Goal: Task Accomplishment & Management: Manage account settings

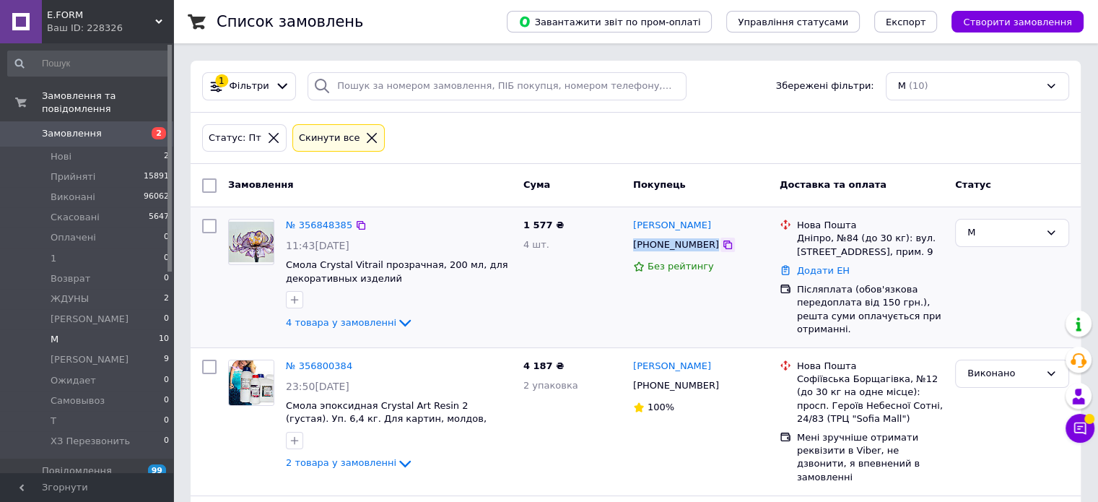
drag, startPoint x: 627, startPoint y: 246, endPoint x: 701, endPoint y: 245, distance: 73.7
click at [701, 245] on div "[PERSON_NAME] [PHONE_NUMBER] Без рейтингу" at bounding box center [700, 277] width 147 height 129
copy div "[PHONE_NUMBER]"
click at [238, 292] on div at bounding box center [251, 275] width 58 height 124
click at [240, 294] on div at bounding box center [251, 275] width 58 height 124
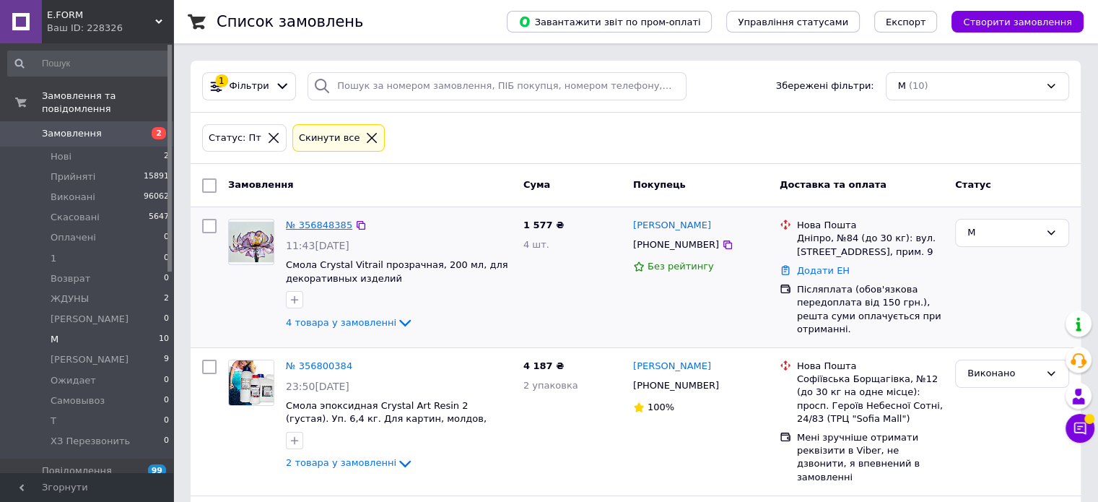
click at [304, 222] on link "№ 356848385" at bounding box center [319, 225] width 66 height 11
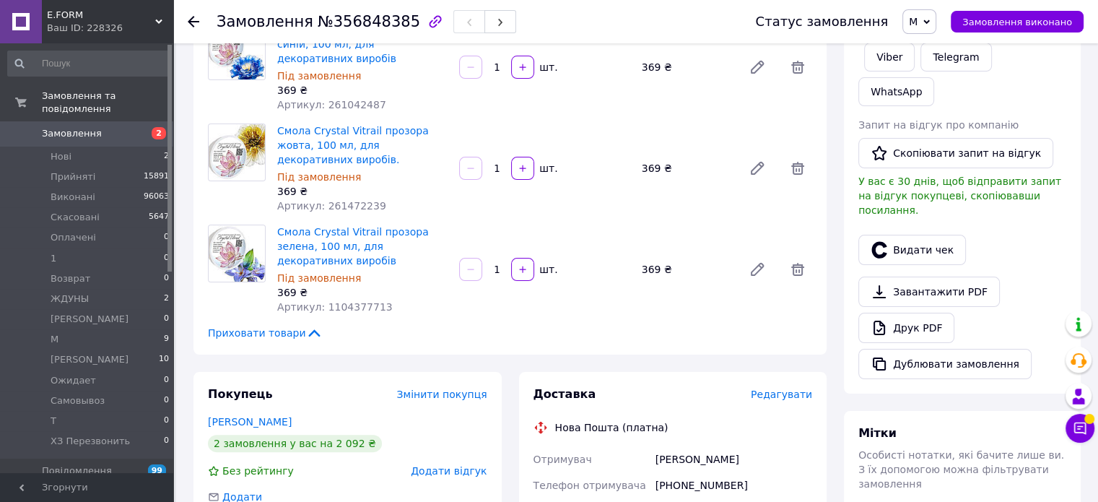
scroll to position [433, 0]
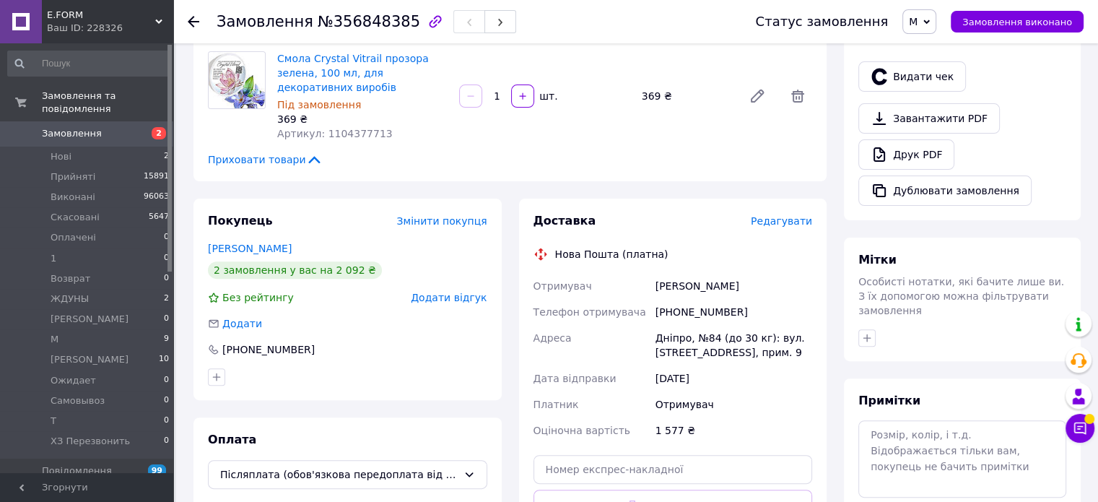
drag, startPoint x: 799, startPoint y: 292, endPoint x: 617, endPoint y: 271, distance: 183.8
click at [617, 273] on div "Отримувач Савченко Аліна Телефон отримувача +380672812216 Адреса Дніпро, №84 (д…" at bounding box center [673, 358] width 285 height 170
copy div "Адреса Дніпро, №84 (до 30 кг): вул. Детальбудівська, 2, прим. 9"
drag, startPoint x: 700, startPoint y: 228, endPoint x: 641, endPoint y: 222, distance: 58.8
click at [641, 273] on div "Отримувач Савченко Аліна Телефон отримувача +380672812216 Адреса Дніпро, №84 (д…" at bounding box center [673, 358] width 285 height 170
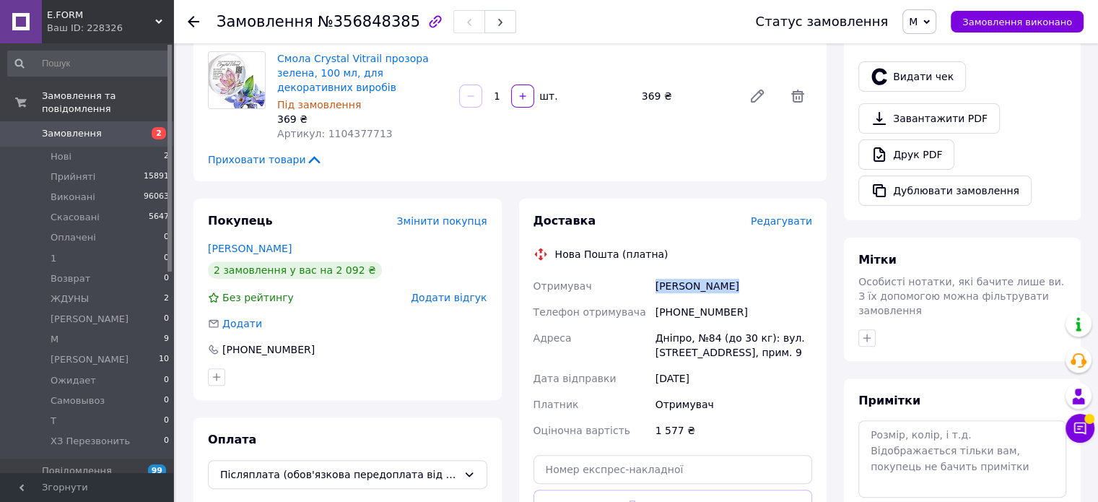
drag, startPoint x: 652, startPoint y: 225, endPoint x: 641, endPoint y: 224, distance: 10.9
click at [641, 273] on div "Отримувач Савченко Аліна Телефон отримувача +380672812216 Адреса Дніпро, №84 (д…" at bounding box center [673, 358] width 285 height 170
copy div "Отримувач Савченко Аліна"
drag, startPoint x: 320, startPoint y: 22, endPoint x: 394, endPoint y: 24, distance: 73.7
click at [394, 24] on span "№356848385" at bounding box center [369, 21] width 103 height 17
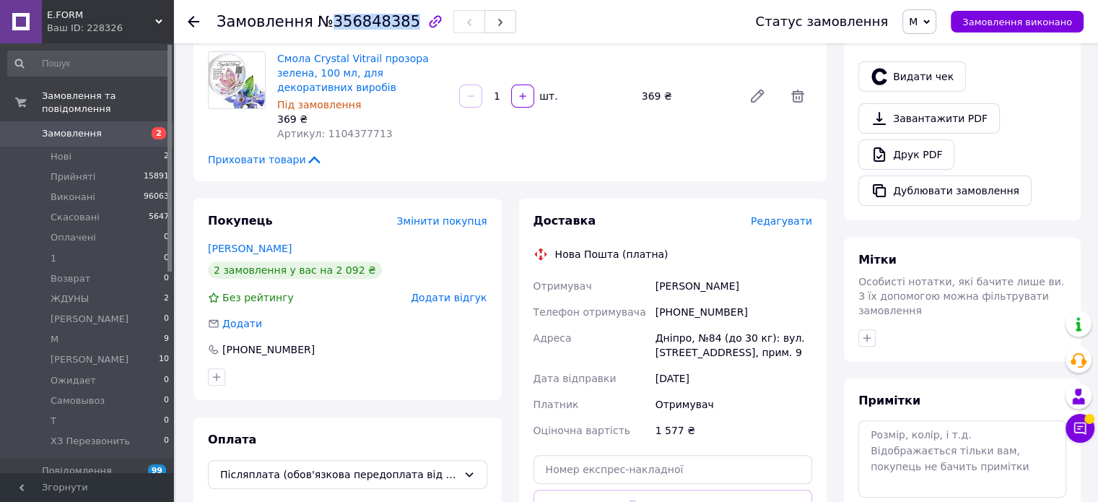
copy span "356848385"
drag, startPoint x: 736, startPoint y: 253, endPoint x: 683, endPoint y: 228, distance: 58.5
click at [663, 299] on div "[PHONE_NUMBER]" at bounding box center [734, 312] width 162 height 26
copy div "380672812216"
click at [930, 19] on icon at bounding box center [927, 22] width 6 height 6
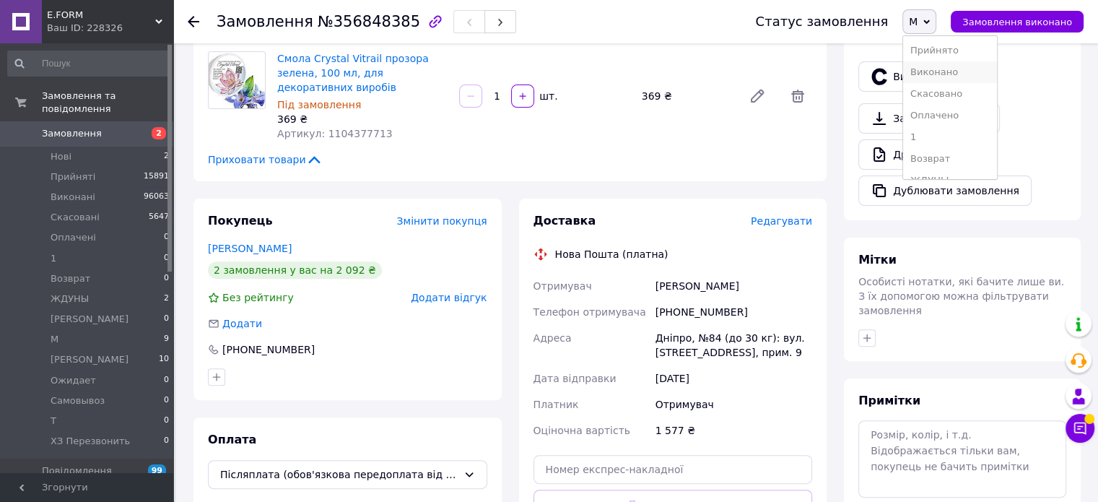
click at [933, 78] on li "Виконано" at bounding box center [950, 72] width 94 height 22
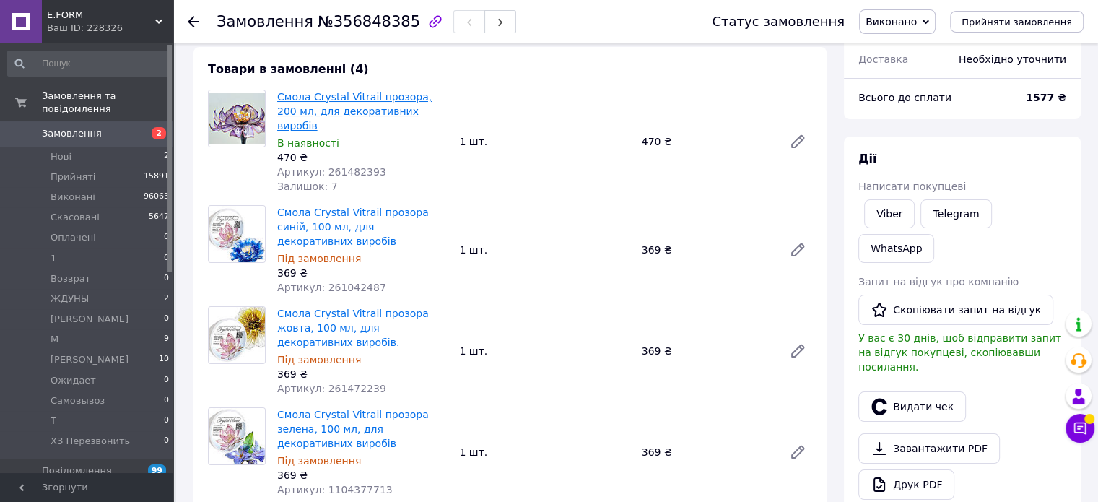
scroll to position [72, 0]
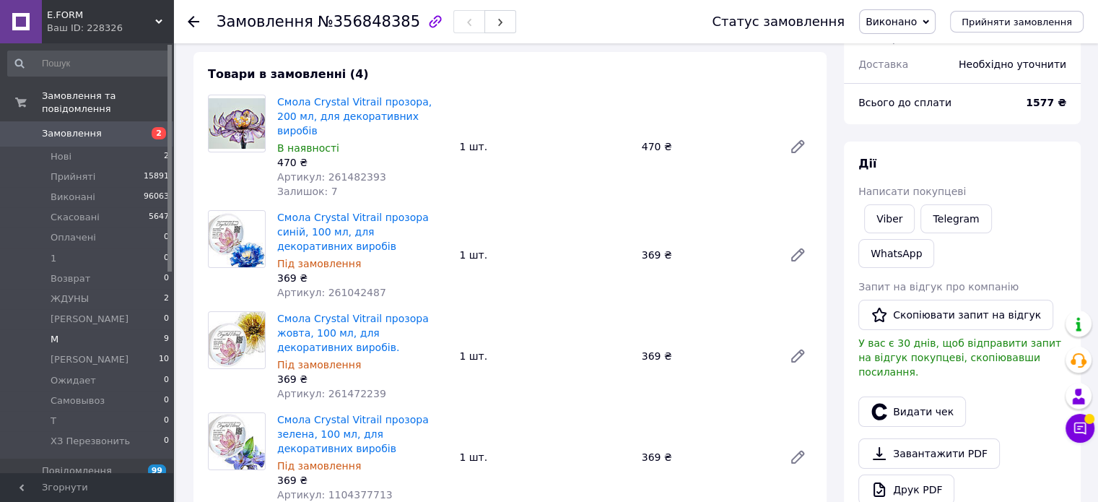
click at [96, 329] on li "М 9" at bounding box center [89, 339] width 178 height 20
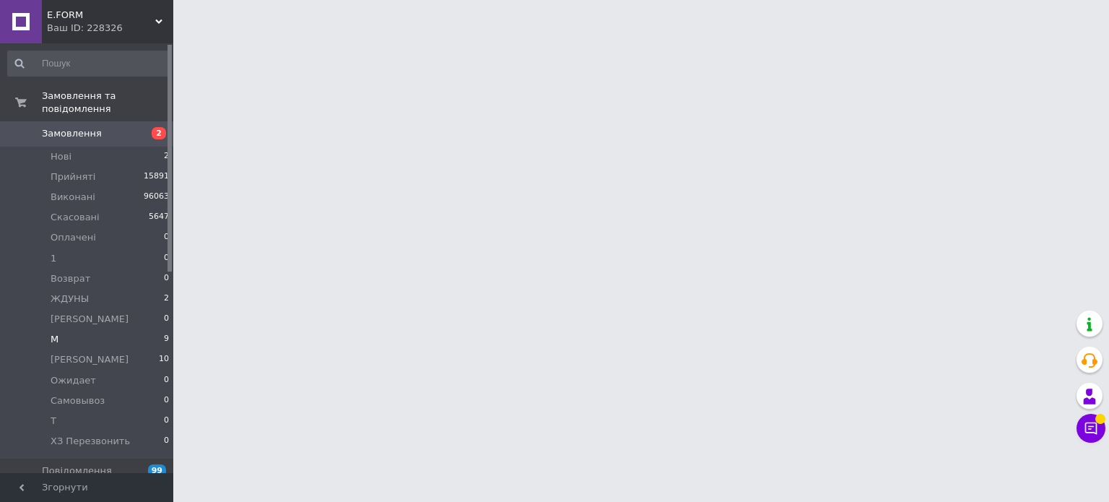
click at [156, 329] on li "М 9" at bounding box center [89, 339] width 178 height 20
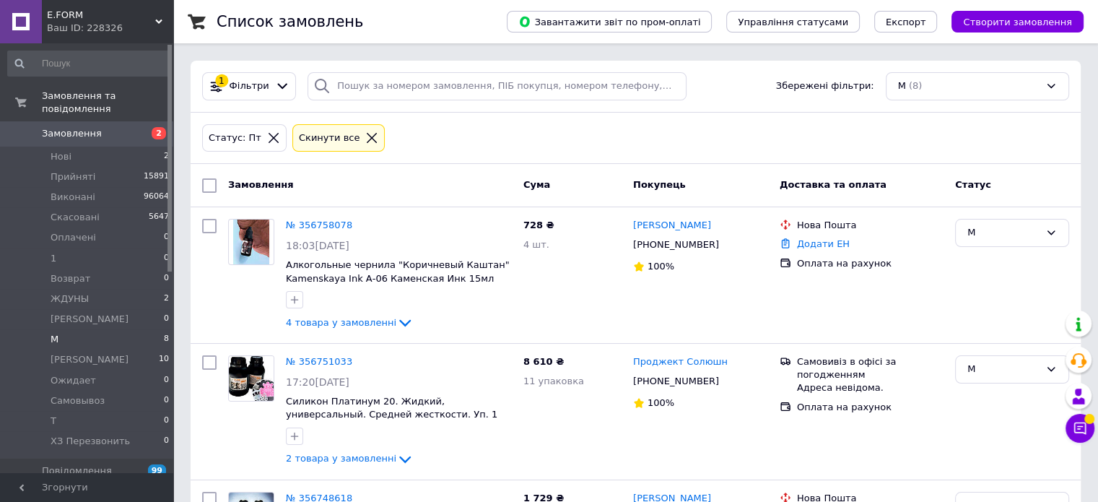
click at [87, 127] on span "Замовлення" at bounding box center [72, 133] width 60 height 13
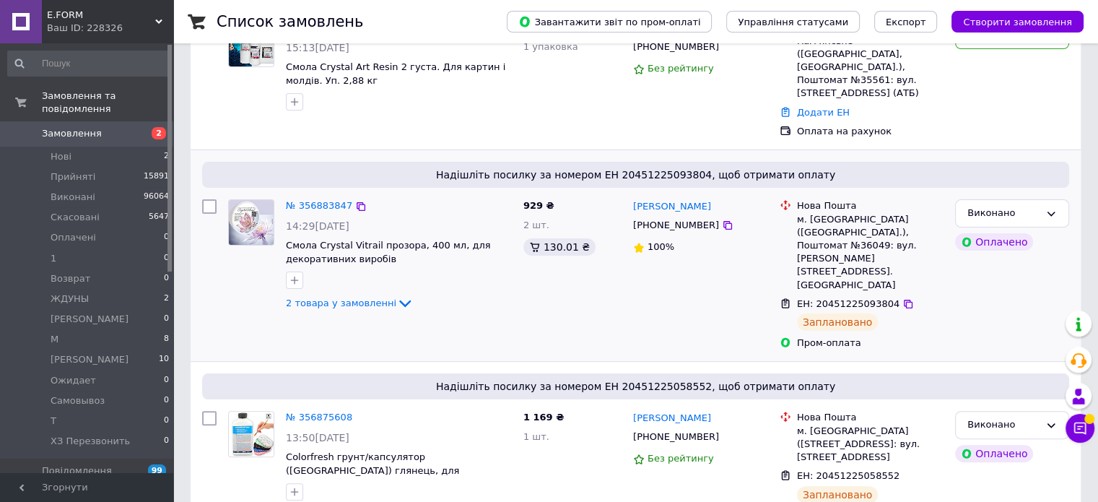
scroll to position [289, 0]
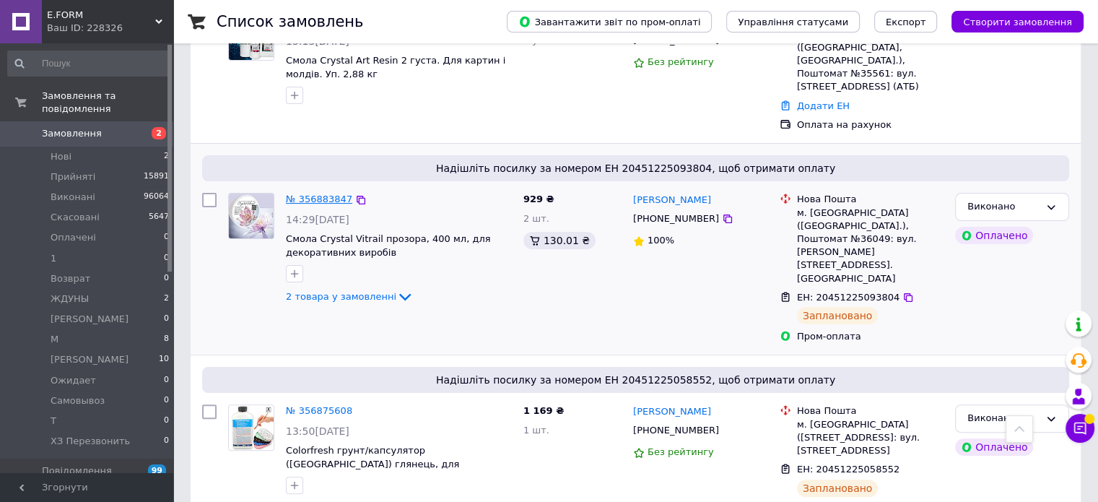
click at [315, 194] on link "№ 356883847" at bounding box center [319, 199] width 66 height 11
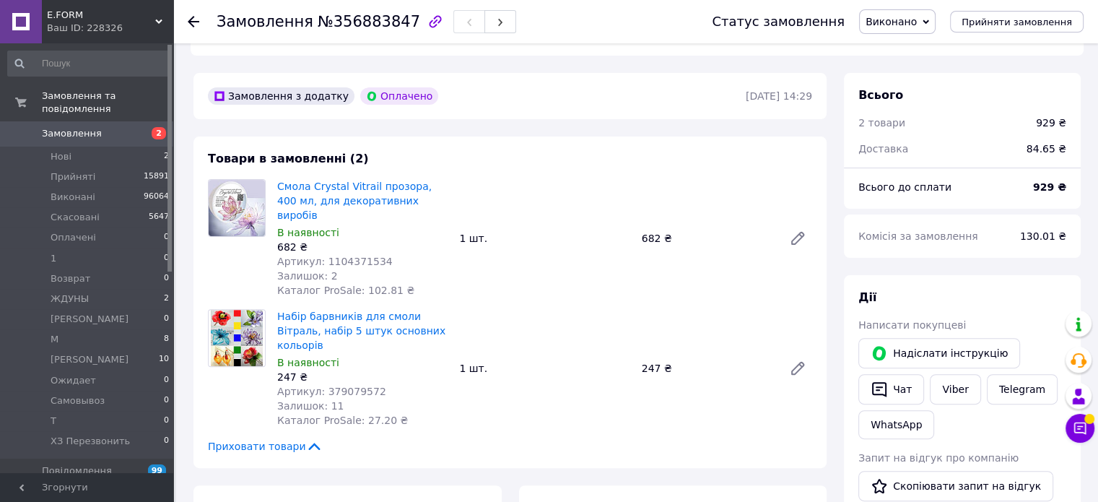
scroll to position [361, 0]
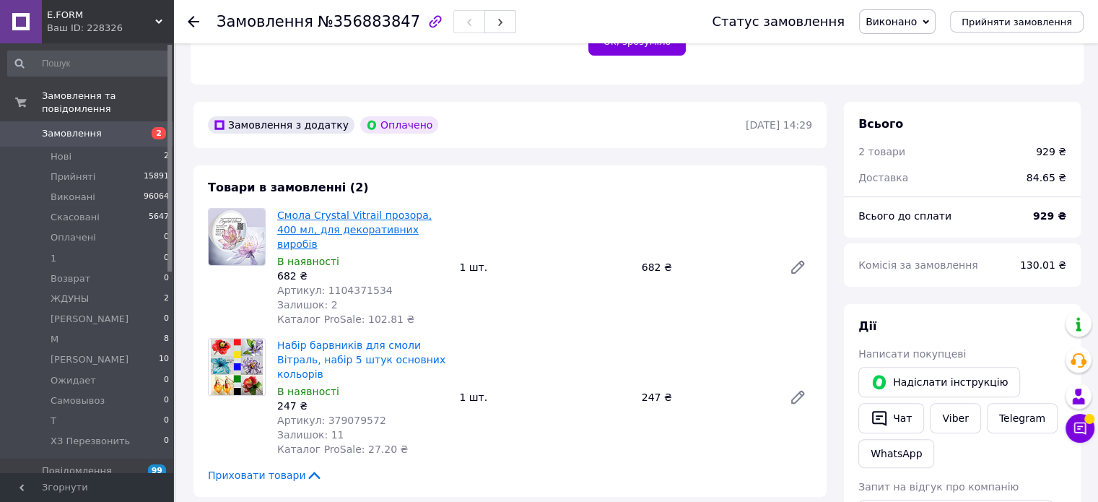
click at [301, 211] on link "Смола Crystal Vitrail прозора, 400 мл, для декоративних виробів" at bounding box center [354, 229] width 155 height 40
click at [121, 331] on li "М 8" at bounding box center [89, 339] width 178 height 20
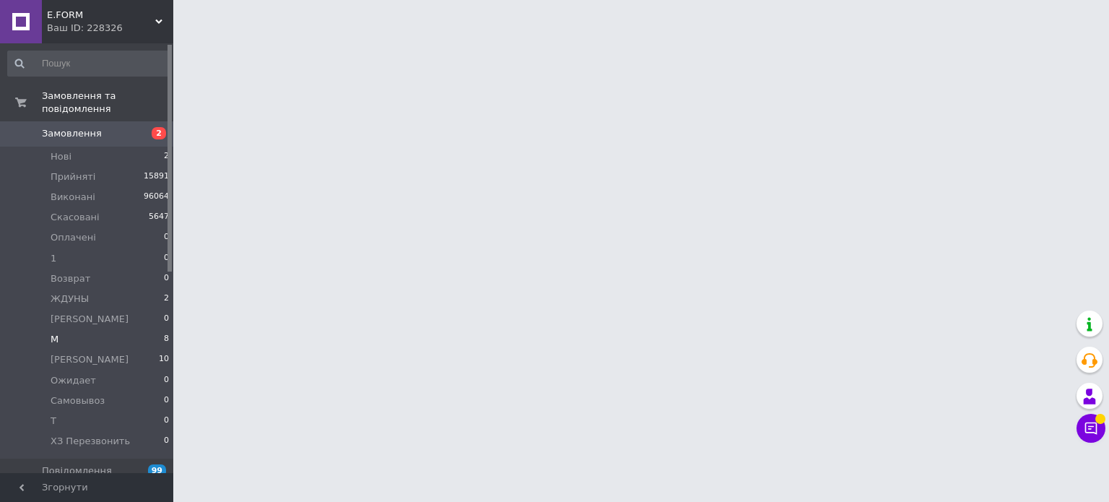
click at [147, 329] on li "М 8" at bounding box center [89, 339] width 178 height 20
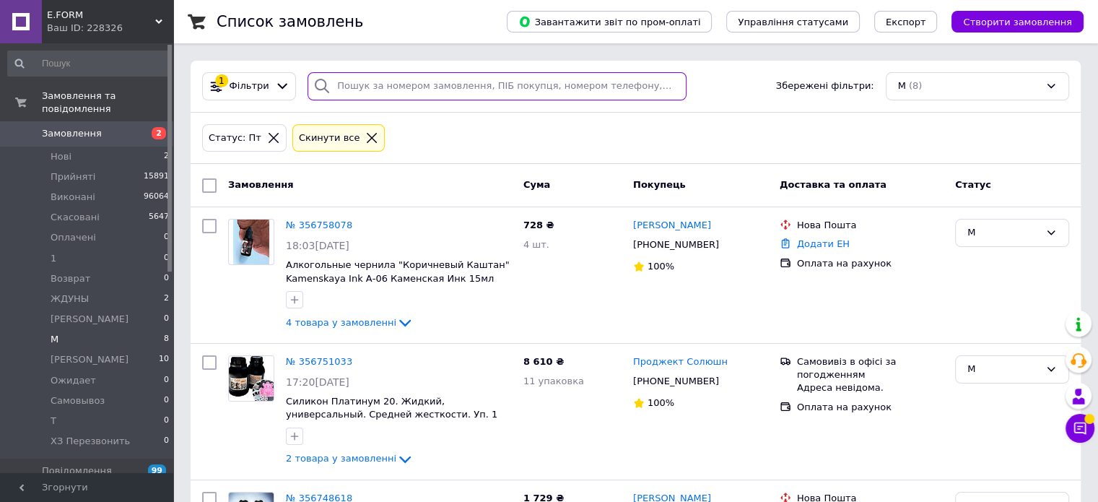
click at [384, 89] on input "search" at bounding box center [497, 86] width 379 height 28
paste input "356846135"
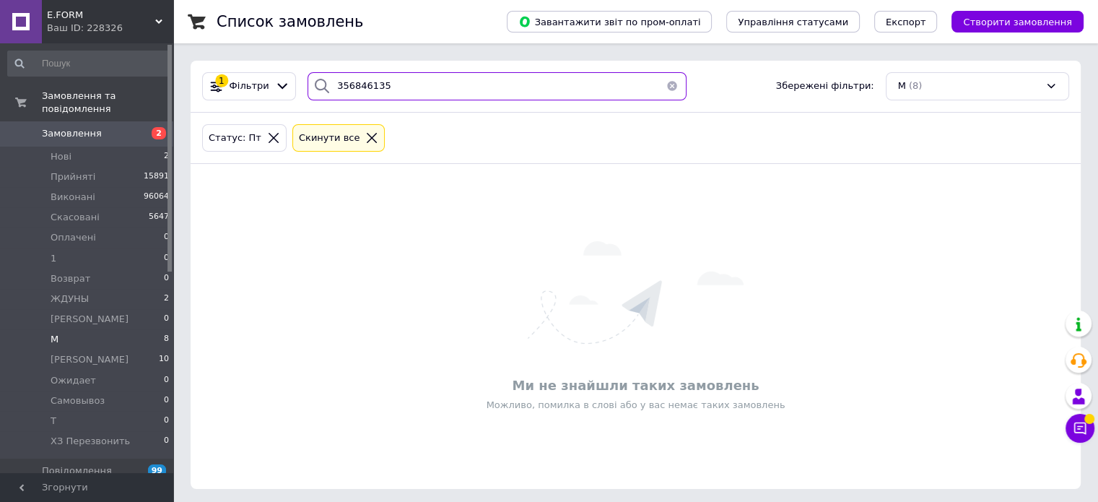
type input "356846135"
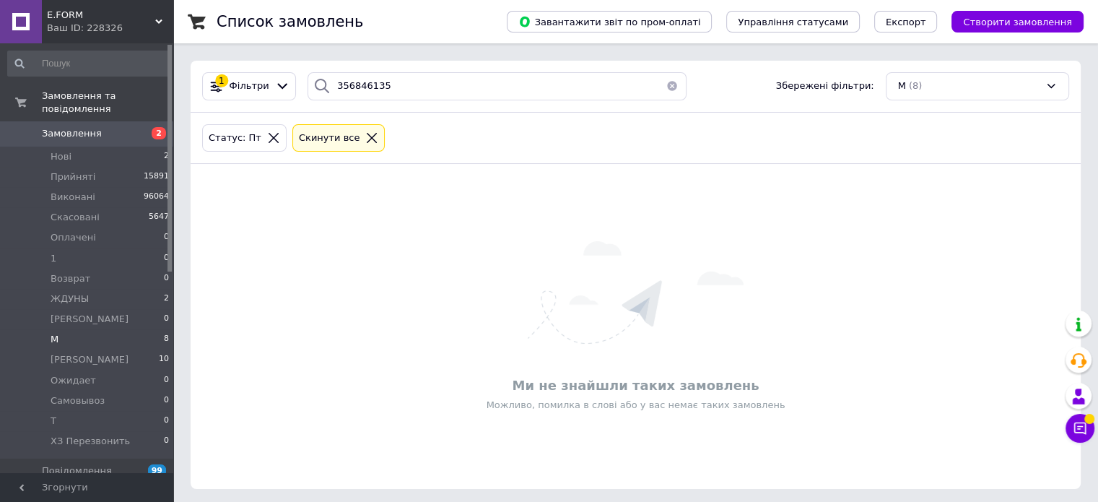
click at [365, 135] on icon at bounding box center [371, 137] width 13 height 13
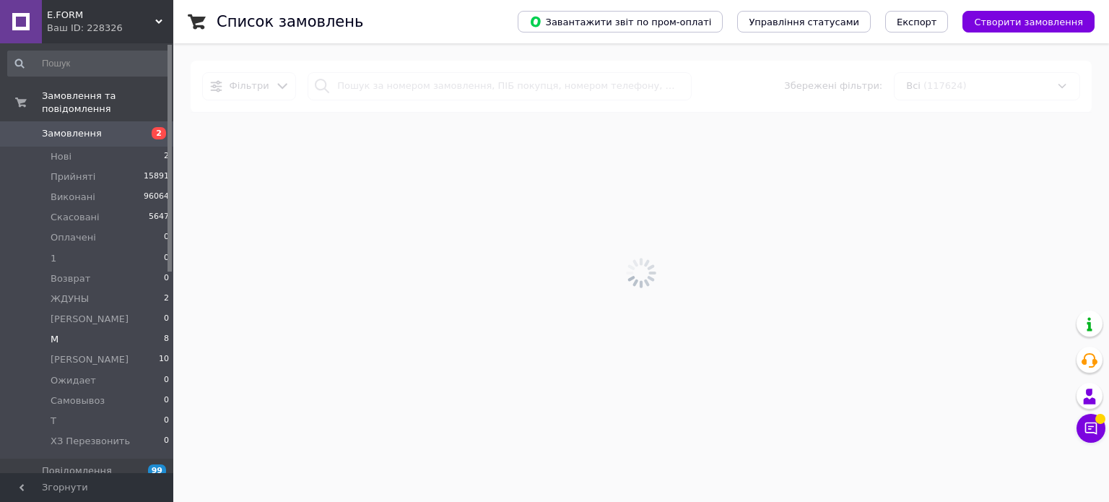
click at [350, 89] on div at bounding box center [641, 272] width 936 height 459
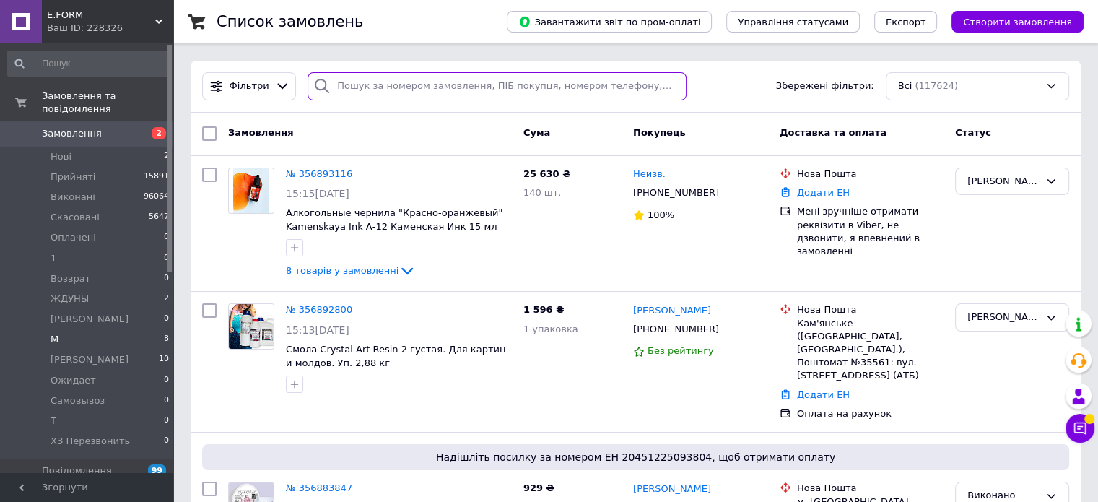
click at [350, 89] on input "search" at bounding box center [497, 86] width 379 height 28
paste input "356846135"
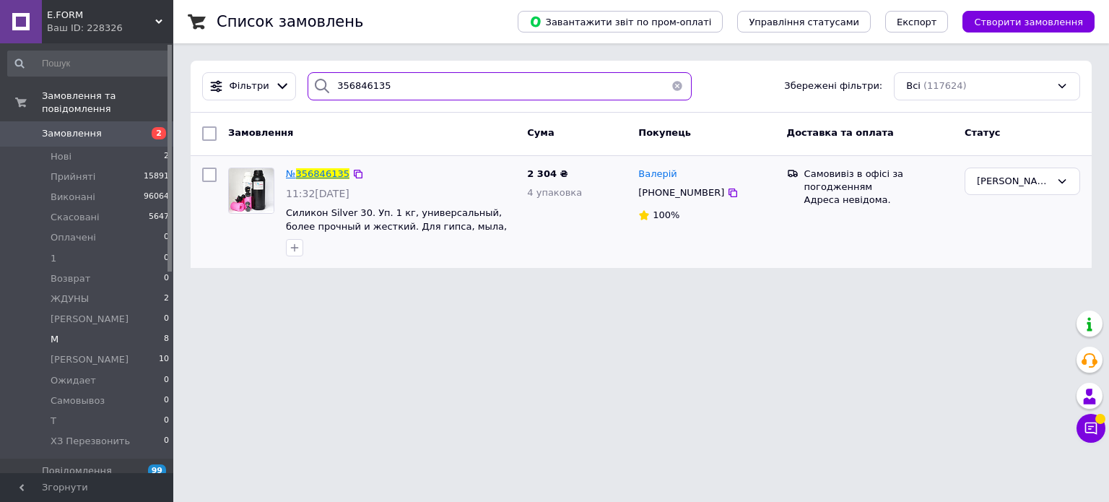
type input "356846135"
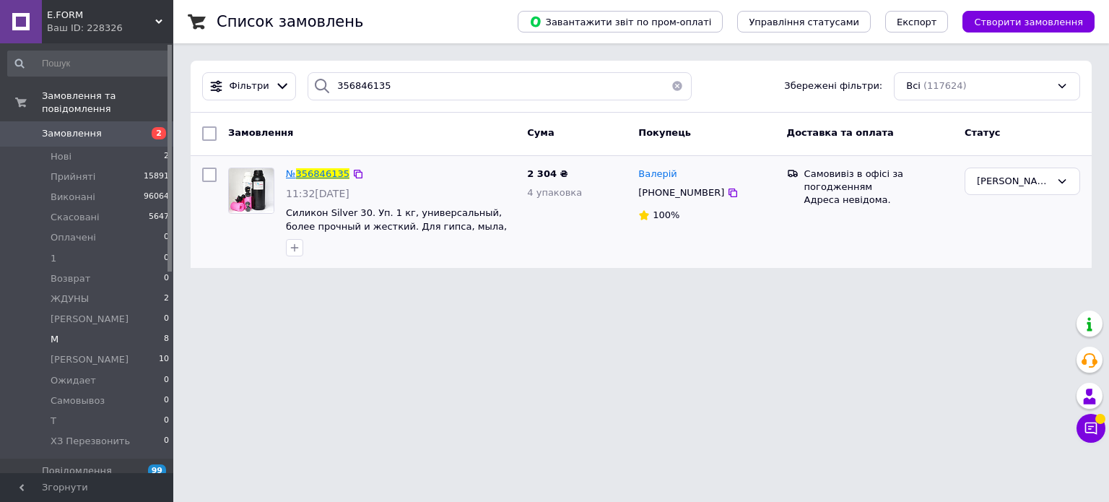
click at [318, 173] on span "356846135" at bounding box center [322, 173] width 53 height 11
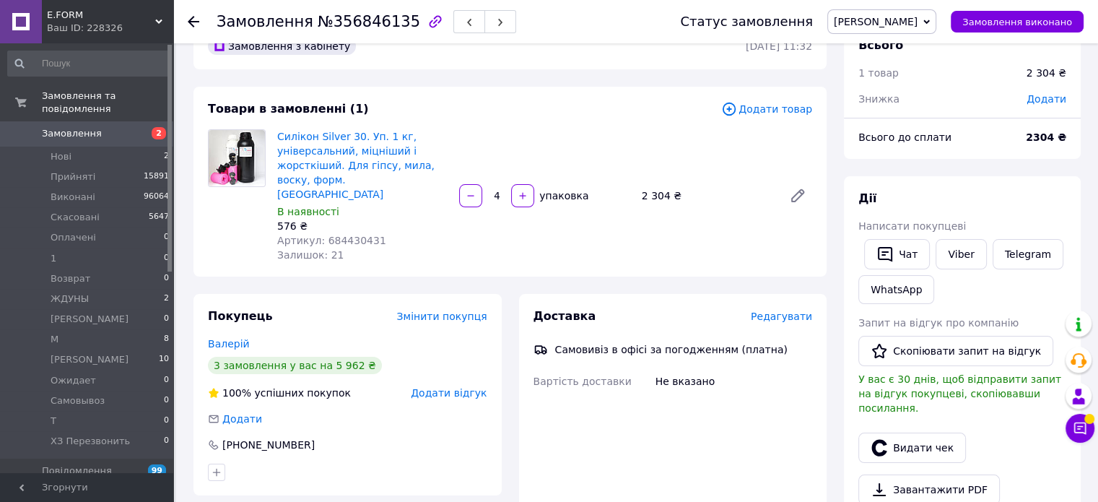
scroll to position [144, 0]
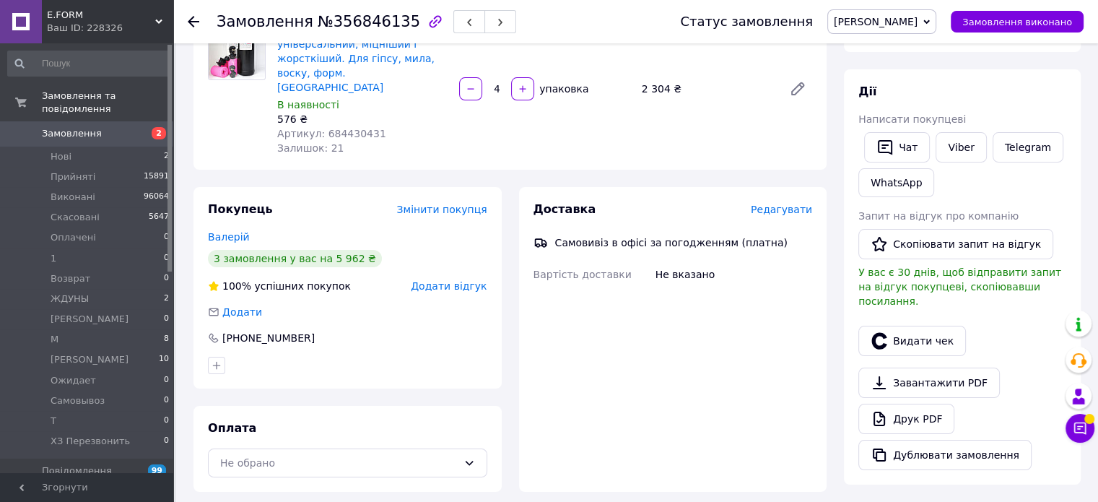
drag, startPoint x: 97, startPoint y: 460, endPoint x: 111, endPoint y: 332, distance: 128.6
click at [97, 464] on span "Повідомлення" at bounding box center [77, 470] width 70 height 13
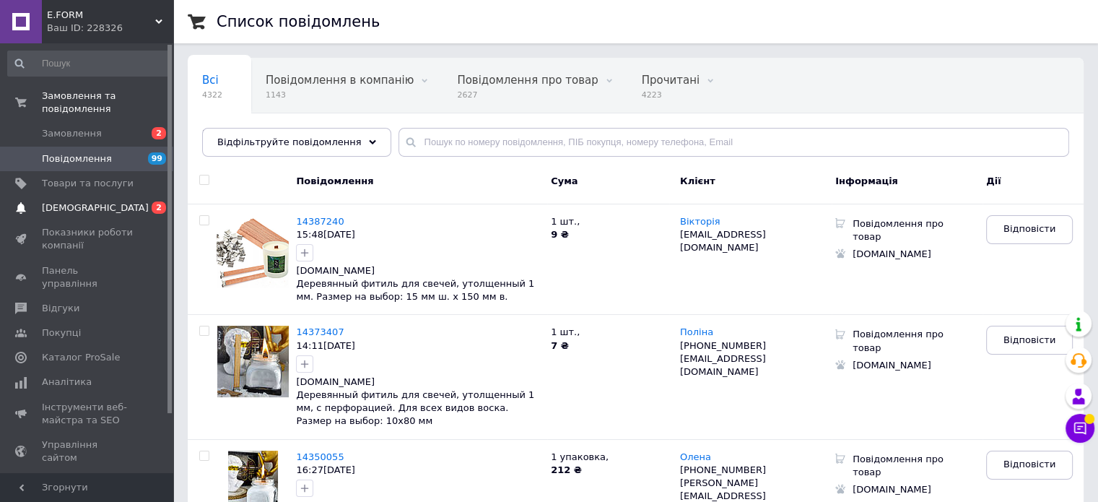
click at [97, 201] on span "[DEMOGRAPHIC_DATA]" at bounding box center [88, 207] width 92 height 13
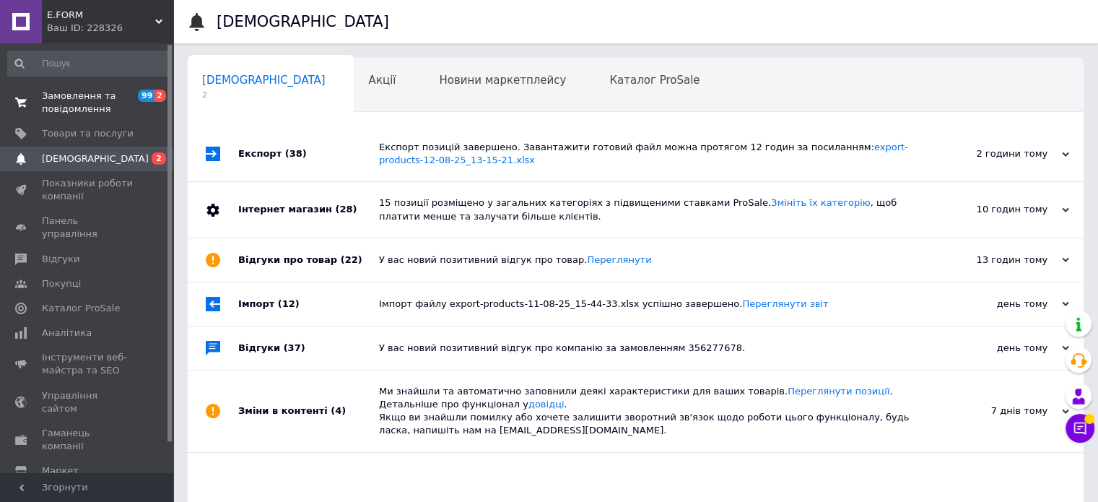
click at [100, 97] on span "Замовлення та повідомлення" at bounding box center [88, 103] width 92 height 26
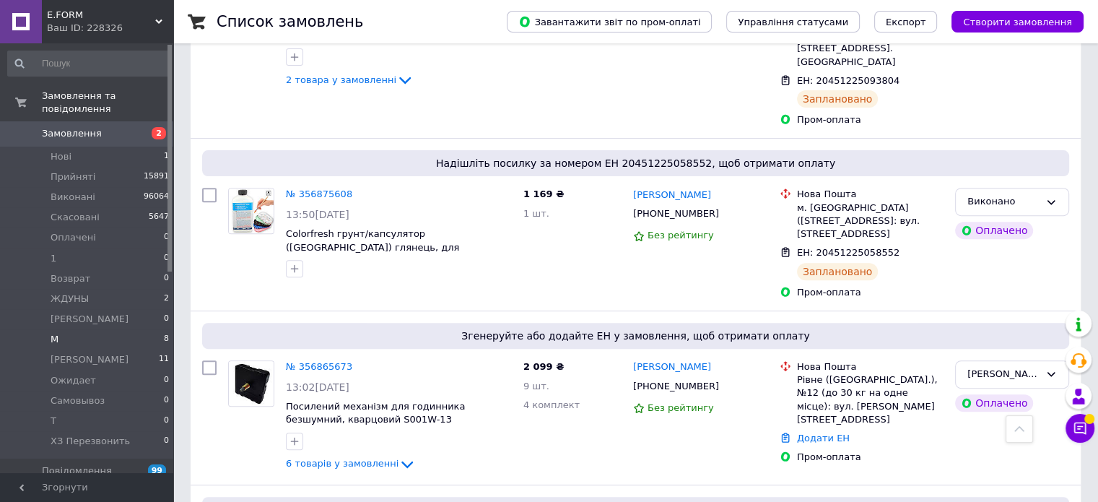
click at [113, 329] on li "М 8" at bounding box center [89, 339] width 178 height 20
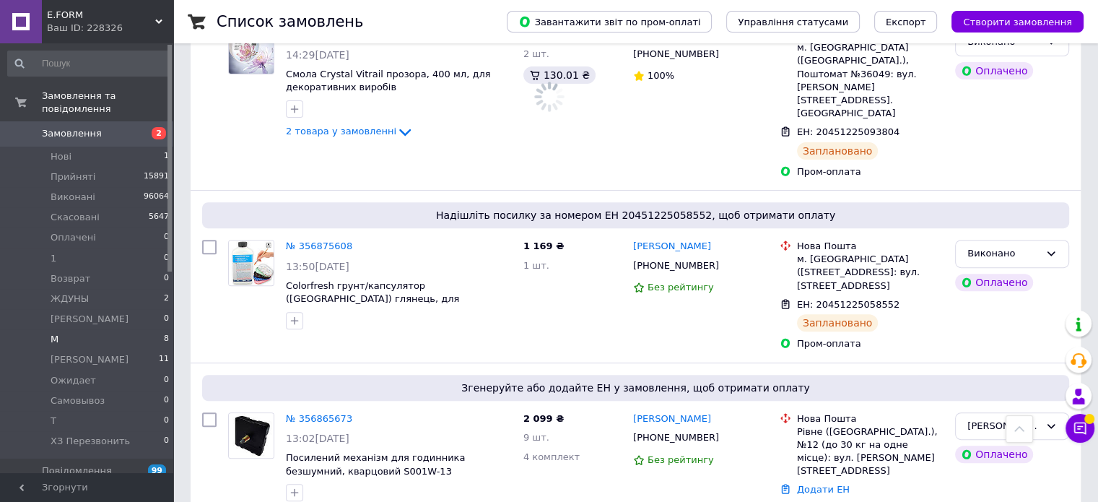
scroll to position [557, 0]
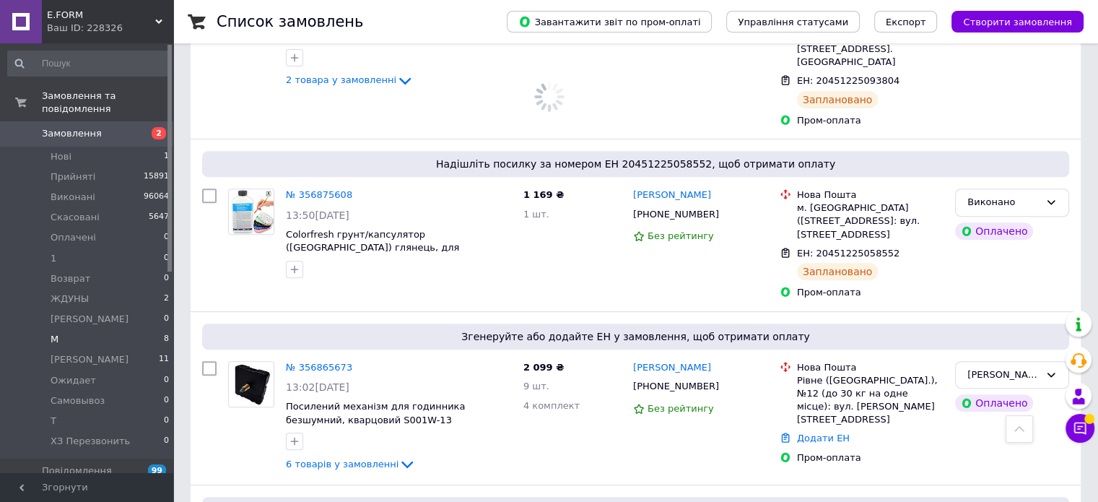
click at [164, 333] on span "8" at bounding box center [166, 339] width 5 height 13
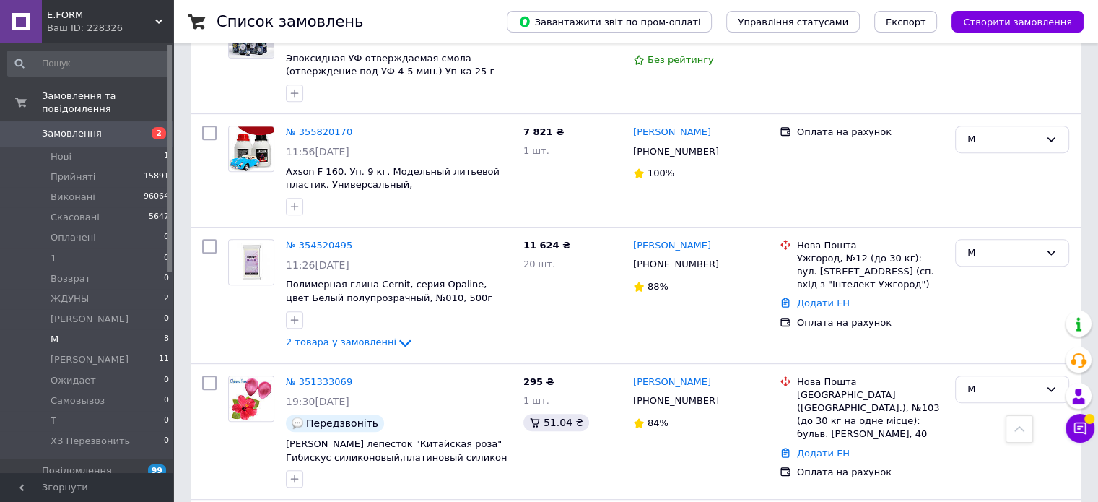
scroll to position [620, 0]
click at [306, 240] on link "№ 354520495" at bounding box center [319, 245] width 66 height 11
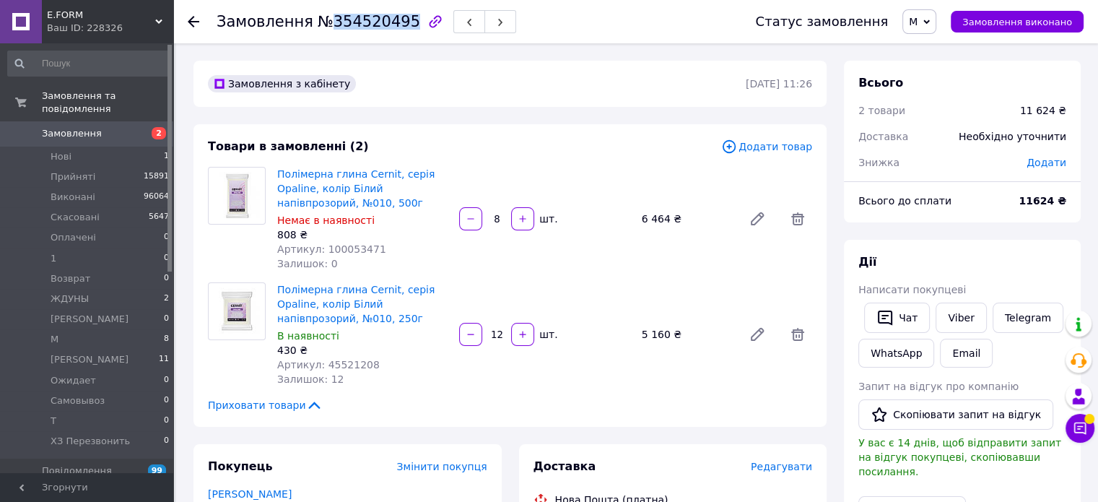
click at [323, 27] on span "№354520495" at bounding box center [369, 21] width 103 height 17
copy span "354520495"
click at [196, 268] on div "Товари в замовленні (2) Додати товар Полімерна глина Cernit, серія Opaline, кол…" at bounding box center [510, 275] width 633 height 303
click at [88, 329] on li "М 8" at bounding box center [89, 339] width 178 height 20
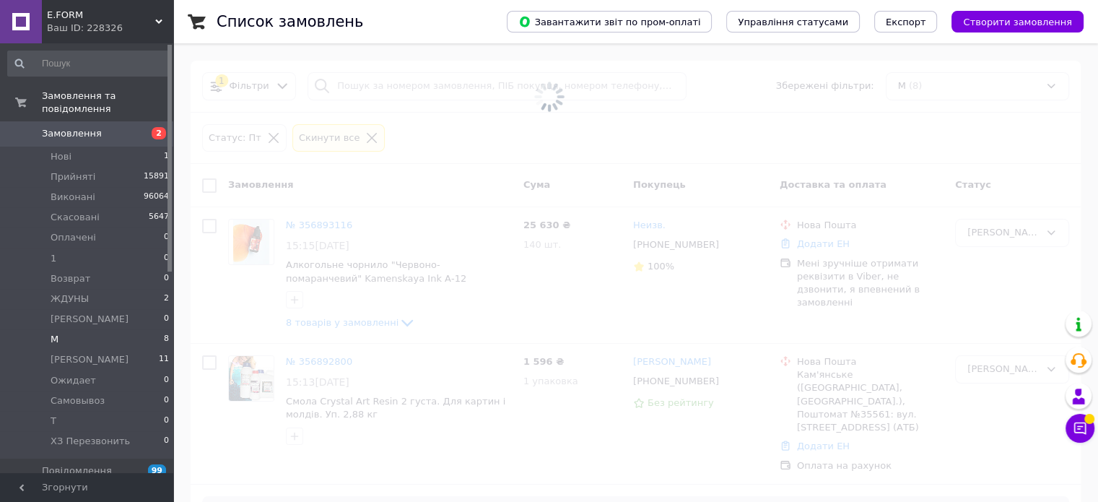
click at [385, 79] on span at bounding box center [549, 97] width 1098 height 194
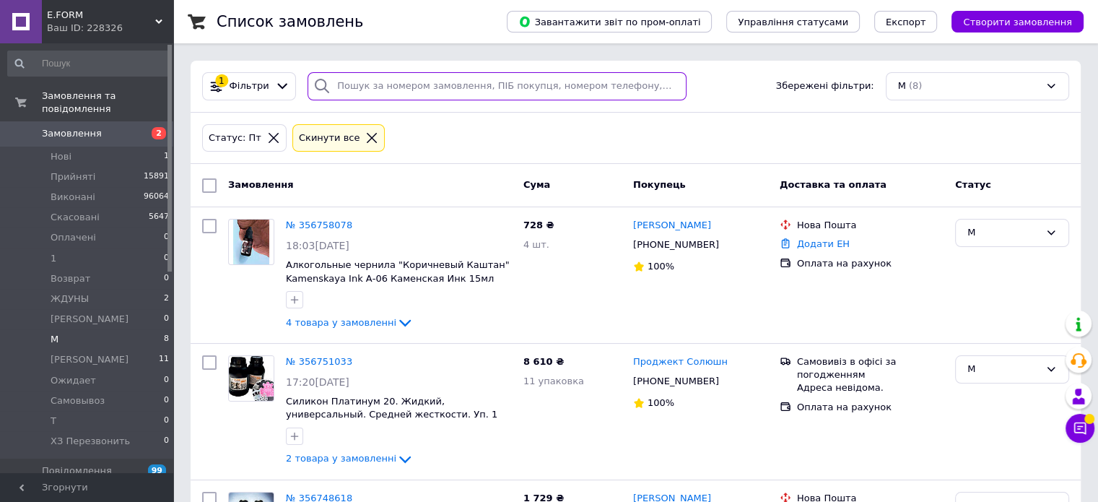
click at [371, 87] on input "search" at bounding box center [497, 86] width 379 height 28
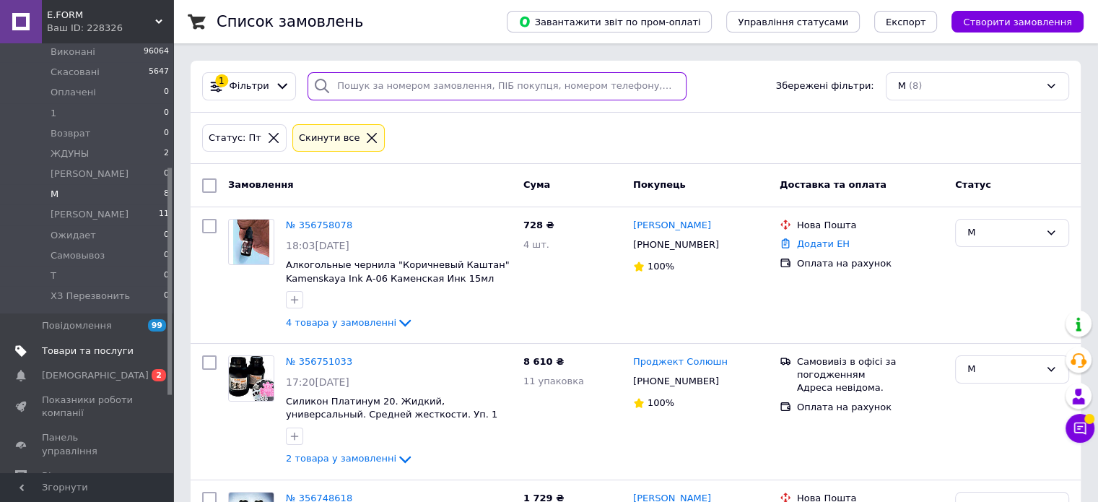
scroll to position [144, 0]
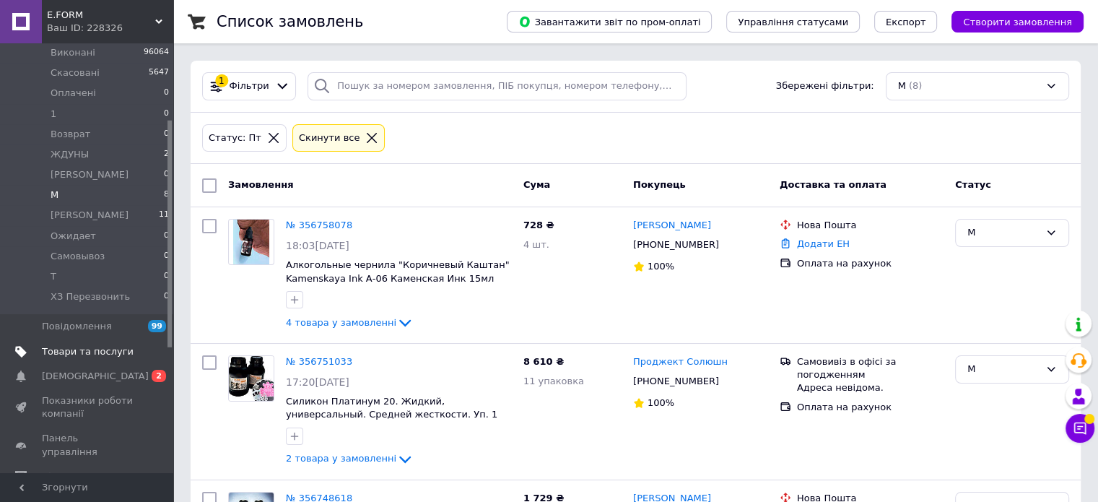
click at [82, 347] on link "Товари та послуги" at bounding box center [89, 351] width 178 height 25
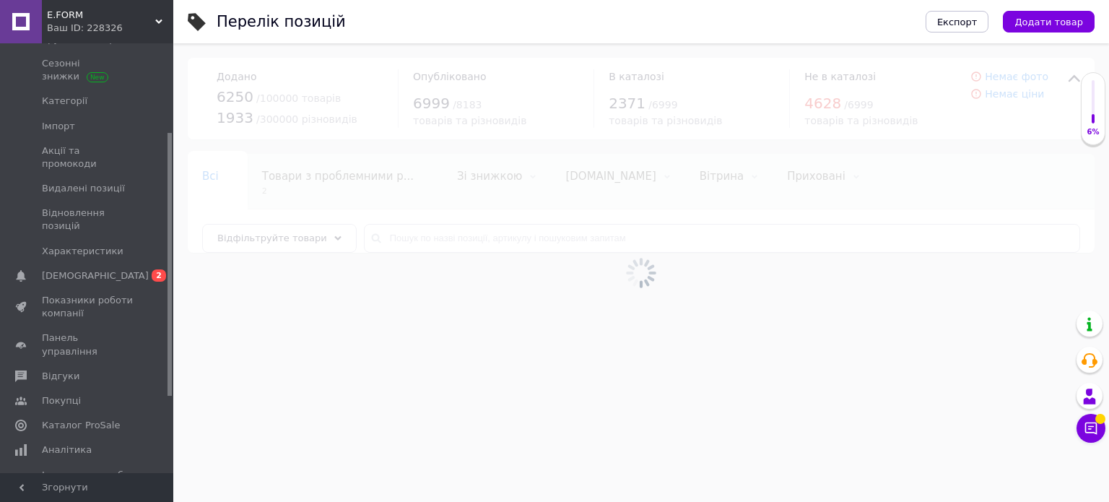
click at [375, 233] on div at bounding box center [641, 272] width 936 height 459
click at [390, 237] on div at bounding box center [641, 272] width 936 height 459
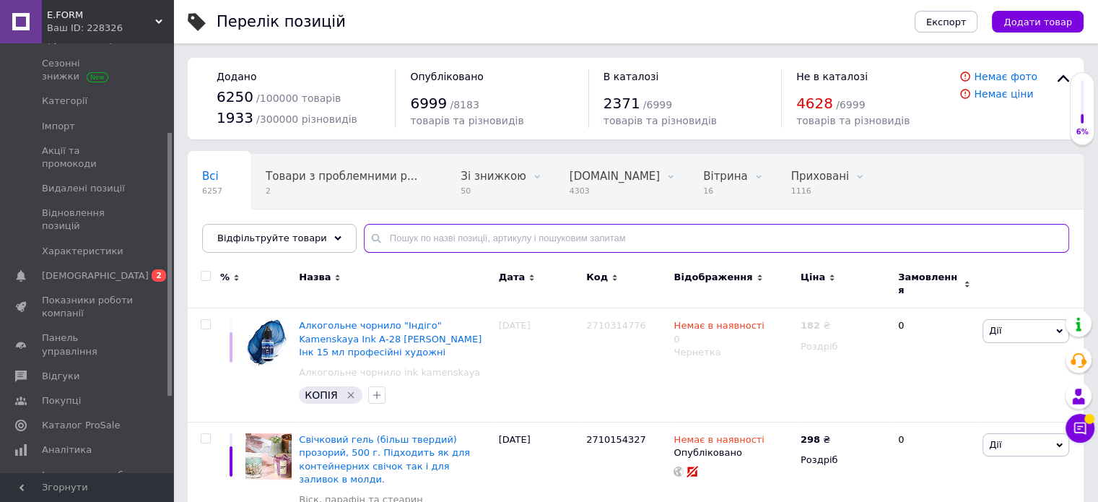
click at [375, 232] on input "text" at bounding box center [716, 238] width 705 height 29
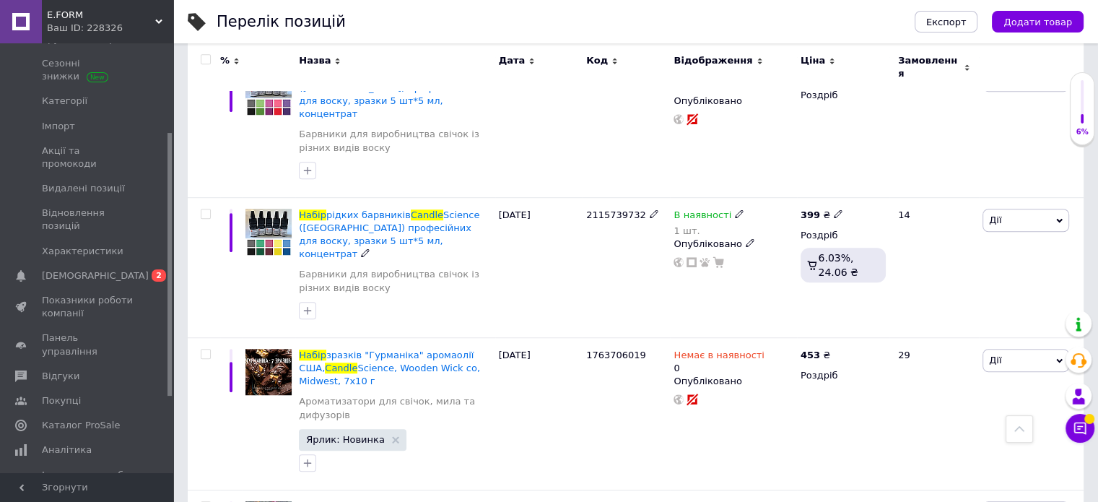
scroll to position [1029, 0]
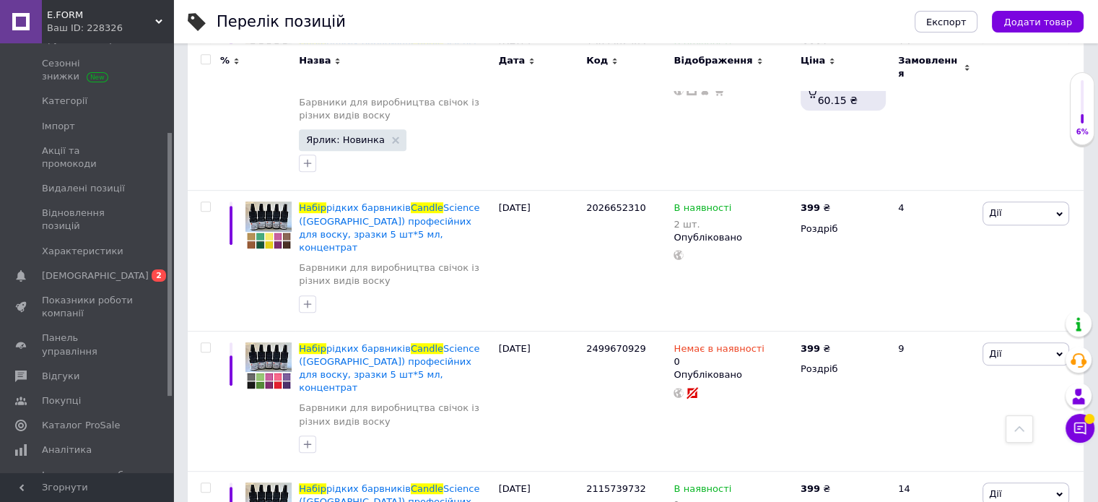
scroll to position [740, 0]
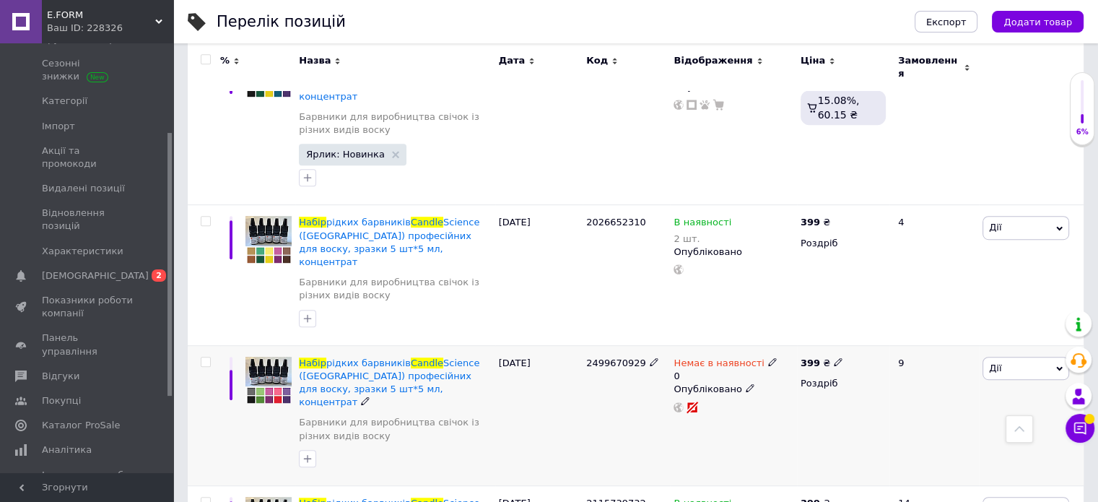
drag, startPoint x: 580, startPoint y: 285, endPoint x: 641, endPoint y: 287, distance: 61.4
click at [641, 345] on div "Набір рідких барвників Candle Science (США) професійних для воску, зразки 5 шт*…" at bounding box center [636, 415] width 896 height 140
copy div "2499670929"
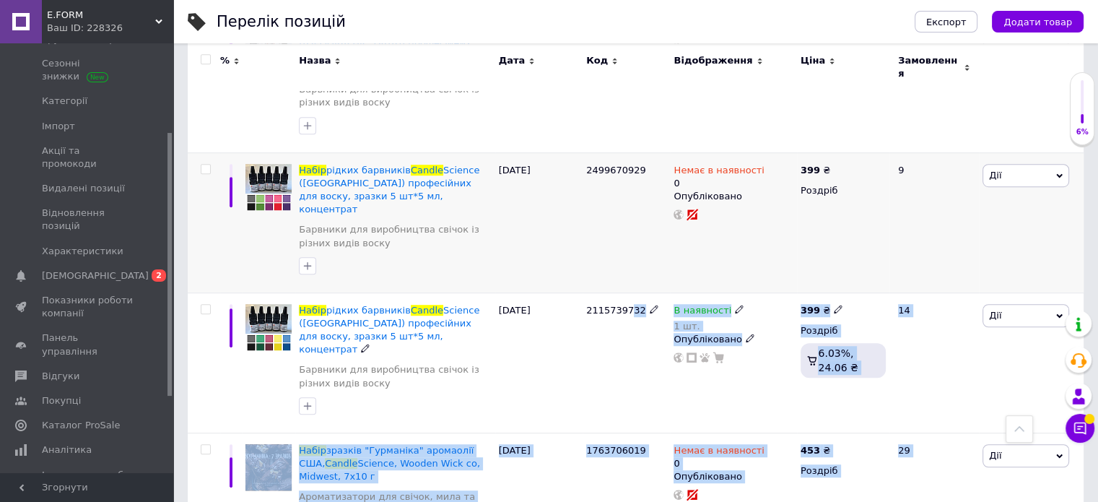
drag, startPoint x: 624, startPoint y: 490, endPoint x: 623, endPoint y: 510, distance: 20.2
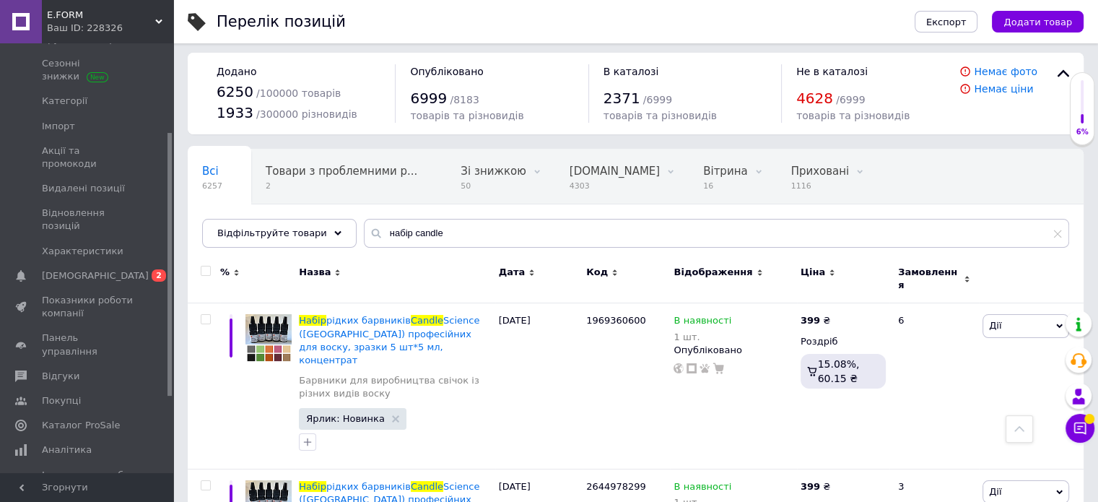
scroll to position [0, 0]
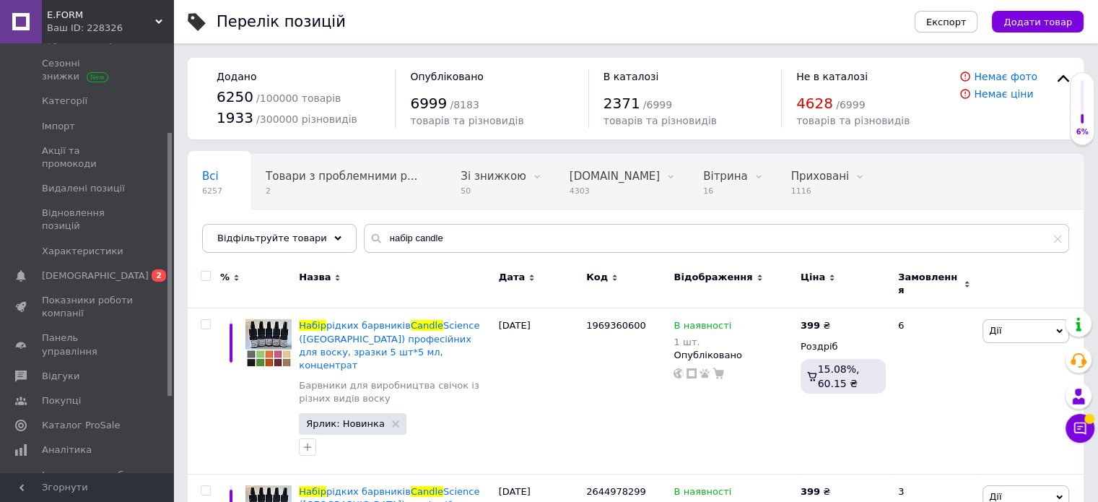
click at [193, 292] on div at bounding box center [204, 284] width 32 height 48
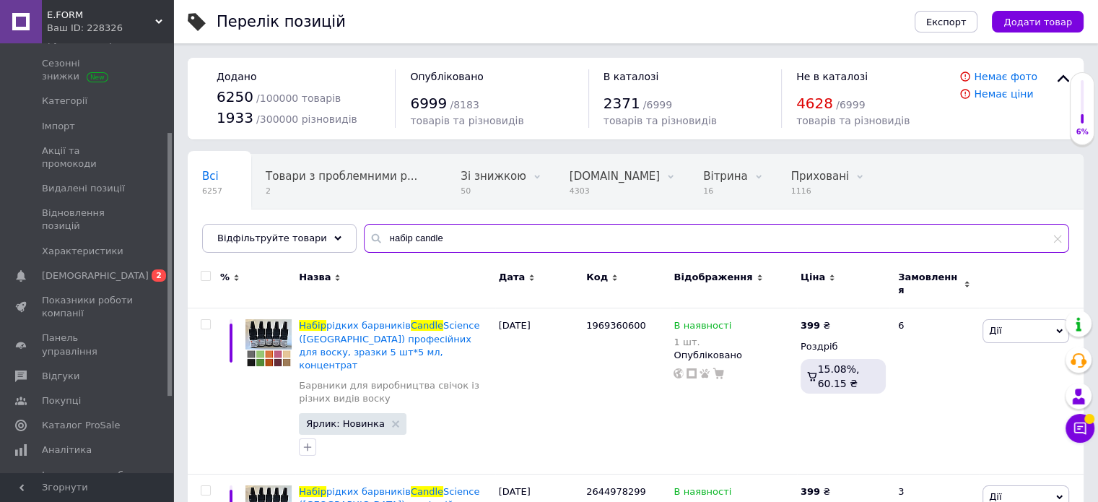
drag, startPoint x: 430, startPoint y: 238, endPoint x: 399, endPoint y: 236, distance: 31.8
click at [399, 236] on input "набір candle" at bounding box center [716, 238] width 705 height 29
click at [394, 235] on input "набір candle" at bounding box center [716, 238] width 705 height 29
drag, startPoint x: 399, startPoint y: 237, endPoint x: 355, endPoint y: 236, distance: 43.3
click at [364, 236] on div "набір candle" at bounding box center [716, 238] width 705 height 29
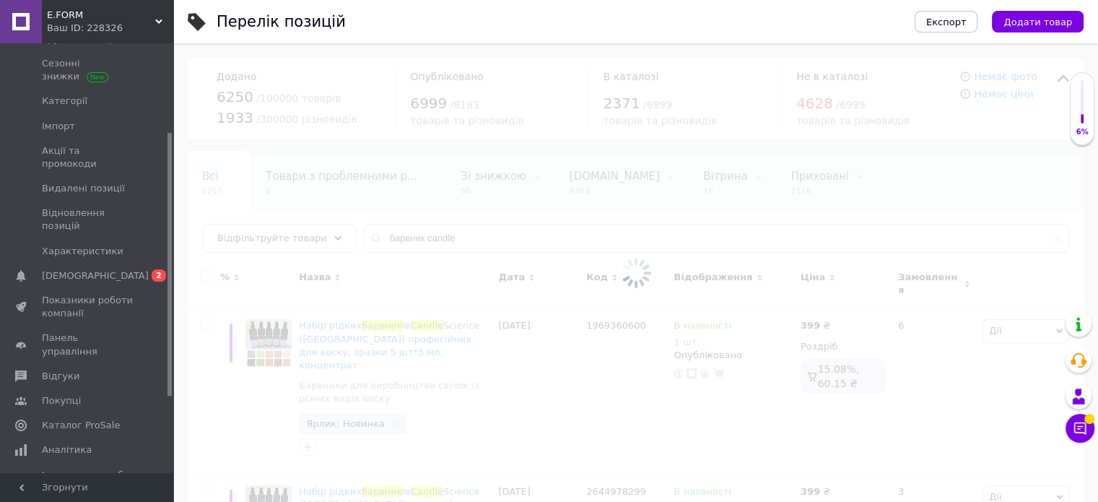
click at [508, 235] on div at bounding box center [635, 272] width 925 height 459
click at [465, 235] on div at bounding box center [635, 272] width 925 height 459
click at [456, 235] on div at bounding box center [635, 272] width 925 height 459
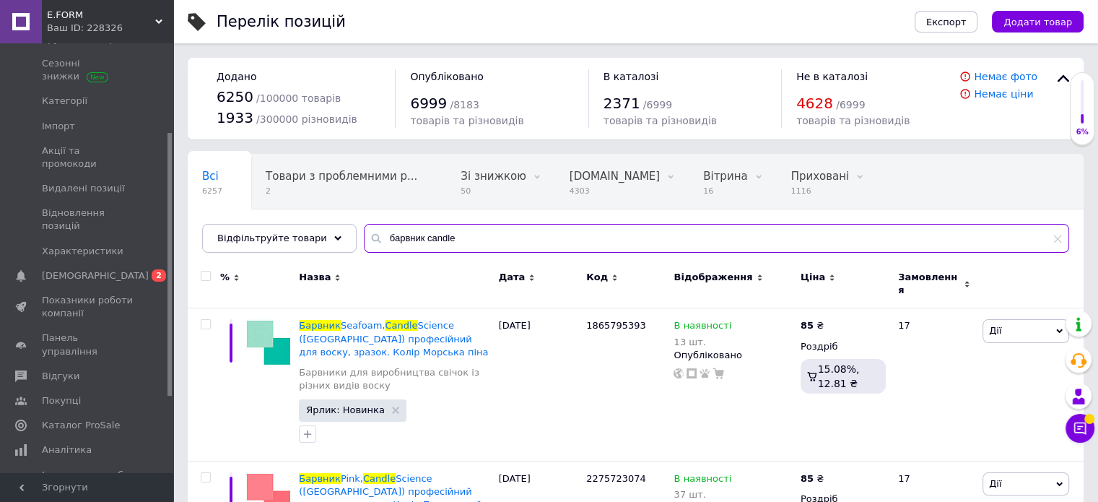
click at [445, 242] on input "барвник candle" at bounding box center [716, 238] width 705 height 29
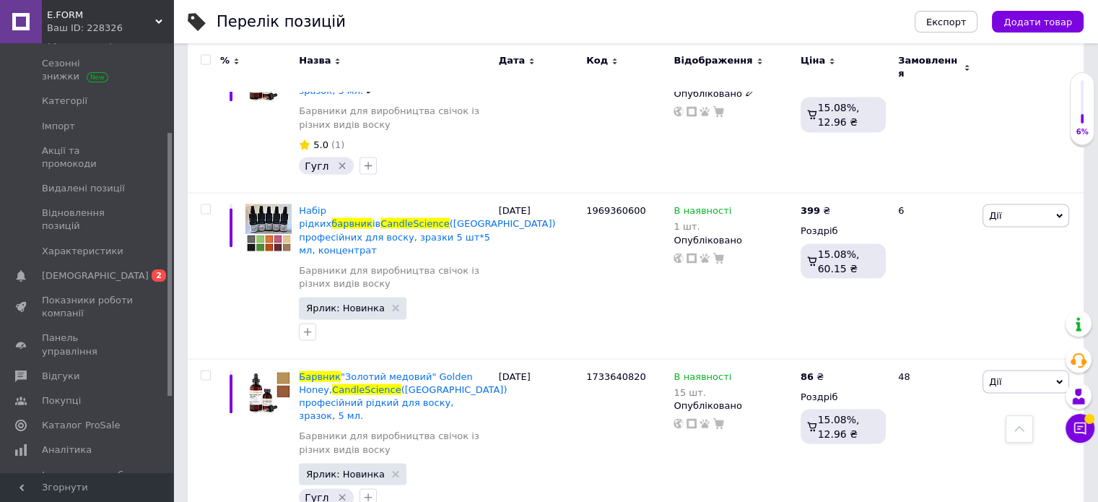
scroll to position [2653, 0]
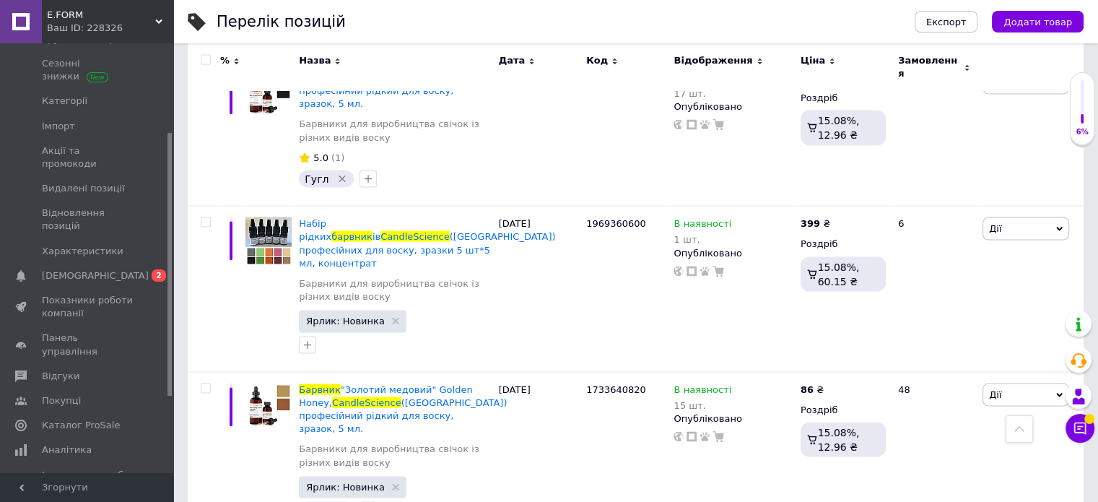
type input "барвник candle science"
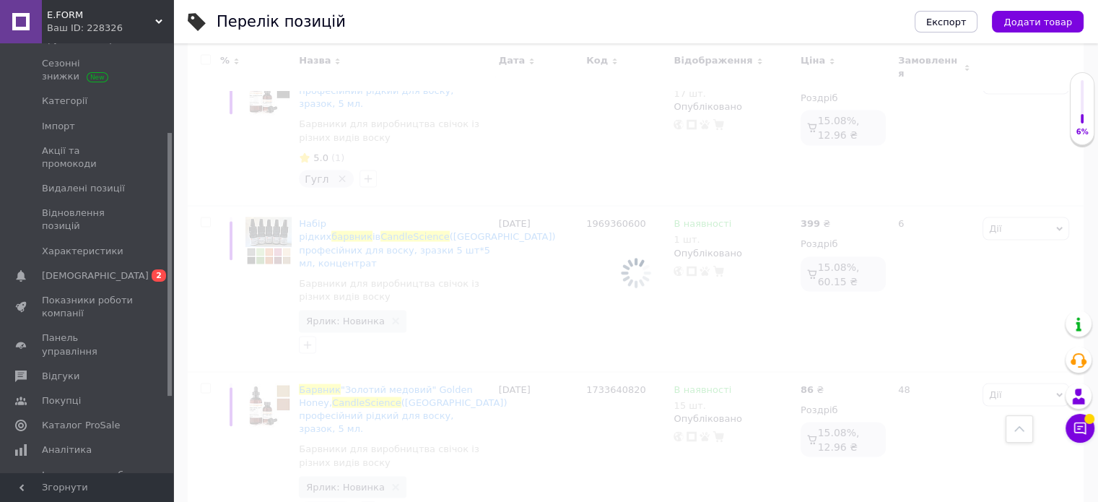
scroll to position [984, 0]
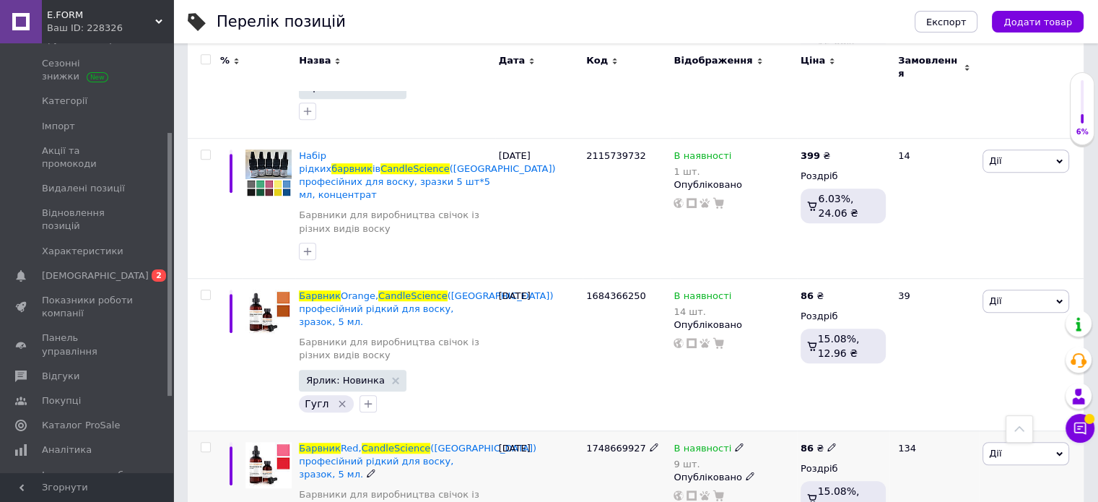
drag, startPoint x: 581, startPoint y: 334, endPoint x: 643, endPoint y: 327, distance: 62.5
click at [643, 430] on div "Барвник Red, Candle Science (США) професійний рідкий для воску, зразок, 5 мл. Б…" at bounding box center [636, 493] width 896 height 126
copy div "1748669927"
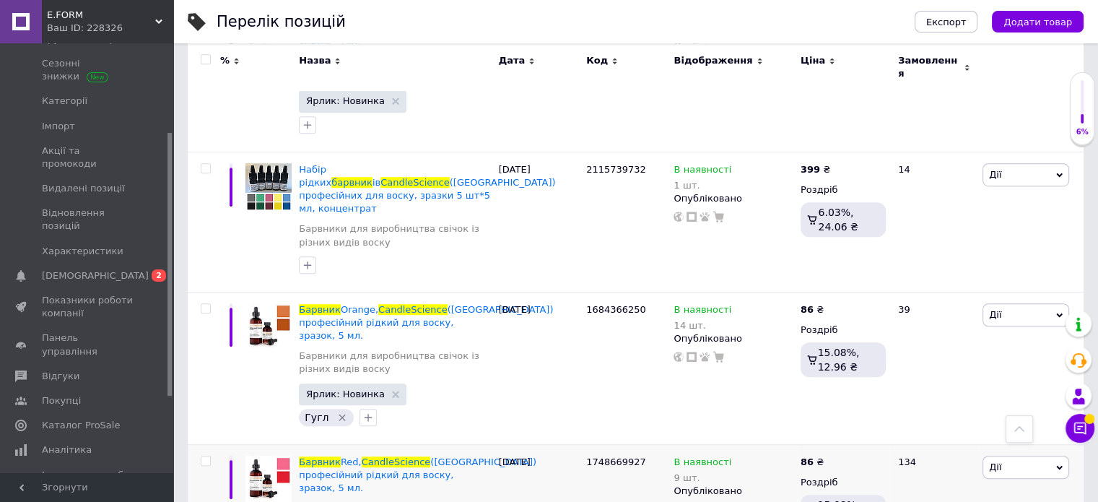
drag, startPoint x: 539, startPoint y: 490, endPoint x: 616, endPoint y: 499, distance: 77.1
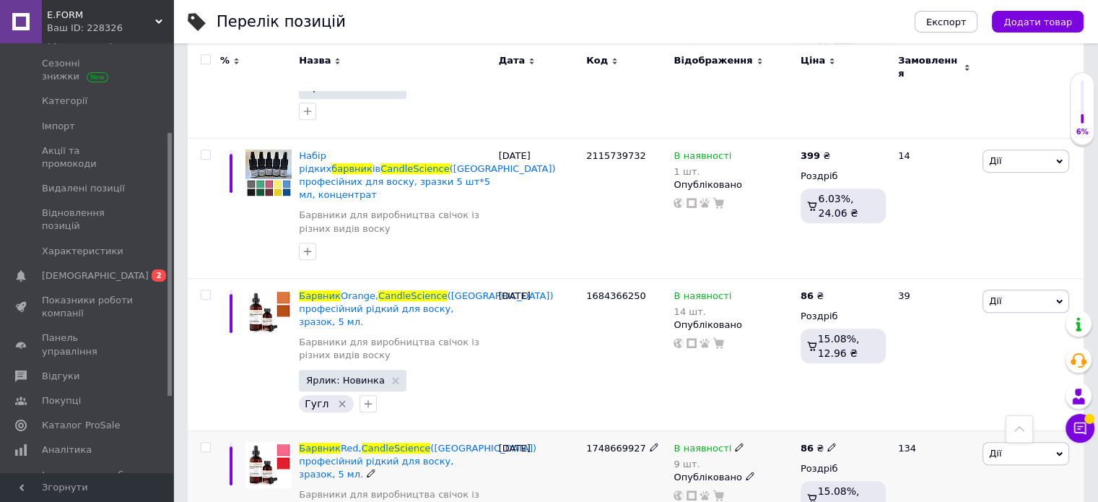
drag, startPoint x: 577, startPoint y: 331, endPoint x: 663, endPoint y: 329, distance: 86.0
click at [663, 430] on div "Барвник Red, Candle Science (США) професійний рідкий для воску, зразок, 5 мл. Б…" at bounding box center [636, 493] width 896 height 126
copy div "1748669927"
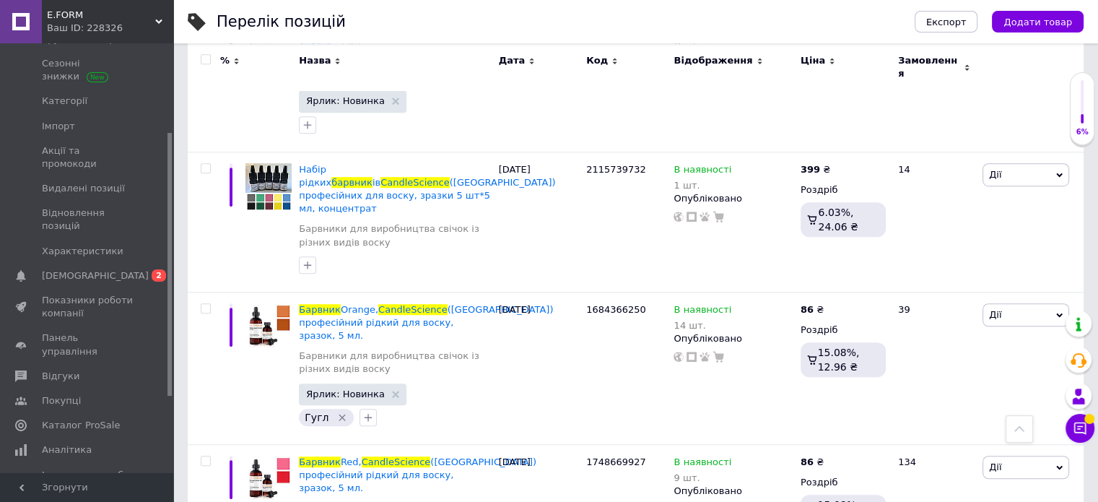
click at [96, 264] on link "Сповіщення 0 2" at bounding box center [89, 276] width 178 height 25
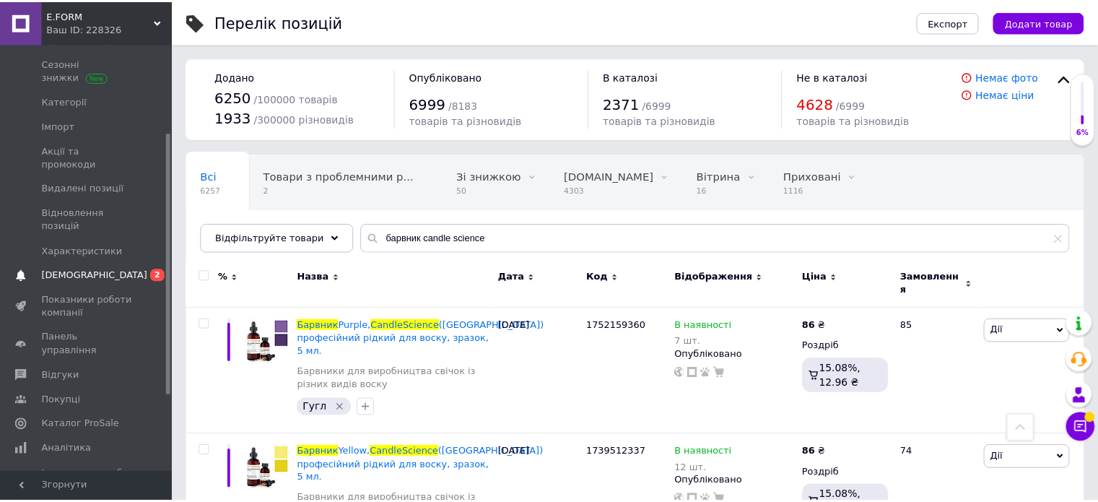
scroll to position [32, 0]
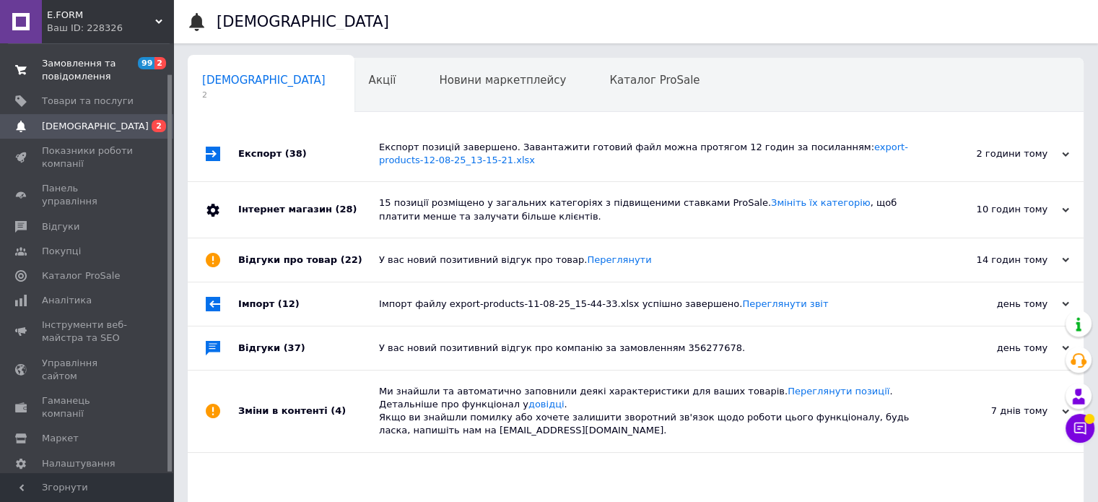
click at [94, 77] on span "Замовлення та повідомлення" at bounding box center [88, 70] width 92 height 26
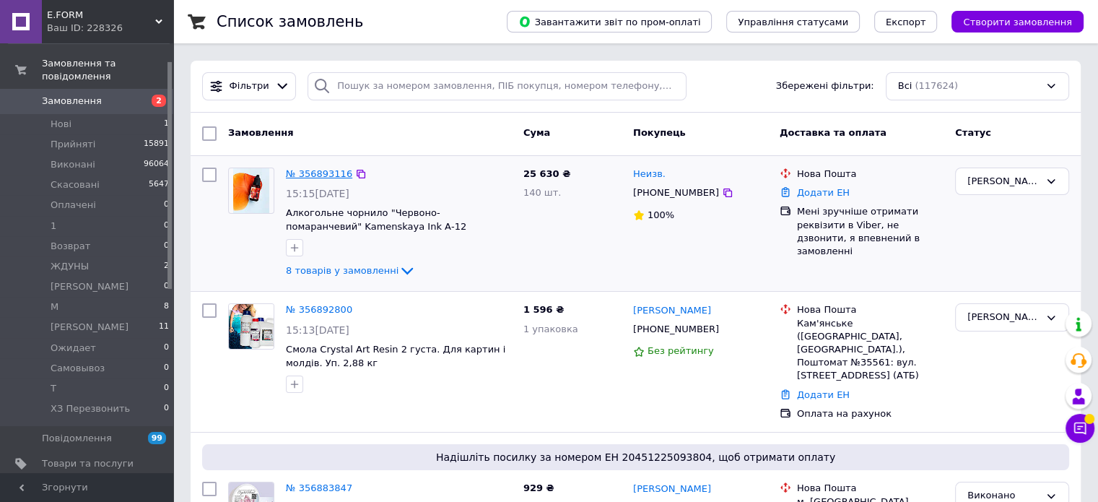
click at [300, 169] on link "№ 356893116" at bounding box center [319, 173] width 66 height 11
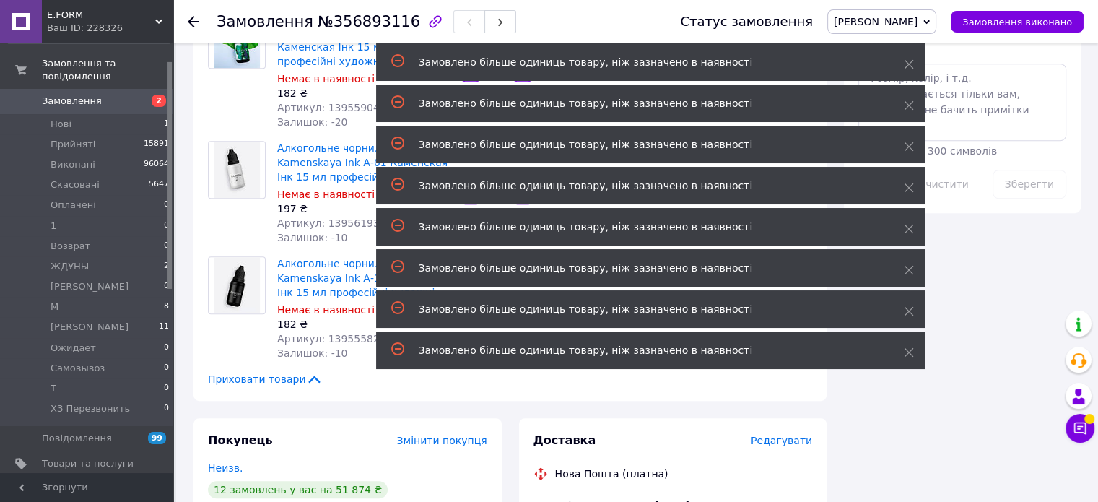
scroll to position [794, 0]
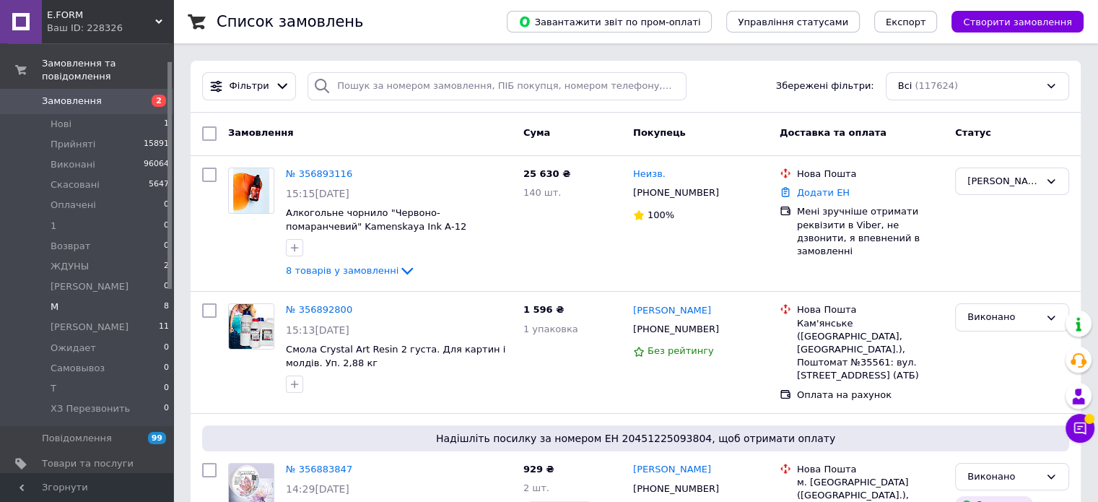
click at [108, 297] on li "М 8" at bounding box center [89, 307] width 178 height 20
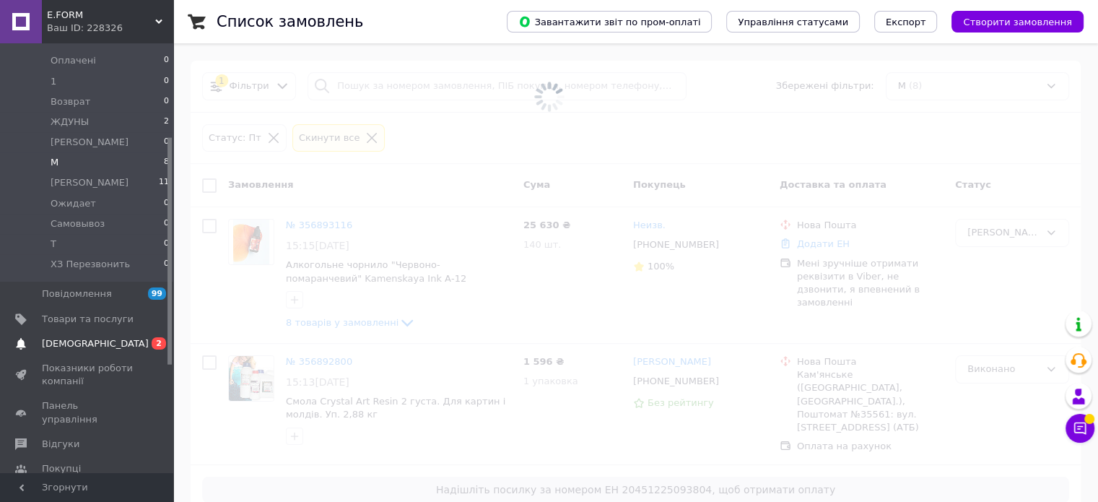
click at [59, 337] on span "[DEMOGRAPHIC_DATA]" at bounding box center [95, 343] width 107 height 13
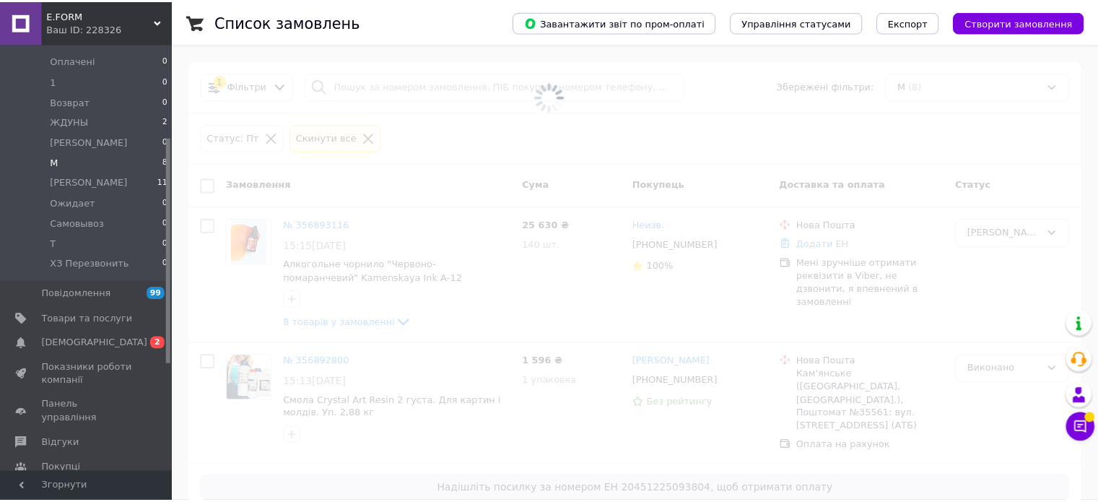
scroll to position [32, 0]
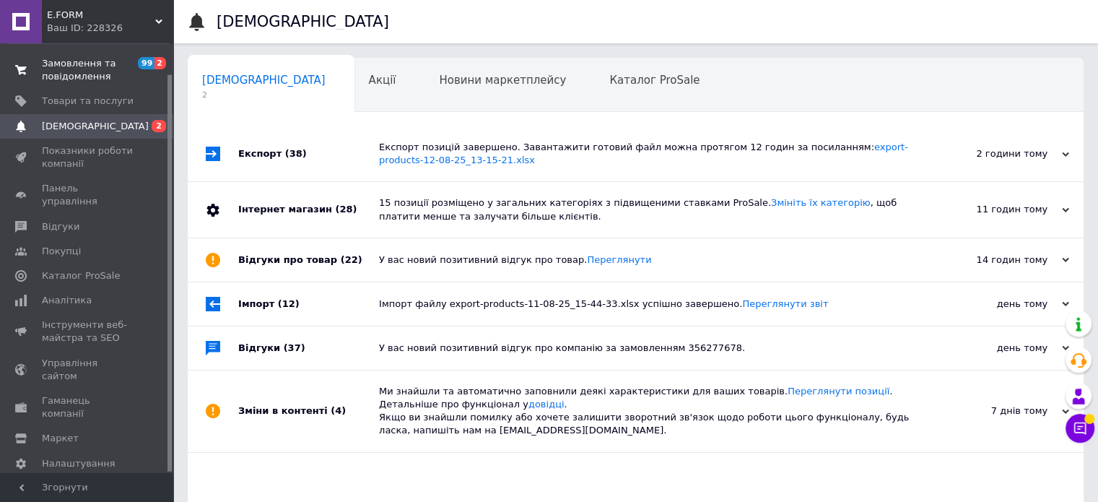
click at [110, 71] on span "Замовлення та повідомлення" at bounding box center [88, 70] width 92 height 26
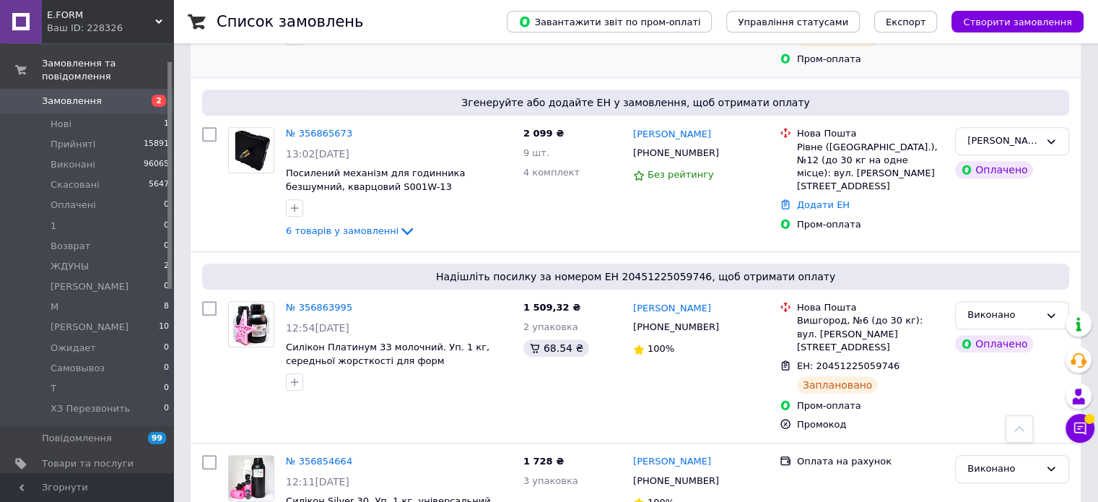
scroll to position [722, 0]
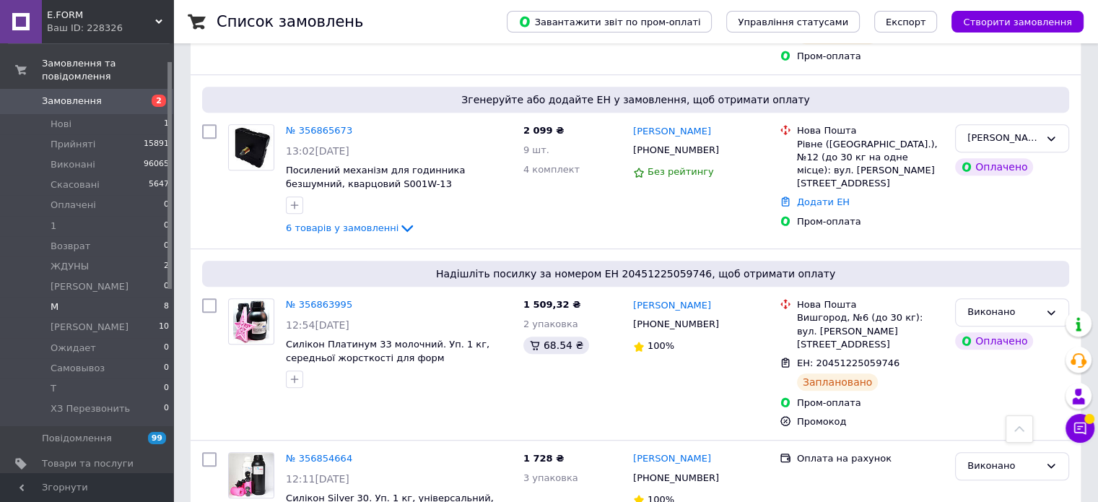
click at [120, 297] on li "М 8" at bounding box center [89, 307] width 178 height 20
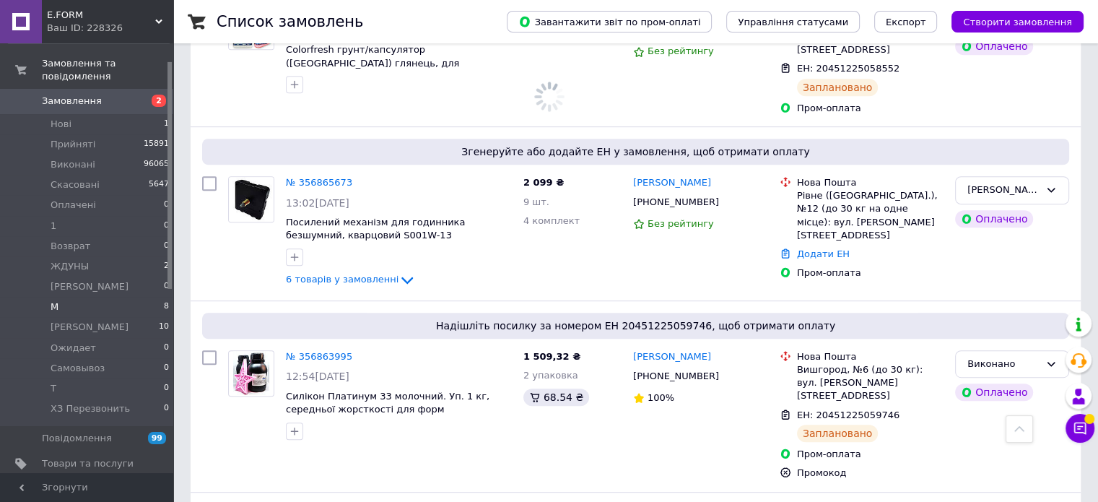
scroll to position [773, 0]
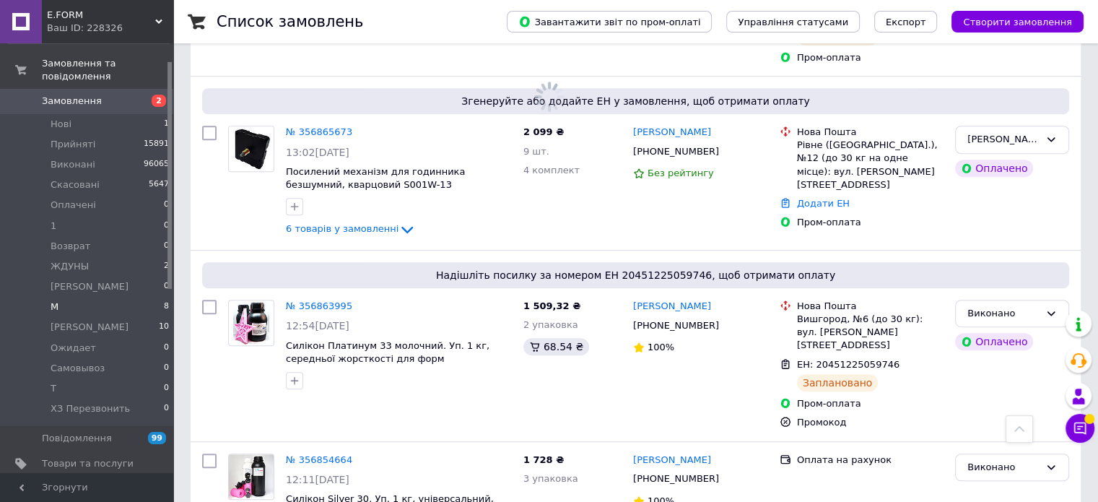
click at [164, 300] on span "8" at bounding box center [166, 306] width 5 height 13
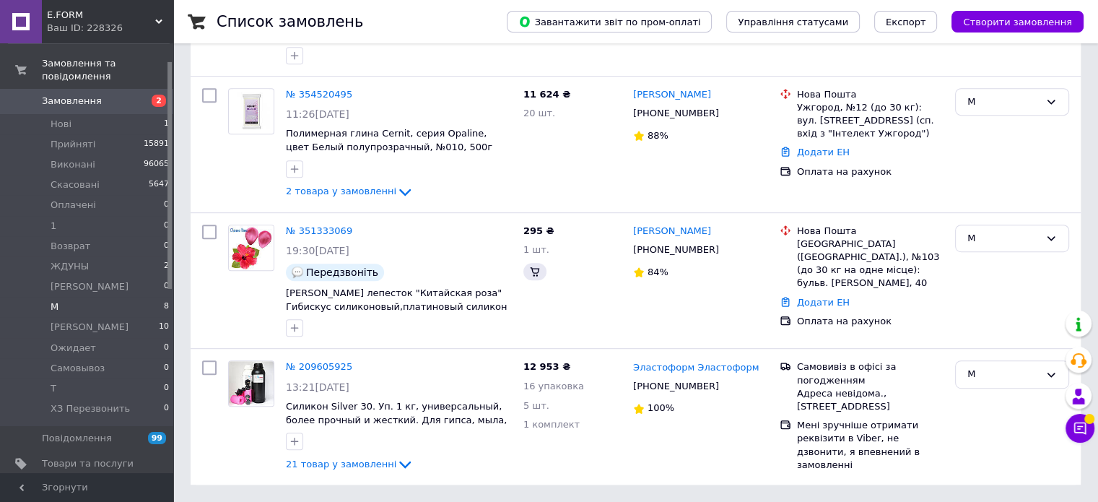
scroll to position [0, 0]
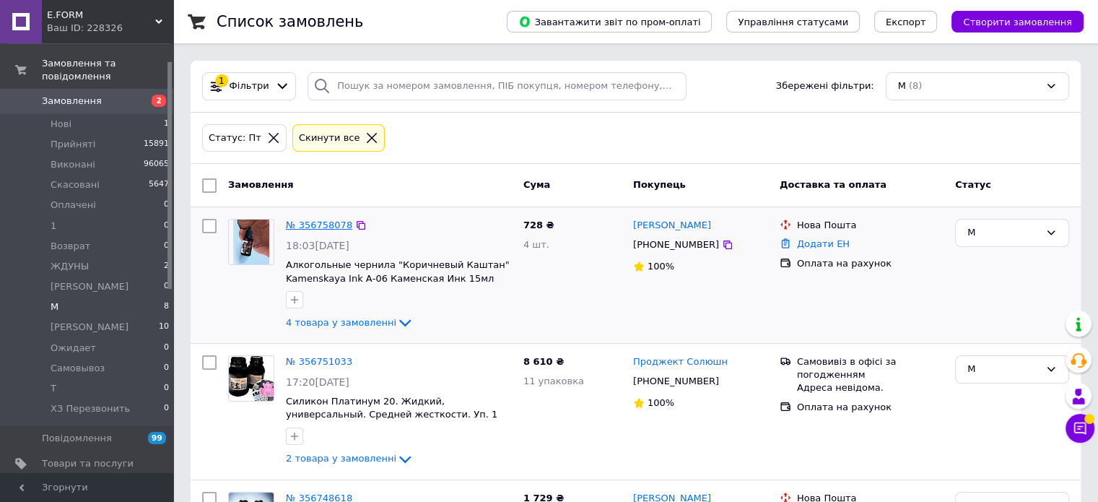
click at [306, 224] on link "№ 356758078" at bounding box center [319, 225] width 66 height 11
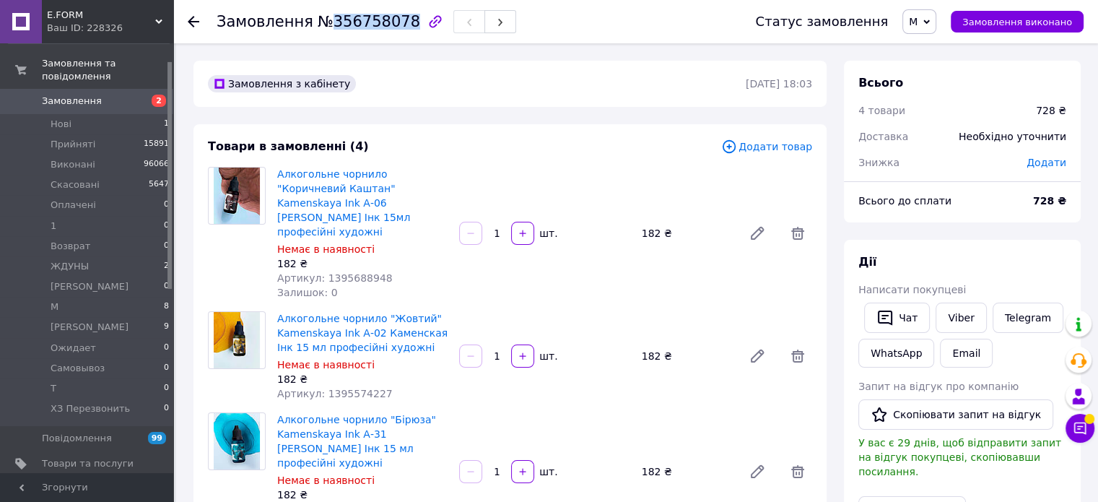
drag, startPoint x: 321, startPoint y: 23, endPoint x: 395, endPoint y: 27, distance: 73.7
click at [395, 27] on span "№356758078" at bounding box center [369, 21] width 103 height 17
copy span "356758078"
click at [196, 264] on div "Товари в замовленні (4) Додати товар Алкогольне чорнило "Коричневий Каштан" Kam…" at bounding box center [510, 412] width 633 height 577
click at [124, 297] on li "М 8" at bounding box center [89, 307] width 178 height 20
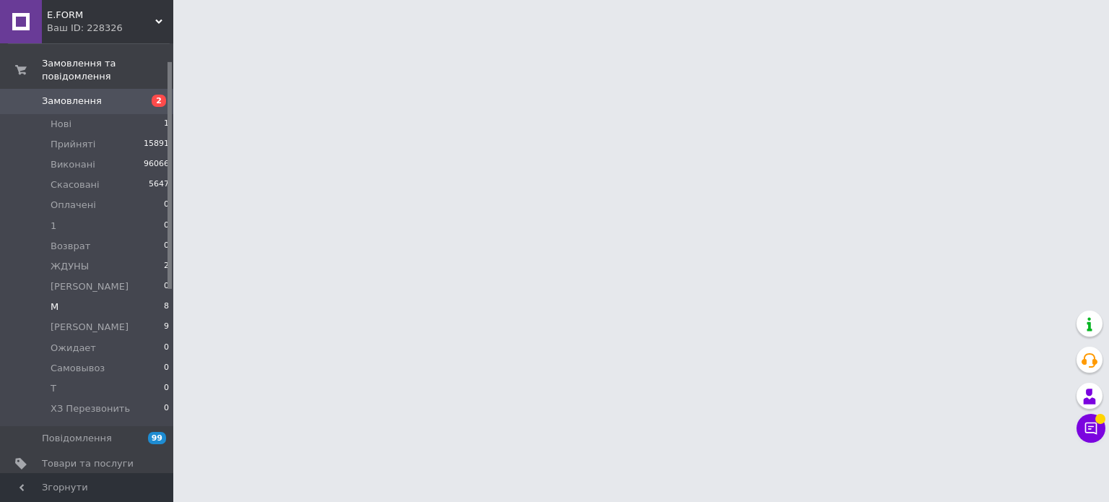
click at [157, 297] on li "М 8" at bounding box center [89, 307] width 178 height 20
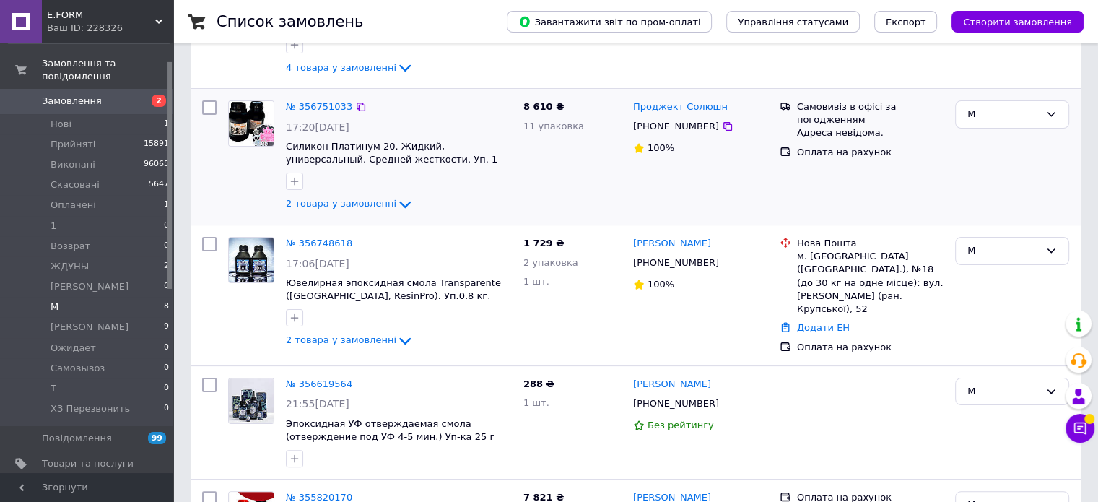
scroll to position [289, 0]
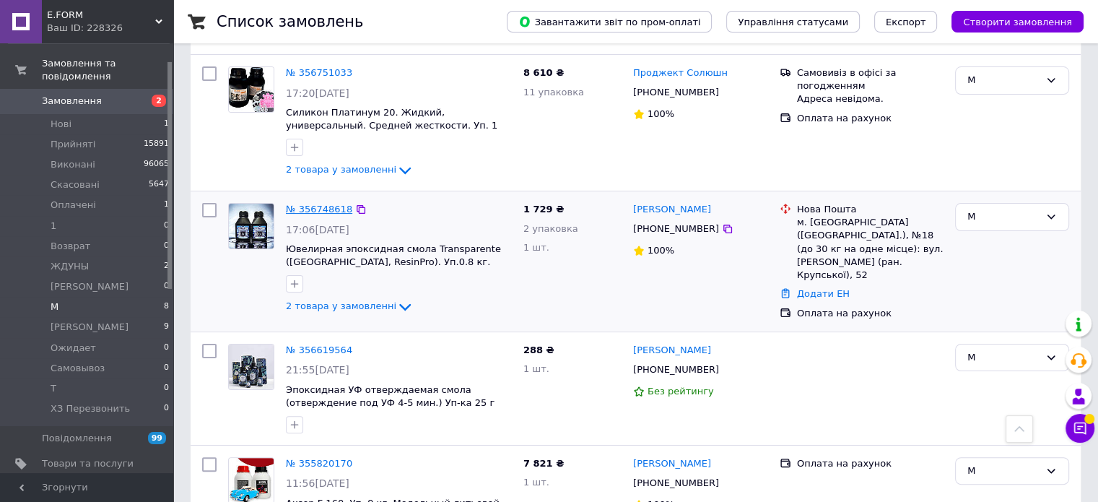
click at [311, 207] on link "№ 356748618" at bounding box center [319, 209] width 66 height 11
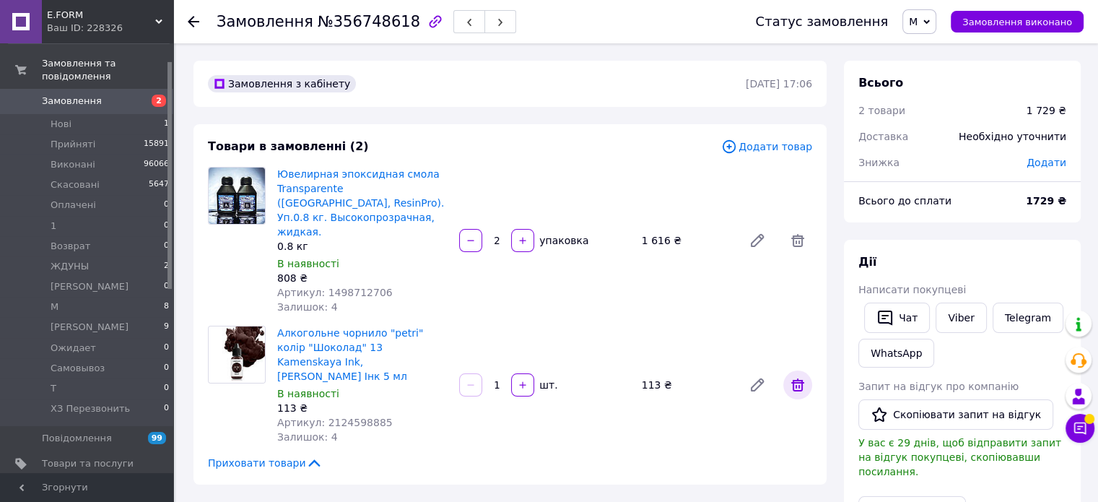
click at [798, 378] on icon at bounding box center [797, 384] width 13 height 13
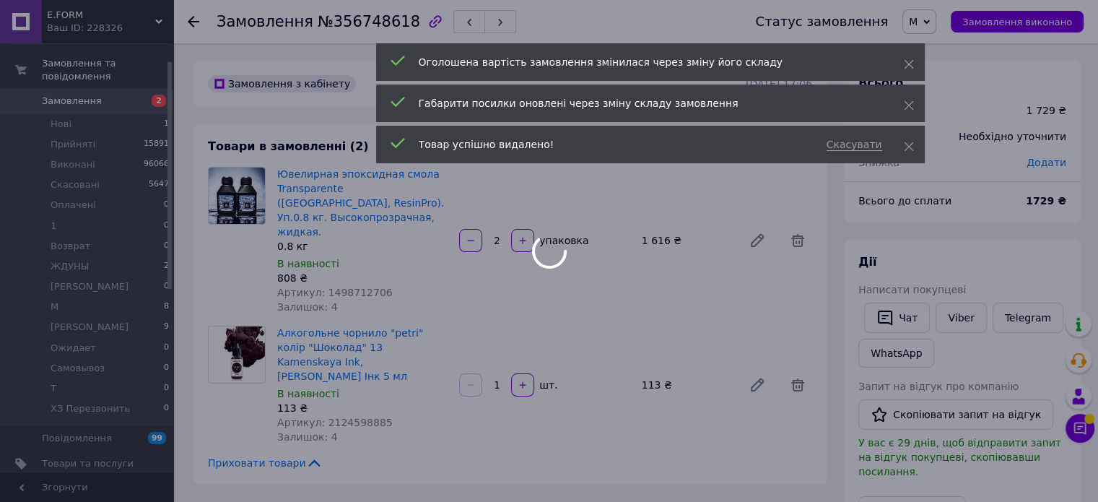
click at [352, 25] on div at bounding box center [549, 251] width 1098 height 502
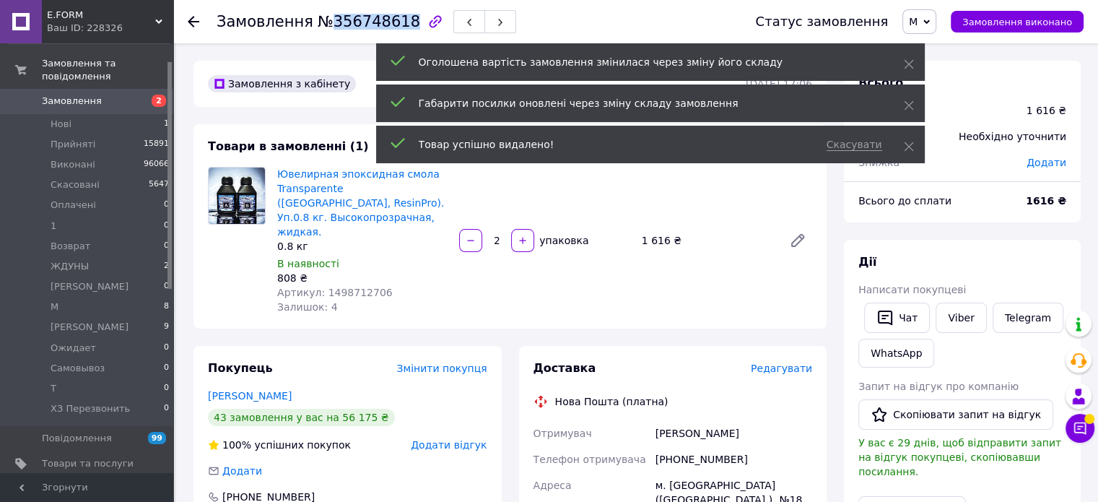
drag, startPoint x: 323, startPoint y: 19, endPoint x: 393, endPoint y: 21, distance: 69.4
click at [393, 21] on span "№356748618" at bounding box center [369, 21] width 103 height 17
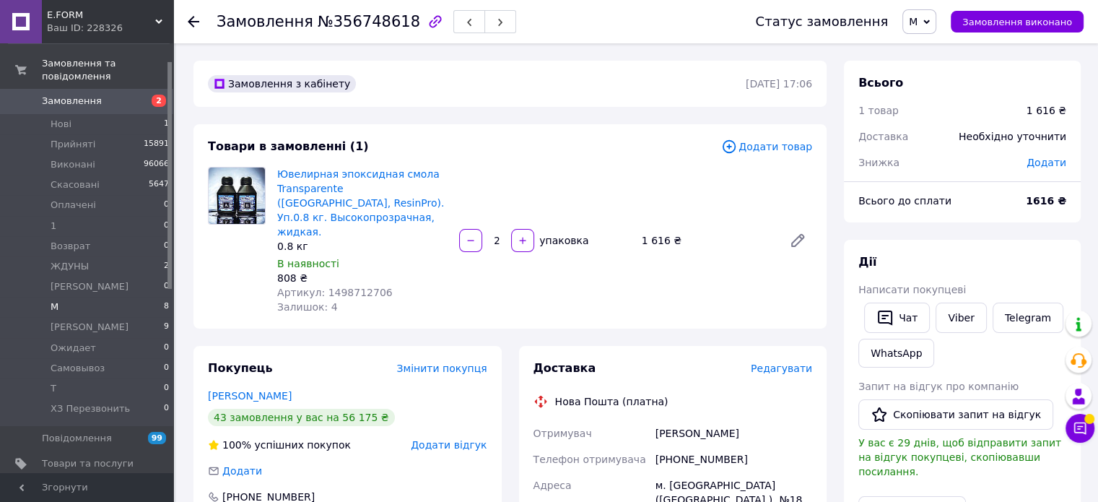
click at [69, 297] on li "М 8" at bounding box center [89, 307] width 178 height 20
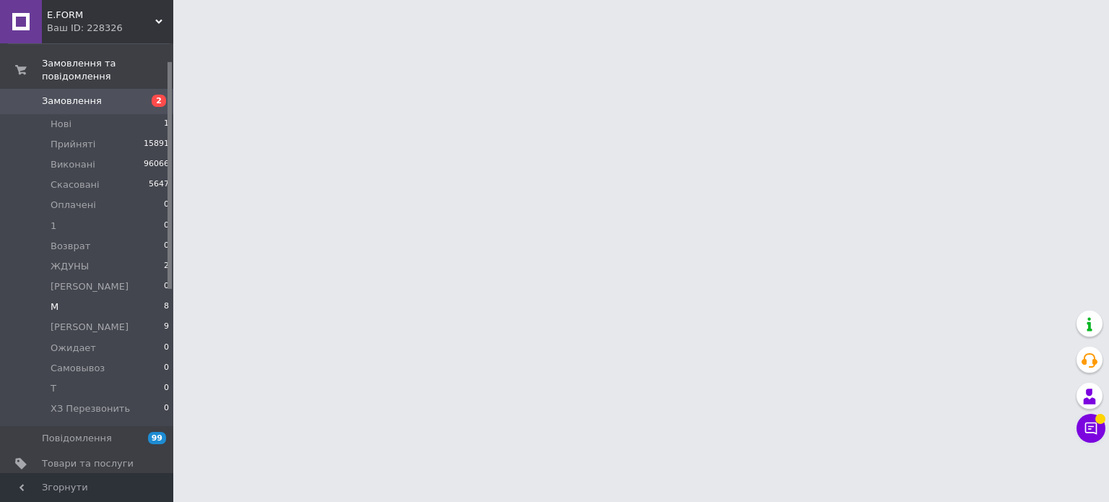
click at [137, 297] on li "М 8" at bounding box center [89, 307] width 178 height 20
click at [147, 297] on li "М 8" at bounding box center [89, 307] width 178 height 20
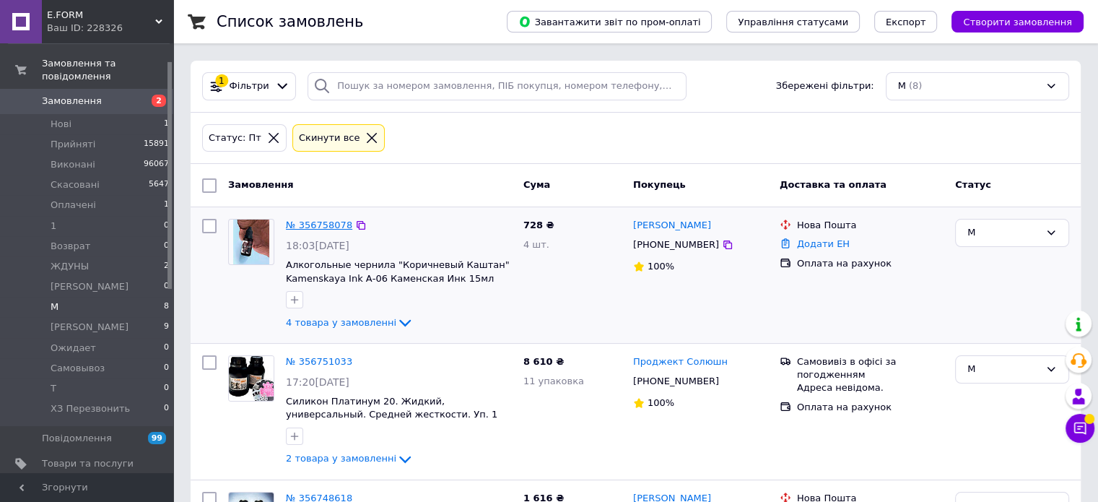
click at [319, 220] on link "№ 356758078" at bounding box center [319, 225] width 66 height 11
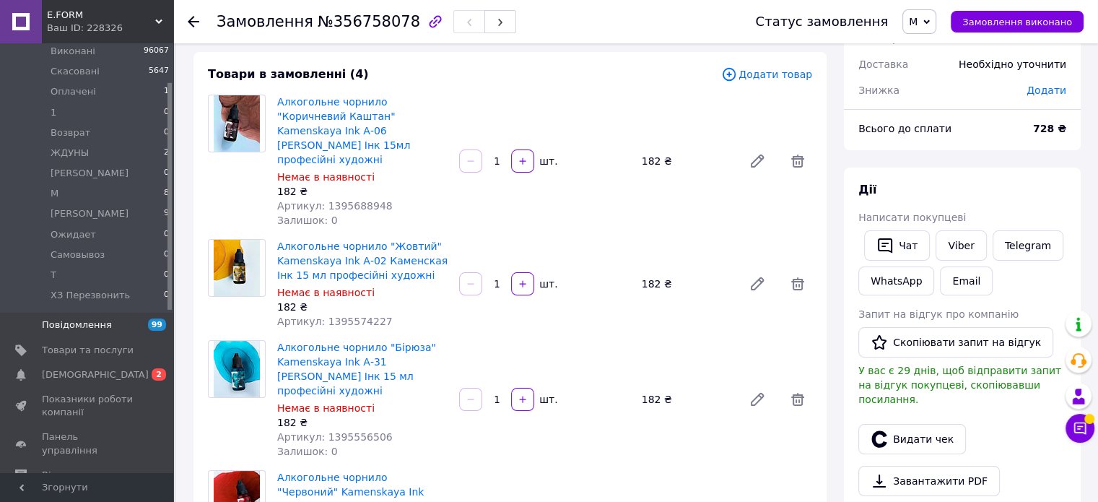
scroll to position [177, 0]
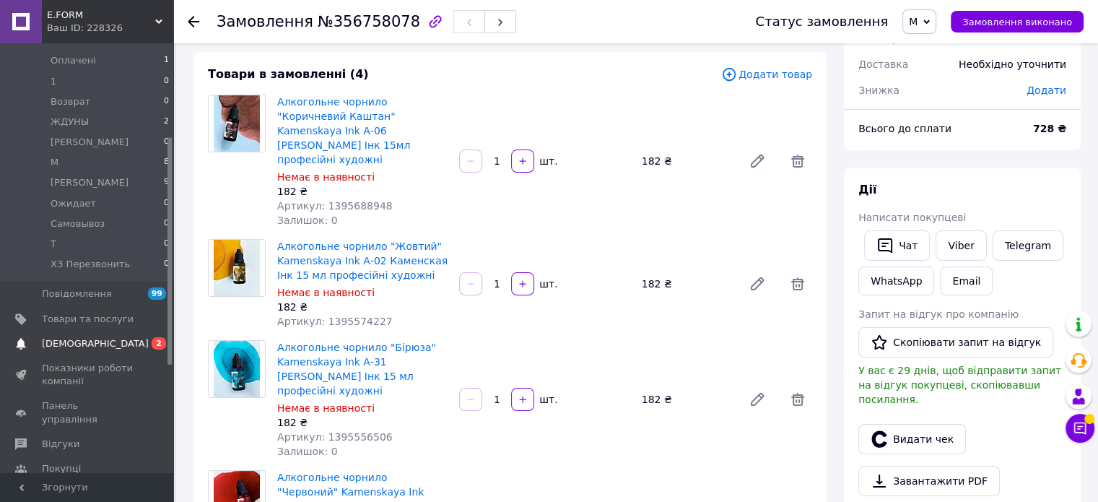
click at [82, 337] on span "[DEMOGRAPHIC_DATA]" at bounding box center [95, 343] width 107 height 13
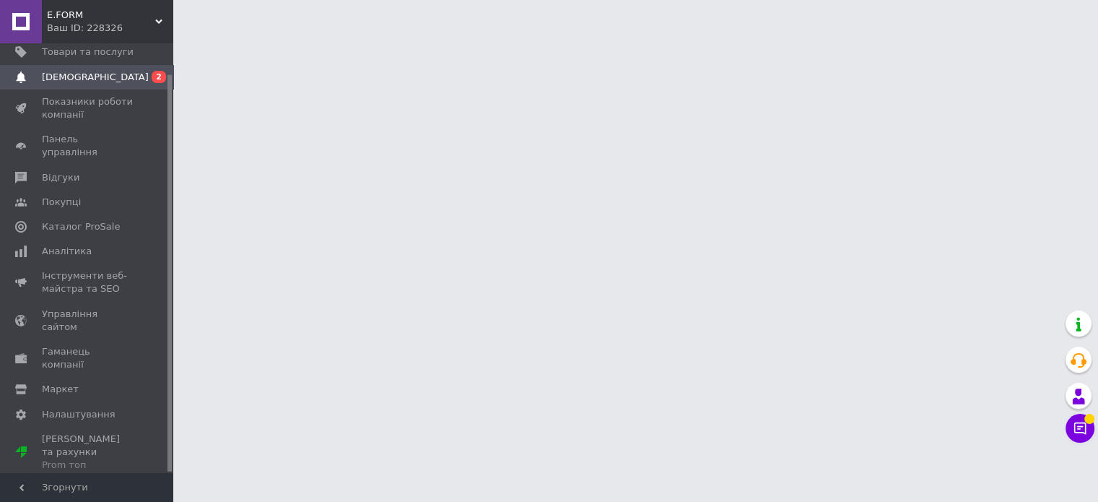
scroll to position [32, 0]
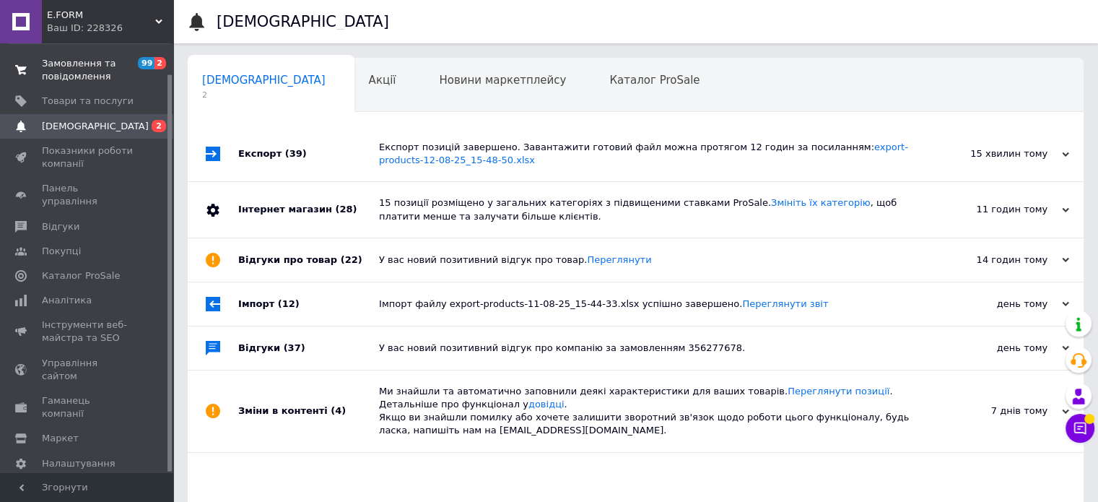
click at [79, 66] on span "Замовлення та повідомлення" at bounding box center [88, 70] width 92 height 26
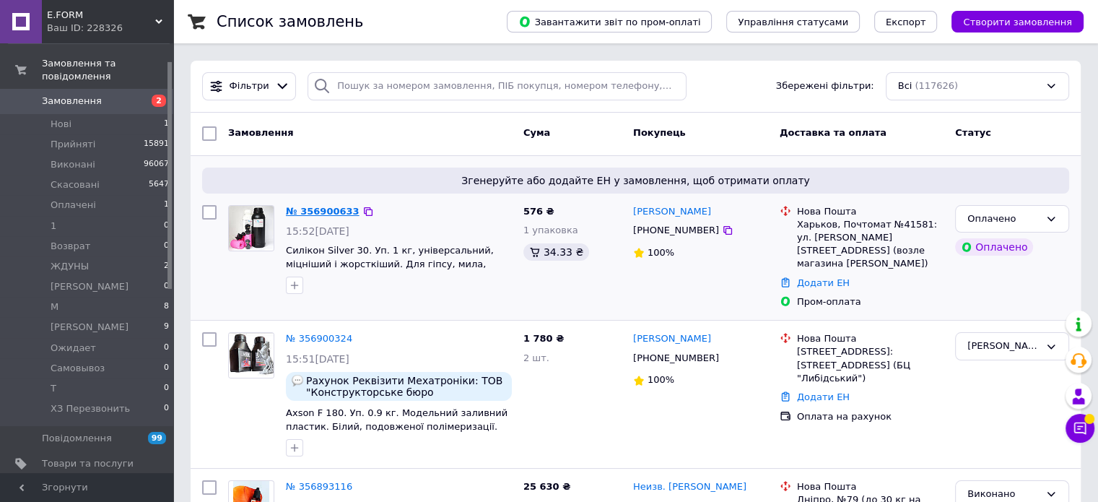
click at [310, 206] on link "№ 356900633" at bounding box center [323, 211] width 74 height 11
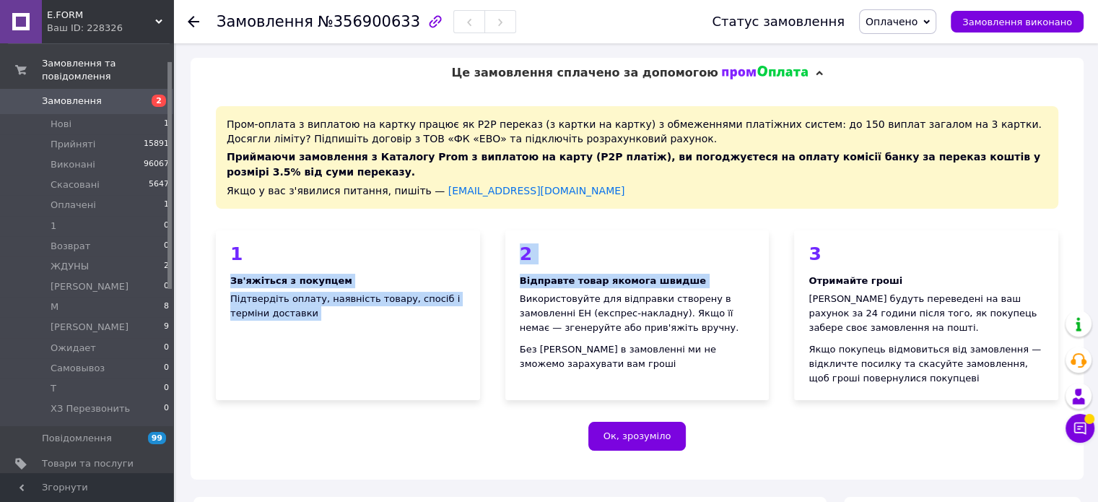
click at [508, 290] on div "1 Зв'яжіться з покупцем Підтвердіть оплату, наявність товару, спосіб і терміни …" at bounding box center [638, 314] width 868 height 195
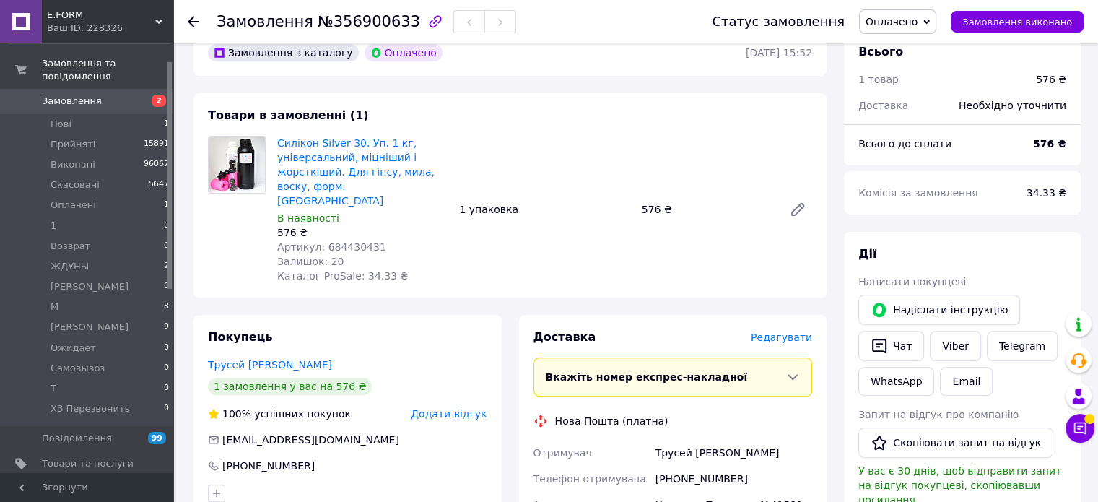
click at [572, 274] on div "Товари в замовленні (1) Силікон Silver 30. Уп. 1 кг, універсальний, міцніший і …" at bounding box center [510, 195] width 633 height 204
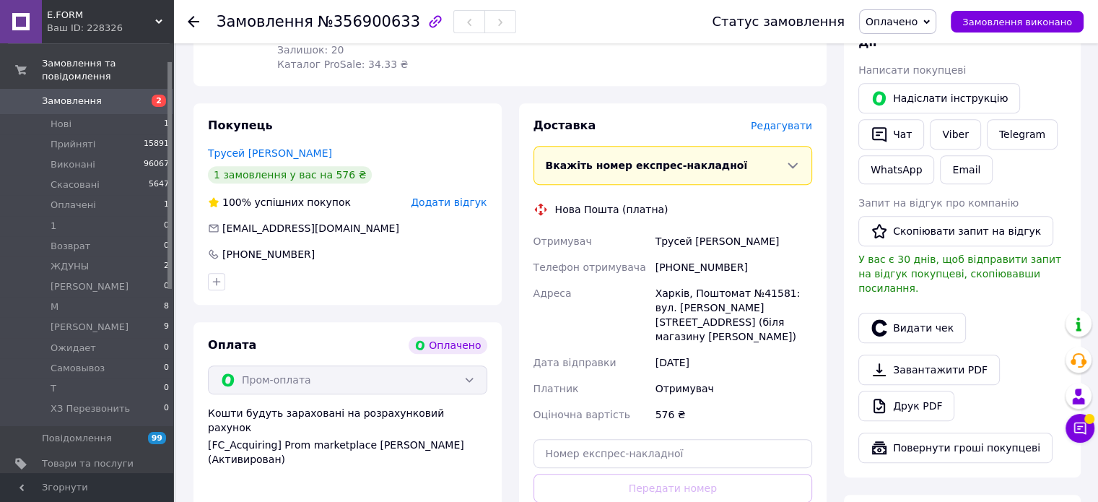
scroll to position [650, 0]
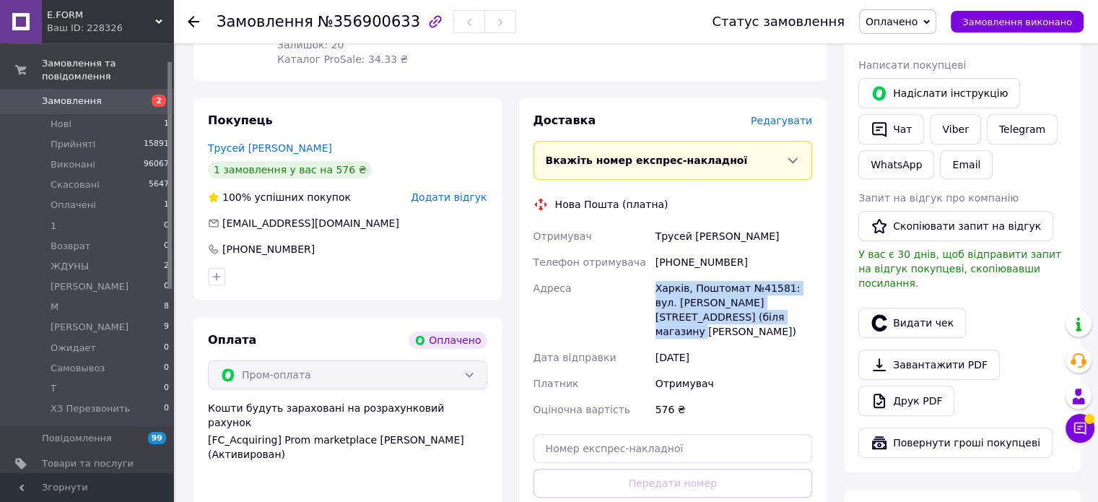
drag, startPoint x: 745, startPoint y: 307, endPoint x: 636, endPoint y: 277, distance: 113.2
click at [636, 277] on div "Отримувач Трусей Андрей Телефон отримувача +380509090669 Адреса Харків, Поштома…" at bounding box center [673, 322] width 285 height 199
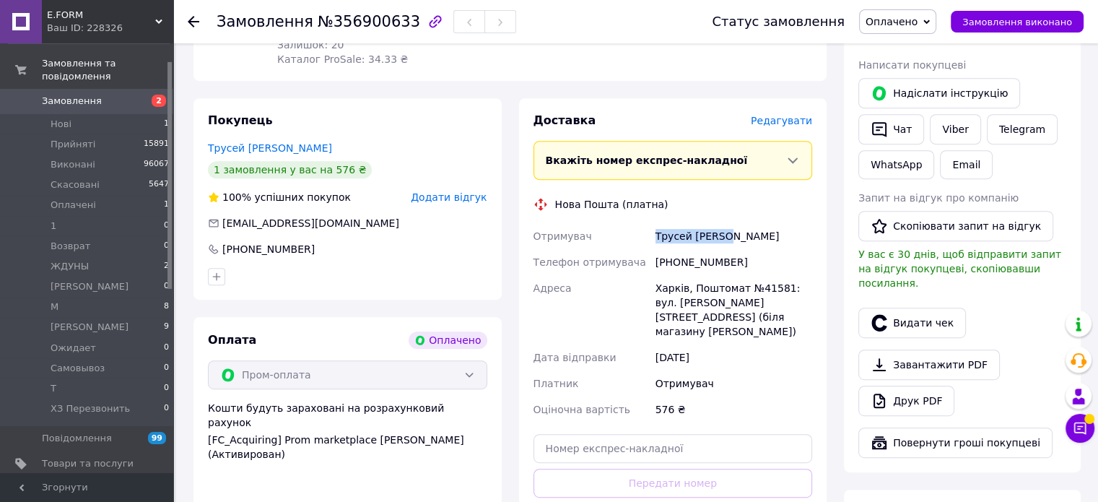
drag, startPoint x: 744, startPoint y: 213, endPoint x: 646, endPoint y: 216, distance: 99.0
click at [646, 223] on div "Отримувач Трусей Андрей Телефон отримувача +380509090669 Адреса Харків, Поштома…" at bounding box center [673, 322] width 285 height 199
drag, startPoint x: 739, startPoint y: 251, endPoint x: 663, endPoint y: 253, distance: 76.6
click at [663, 253] on div "[PHONE_NUMBER]" at bounding box center [734, 262] width 162 height 26
drag, startPoint x: 321, startPoint y: 21, endPoint x: 390, endPoint y: 25, distance: 68.7
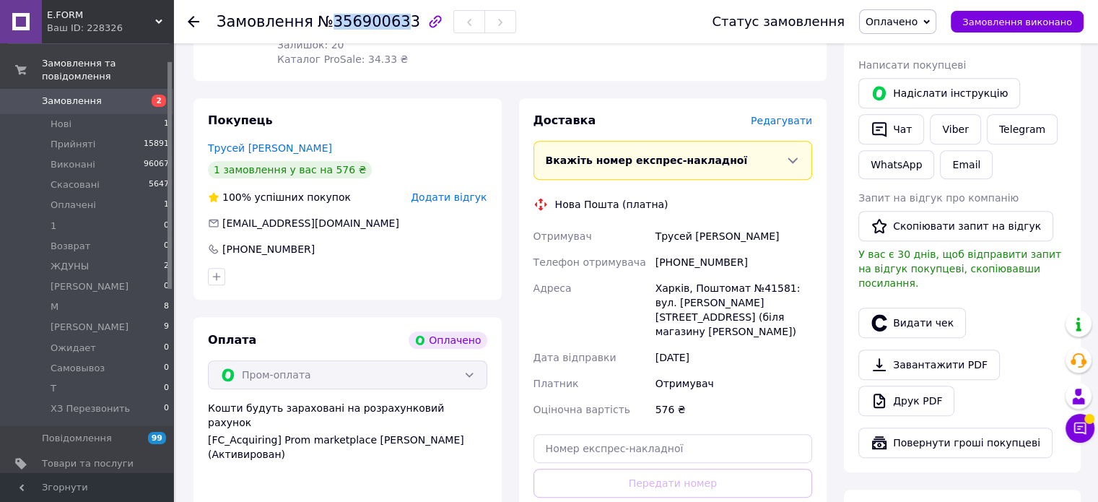
click at [390, 25] on span "№356900633" at bounding box center [369, 21] width 103 height 17
click at [390, 26] on span "№356900633" at bounding box center [369, 21] width 103 height 17
drag, startPoint x: 396, startPoint y: 24, endPoint x: 353, endPoint y: 22, distance: 42.7
click at [353, 22] on div "Замовлення №356900633" at bounding box center [367, 21] width 300 height 25
click at [360, 22] on span "№356900633" at bounding box center [369, 21] width 103 height 17
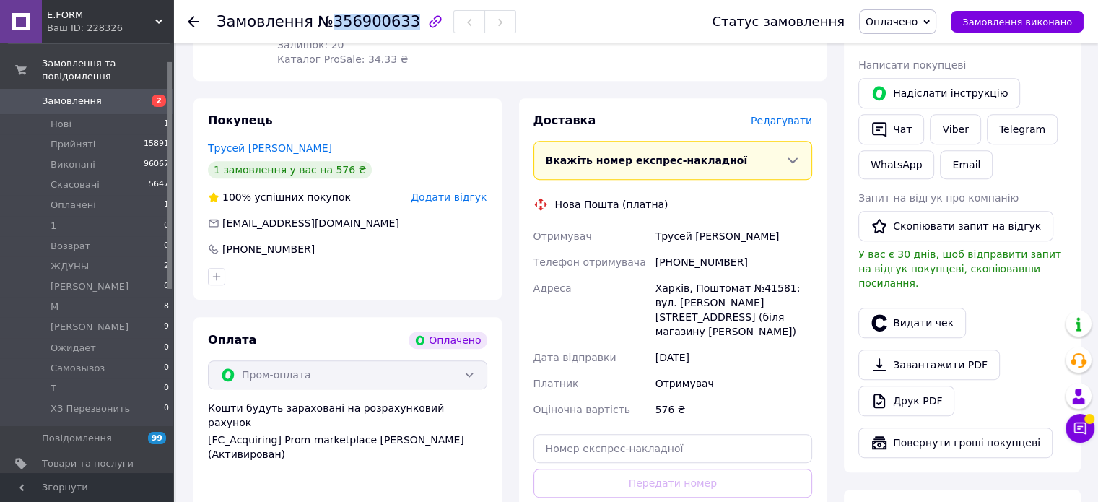
drag, startPoint x: 321, startPoint y: 19, endPoint x: 393, endPoint y: 25, distance: 71.8
click at [393, 25] on span "№356900633" at bounding box center [369, 21] width 103 height 17
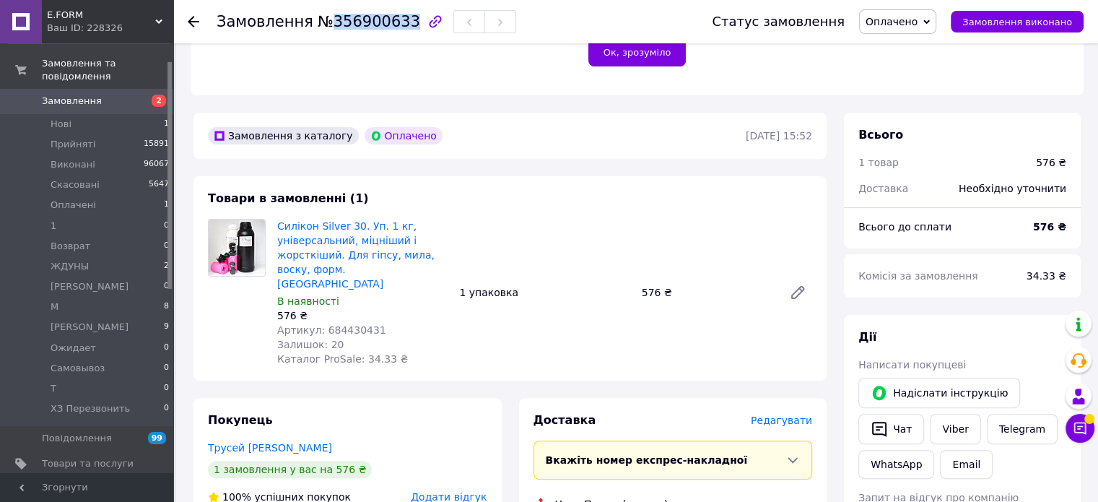
scroll to position [361, 0]
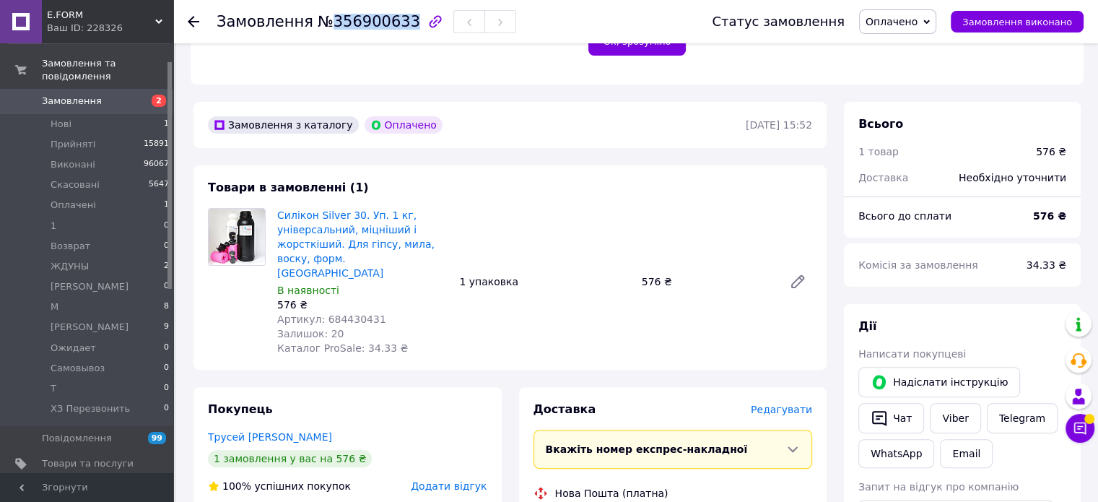
click at [933, 14] on span "Оплачено" at bounding box center [897, 21] width 77 height 25
click at [919, 73] on li "Виконано" at bounding box center [907, 72] width 94 height 22
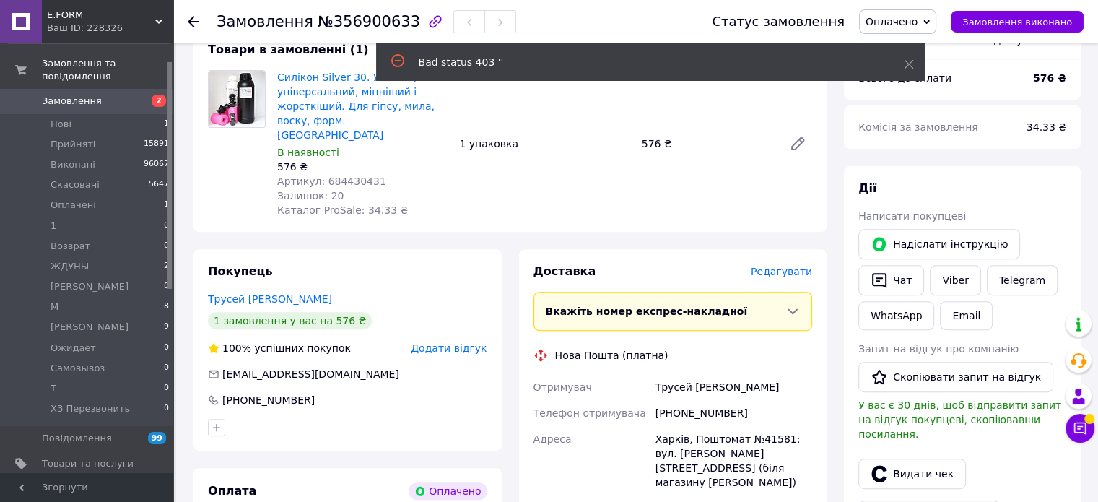
scroll to position [505, 0]
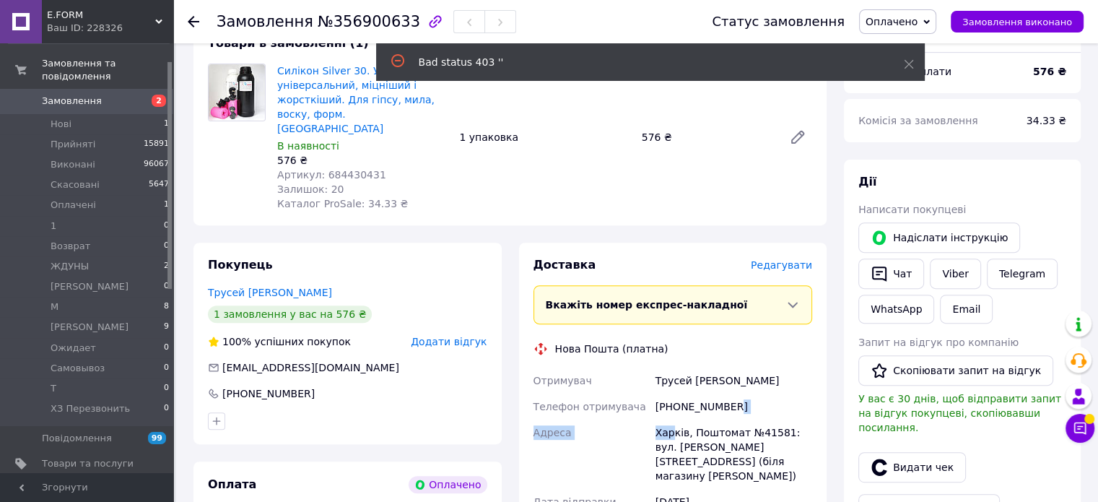
drag, startPoint x: 679, startPoint y: 407, endPoint x: 755, endPoint y: 383, distance: 79.5
click at [748, 386] on div "Отримувач Трусей Андрей Телефон отримувача +380509090669 Адреса Харків, Поштома…" at bounding box center [673, 467] width 285 height 199
click at [735, 394] on div "[PHONE_NUMBER]" at bounding box center [734, 407] width 162 height 26
drag, startPoint x: 735, startPoint y: 391, endPoint x: 648, endPoint y: 395, distance: 86.7
click at [648, 395] on div "Отримувач Трусей Андрей Телефон отримувача +380509090669 Адреса Харків, Поштома…" at bounding box center [673, 467] width 285 height 199
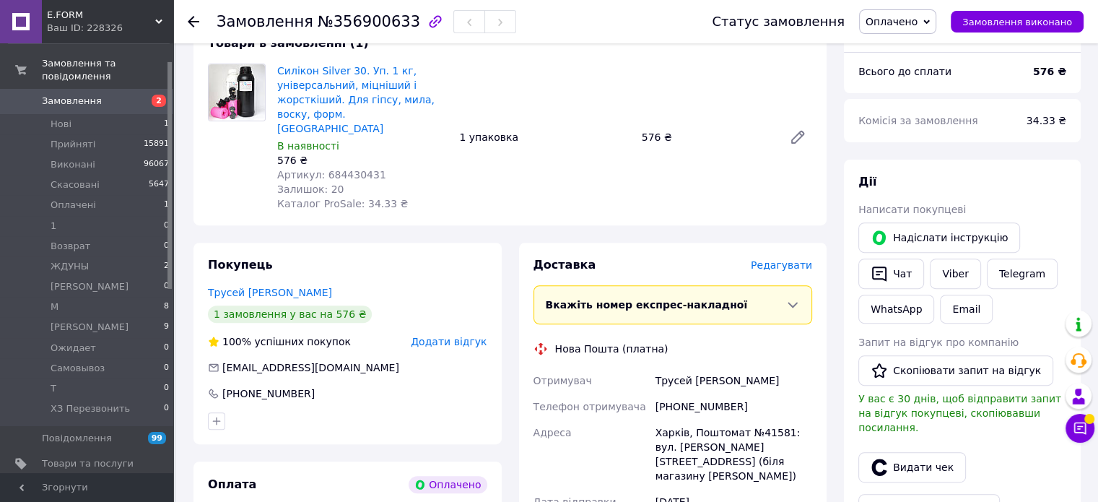
click at [222, 258] on span "Покупець" at bounding box center [240, 265] width 65 height 14
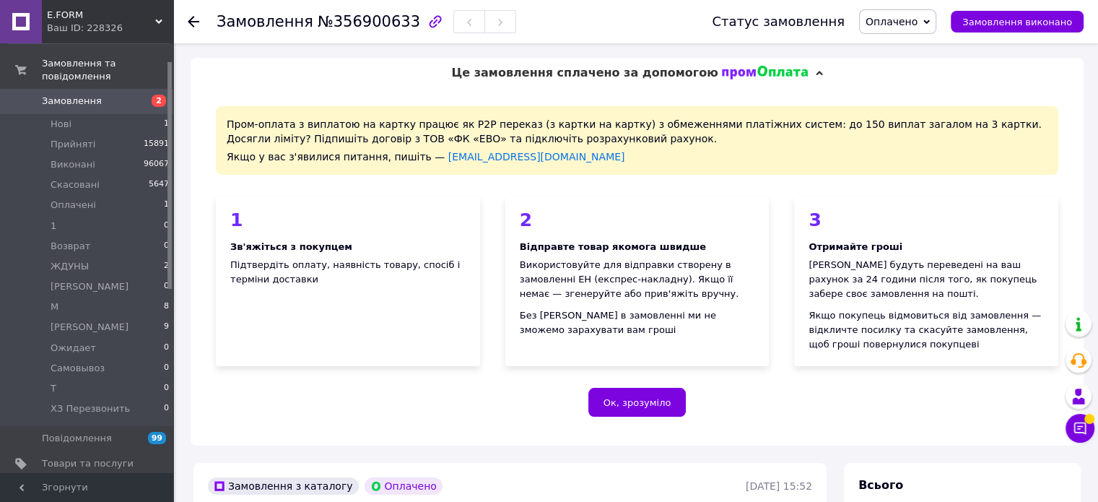
scroll to position [217, 0]
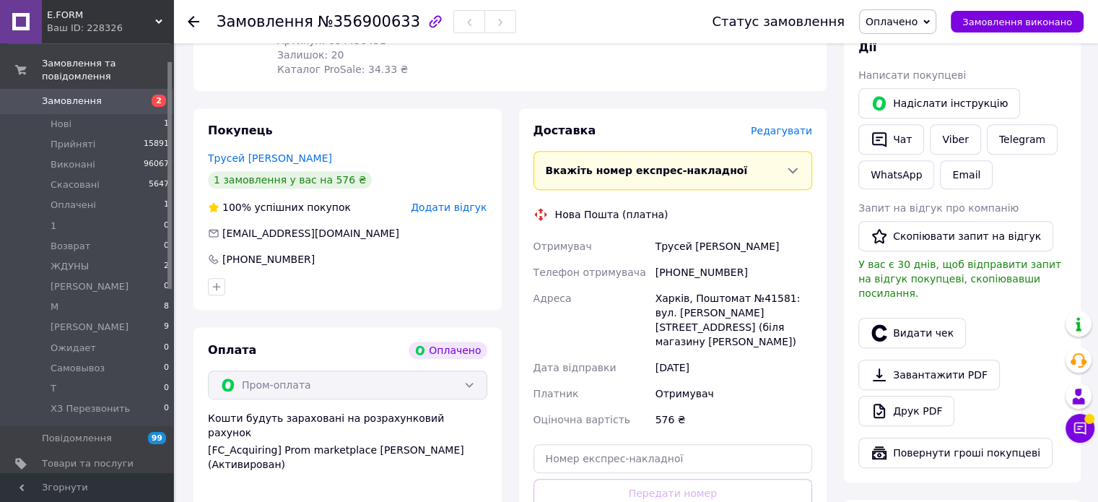
scroll to position [650, 0]
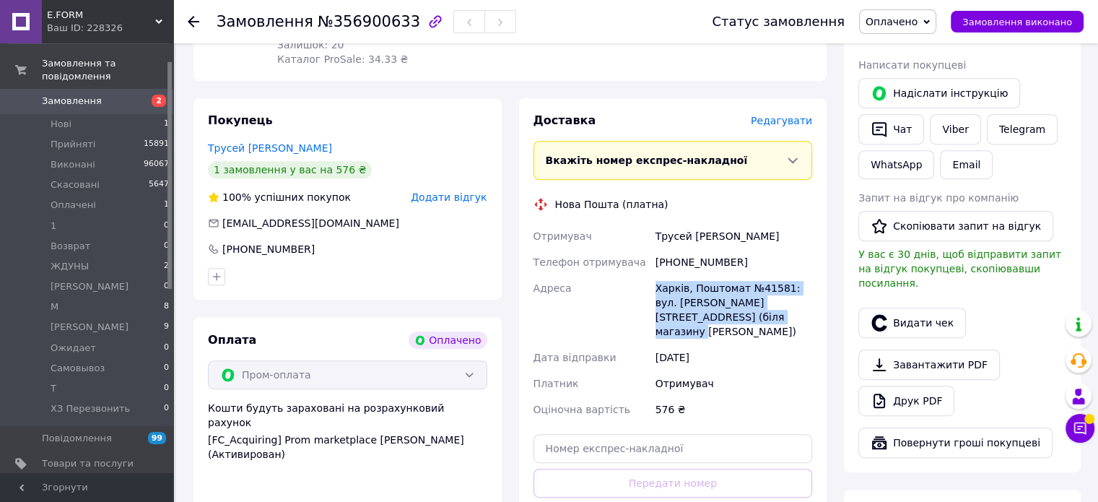
drag, startPoint x: 757, startPoint y: 303, endPoint x: 632, endPoint y: 274, distance: 128.4
click at [632, 274] on div "Отримувач Трусей Андрей Телефон отримувача +380509090669 Адреса Харків, Поштома…" at bounding box center [673, 322] width 285 height 199
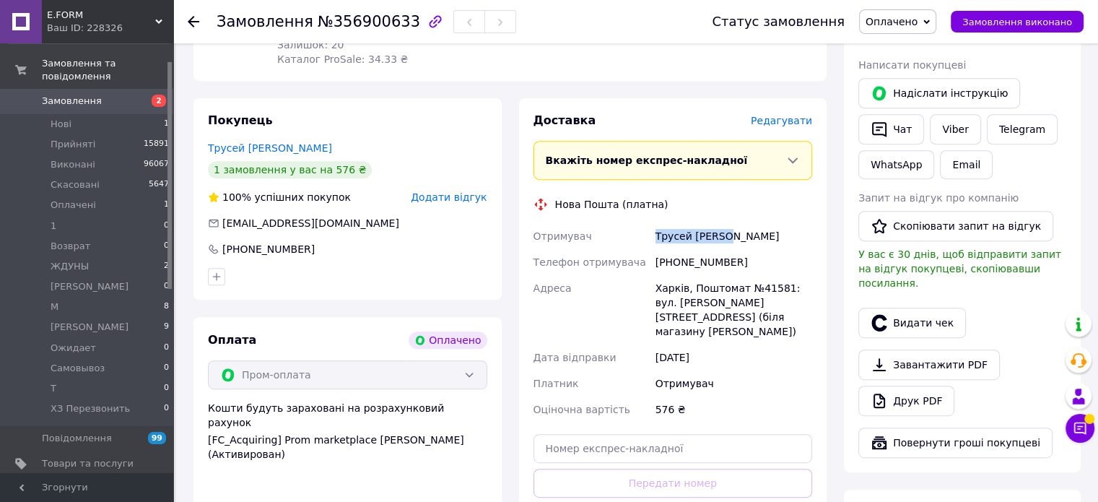
drag, startPoint x: 713, startPoint y: 227, endPoint x: 646, endPoint y: 226, distance: 67.2
click at [646, 226] on div "Отримувач Трусей Андрей Телефон отримувача +380509090669 Адреса Харків, Поштома…" at bounding box center [673, 322] width 285 height 199
drag, startPoint x: 321, startPoint y: 19, endPoint x: 395, endPoint y: 25, distance: 73.8
click at [395, 25] on span "№356900633" at bounding box center [369, 21] width 103 height 17
click at [321, 98] on div "Покупець Трусей Андрей 1 замовлення у вас на 576 ₴ 100% успішних покупок Додати…" at bounding box center [348, 198] width 308 height 201
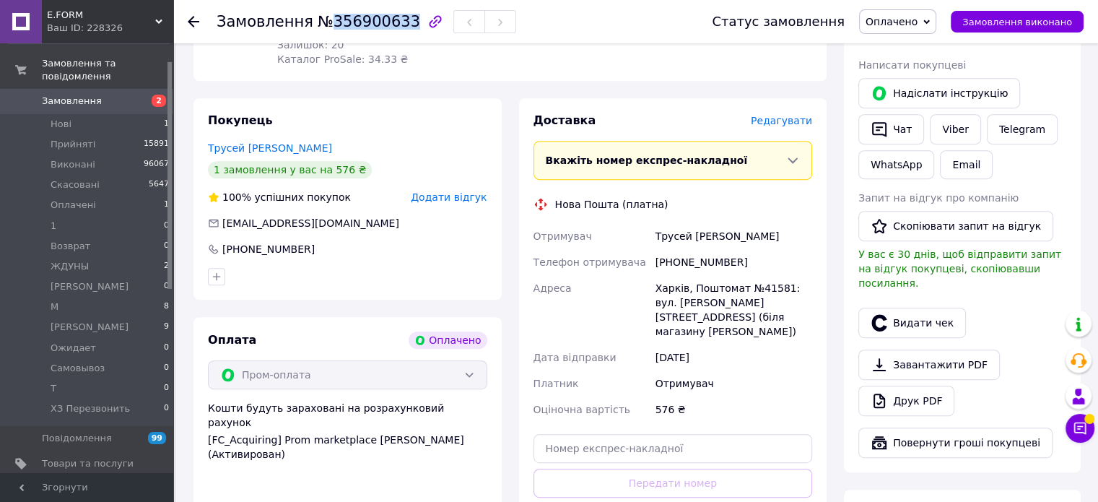
drag, startPoint x: 322, startPoint y: 19, endPoint x: 394, endPoint y: 22, distance: 71.6
click at [394, 22] on span "№356900633" at bounding box center [369, 21] width 103 height 17
drag, startPoint x: 731, startPoint y: 250, endPoint x: 662, endPoint y: 245, distance: 68.8
click at [662, 249] on div "[PHONE_NUMBER]" at bounding box center [734, 262] width 162 height 26
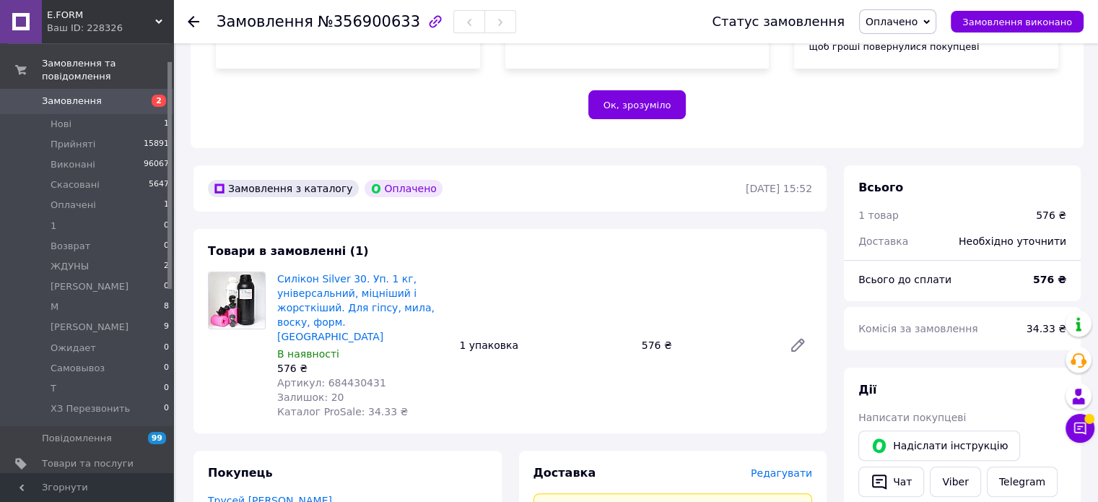
scroll to position [289, 0]
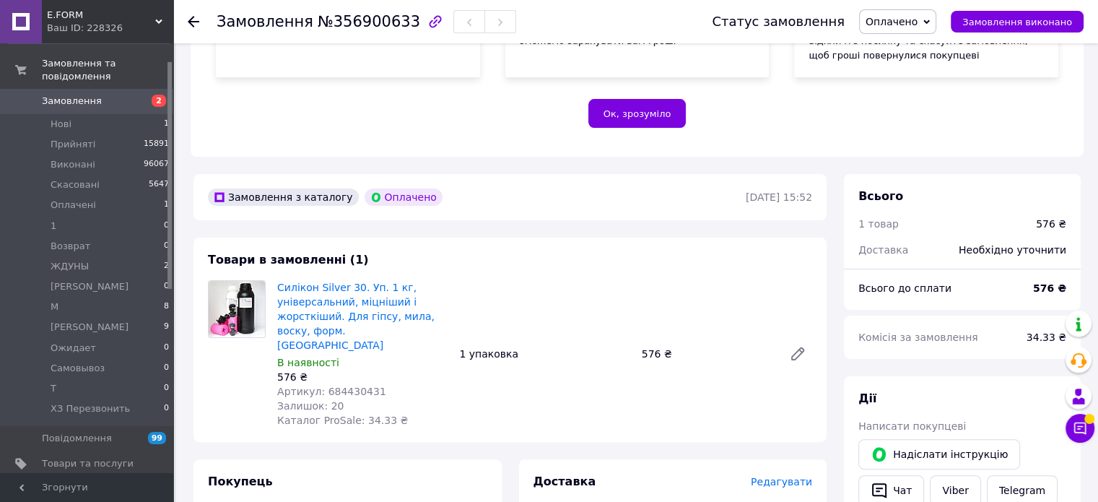
click at [903, 26] on span "Оплачено" at bounding box center [892, 22] width 52 height 12
click at [913, 71] on li "Виконано" at bounding box center [907, 72] width 94 height 22
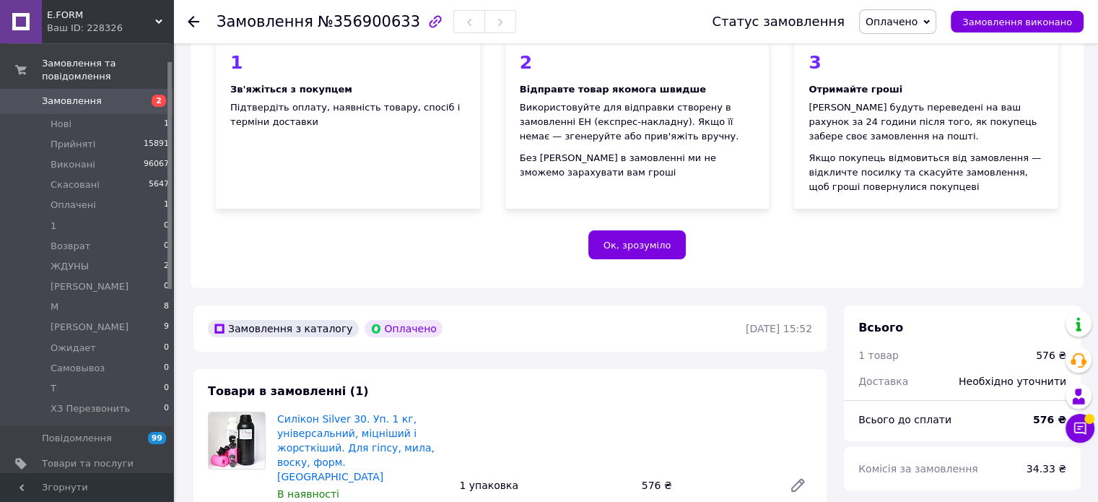
scroll to position [144, 0]
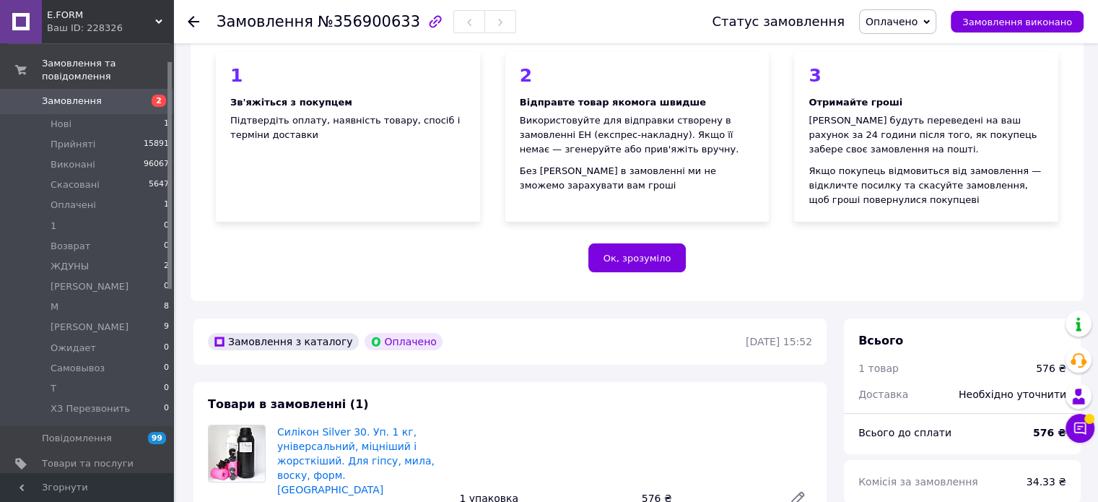
click at [913, 24] on span "Оплачено" at bounding box center [892, 22] width 52 height 12
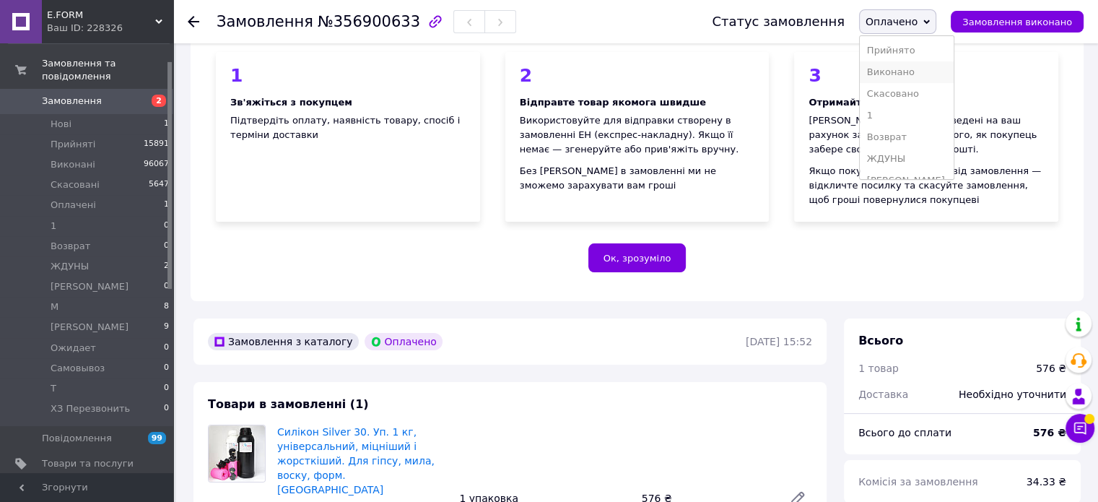
click at [924, 63] on li "Виконано" at bounding box center [907, 72] width 94 height 22
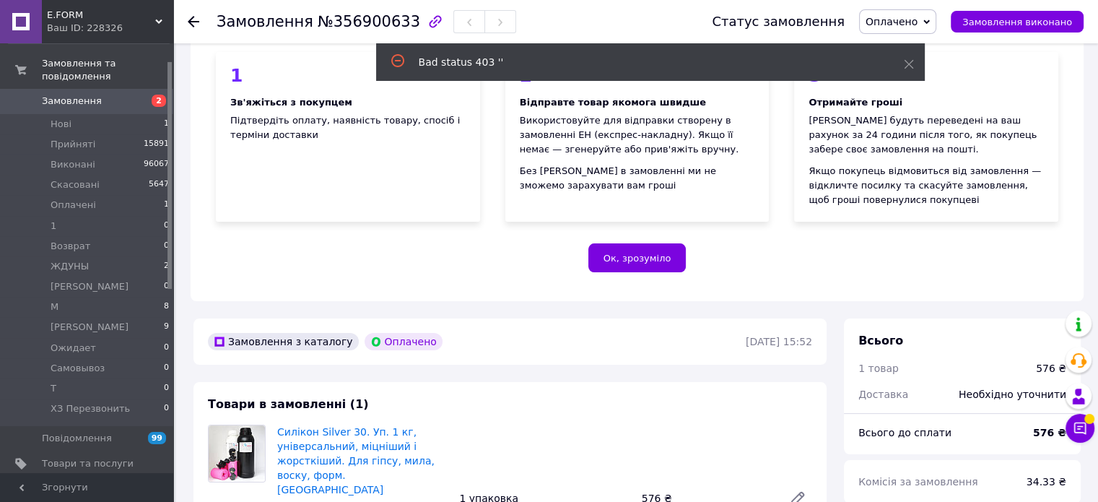
click at [77, 95] on span "Замовлення" at bounding box center [72, 101] width 60 height 13
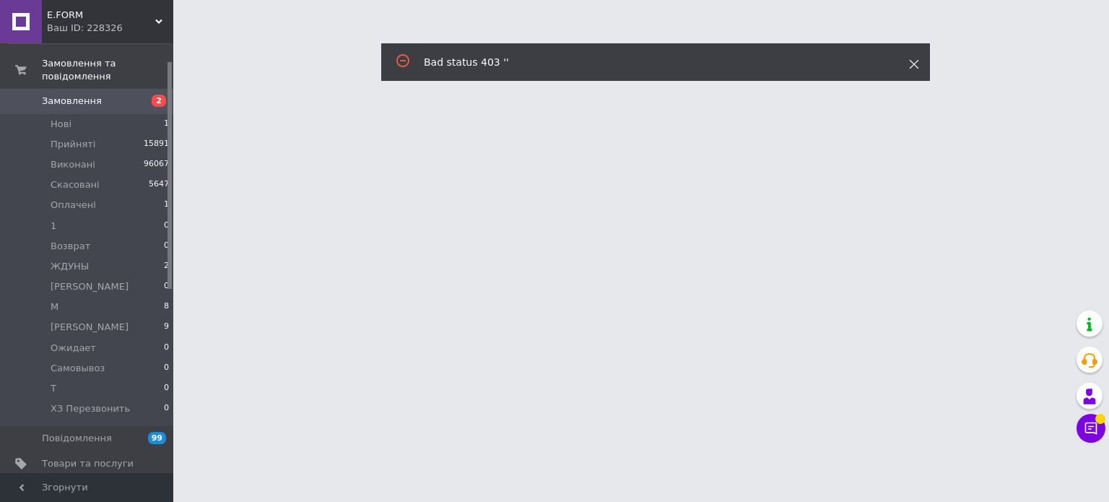
click at [914, 59] on icon at bounding box center [914, 64] width 10 height 10
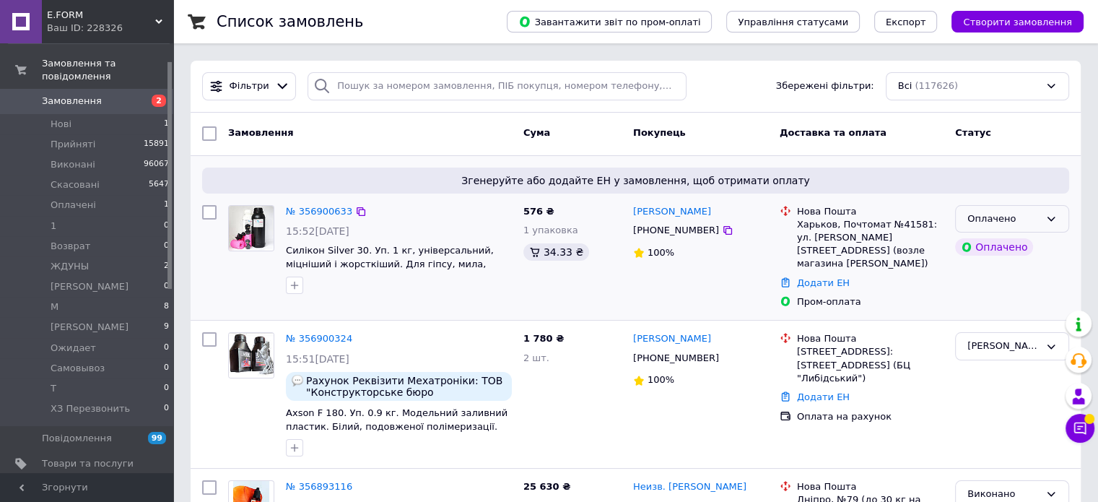
click at [1017, 221] on div "Оплачено" at bounding box center [1004, 219] width 72 height 15
click at [989, 288] on li "М" at bounding box center [1012, 289] width 113 height 27
click at [989, 288] on div "Оплачено" at bounding box center [1013, 257] width 126 height 116
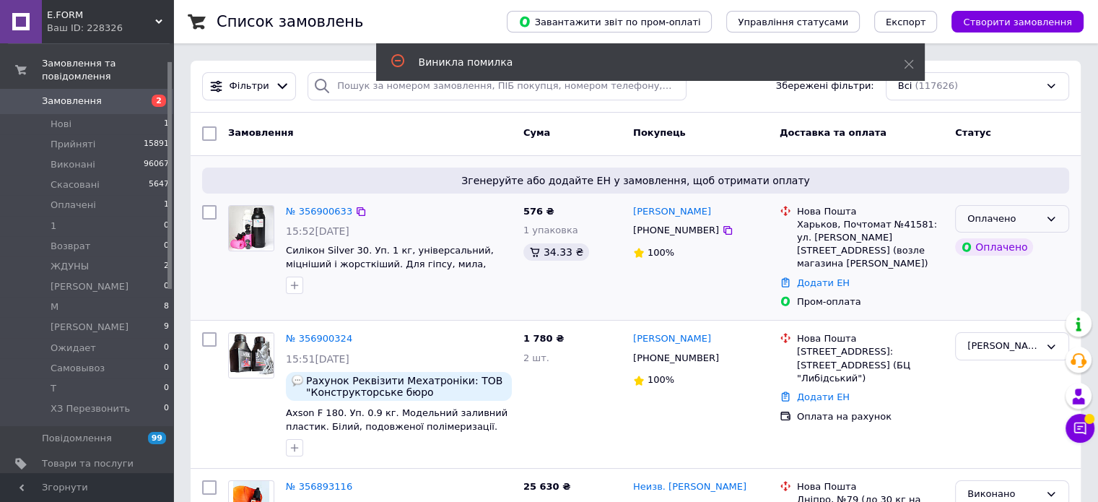
click at [994, 222] on div "Оплачено" at bounding box center [1004, 219] width 72 height 15
click at [987, 277] on li "Виконано" at bounding box center [1012, 275] width 113 height 27
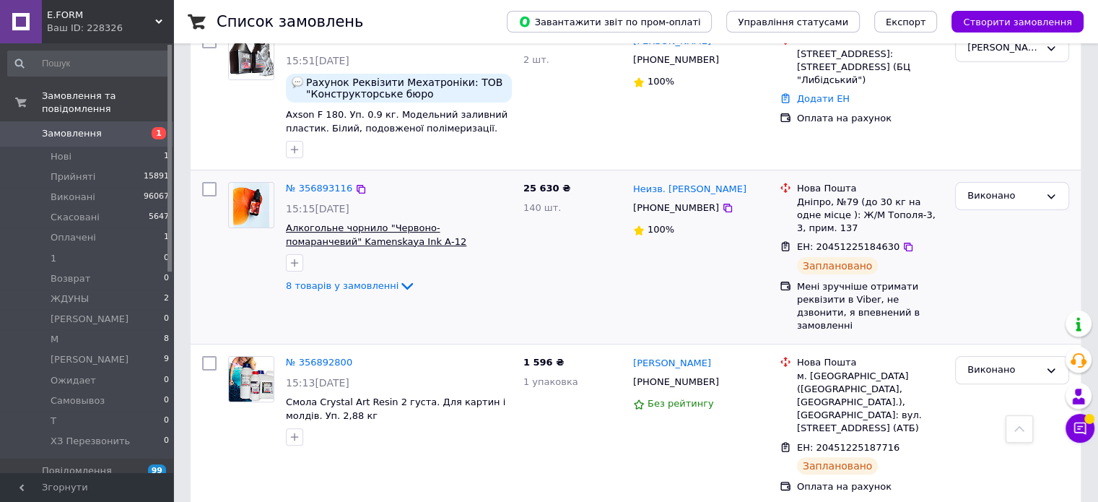
scroll to position [289, 0]
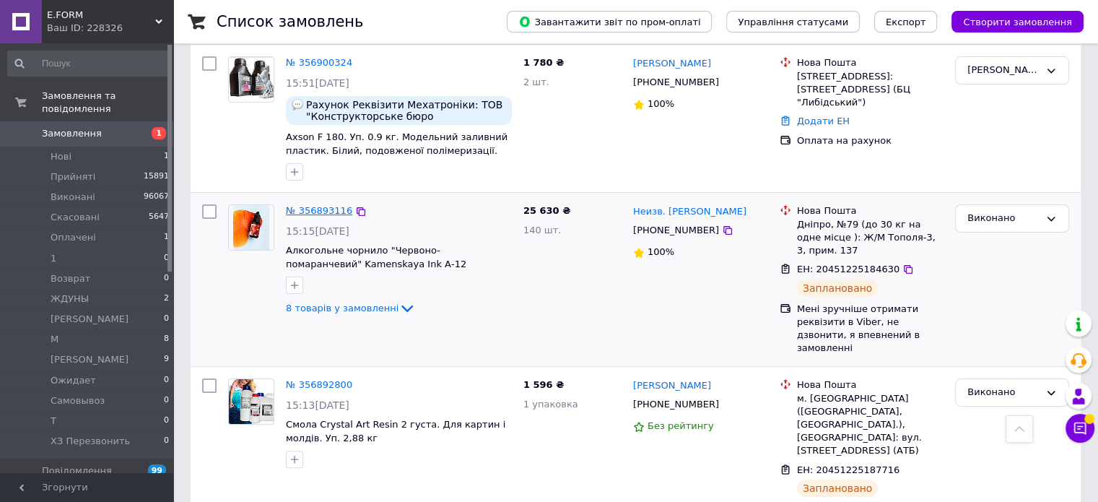
click at [313, 205] on link "№ 356893116" at bounding box center [319, 210] width 66 height 11
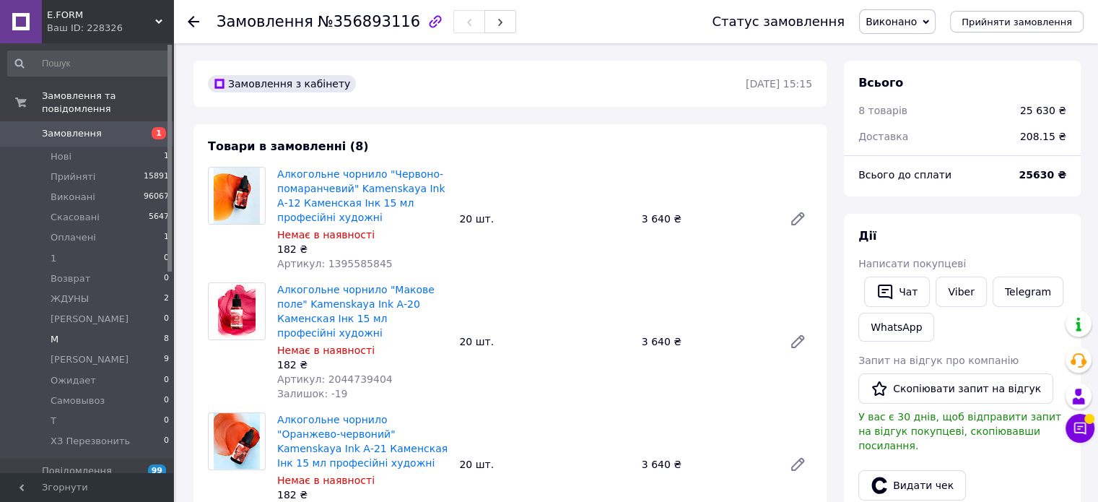
click at [137, 329] on li "М 8" at bounding box center [89, 339] width 178 height 20
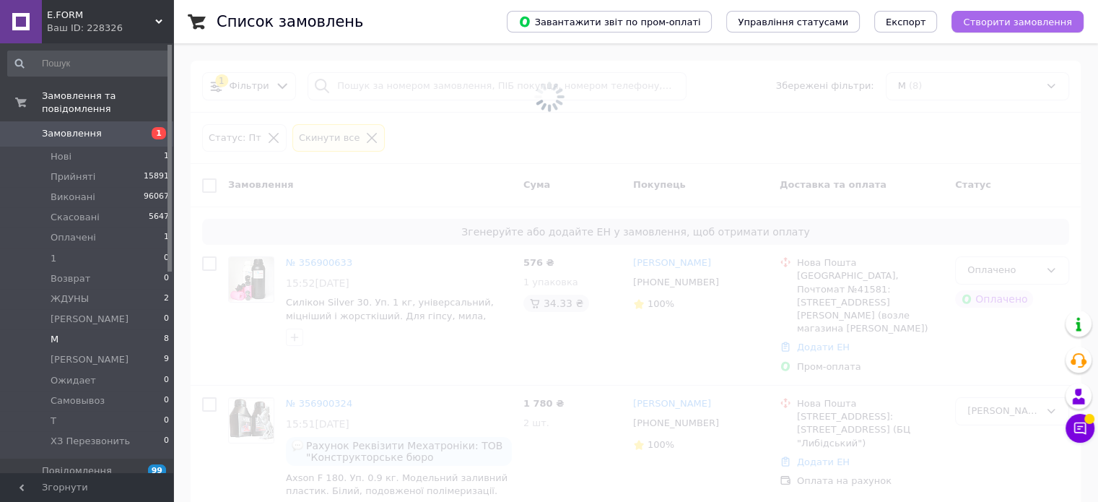
click at [1001, 25] on span "Створити замовлення" at bounding box center [1017, 22] width 109 height 11
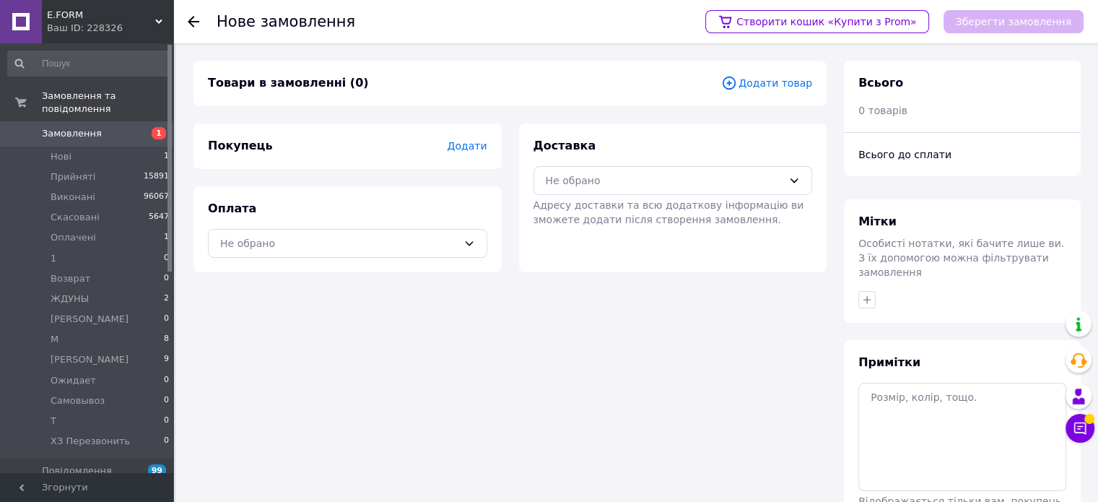
click at [482, 149] on span "Додати" at bounding box center [467, 146] width 40 height 12
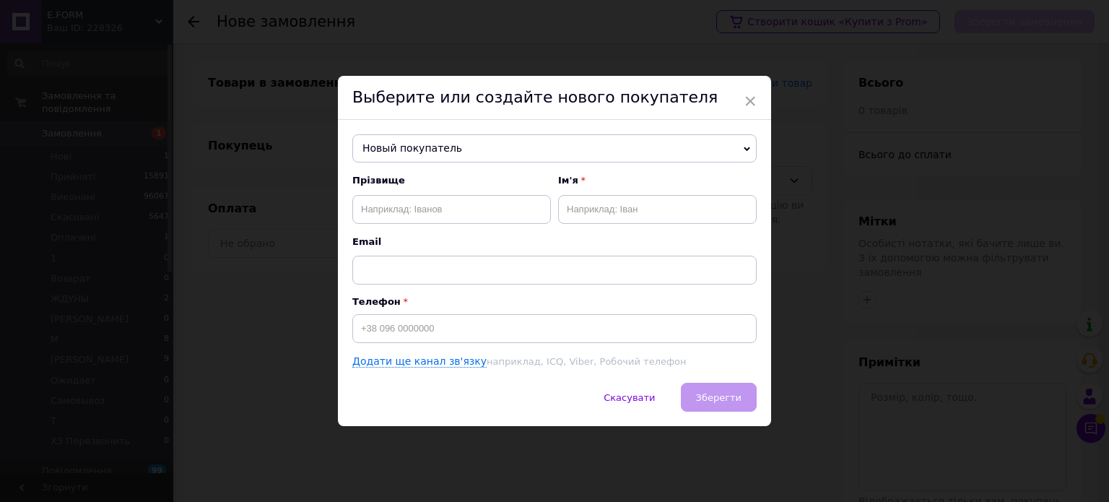
click at [418, 144] on span "Новый покупатель" at bounding box center [554, 148] width 404 height 29
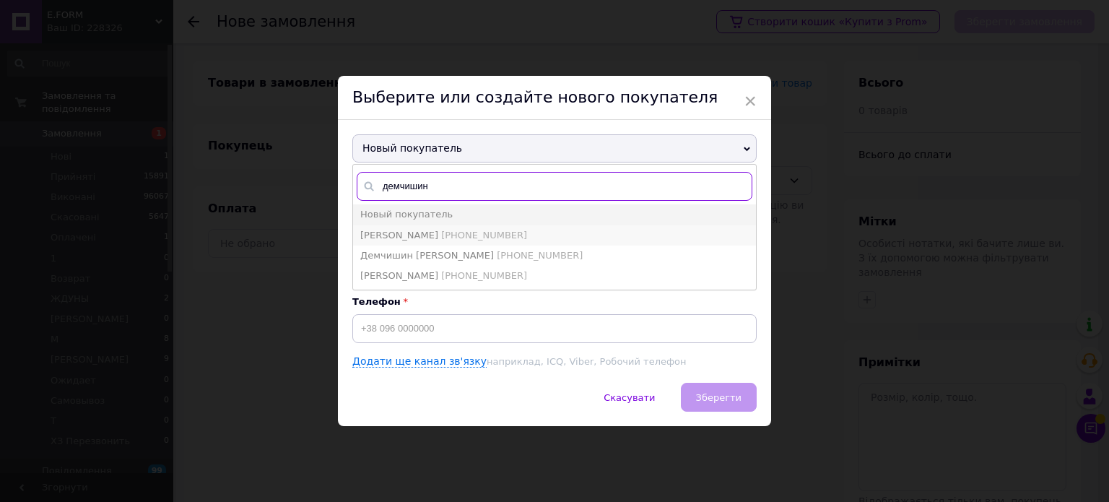
type input "демчишин"
click at [470, 238] on span "[PHONE_NUMBER]" at bounding box center [484, 235] width 86 height 11
type input "Андрій Демчишин"
type input "[PHONE_NUMBER]"
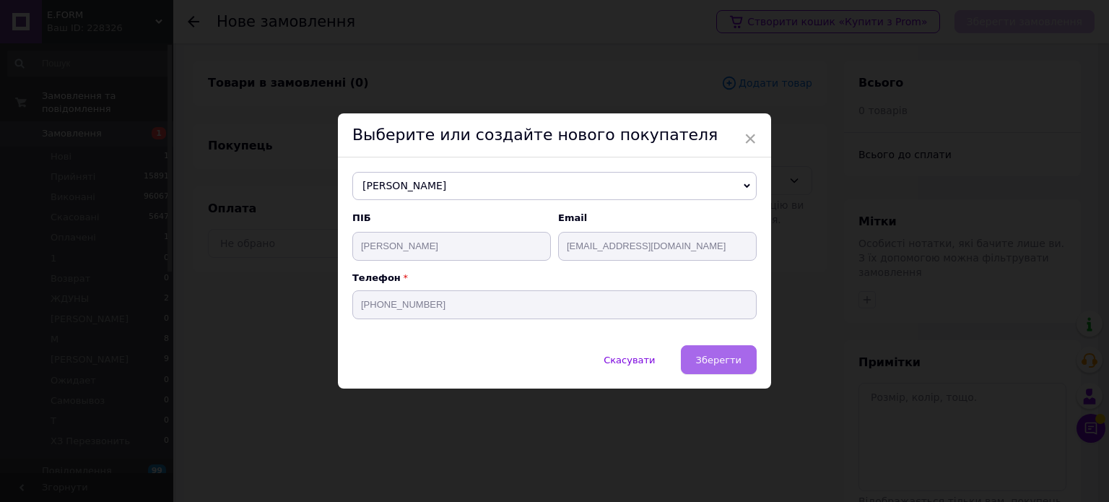
click at [731, 363] on span "Зберегти" at bounding box center [718, 360] width 45 height 11
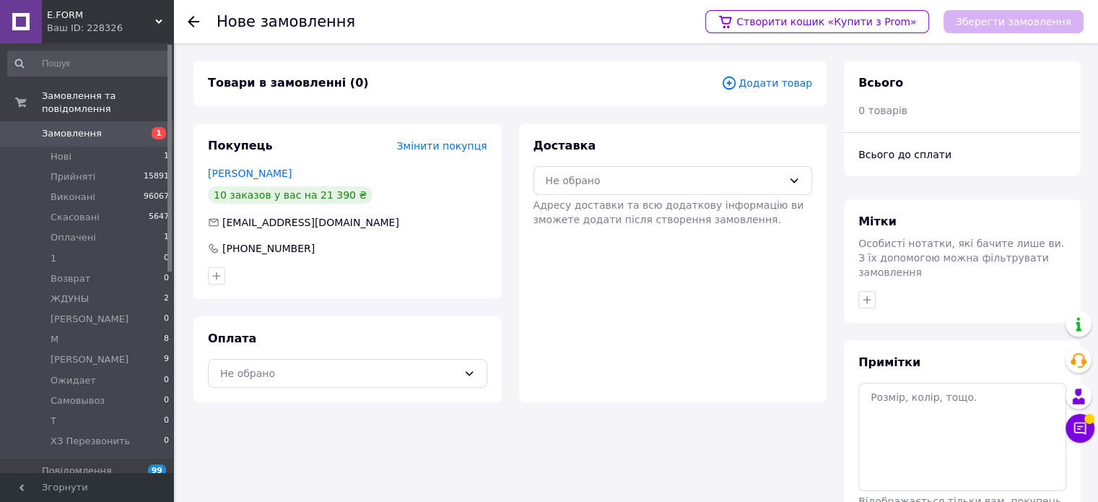
click at [760, 86] on span "Додати товар" at bounding box center [766, 83] width 91 height 16
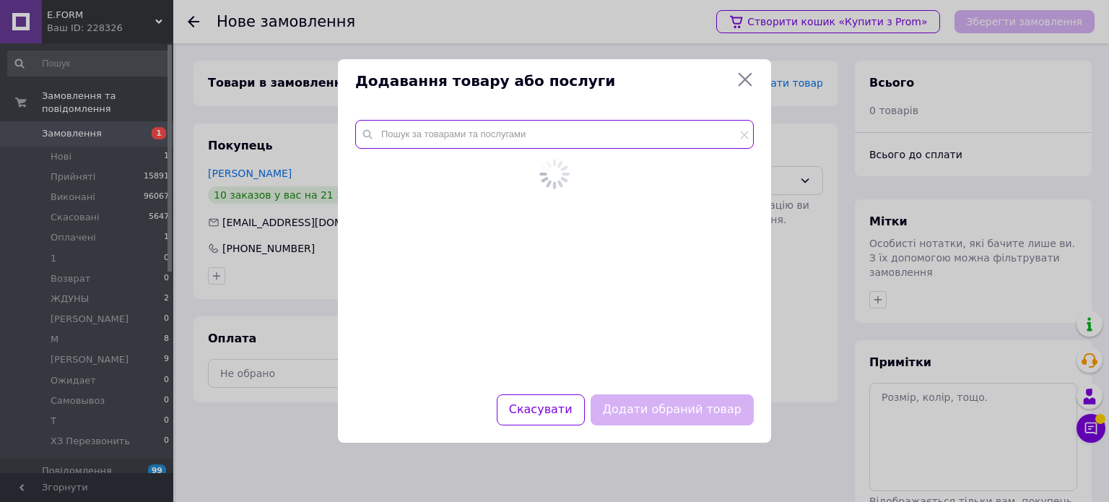
click at [442, 138] on input "text" at bounding box center [554, 134] width 399 height 29
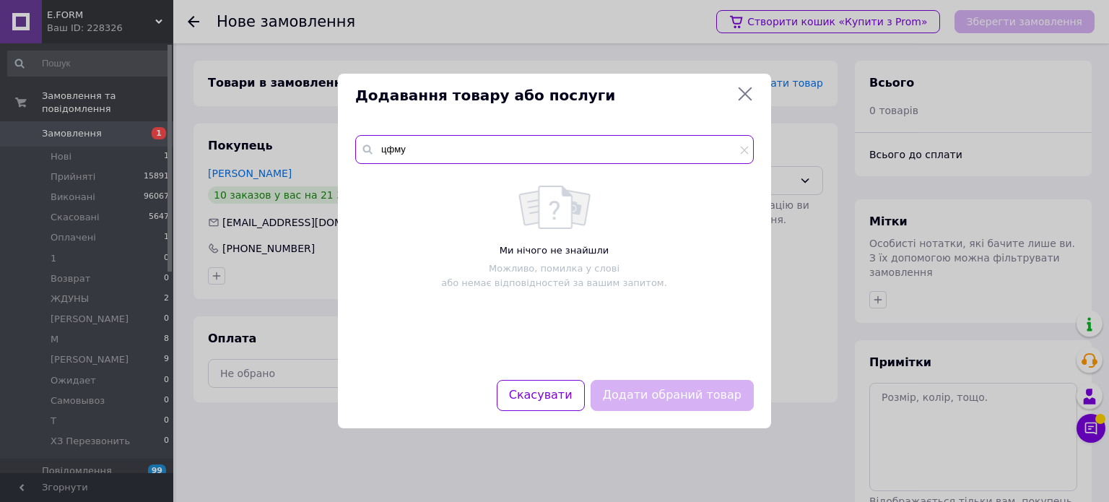
drag, startPoint x: 398, startPoint y: 142, endPoint x: 368, endPoint y: 142, distance: 30.3
click at [368, 142] on div "цфму" at bounding box center [554, 149] width 399 height 29
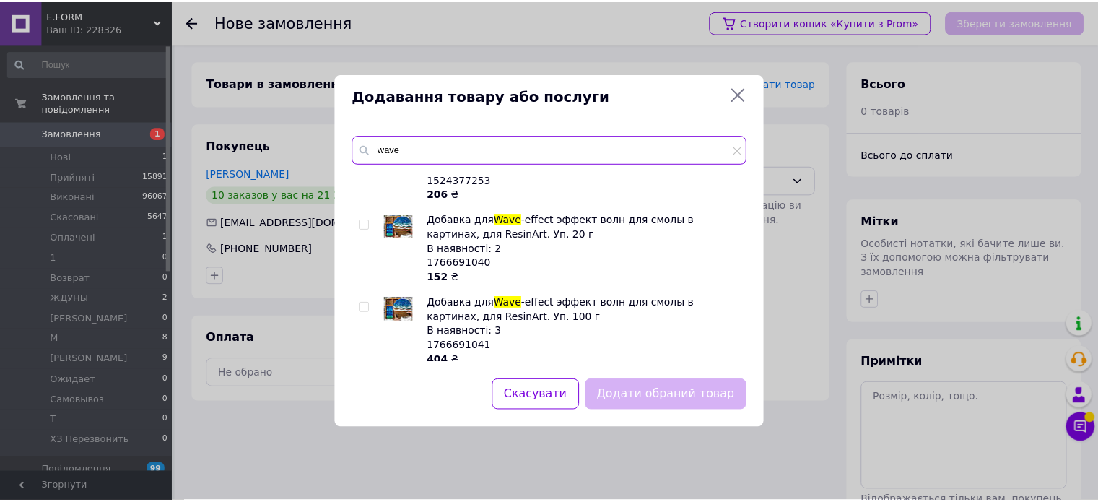
scroll to position [213, 0]
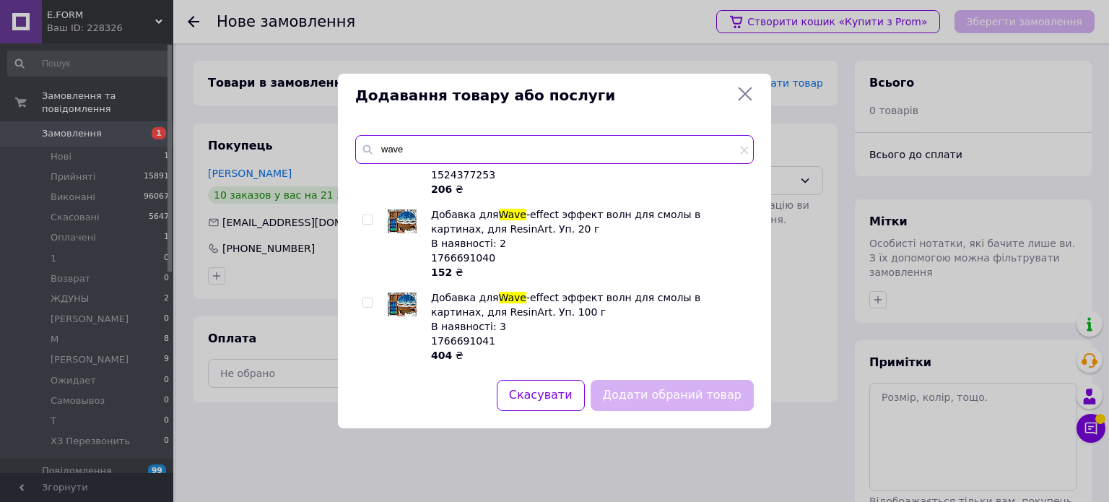
type input "wave"
click at [366, 299] on input "checkbox" at bounding box center [366, 302] width 9 height 9
checkbox input "true"
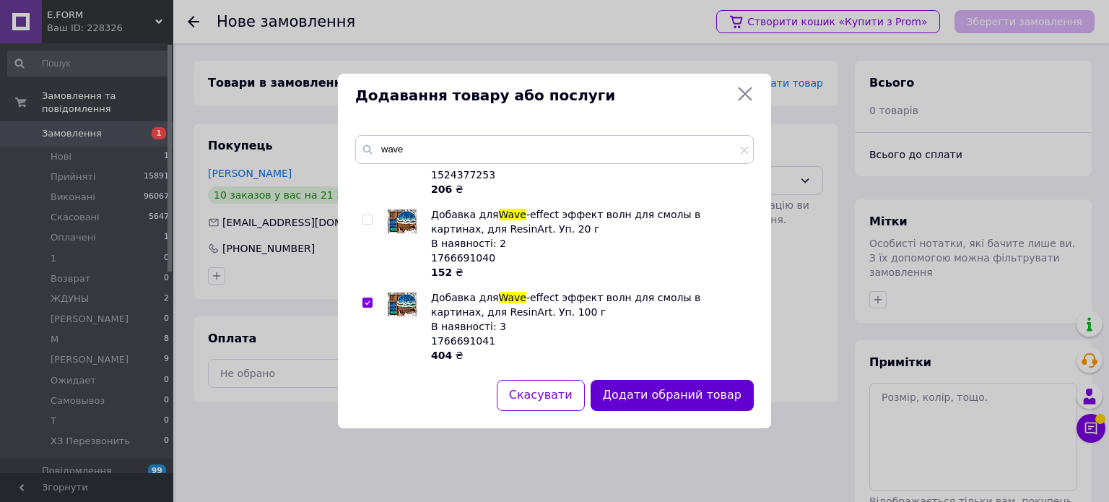
click at [672, 397] on button "Додати обраний товар" at bounding box center [672, 395] width 163 height 31
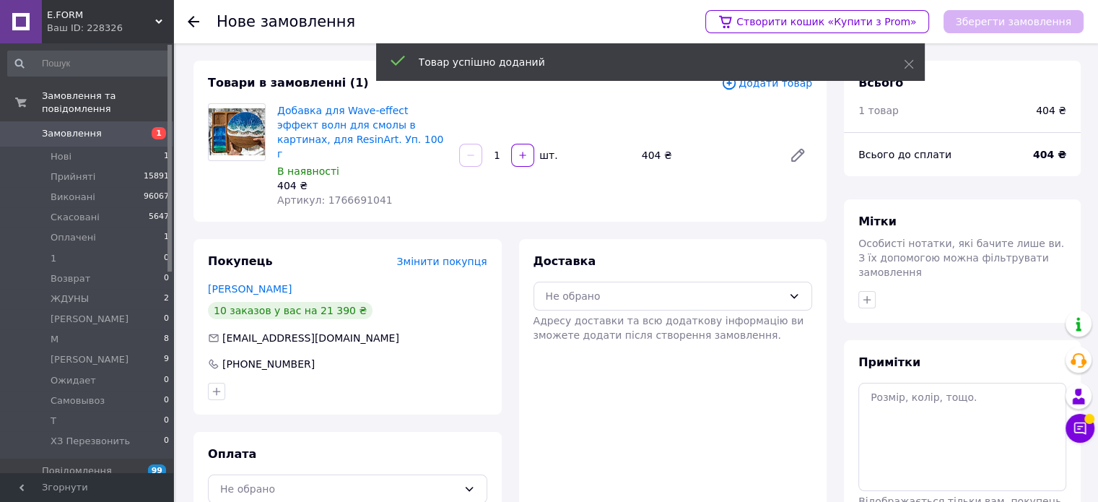
drag, startPoint x: 501, startPoint y: 147, endPoint x: 491, endPoint y: 145, distance: 10.2
click at [491, 150] on input "1" at bounding box center [496, 155] width 23 height 11
type input "10"
click at [514, 201] on div "Товари в замовленні (1) Додати товар Добавка для Wave-effect эффект волн для см…" at bounding box center [510, 141] width 633 height 161
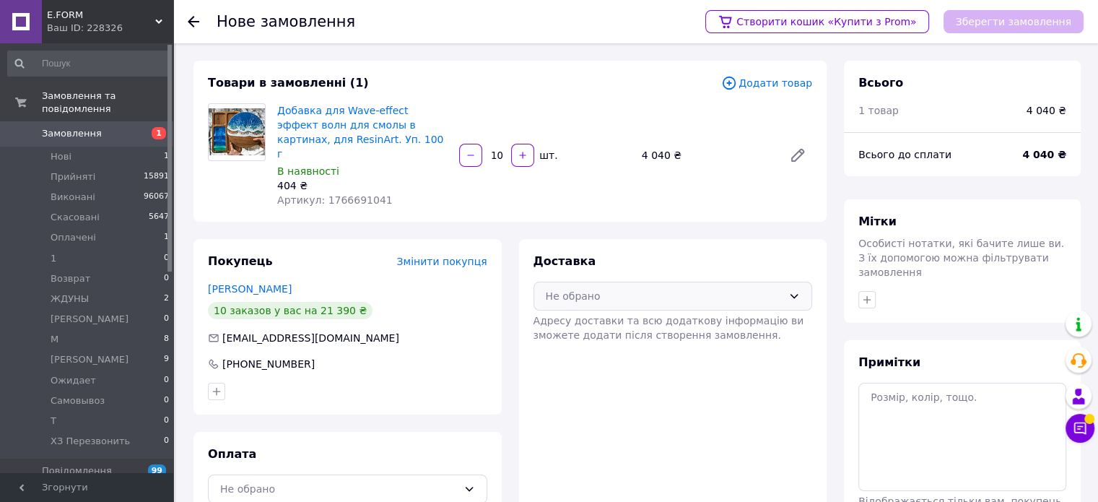
click at [591, 288] on div "Не обрано" at bounding box center [665, 296] width 238 height 16
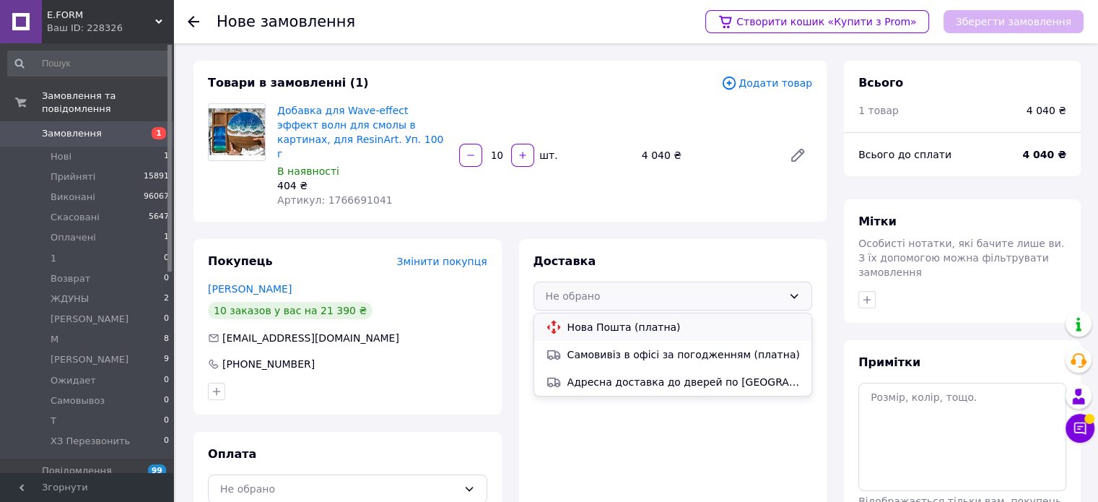
click at [591, 320] on span "Нова Пошта (платна)" at bounding box center [684, 327] width 233 height 14
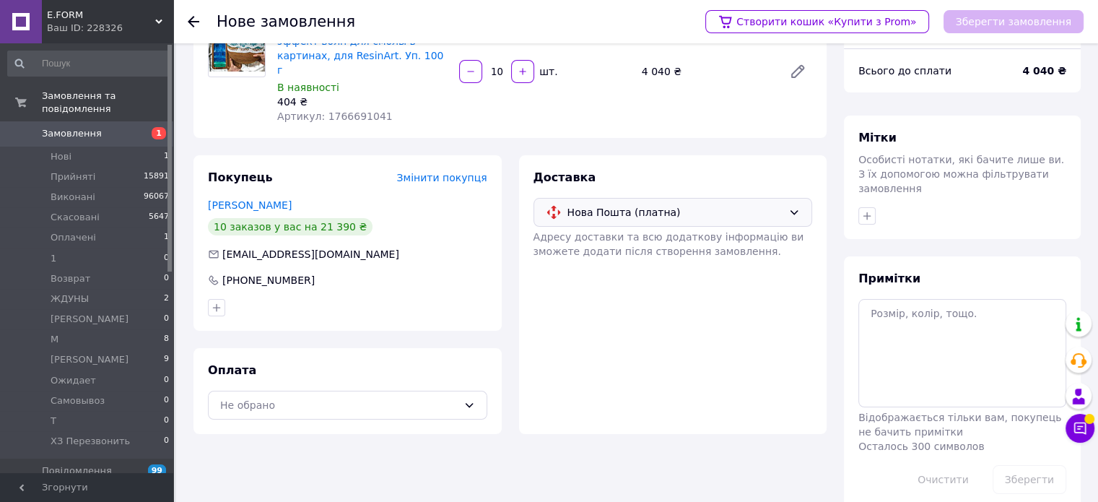
scroll to position [92, 0]
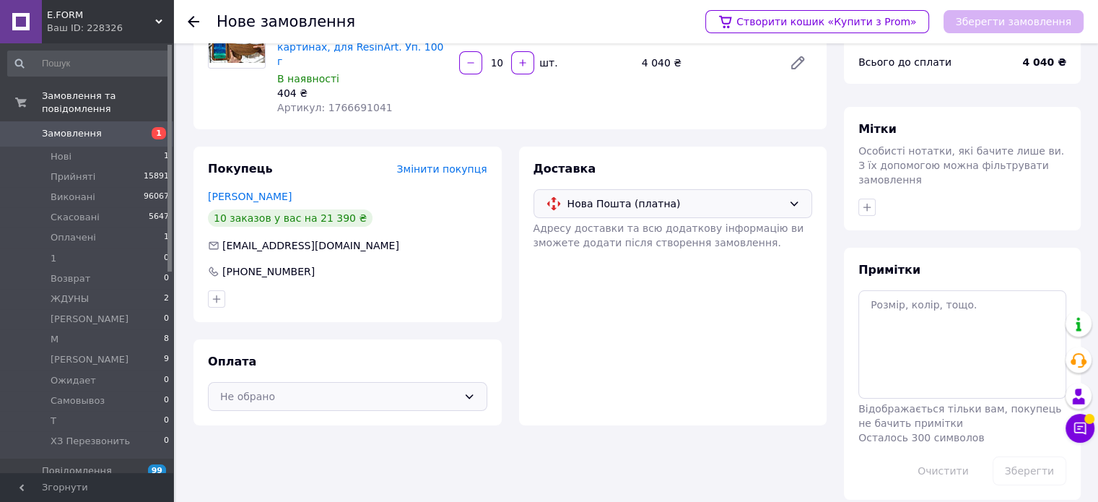
click at [257, 388] on div "Не обрано" at bounding box center [339, 396] width 238 height 16
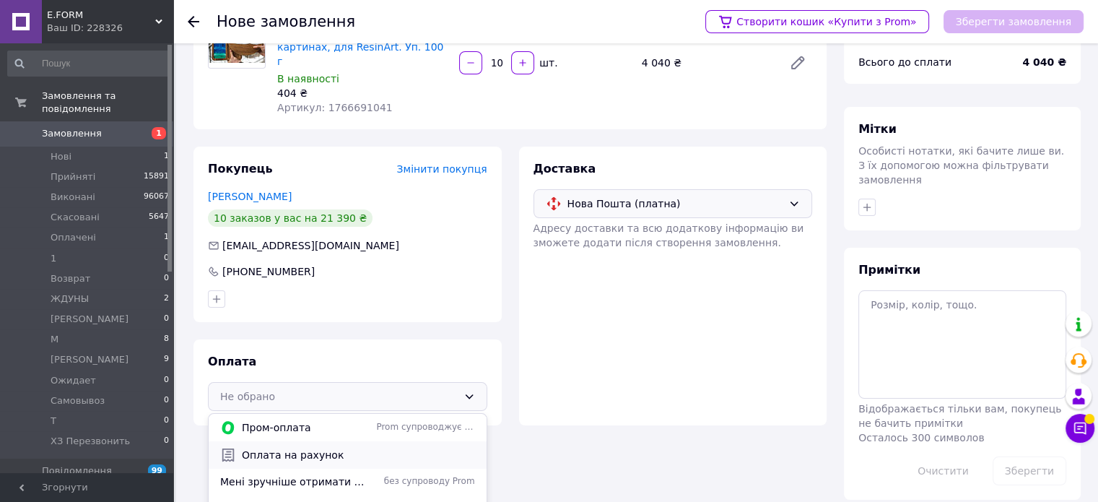
click at [258, 448] on span "Оплата на рахунок" at bounding box center [358, 455] width 233 height 14
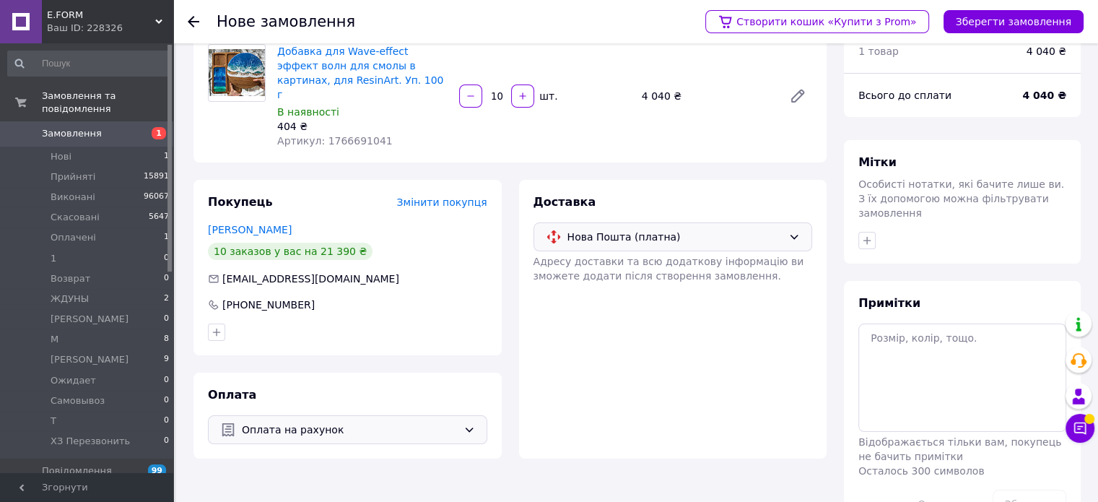
scroll to position [0, 0]
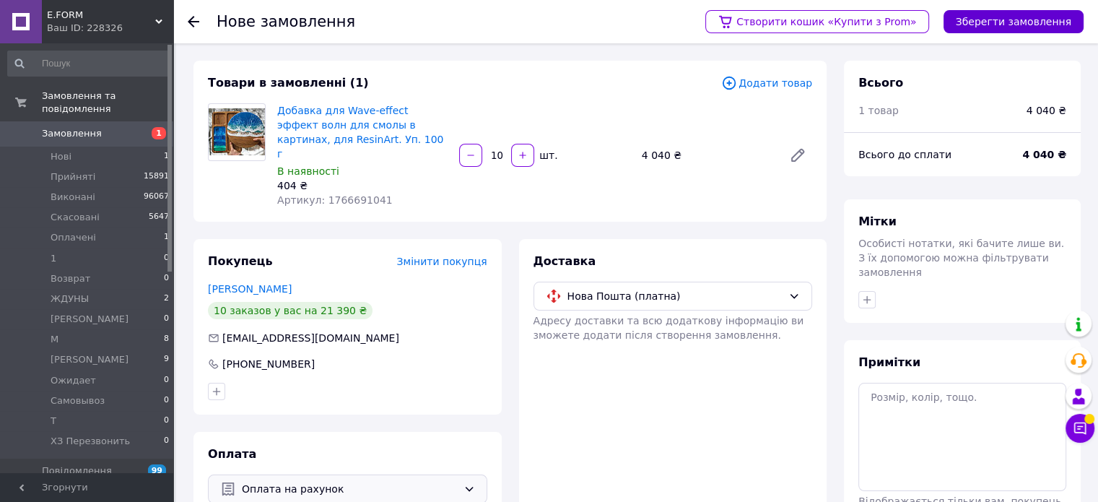
click at [996, 25] on button "Зберегти замовлення" at bounding box center [1014, 21] width 140 height 23
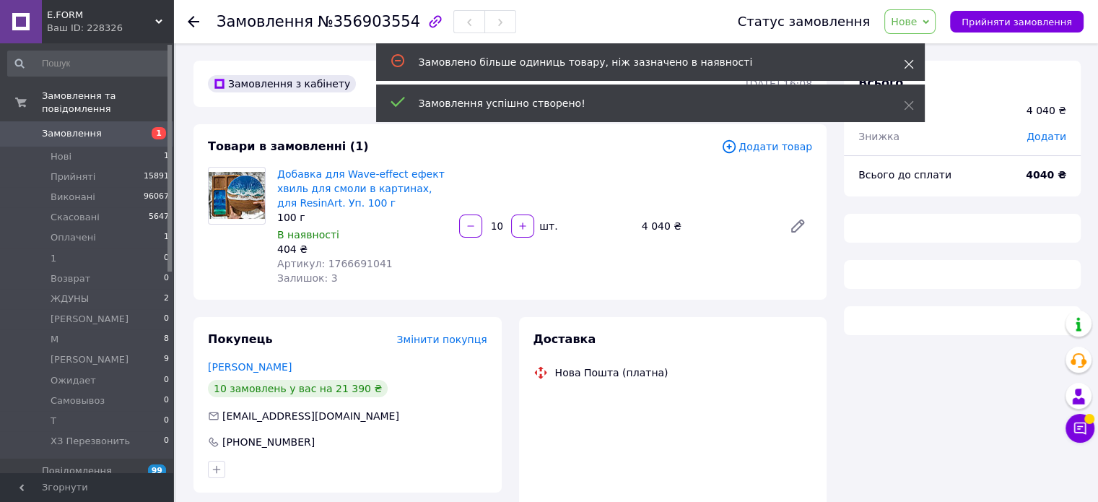
click at [912, 56] on div "Замовлено більше одиниць товару, ніж зазначено в наявності" at bounding box center [650, 62] width 549 height 38
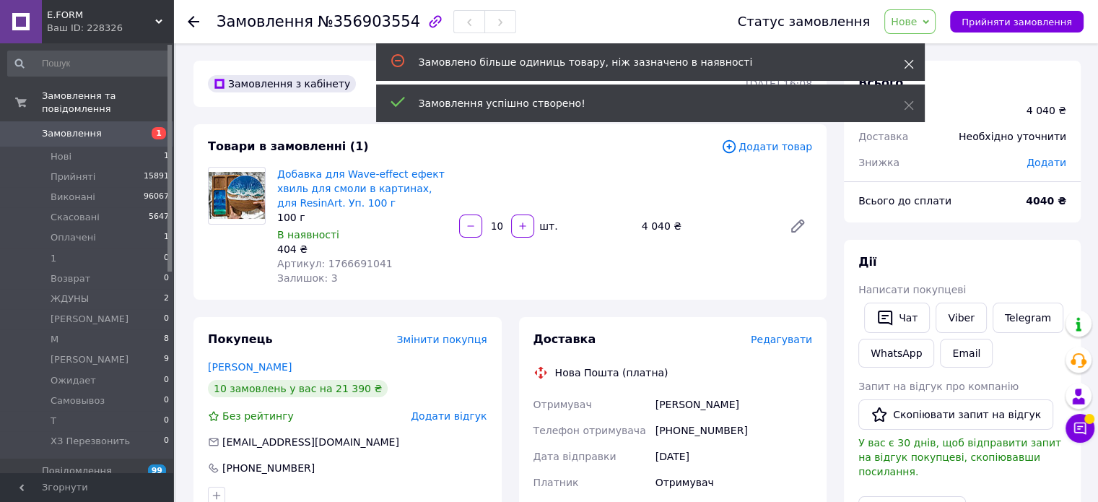
click at [911, 59] on icon at bounding box center [909, 64] width 10 height 10
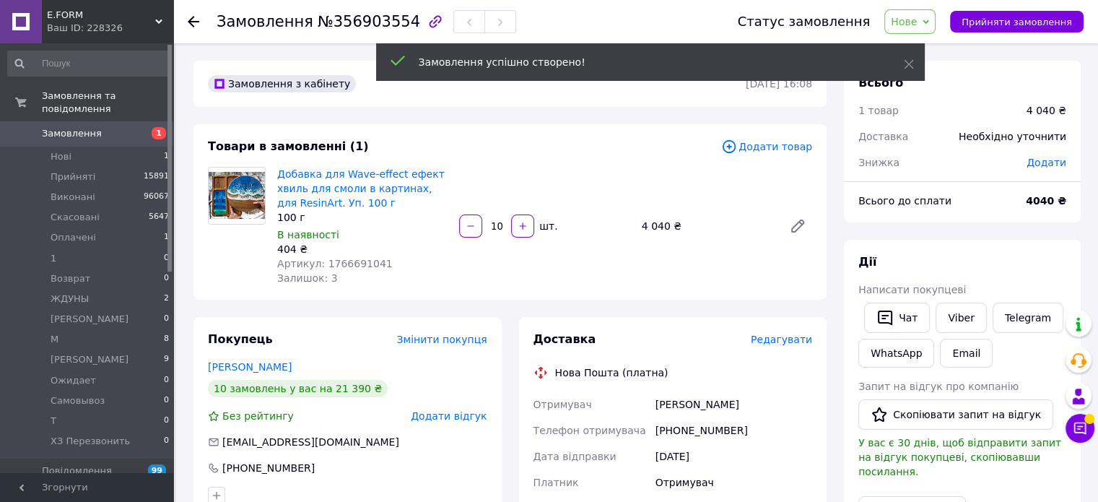
click at [911, 59] on icon at bounding box center [909, 64] width 10 height 10
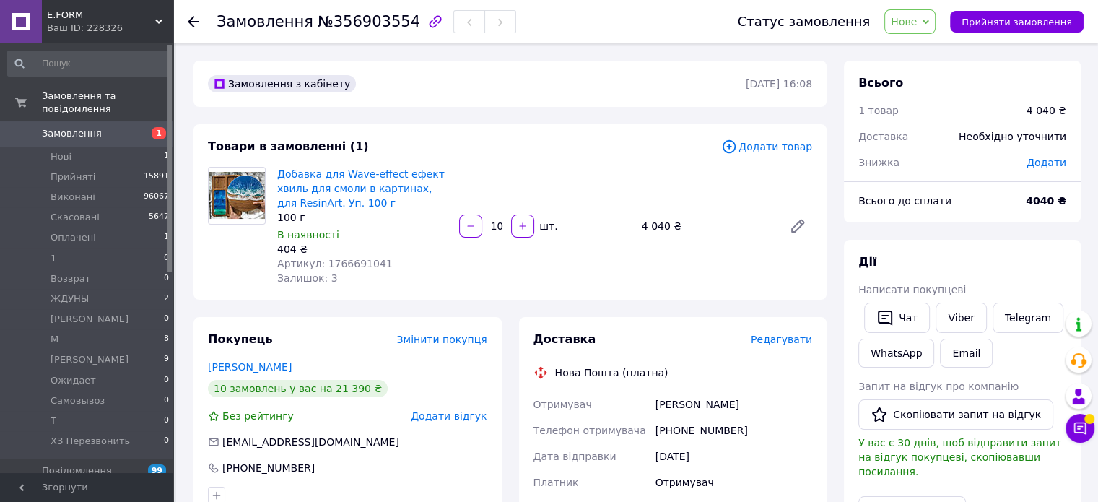
click at [917, 20] on span "Нове" at bounding box center [904, 22] width 26 height 12
click at [922, 80] on li "М" at bounding box center [932, 80] width 94 height 22
click at [323, 19] on span "№356903554" at bounding box center [369, 21] width 103 height 17
drag, startPoint x: 323, startPoint y: 19, endPoint x: 394, endPoint y: 25, distance: 70.9
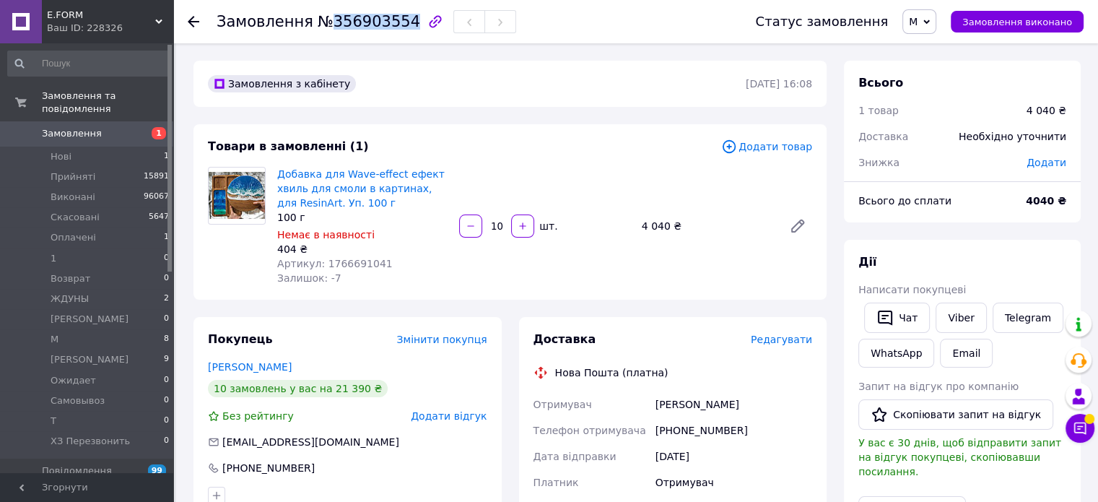
click at [394, 25] on span "№356903554" at bounding box center [369, 21] width 103 height 17
copy span "356903554"
click at [515, 477] on div "Доставка Редагувати Нова Пошта (платна) Отримувач Андрій Демчишин Телефон отрим…" at bounding box center [673, 496] width 326 height 358
click at [612, 268] on div "Добавка для Wave-effect ефект хвиль для смоли в картинах, для ResinArt. Уп. 100…" at bounding box center [544, 226] width 547 height 124
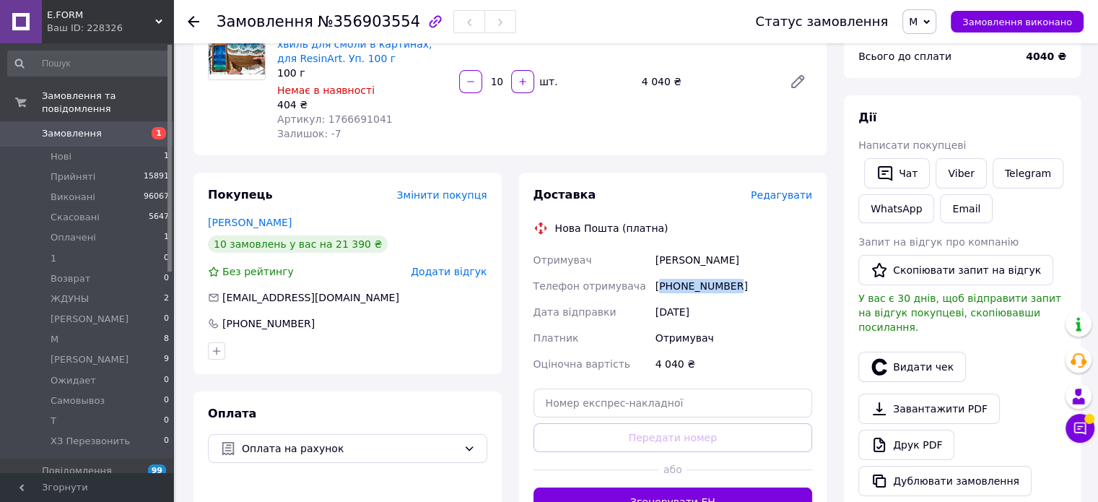
drag, startPoint x: 742, startPoint y: 288, endPoint x: 660, endPoint y: 286, distance: 82.3
click at [660, 286] on div "[PHONE_NUMBER]" at bounding box center [734, 286] width 162 height 26
copy div "380970735303"
drag, startPoint x: 323, startPoint y: 22, endPoint x: 394, endPoint y: 23, distance: 70.1
click at [394, 23] on span "№356903554" at bounding box center [369, 21] width 103 height 17
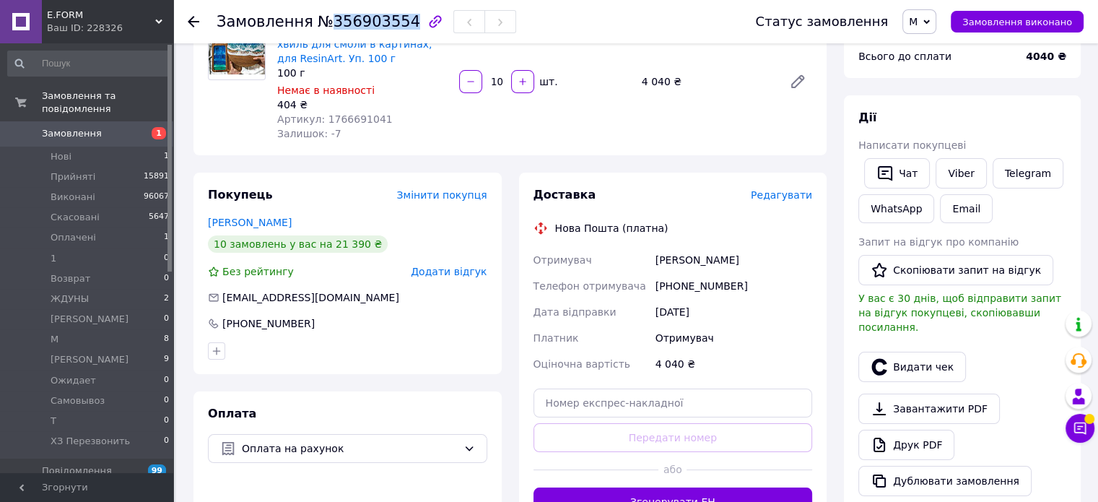
copy span "356903554"
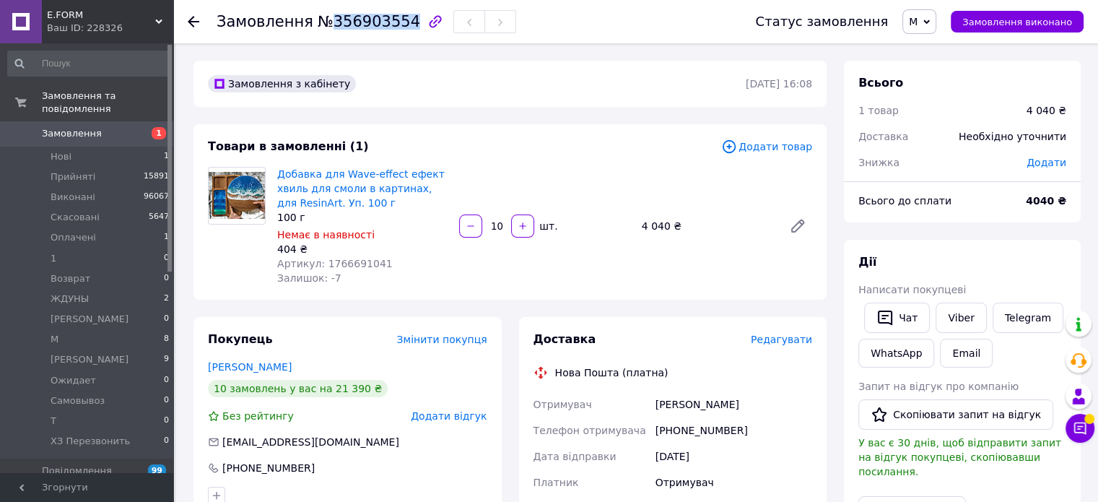
scroll to position [0, 0]
click at [932, 22] on span "М" at bounding box center [920, 21] width 34 height 25
click at [934, 74] on li "Виконано" at bounding box center [950, 72] width 94 height 22
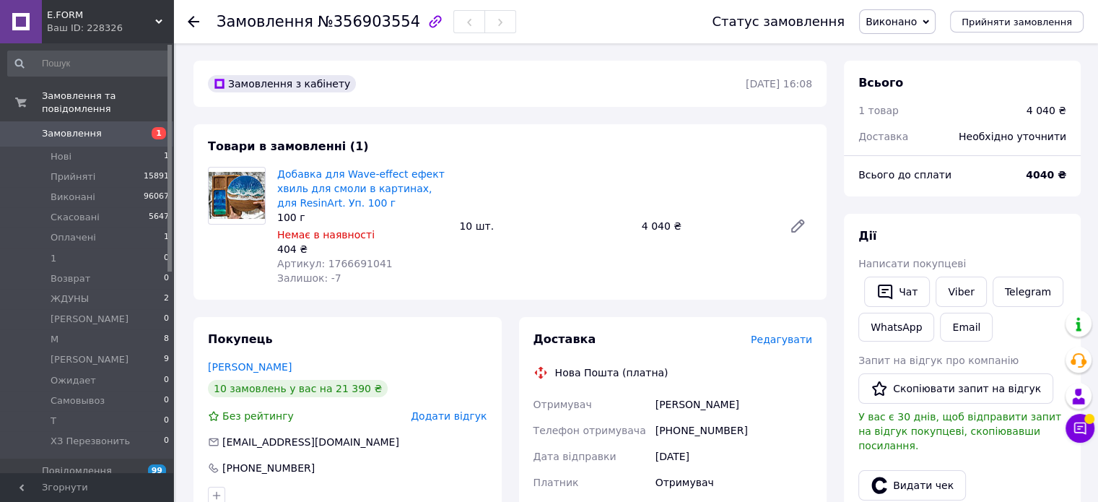
drag, startPoint x: 749, startPoint y: 396, endPoint x: 757, endPoint y: 413, distance: 18.7
click at [749, 397] on div "Андрій Демчишин" at bounding box center [734, 404] width 162 height 26
click at [749, 402] on div "Андрій Демчишин" at bounding box center [734, 404] width 162 height 26
drag, startPoint x: 744, startPoint y: 404, endPoint x: 615, endPoint y: 407, distance: 129.3
click at [615, 407] on div "Отримувач Андрій Демчишин Телефон отримувача +380970735303 Дата відправки 12.08…" at bounding box center [673, 456] width 285 height 130
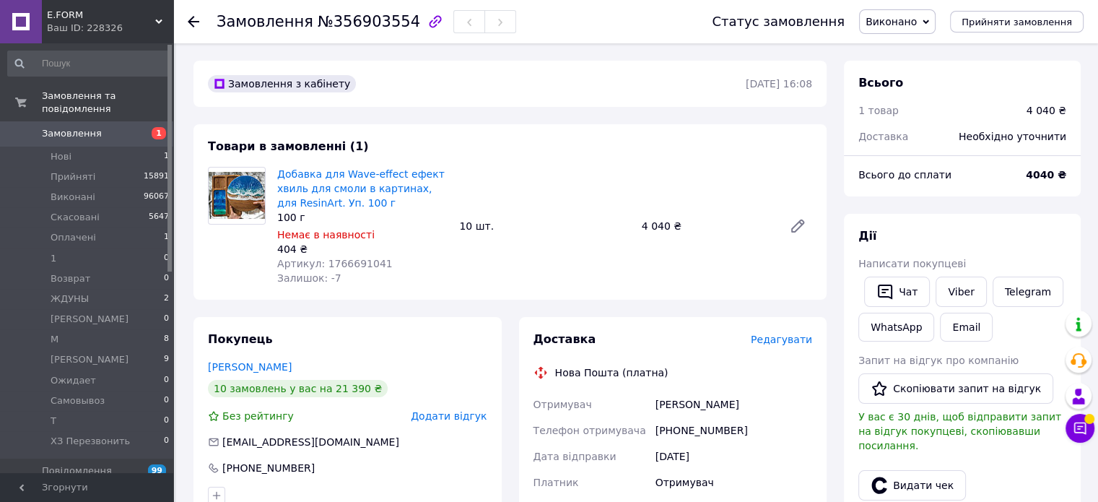
copy div "Отримувач Андрій Демчишин"
click at [108, 329] on li "М 8" at bounding box center [89, 339] width 178 height 20
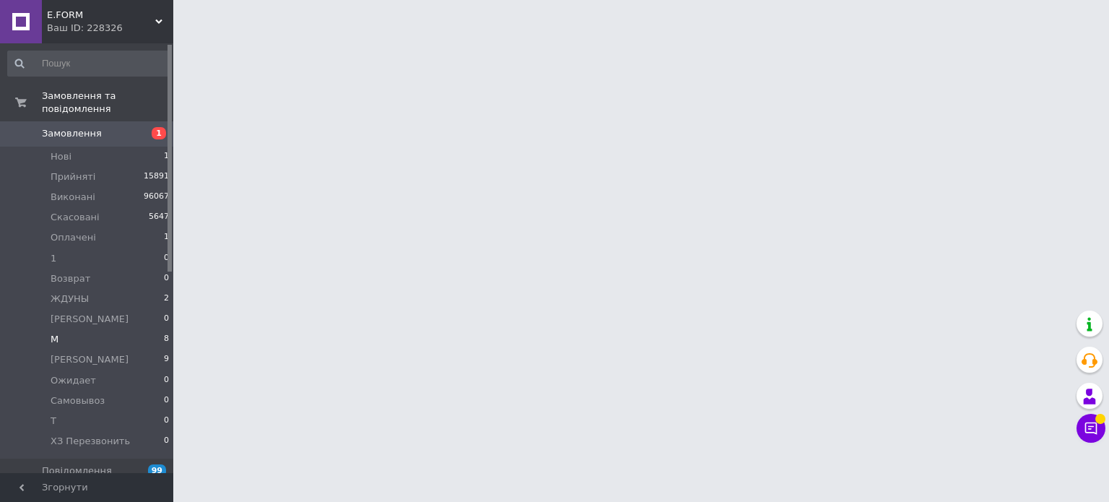
click at [152, 329] on li "М 8" at bounding box center [89, 339] width 178 height 20
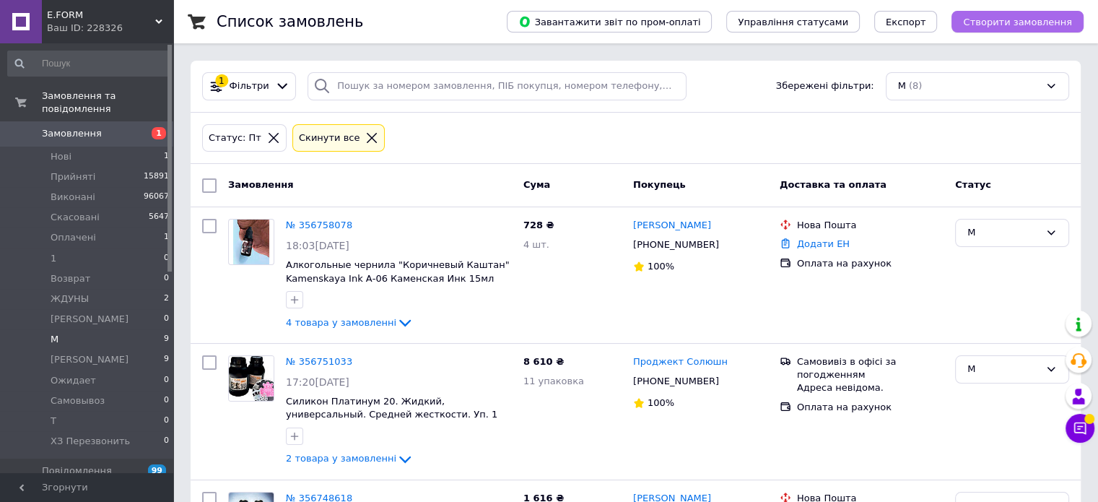
click at [994, 17] on span "Створити замовлення" at bounding box center [1017, 22] width 109 height 11
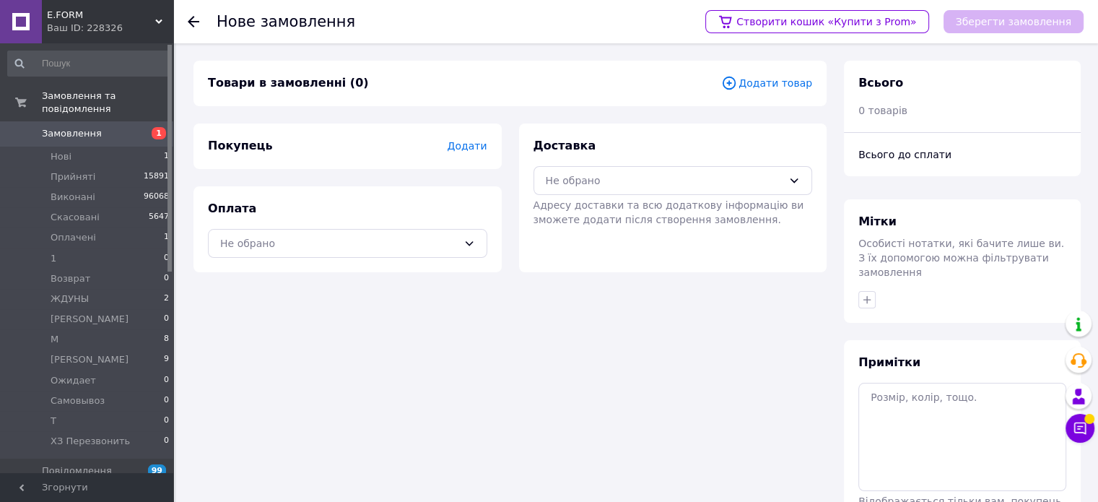
click at [751, 87] on span "Додати товар" at bounding box center [766, 83] width 91 height 16
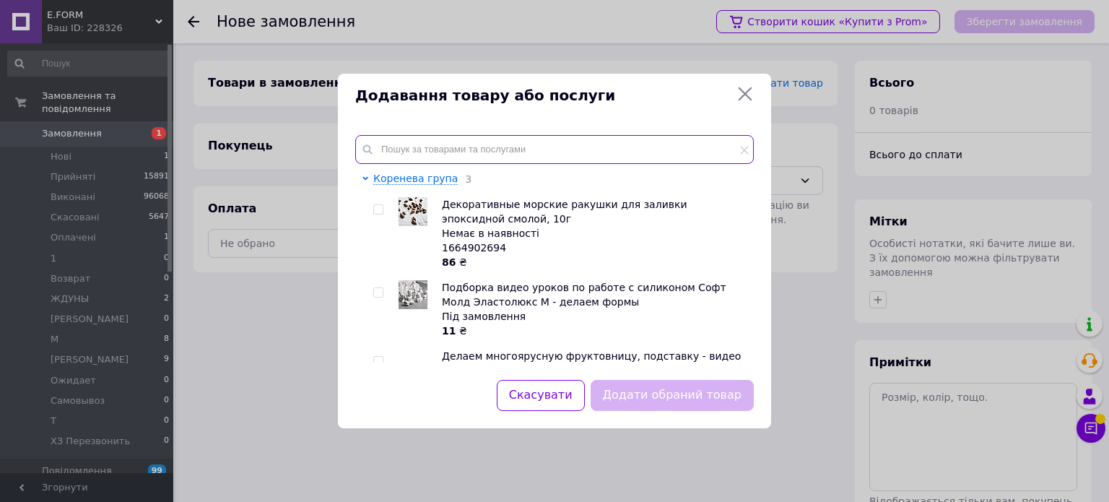
click at [456, 138] on input "text" at bounding box center [554, 149] width 399 height 29
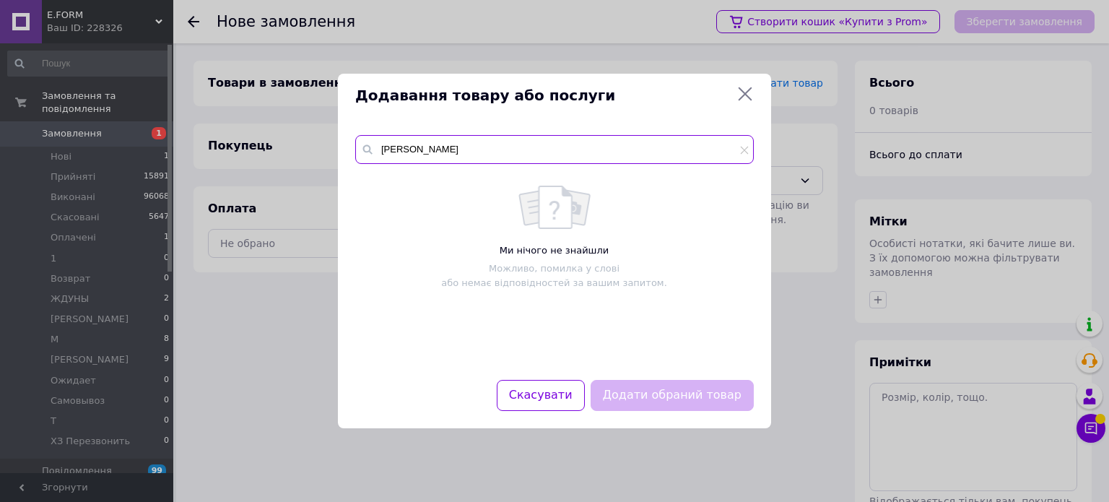
drag, startPoint x: 461, startPoint y: 156, endPoint x: 374, endPoint y: 145, distance: 87.3
click at [374, 145] on div "попова" at bounding box center [554, 149] width 399 height 29
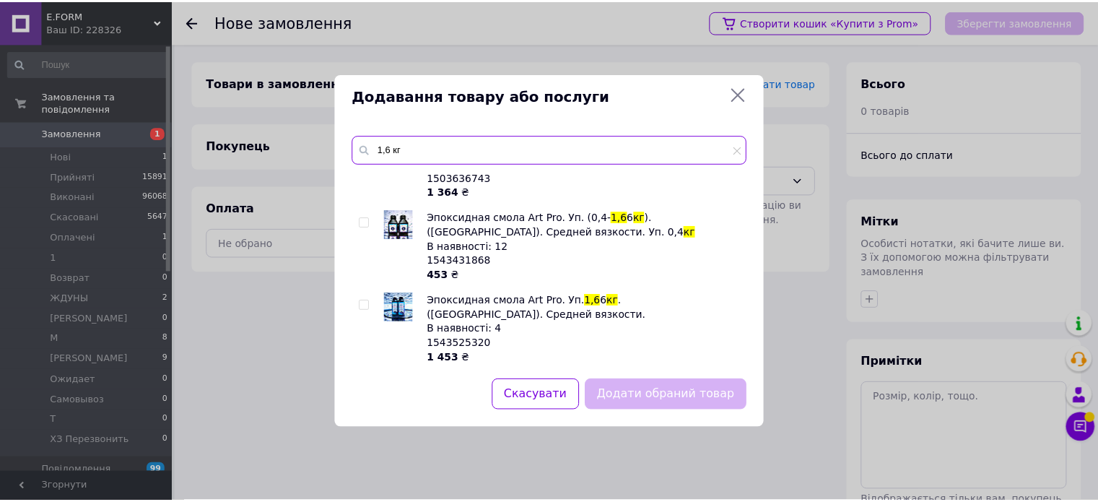
scroll to position [866, 0]
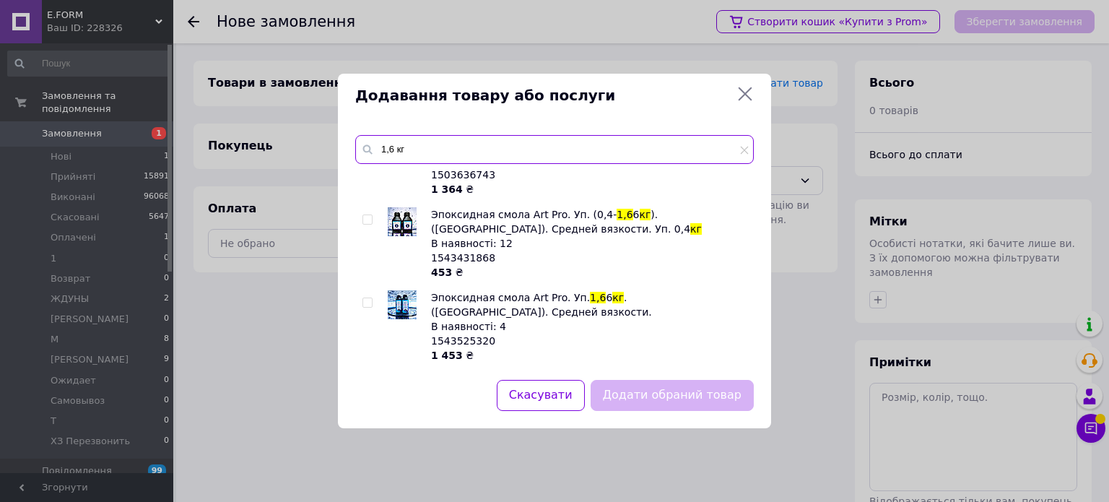
type input "1,6 кг"
click at [372, 297] on span at bounding box center [367, 302] width 10 height 10
click at [372, 298] on input "checkbox" at bounding box center [366, 302] width 9 height 9
checkbox input "true"
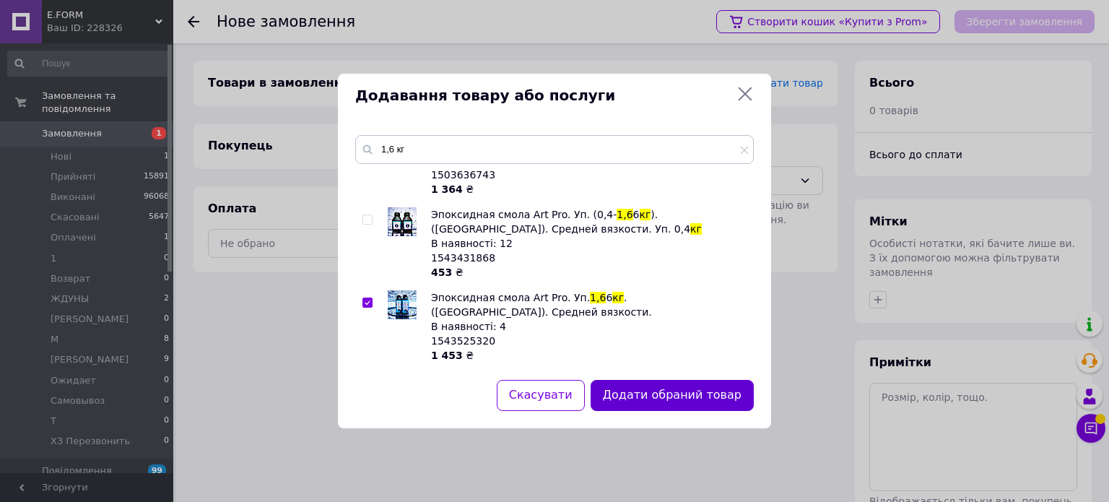
click at [661, 395] on button "Додати обраний товар" at bounding box center [672, 395] width 163 height 31
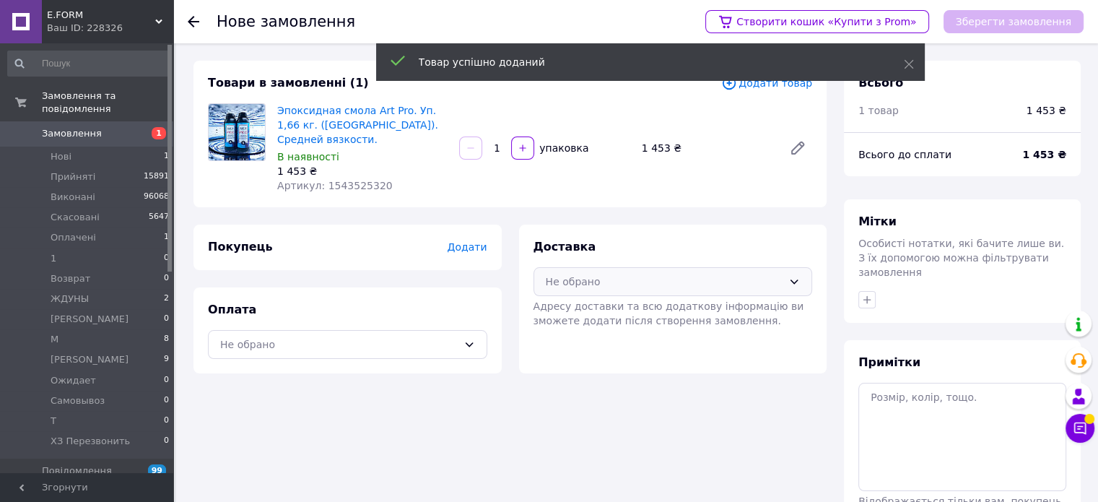
click at [594, 274] on div "Не обрано" at bounding box center [665, 282] width 238 height 16
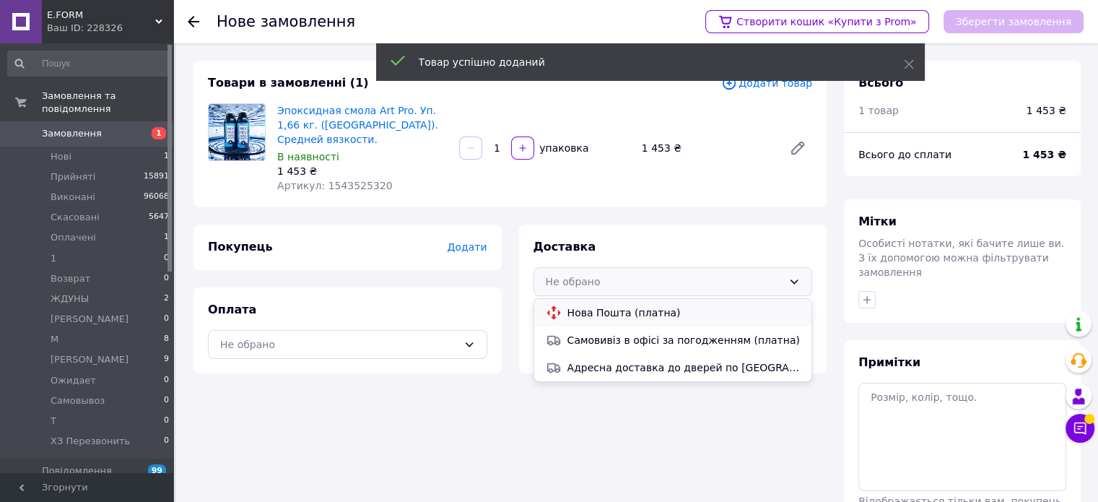
click at [615, 305] on span "Нова Пошта (платна)" at bounding box center [684, 312] width 233 height 14
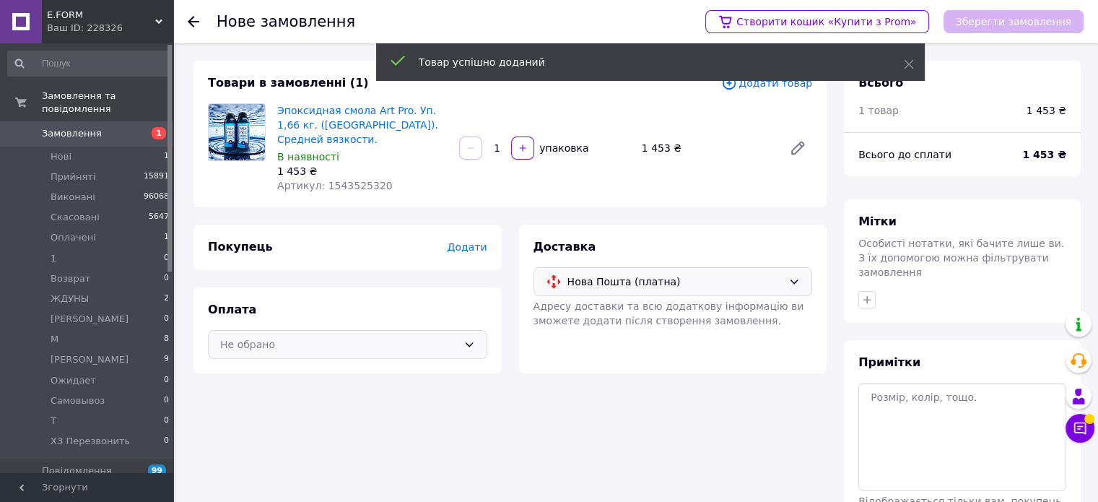
click at [290, 336] on div "Не обрано" at bounding box center [339, 344] width 238 height 16
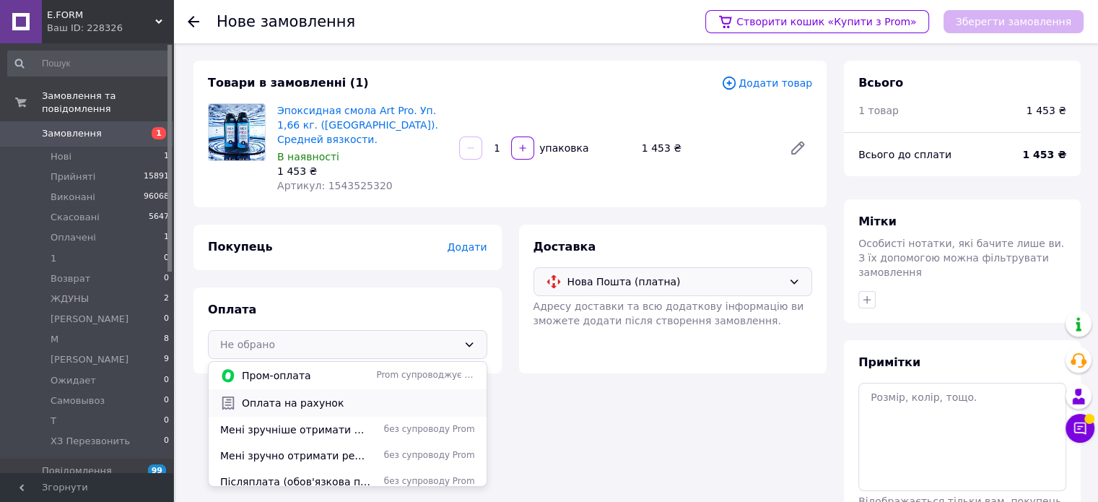
click at [275, 396] on span "Оплата на рахунок" at bounding box center [358, 403] width 233 height 14
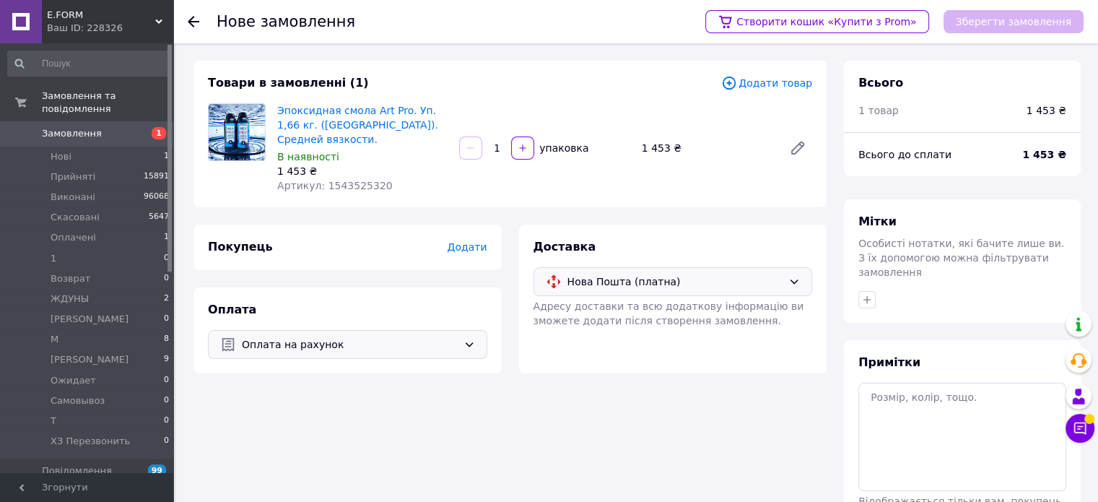
click at [461, 241] on span "Додати" at bounding box center [467, 247] width 40 height 12
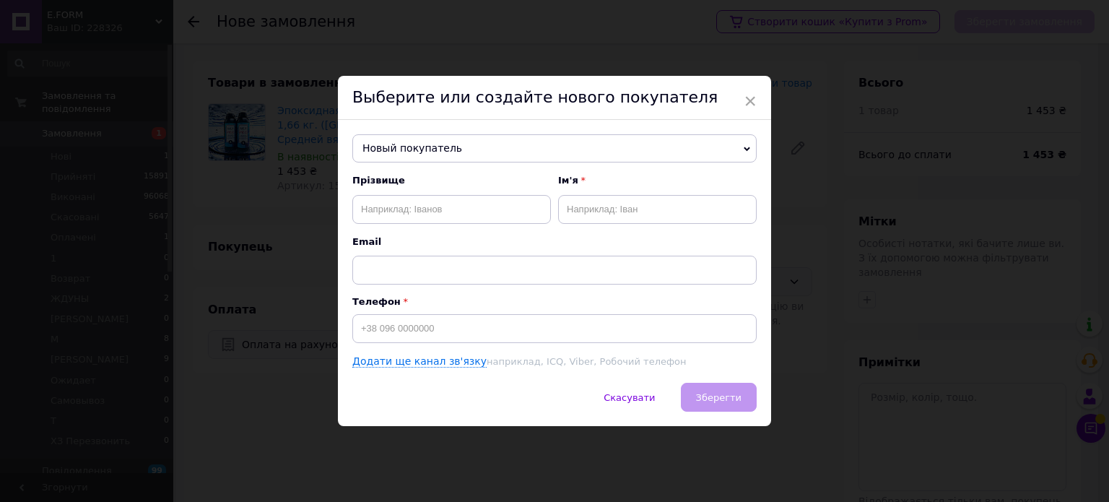
click at [440, 178] on span "Прізвище" at bounding box center [451, 180] width 199 height 13
click at [440, 150] on span "Новый покупатель" at bounding box center [554, 148] width 404 height 29
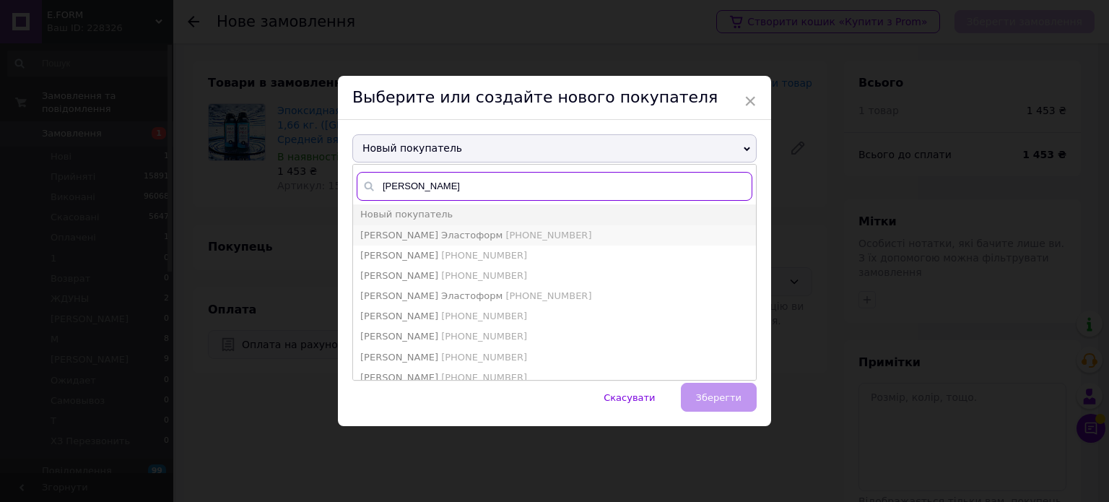
type input "попова"
click at [557, 236] on span "[PHONE_NUMBER]" at bounding box center [548, 235] width 86 height 11
type input "Надежда Попова Эластоформ"
type input "[PHONE_NUMBER]"
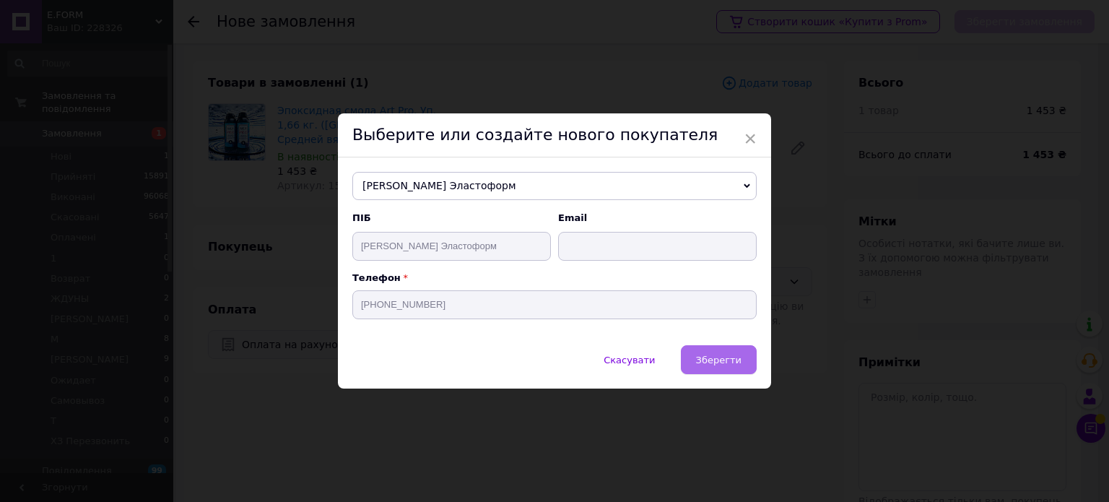
click at [729, 355] on span "Зберегти" at bounding box center [718, 360] width 45 height 11
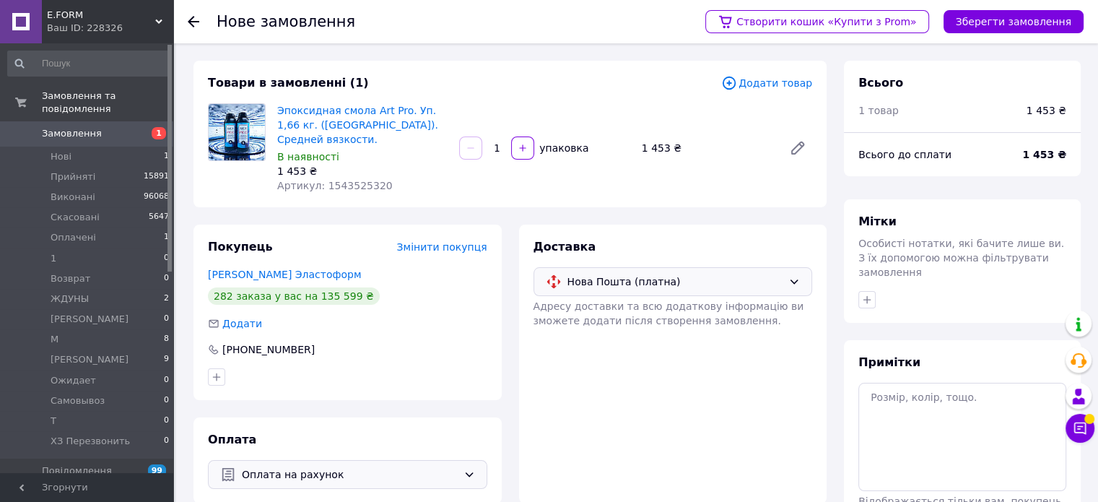
click at [999, 5] on div "Створити кошик «Купити з Prom» Зберегти замовлення" at bounding box center [887, 21] width 393 height 43
click at [986, 25] on button "Зберегти замовлення" at bounding box center [1014, 21] width 140 height 23
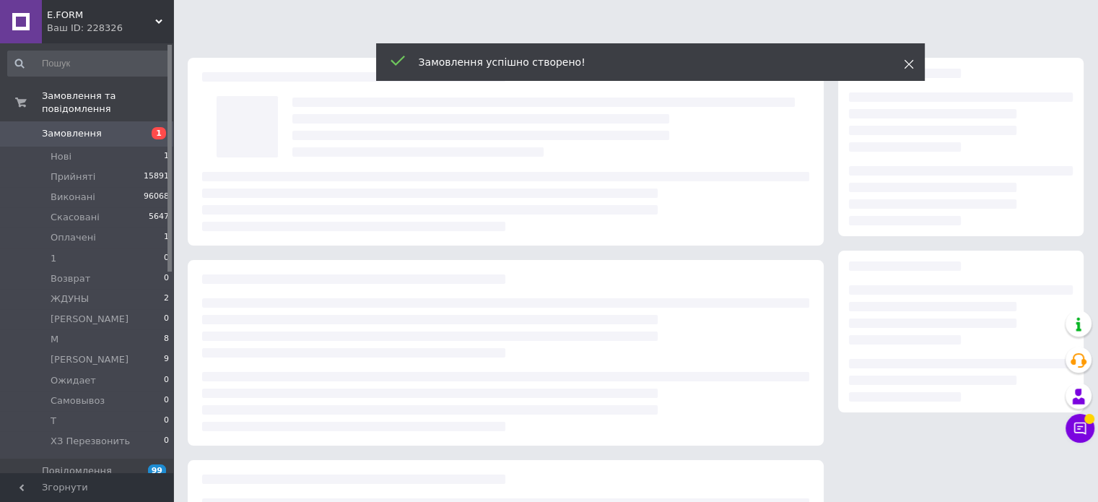
click at [905, 64] on icon at bounding box center [909, 64] width 10 height 10
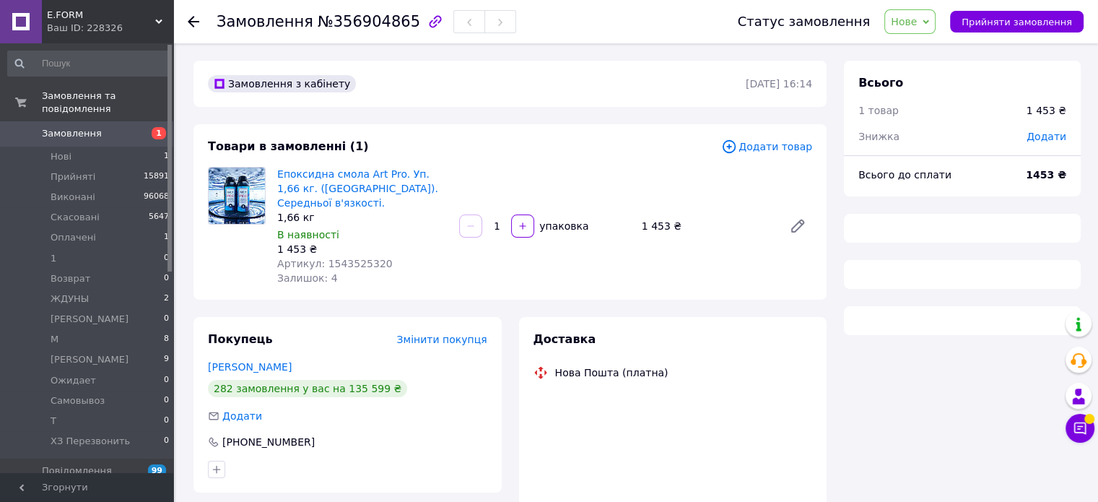
click at [911, 19] on span "Нове" at bounding box center [904, 22] width 26 height 12
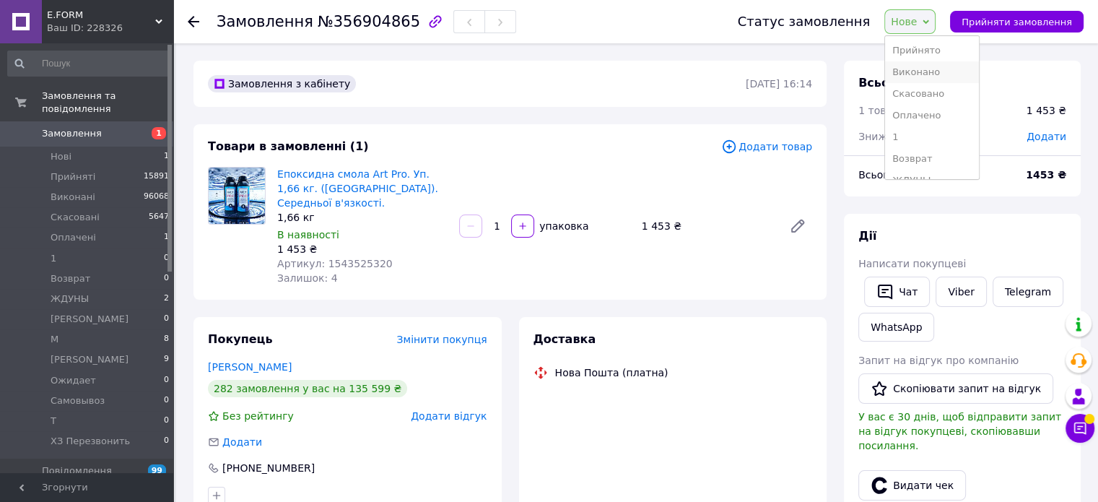
click at [930, 70] on li "Виконано" at bounding box center [932, 72] width 94 height 22
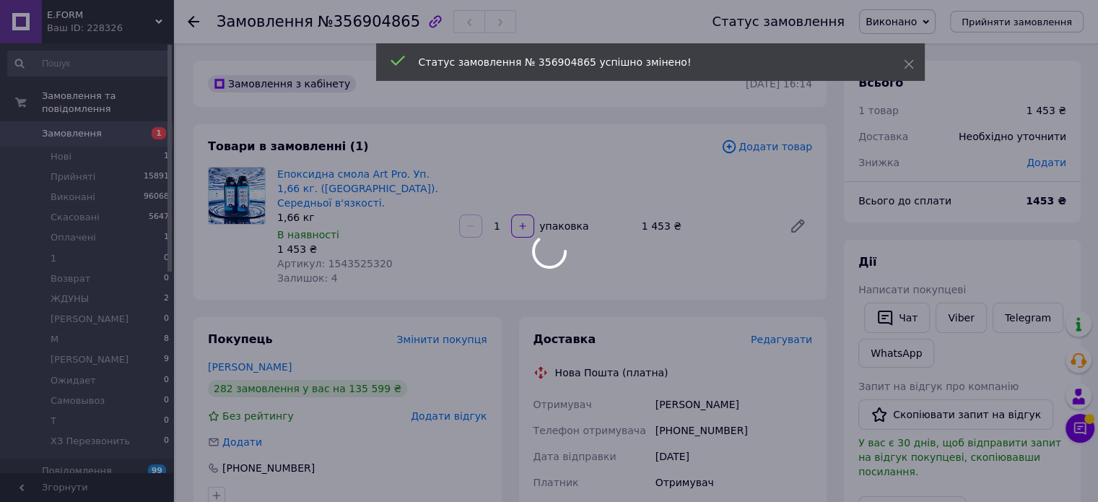
drag, startPoint x: 324, startPoint y: 24, endPoint x: 384, endPoint y: 25, distance: 59.9
click at [384, 25] on body "E.FORM Ваш ID: 228326 Сайт E.FORM Кабінет покупця Перевірити стан системи Сторі…" at bounding box center [549, 511] width 1098 height 1022
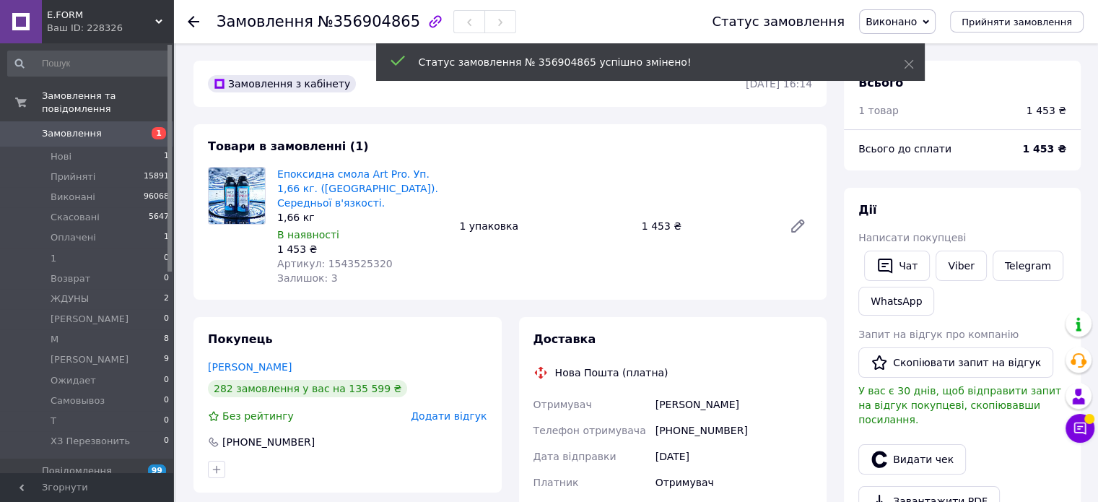
click at [366, 17] on span "№356904865" at bounding box center [369, 21] width 103 height 17
drag, startPoint x: 359, startPoint y: 20, endPoint x: 343, endPoint y: 22, distance: 16.0
click at [357, 20] on span "№356904865" at bounding box center [369, 21] width 103 height 17
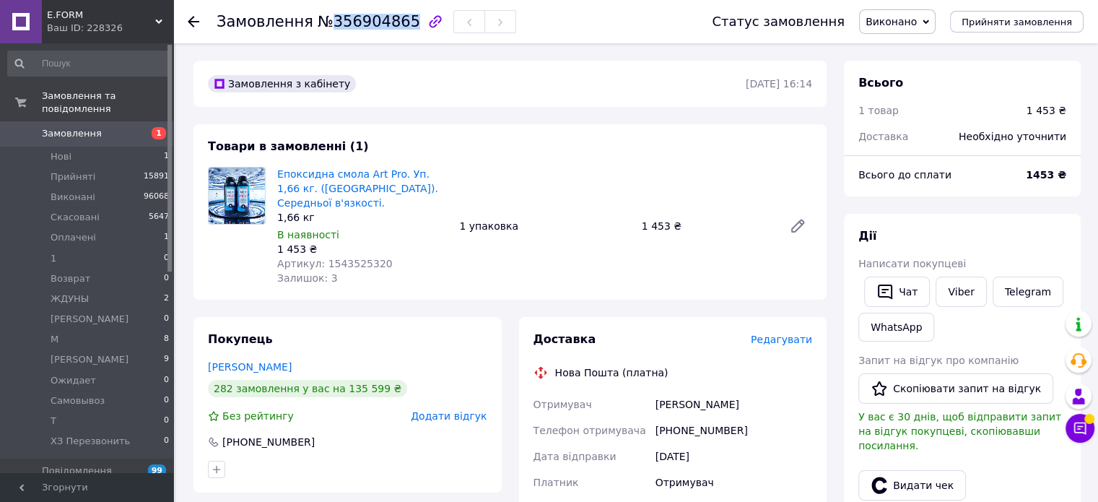
drag, startPoint x: 325, startPoint y: 21, endPoint x: 393, endPoint y: 25, distance: 68.0
click at [393, 25] on span "№356904865" at bounding box center [369, 21] width 103 height 17
copy span "356904865"
click at [127, 329] on li "М 8" at bounding box center [89, 339] width 178 height 20
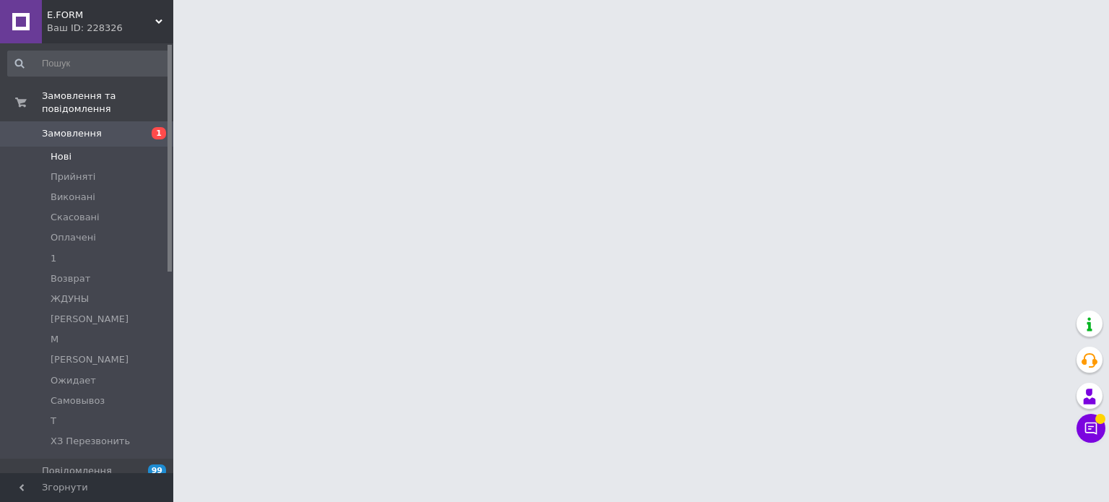
click at [85, 147] on li "Нові" at bounding box center [89, 157] width 178 height 20
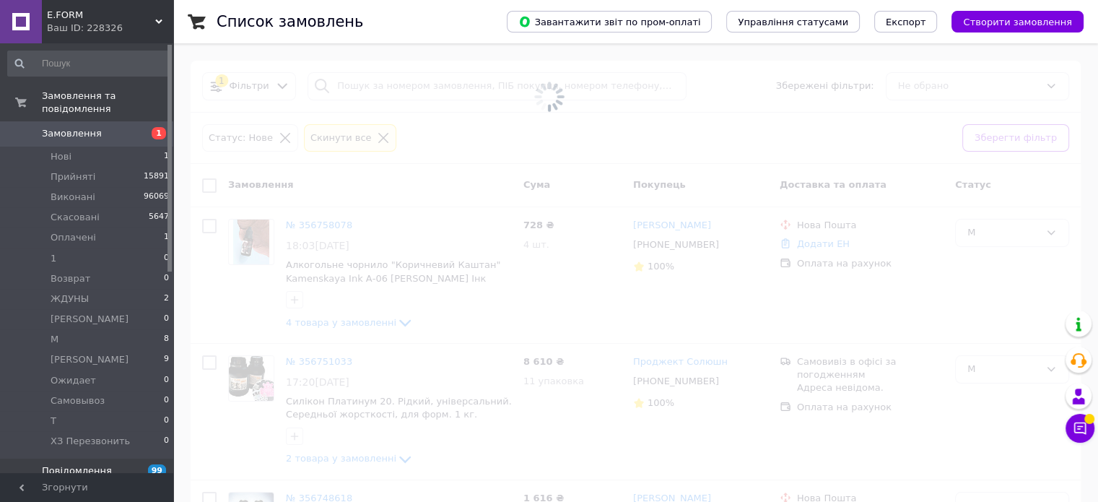
click at [107, 464] on span "Повідомлення" at bounding box center [88, 470] width 92 height 13
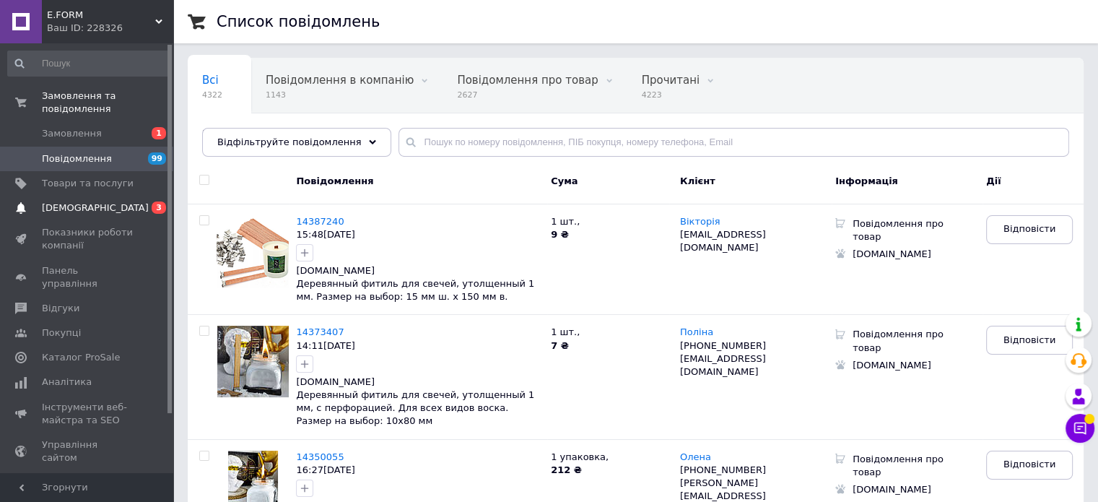
click at [88, 201] on span "[DEMOGRAPHIC_DATA]" at bounding box center [95, 207] width 107 height 13
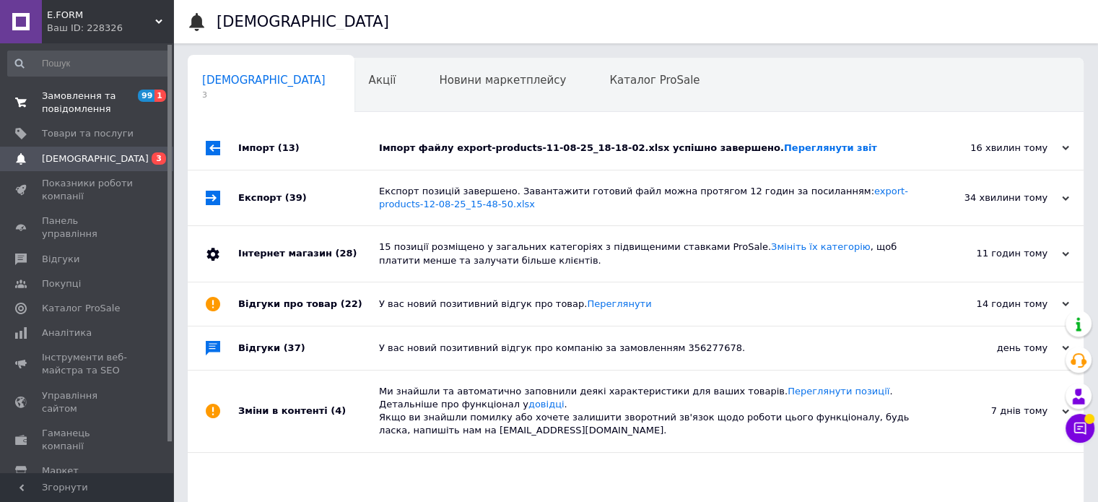
click at [95, 95] on span "Замовлення та повідомлення" at bounding box center [88, 103] width 92 height 26
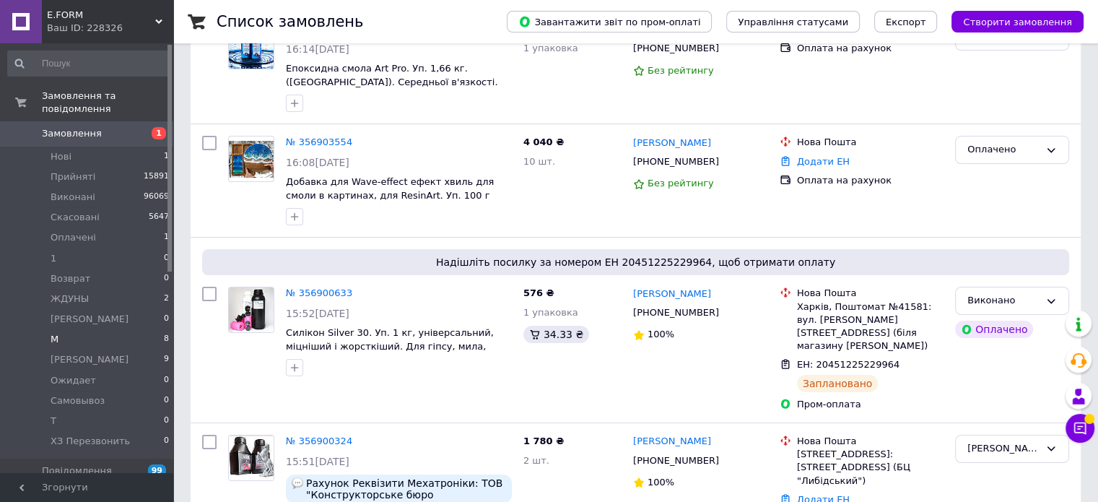
click at [66, 329] on li "М 8" at bounding box center [89, 339] width 178 height 20
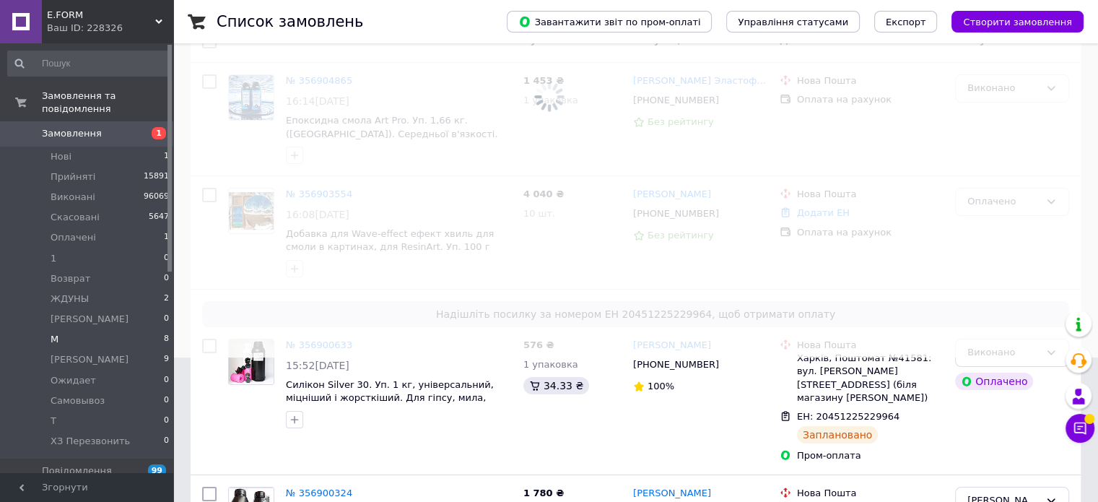
scroll to position [196, 0]
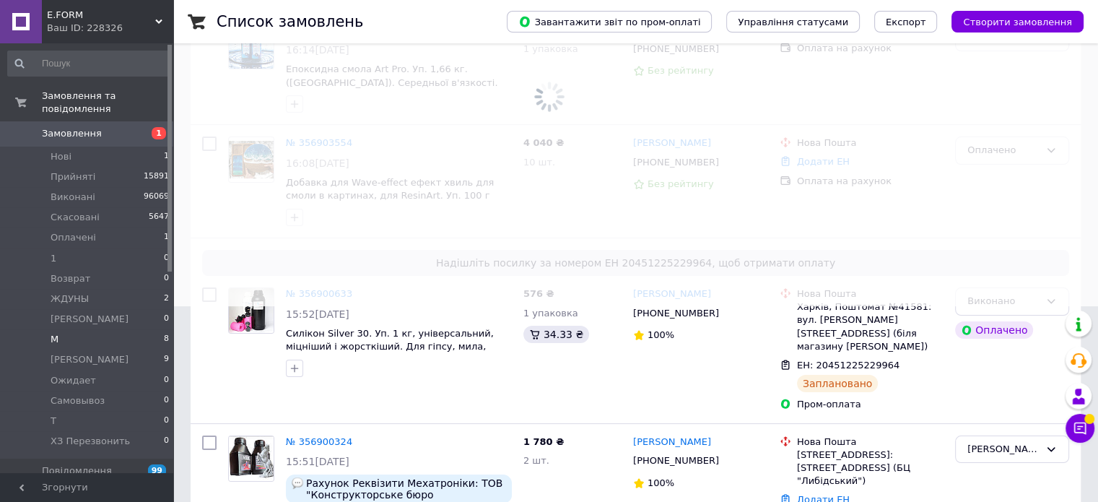
click at [160, 329] on li "М 8" at bounding box center [89, 339] width 178 height 20
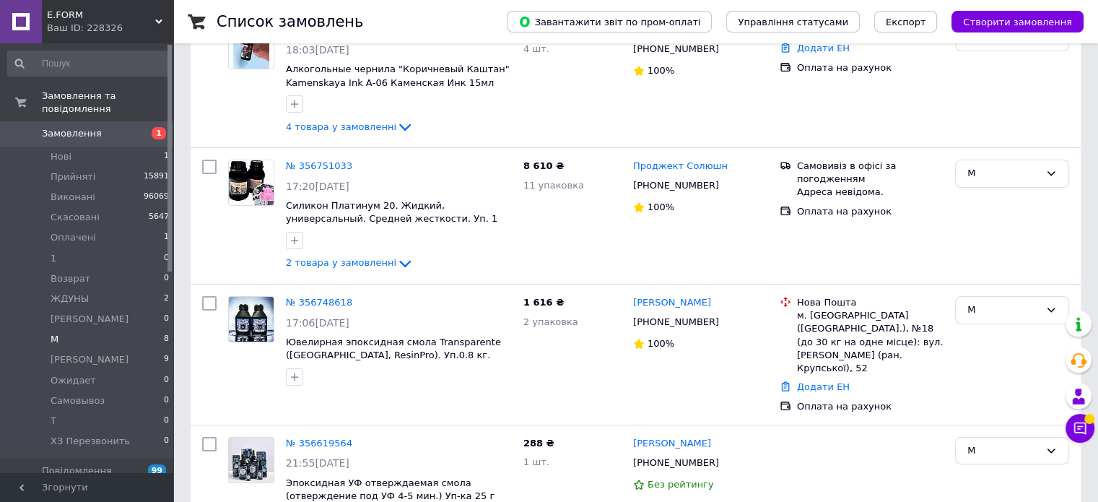
scroll to position [0, 0]
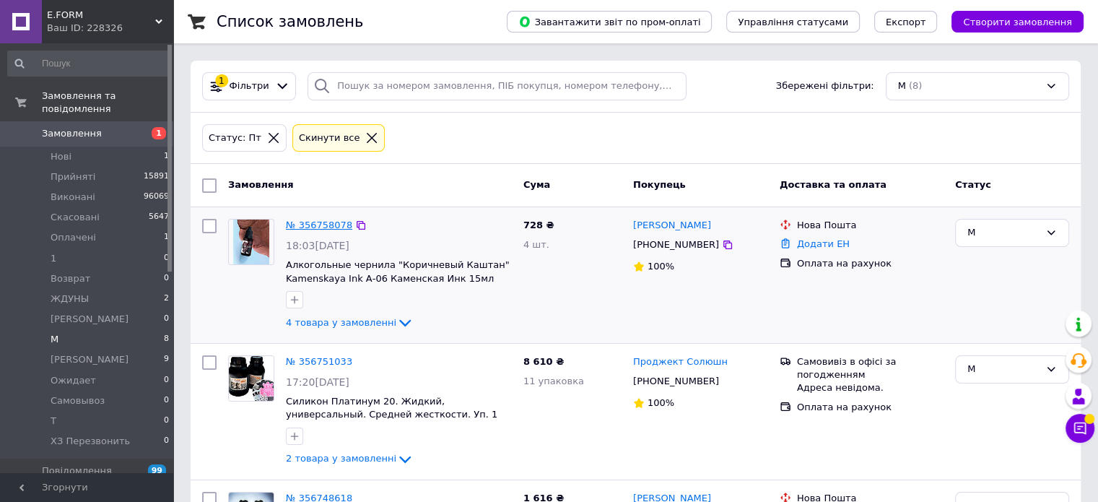
click at [324, 220] on link "№ 356758078" at bounding box center [319, 225] width 66 height 11
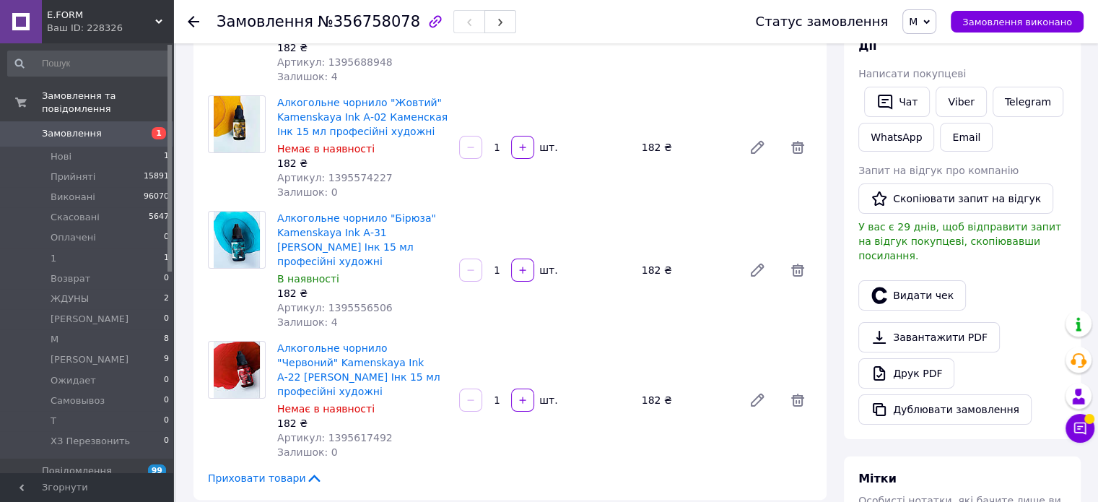
scroll to position [217, 0]
click at [194, 289] on div "Товари в замовленні (4) Додати товар Алкогольне чорнило "Коричневий Каштан" Kam…" at bounding box center [510, 203] width 633 height 591
click at [112, 127] on span "Замовлення" at bounding box center [88, 133] width 92 height 13
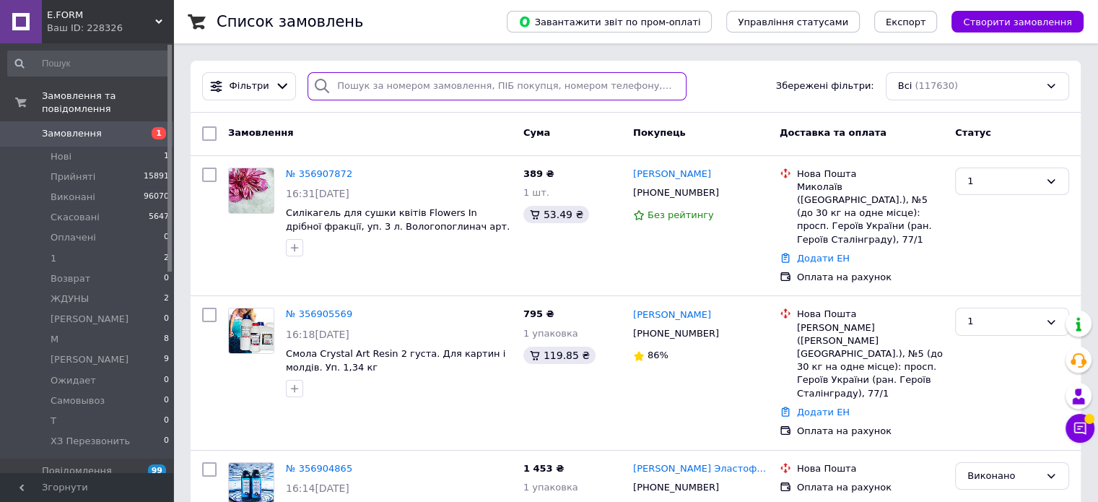
click at [352, 89] on input "search" at bounding box center [497, 86] width 379 height 28
paste input "356904865"
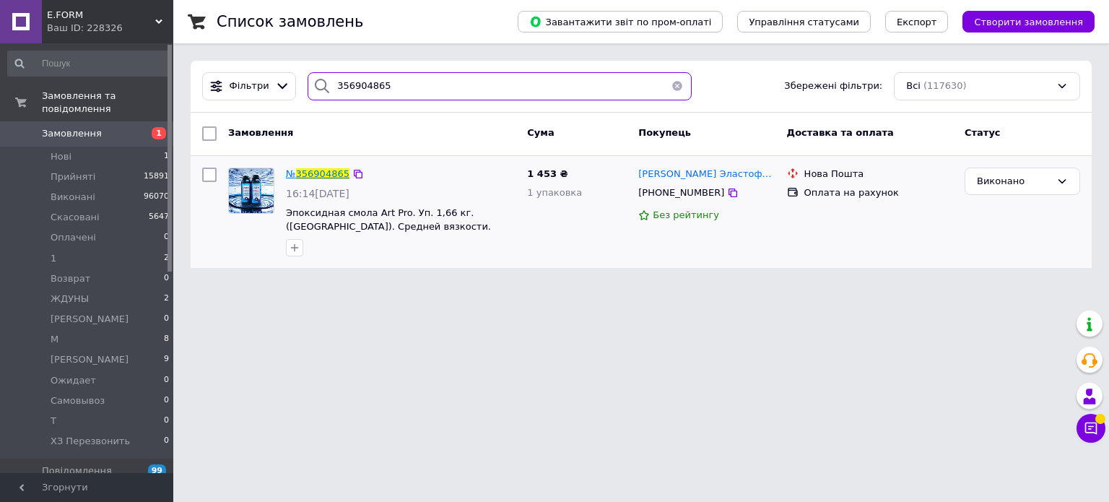
type input "356904865"
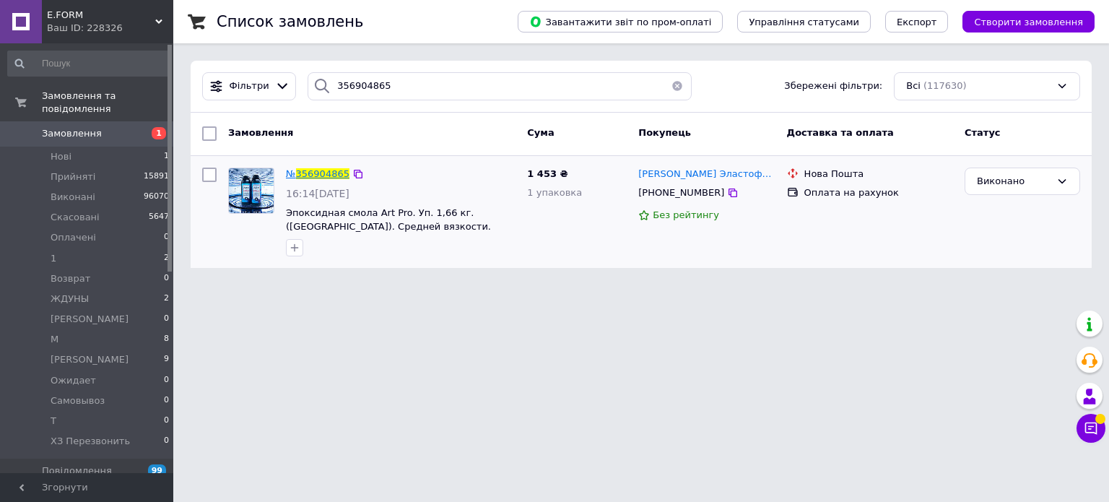
click at [328, 175] on span "356904865" at bounding box center [322, 173] width 53 height 11
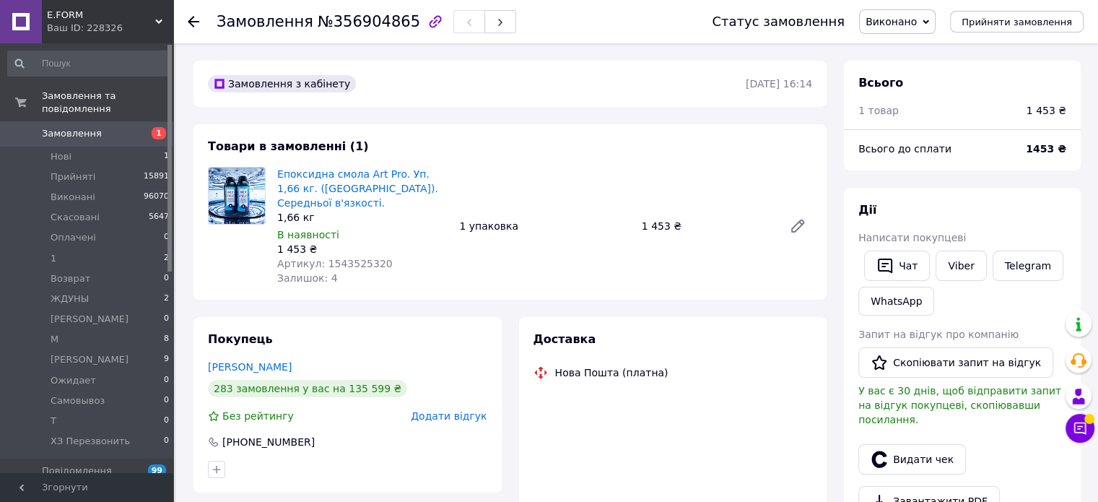
click at [910, 25] on span "Виконано" at bounding box center [891, 22] width 51 height 12
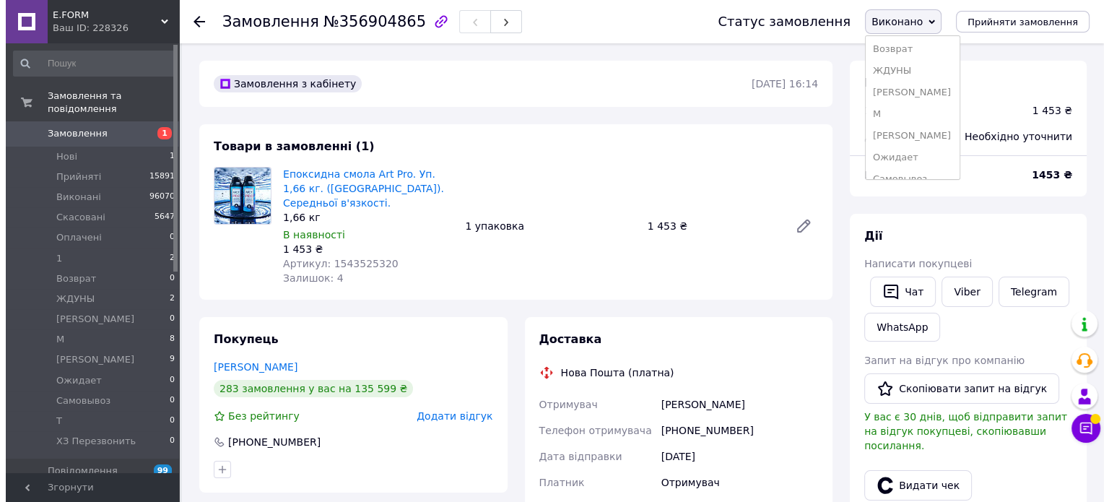
scroll to position [144, 0]
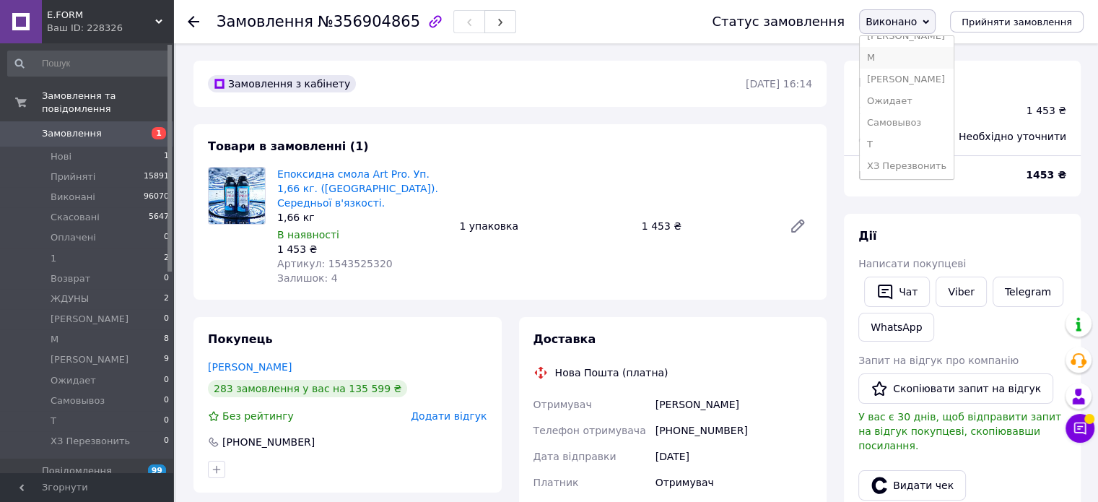
click at [909, 57] on li "М" at bounding box center [907, 58] width 94 height 22
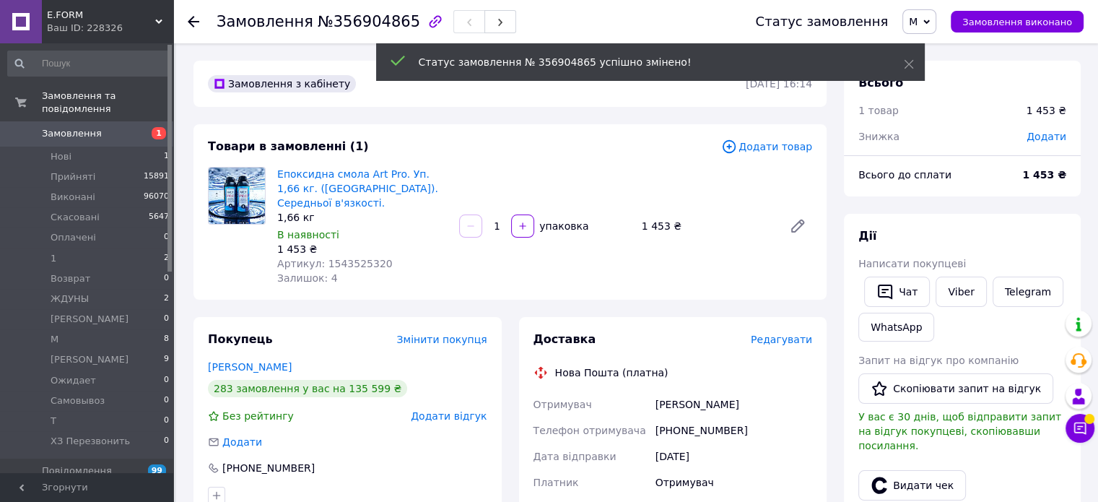
click at [761, 147] on span "Додати товар" at bounding box center [766, 147] width 91 height 16
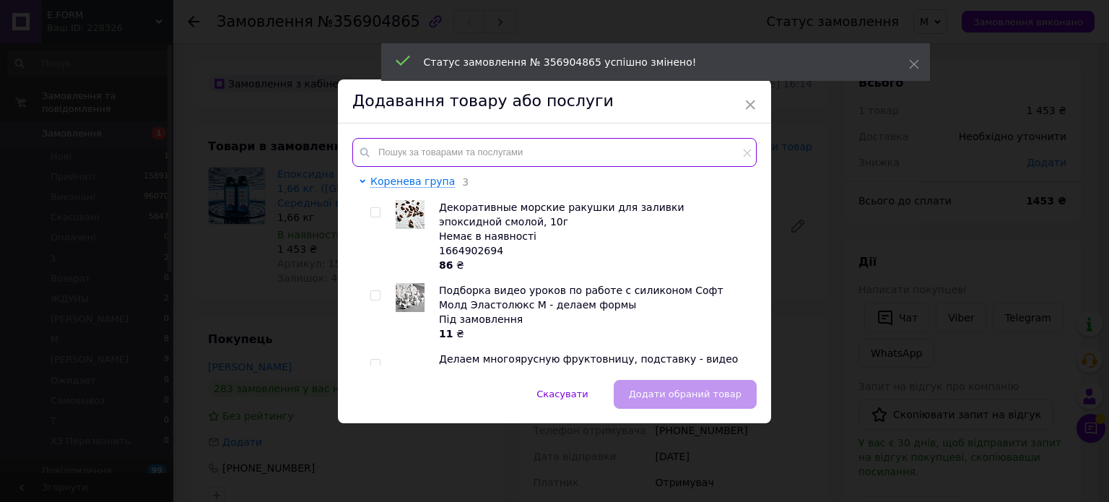
click at [448, 148] on input "text" at bounding box center [554, 152] width 404 height 29
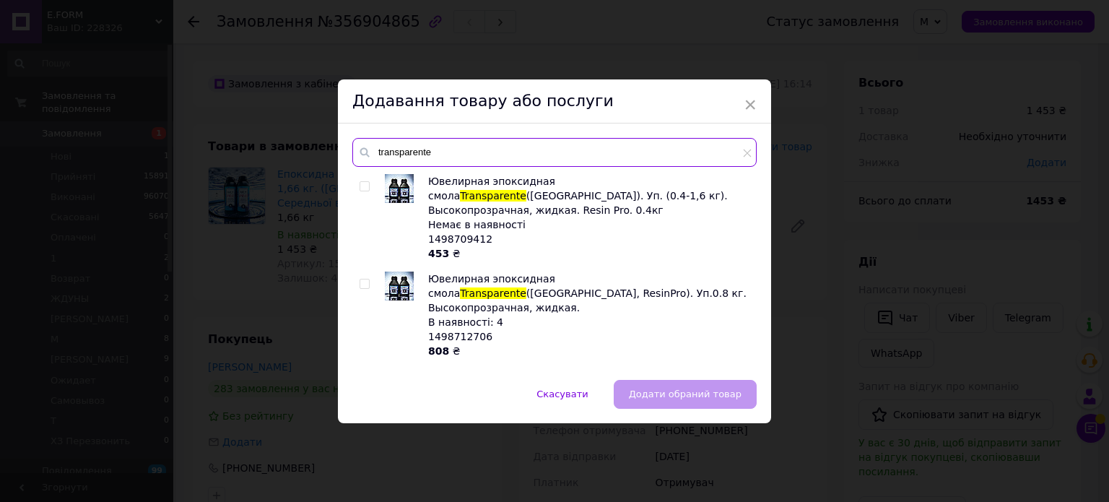
type input "transparente"
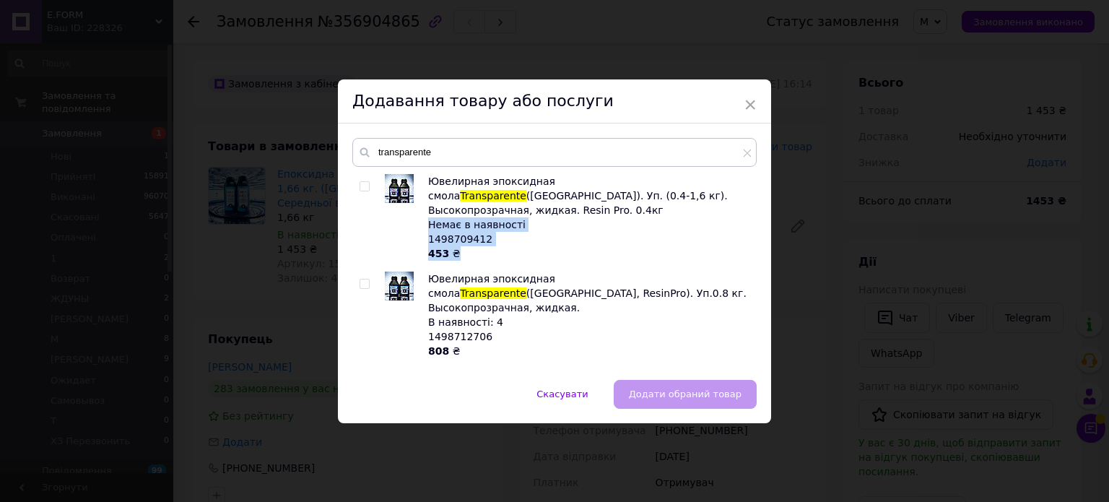
drag, startPoint x: 458, startPoint y: 238, endPoint x: 427, endPoint y: 213, distance: 39.6
click at [428, 213] on span "Ювелирная эпоксидная смола Transparente ([GEOGRAPHIC_DATA]). Уп. (0.4-1,6 кг). …" at bounding box center [588, 217] width 321 height 85
copy span "Немає в наявності 1498709412 453 ₴"
click at [185, 144] on div "× Додавання товару або послуги transparente Ювелирная эпоксидная смола Transpar…" at bounding box center [554, 251] width 1109 height 502
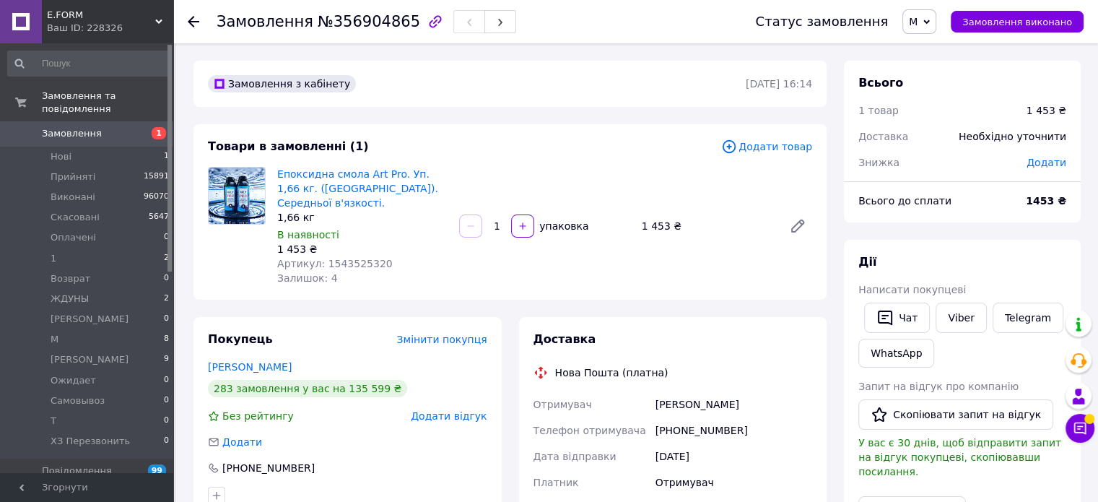
click at [781, 147] on span "Додати товар" at bounding box center [766, 147] width 91 height 16
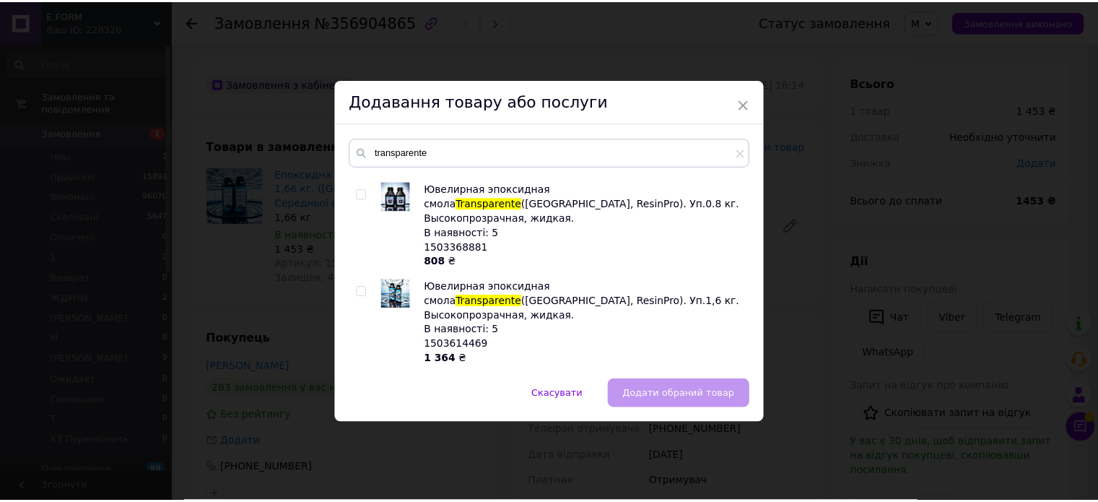
scroll to position [289, 0]
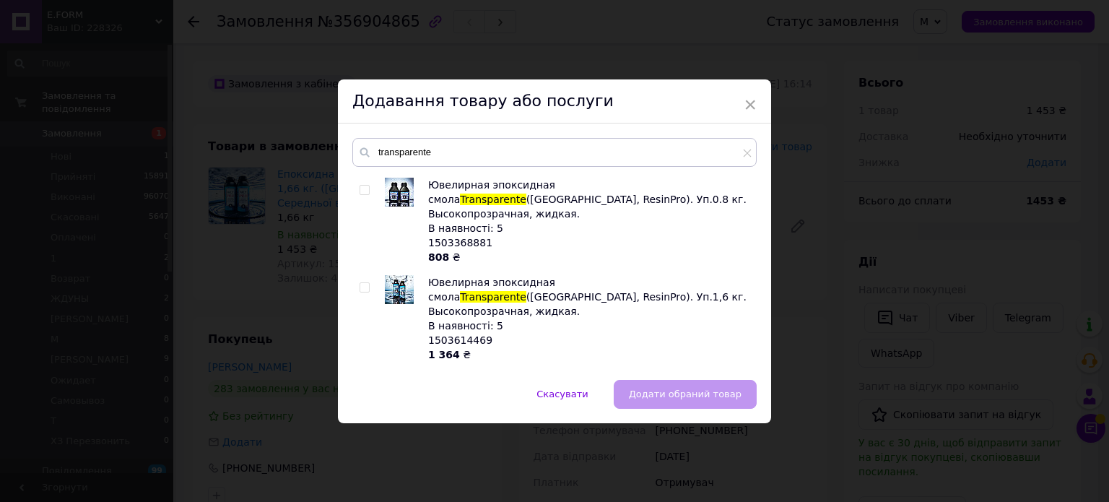
click at [362, 283] on input "checkbox" at bounding box center [364, 287] width 9 height 9
checkbox input "true"
click at [673, 395] on span "Додати обраний товар" at bounding box center [685, 393] width 113 height 11
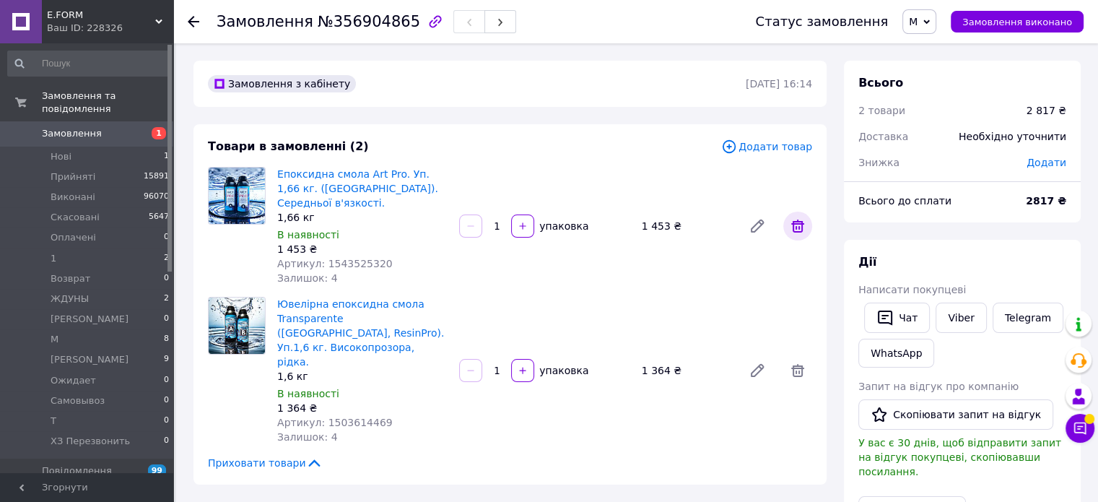
click at [801, 221] on icon at bounding box center [797, 226] width 13 height 13
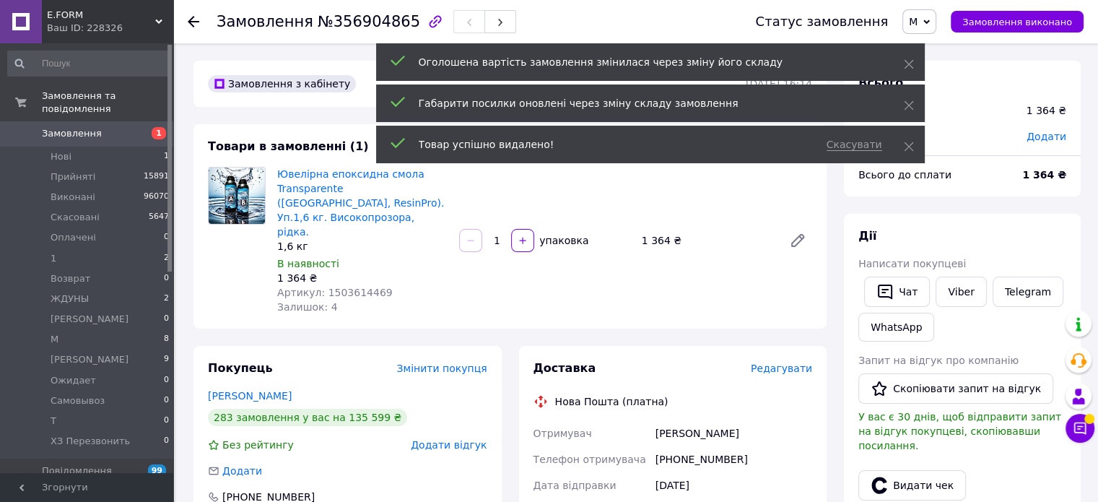
click at [325, 19] on span "№356904865" at bounding box center [369, 21] width 103 height 17
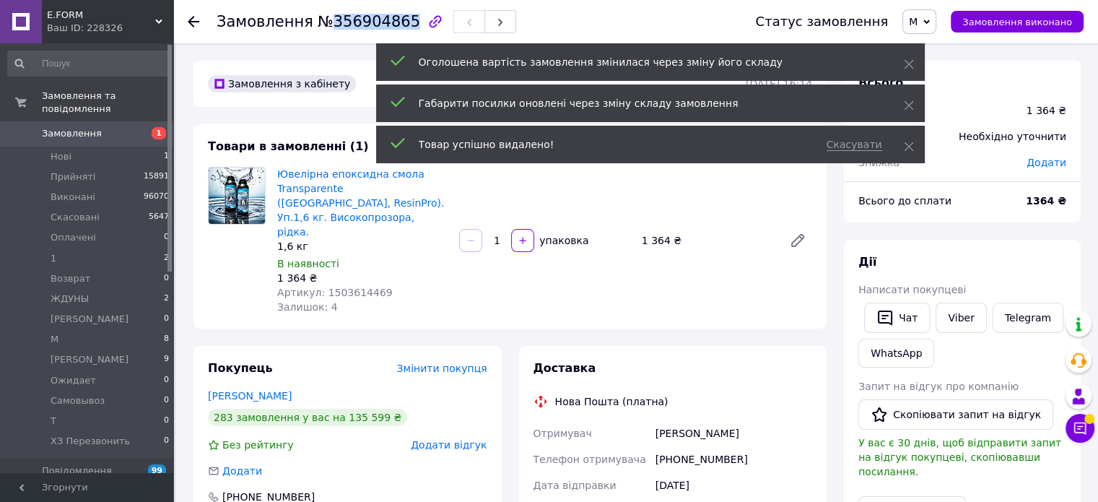
drag, startPoint x: 322, startPoint y: 19, endPoint x: 395, endPoint y: 23, distance: 73.0
click at [395, 23] on span "№356904865" at bounding box center [369, 21] width 103 height 17
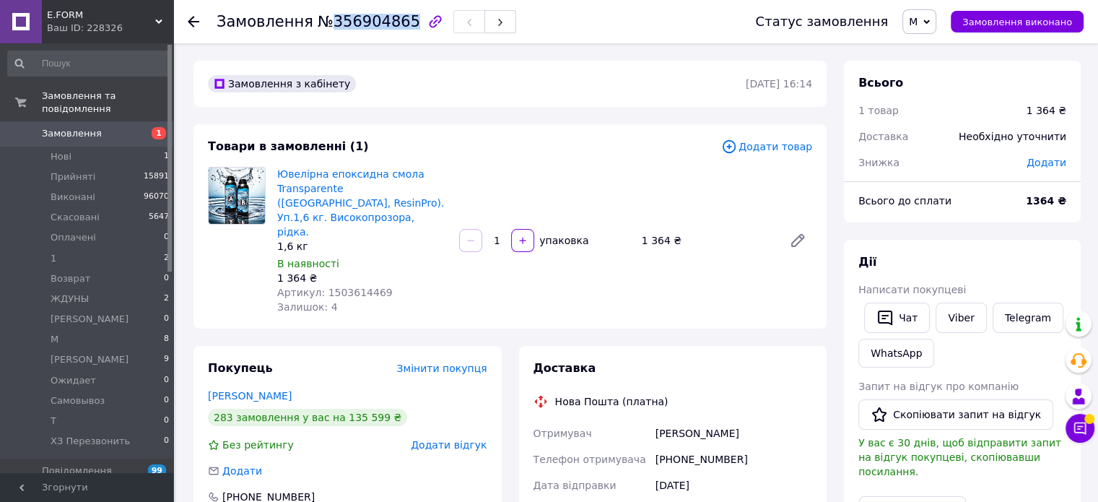
copy span "356904865"
click at [318, 19] on span "№356904865" at bounding box center [369, 21] width 103 height 17
click at [934, 22] on span "М" at bounding box center [920, 21] width 34 height 25
click at [955, 70] on li "Виконано" at bounding box center [950, 72] width 94 height 22
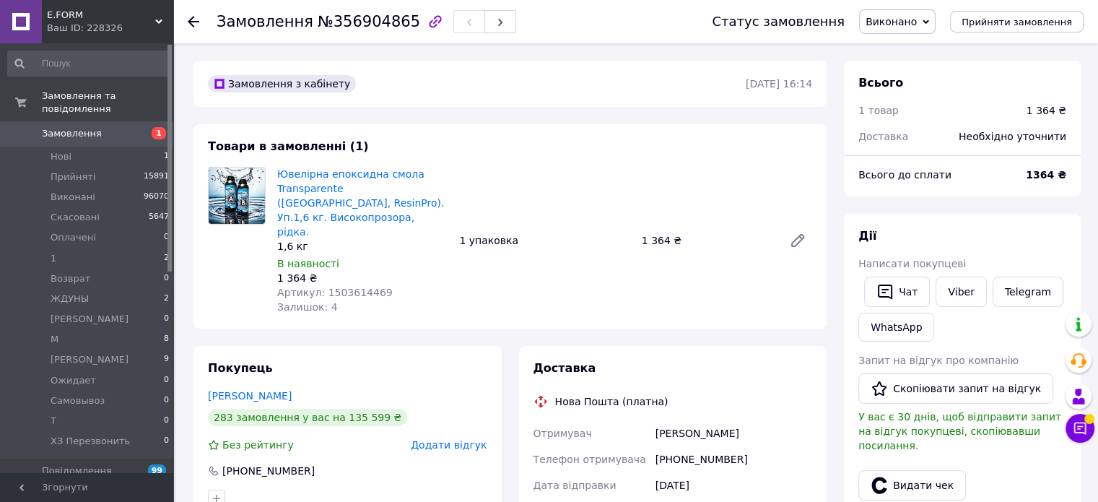
click at [198, 261] on div "Товари в замовленні (1) Ювелірна епоксидна смола Transparente ([GEOGRAPHIC_DATA…" at bounding box center [510, 226] width 633 height 204
click at [98, 329] on li "М 8" at bounding box center [89, 339] width 178 height 20
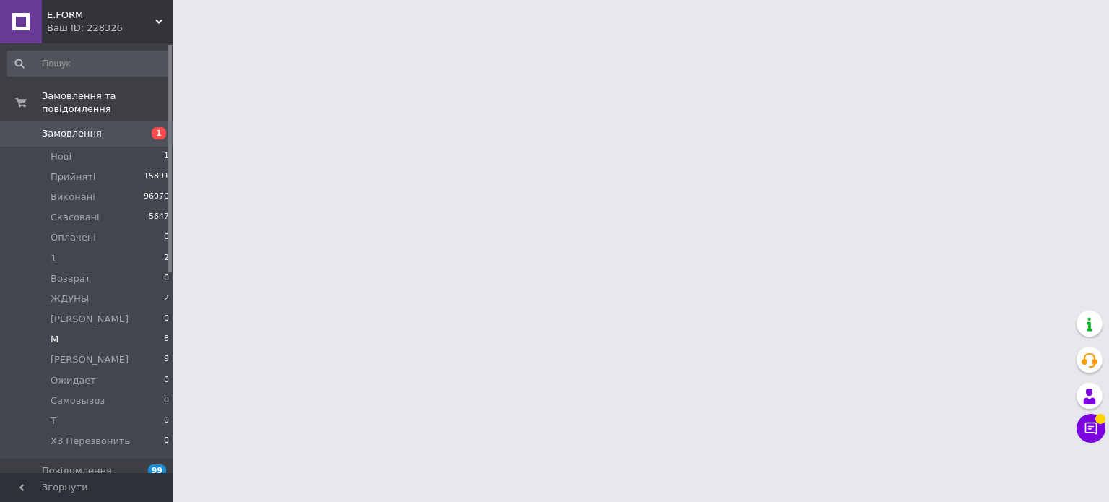
click at [158, 329] on li "М 8" at bounding box center [89, 339] width 178 height 20
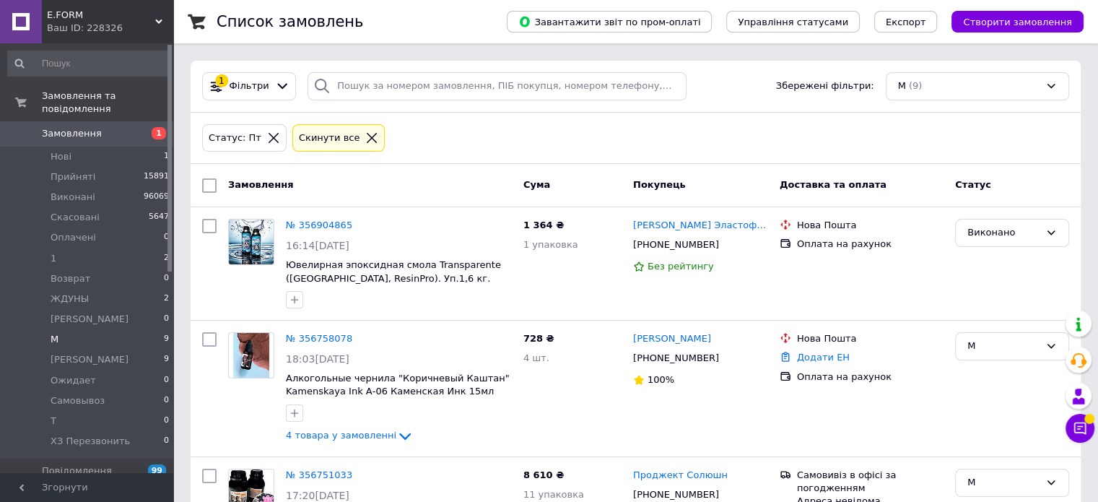
click at [81, 127] on span "Замовлення" at bounding box center [72, 133] width 60 height 13
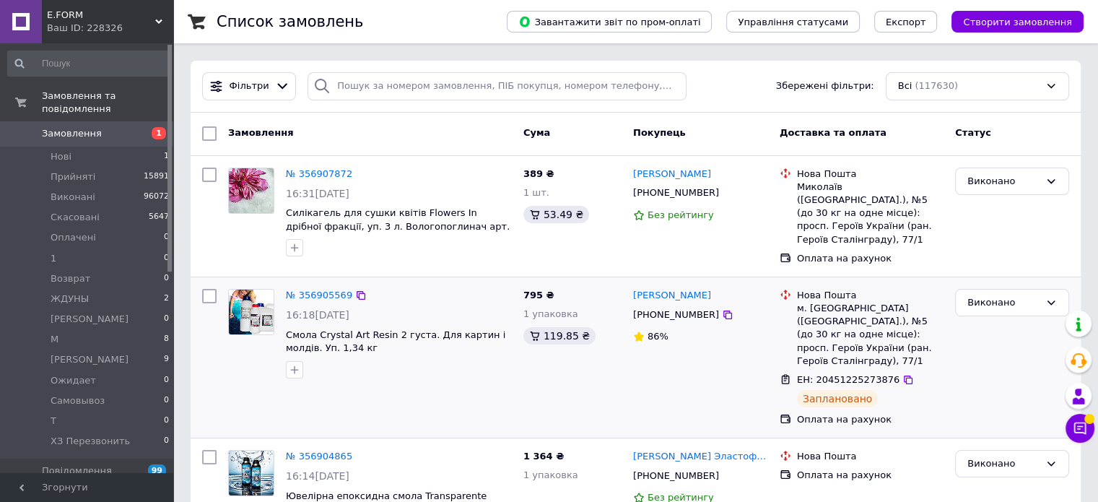
click at [199, 337] on div at bounding box center [209, 357] width 26 height 149
click at [87, 329] on li "М 8" at bounding box center [89, 339] width 178 height 20
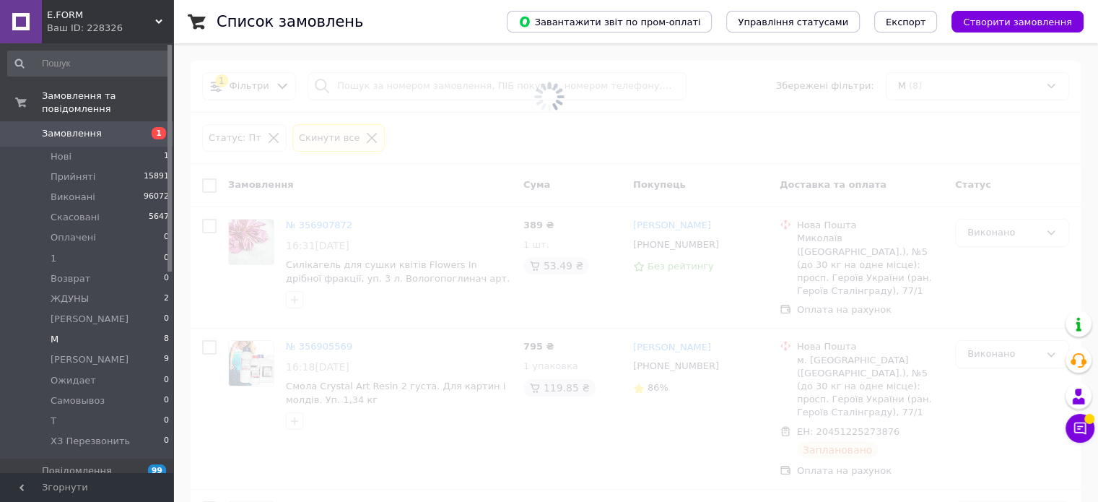
click at [164, 333] on span "8" at bounding box center [166, 339] width 5 height 13
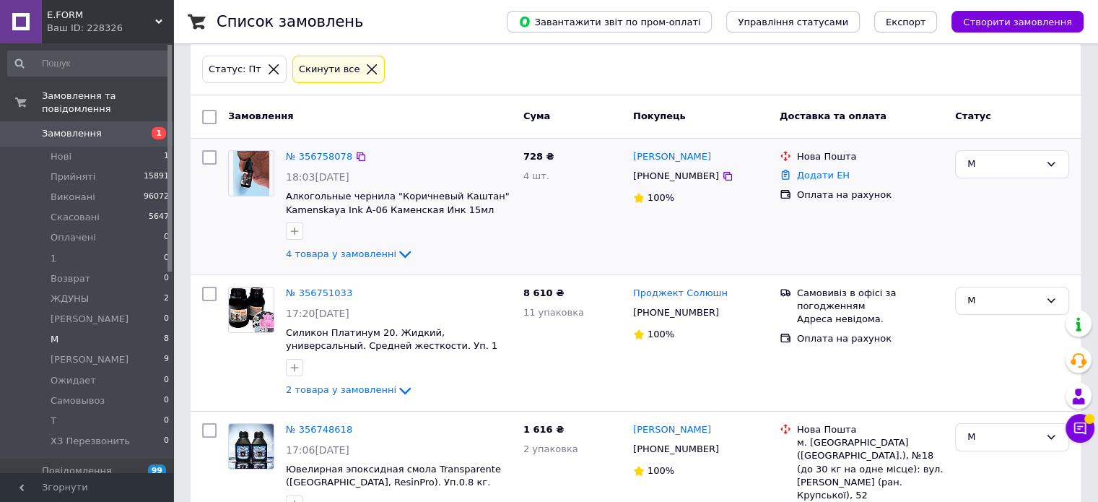
scroll to position [72, 0]
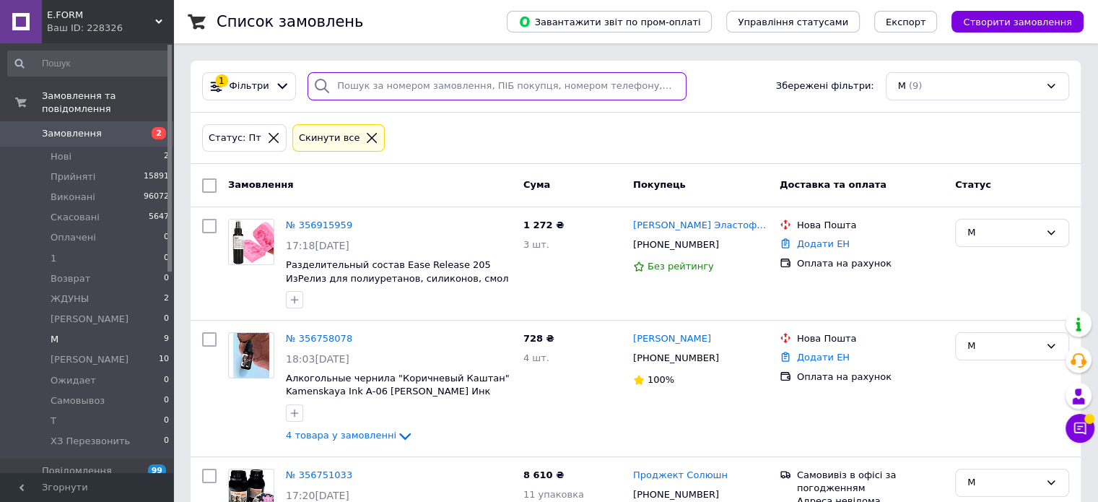
click at [363, 90] on input "search" at bounding box center [497, 86] width 379 height 28
paste input "356915959"
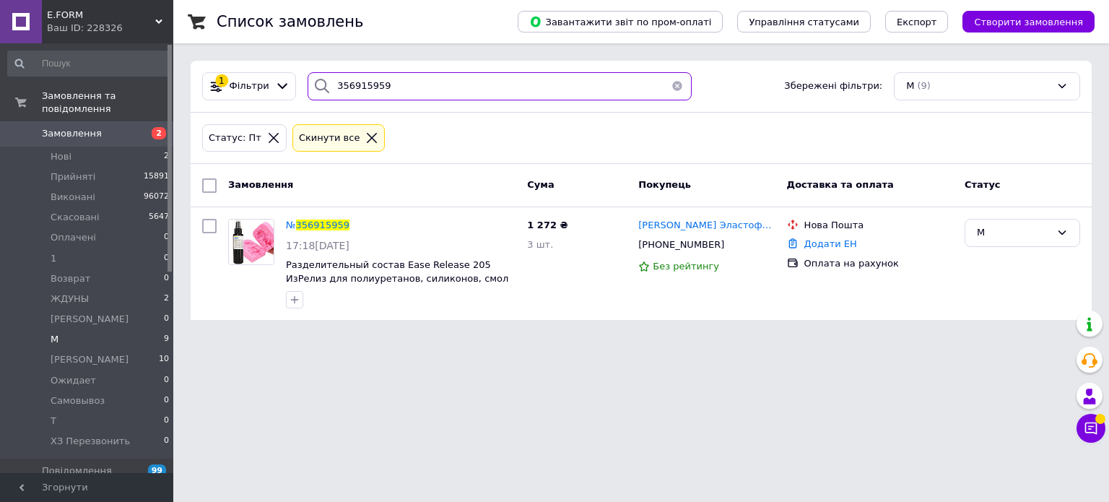
type input "356915959"
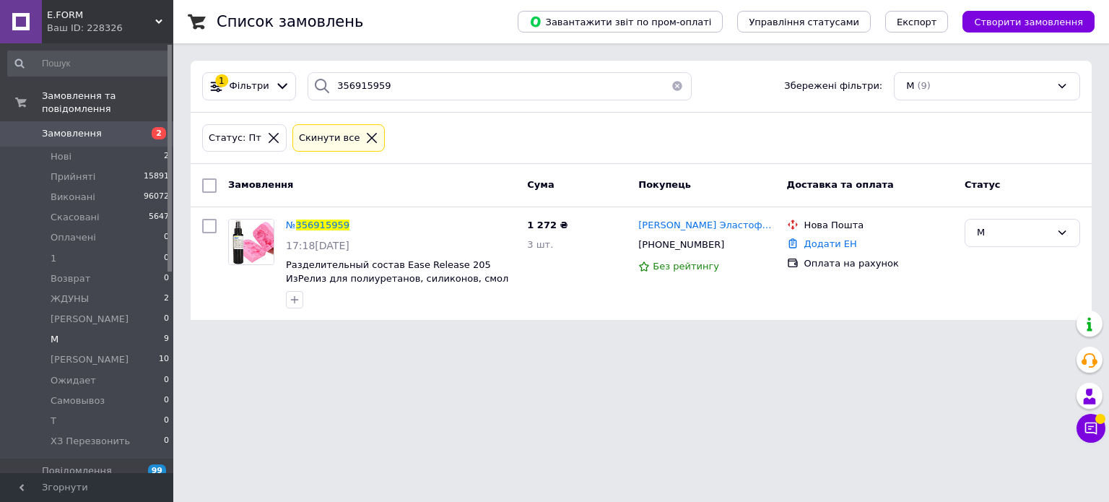
click at [365, 131] on icon at bounding box center [371, 137] width 13 height 13
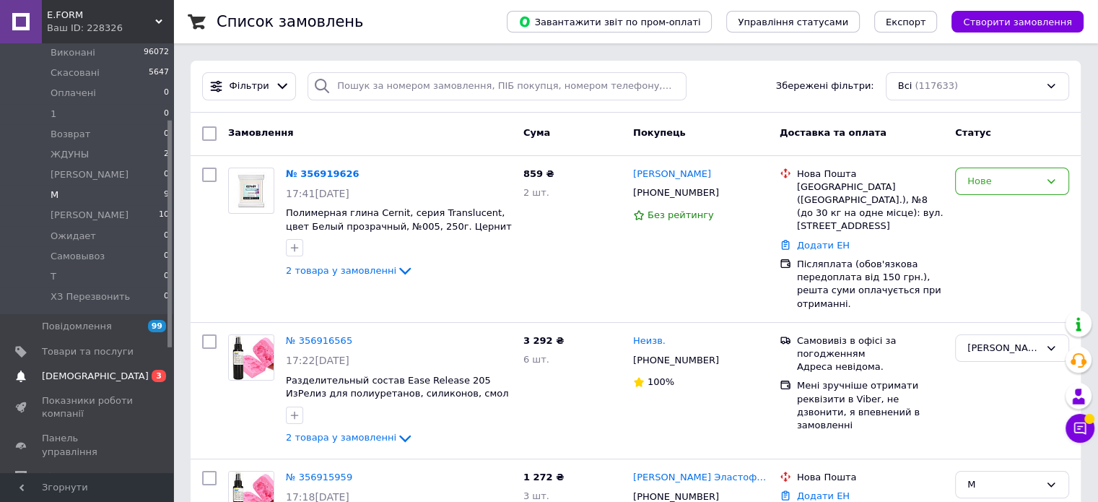
click at [82, 364] on link "Сповіщення 0 3" at bounding box center [89, 376] width 178 height 25
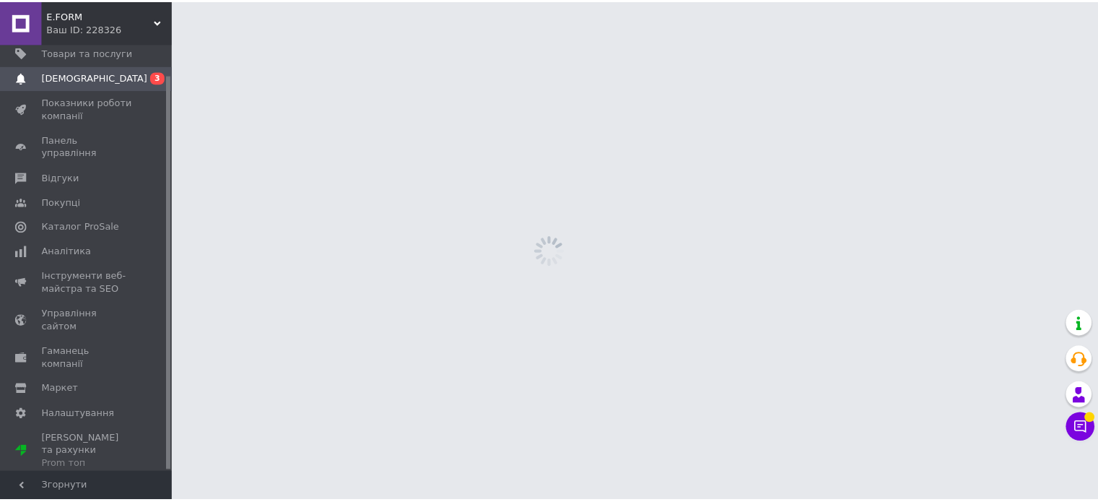
scroll to position [32, 0]
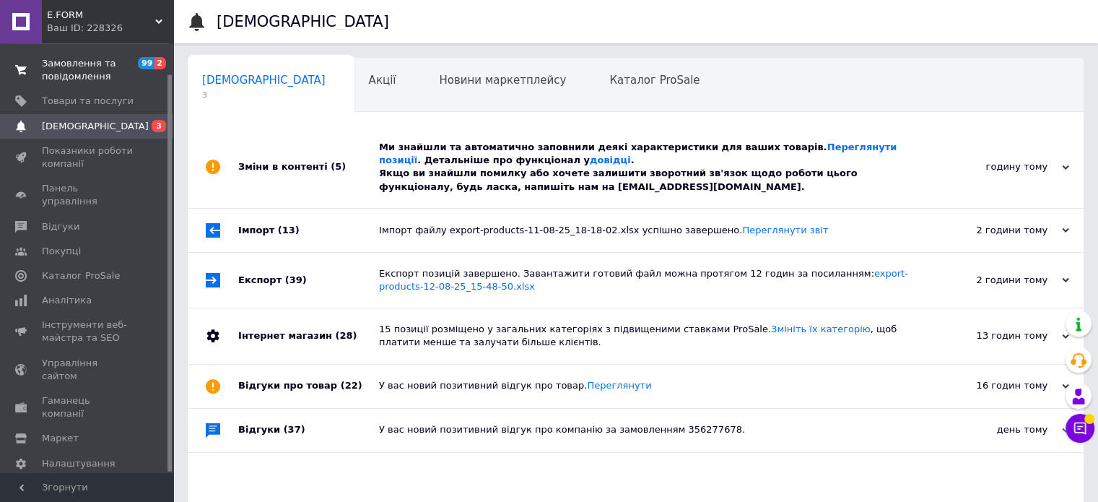
click at [91, 70] on span "Замовлення та повідомлення" at bounding box center [88, 70] width 92 height 26
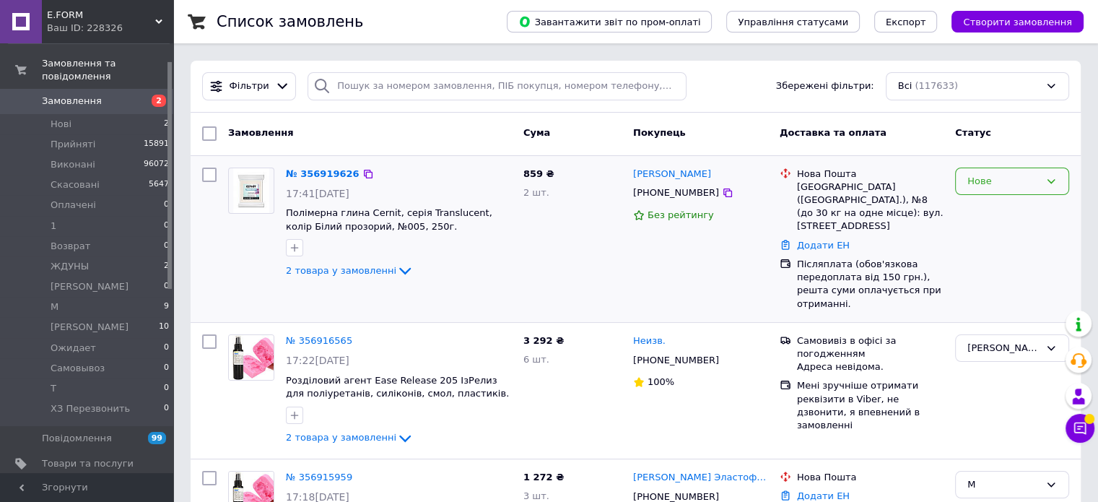
click at [973, 186] on div "Нове" at bounding box center [1004, 181] width 72 height 15
click at [985, 205] on li "М" at bounding box center [1012, 206] width 113 height 27
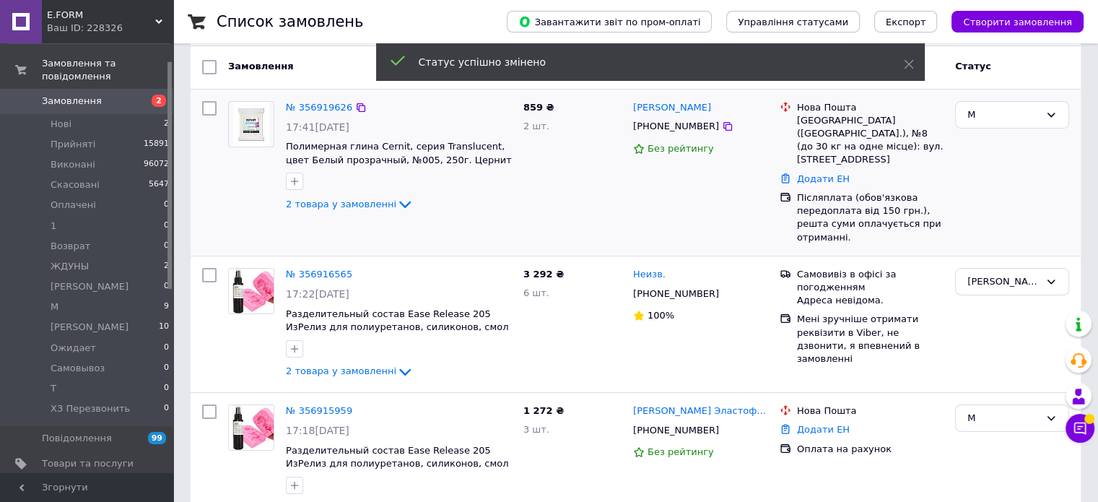
scroll to position [72, 0]
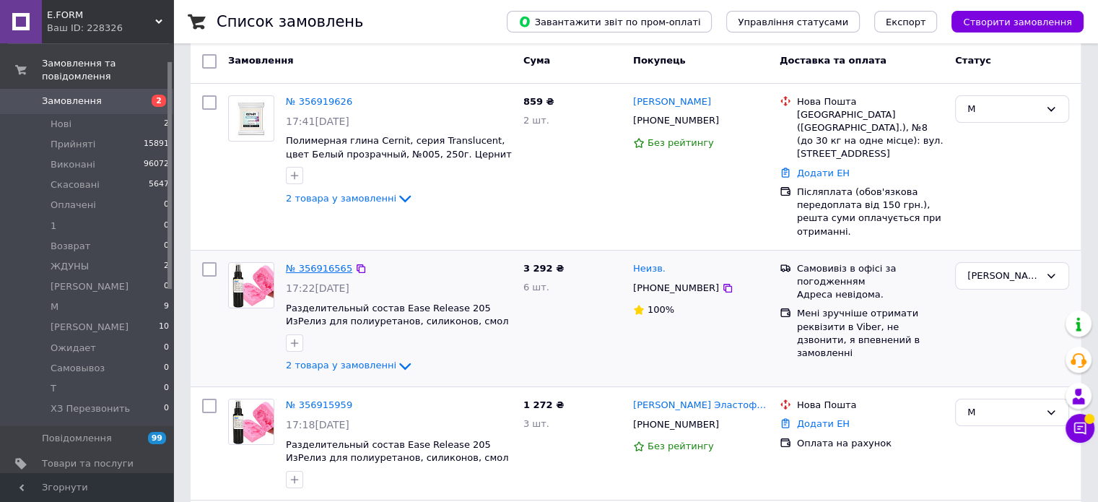
click at [309, 263] on link "№ 356916565" at bounding box center [319, 268] width 66 height 11
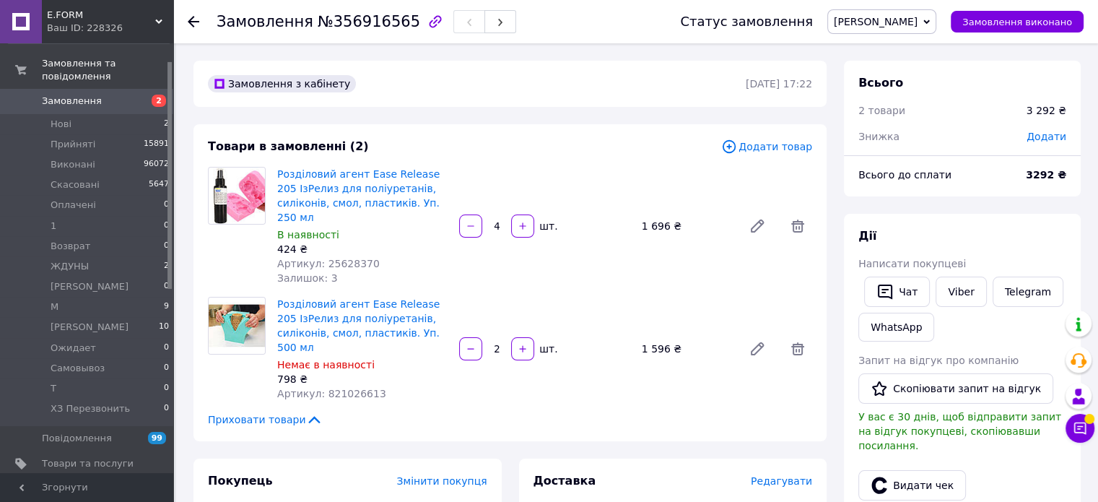
click at [78, 95] on span "Замовлення" at bounding box center [72, 101] width 60 height 13
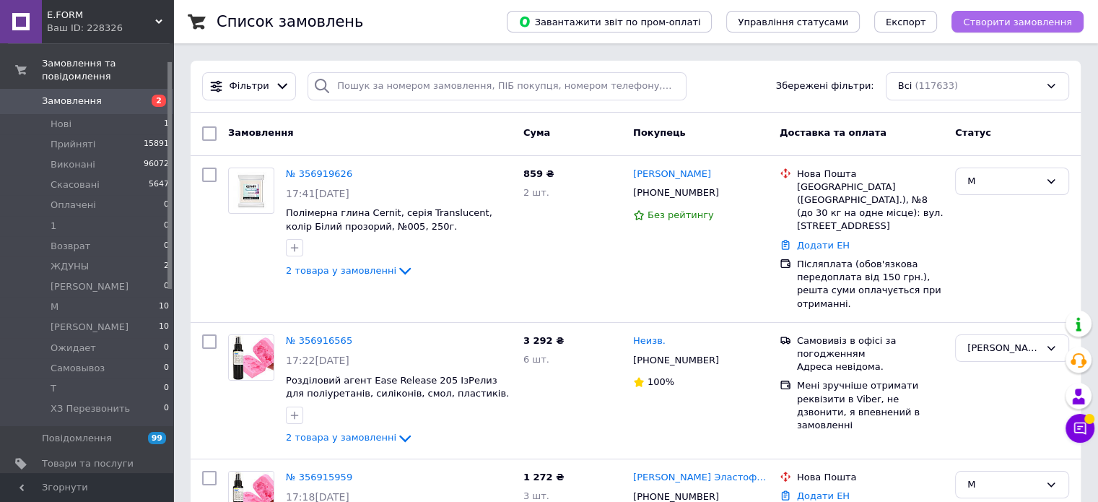
click at [1009, 22] on span "Створити замовлення" at bounding box center [1017, 22] width 109 height 11
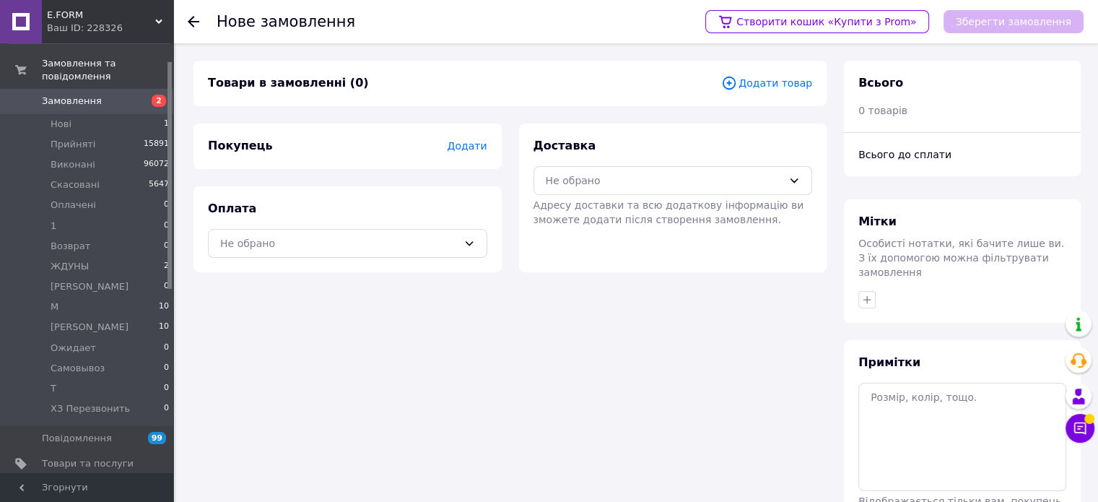
click at [480, 147] on span "Додати" at bounding box center [467, 146] width 40 height 12
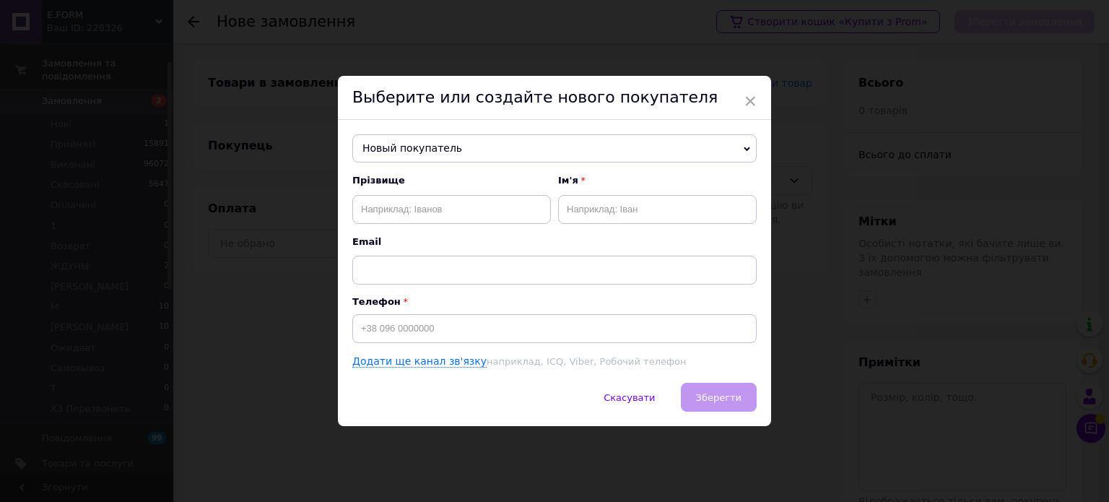
click at [425, 142] on span "Новый покупатель" at bounding box center [554, 148] width 404 height 29
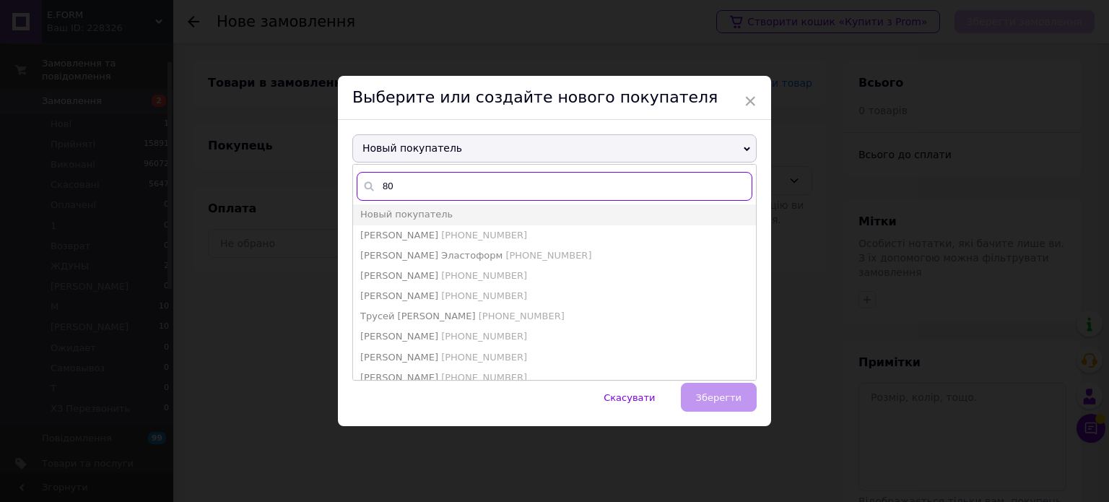
type input "80"
click at [505, 479] on div "× Выберите или создайте нового покупателя Новый покупатель 80 Новый покупатель …" at bounding box center [554, 251] width 1109 height 502
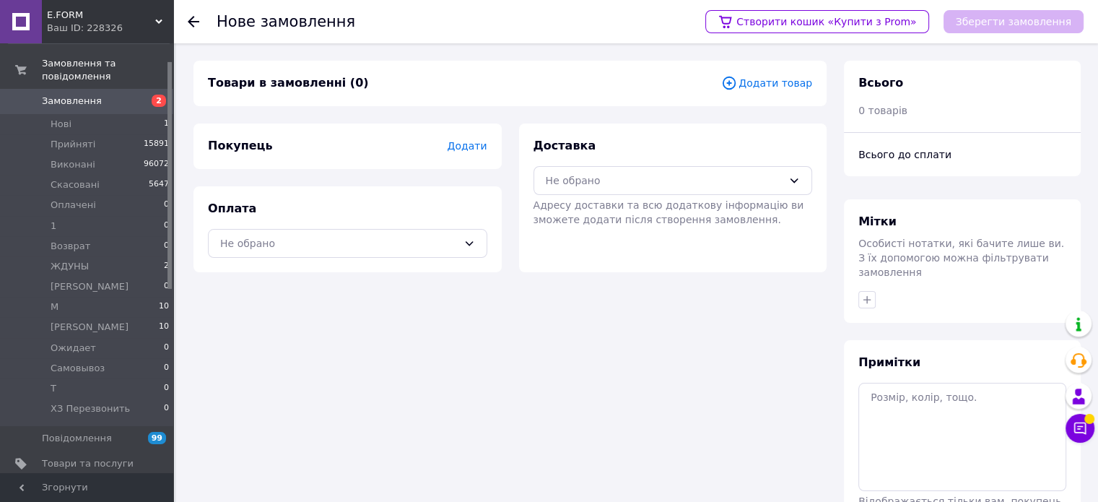
click at [477, 142] on span "Додати" at bounding box center [467, 146] width 40 height 12
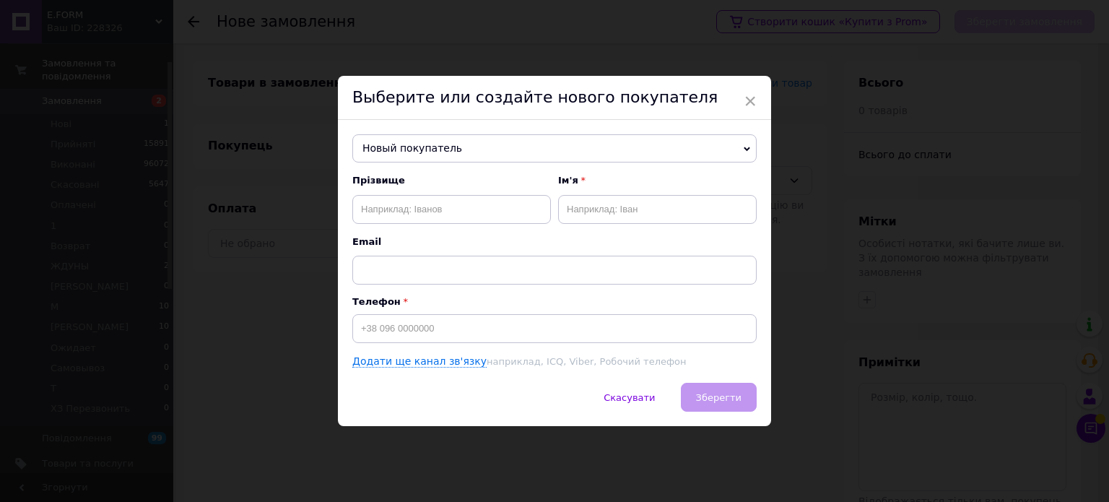
click at [424, 143] on span "Новый покупатель" at bounding box center [554, 148] width 404 height 29
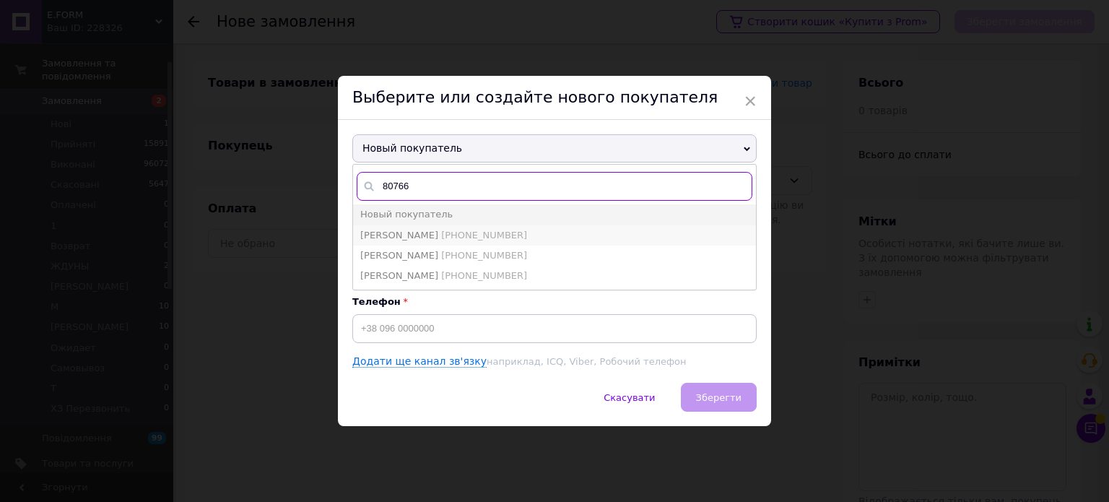
type input "80766"
click at [542, 234] on li "Анастасия Романова +380505180766" at bounding box center [554, 235] width 403 height 20
type input "Анастасия Романова"
type input "+380505180766"
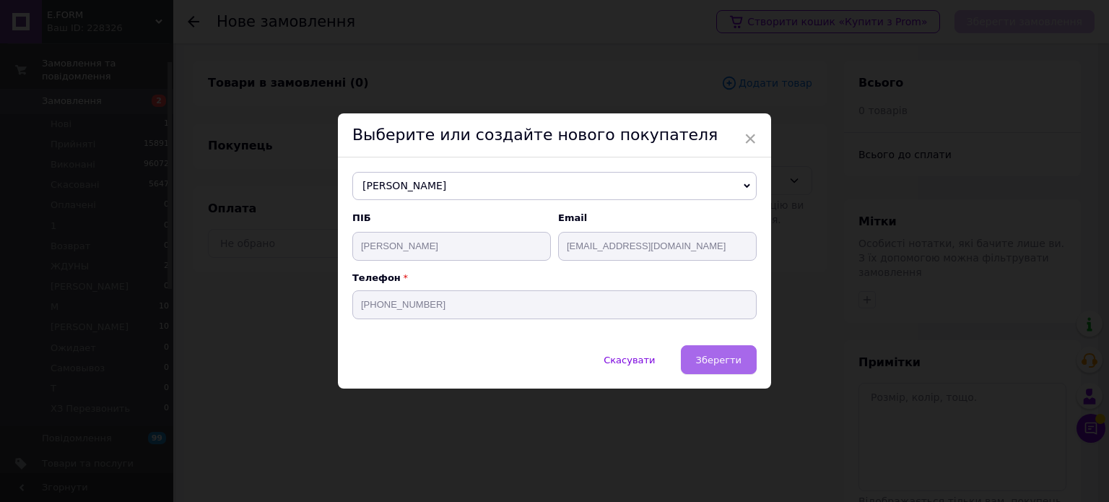
click at [716, 358] on span "Зберегти" at bounding box center [718, 360] width 45 height 11
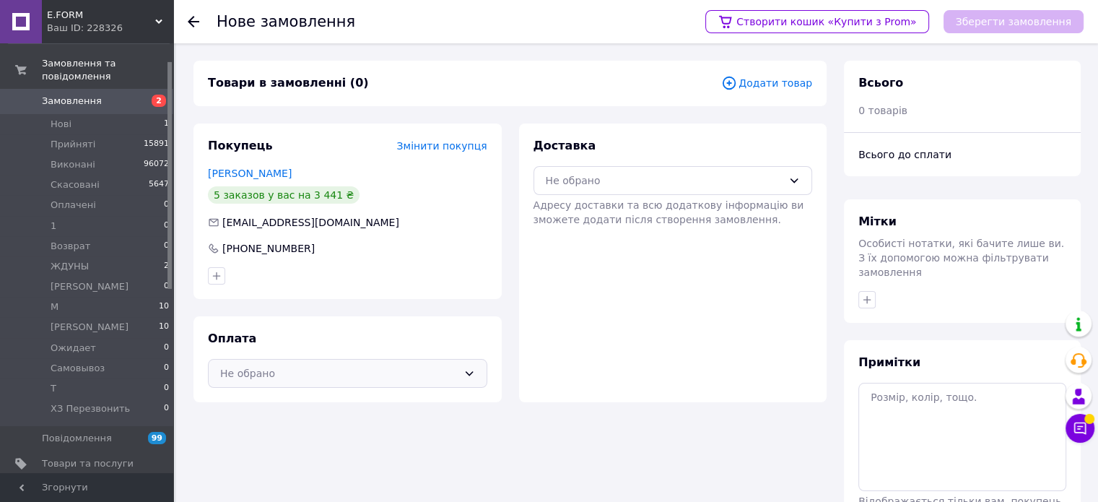
click at [295, 381] on div "Не обрано" at bounding box center [339, 373] width 238 height 16
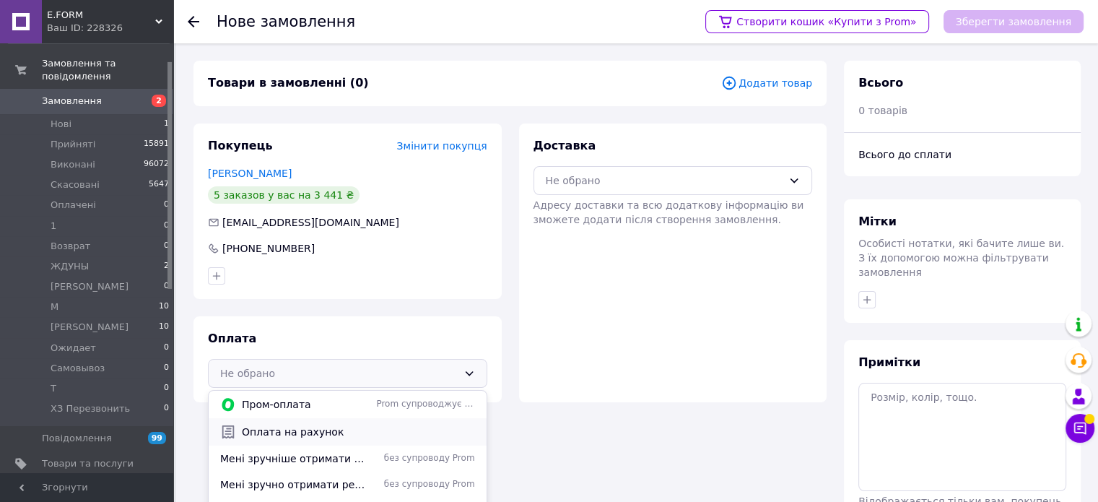
click at [291, 433] on span "Оплата на рахунок" at bounding box center [358, 432] width 233 height 14
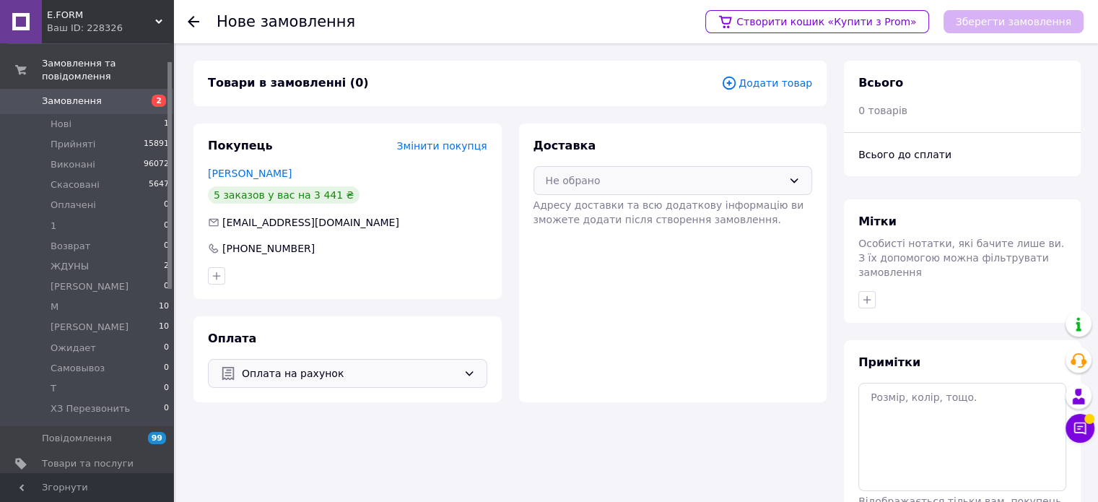
click at [615, 185] on div "Не обрано" at bounding box center [665, 181] width 238 height 16
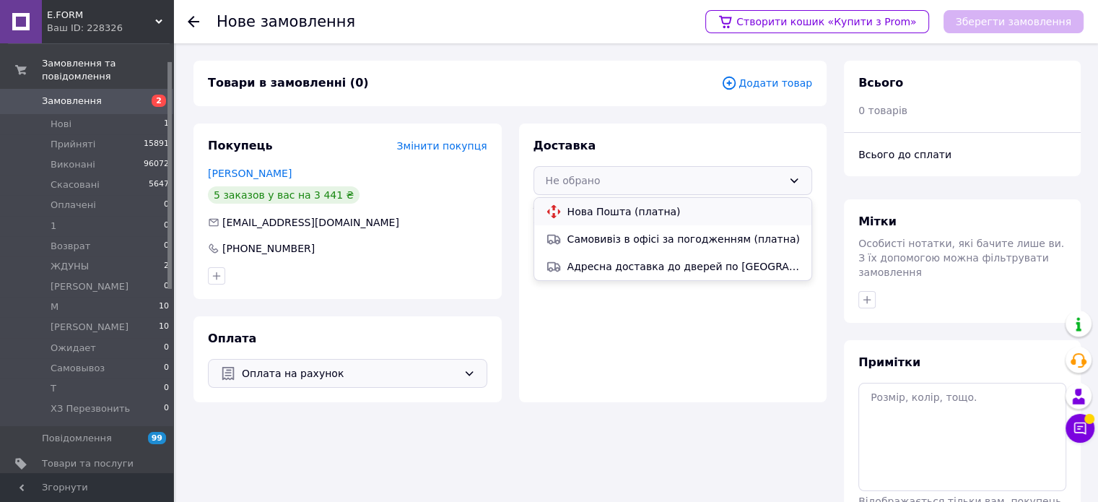
click at [612, 204] on span "Нова Пошта (платна)" at bounding box center [684, 211] width 233 height 14
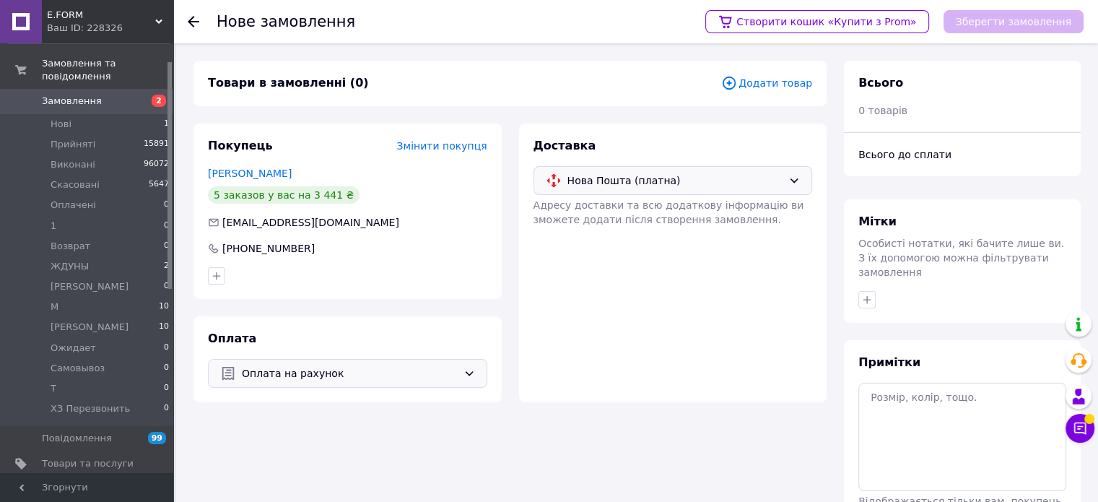
click at [788, 86] on span "Додати товар" at bounding box center [766, 83] width 91 height 16
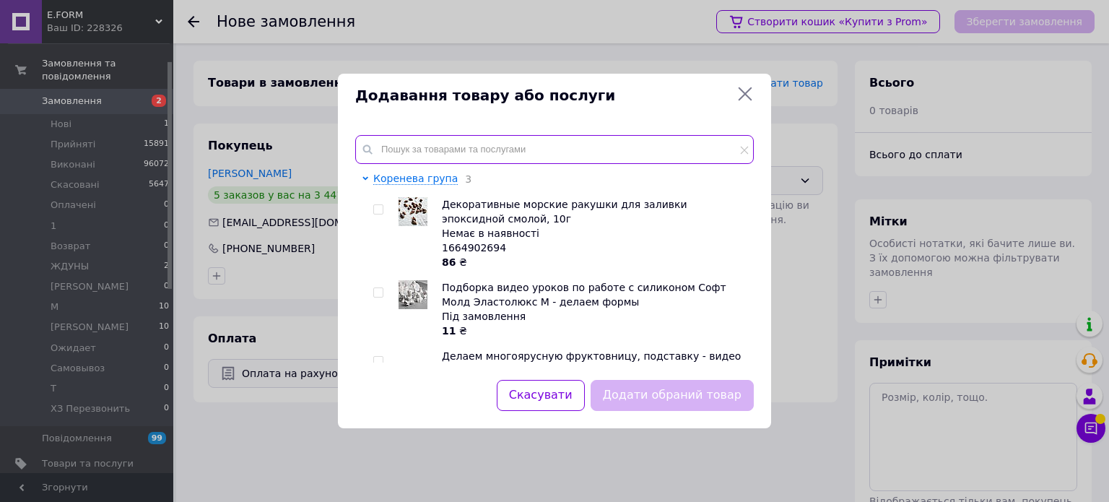
click at [483, 137] on input "text" at bounding box center [554, 149] width 399 height 29
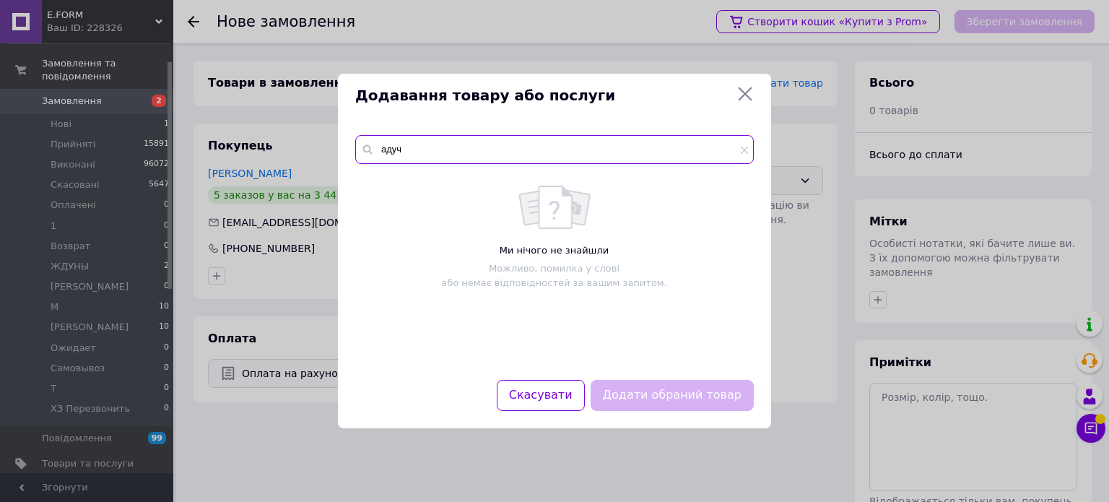
drag, startPoint x: 434, startPoint y: 147, endPoint x: 349, endPoint y: 147, distance: 84.5
click at [349, 147] on div "адуч Ми нічого не знайшли Можливо, помилка у слові або немає відповідностей за …" at bounding box center [554, 249] width 433 height 262
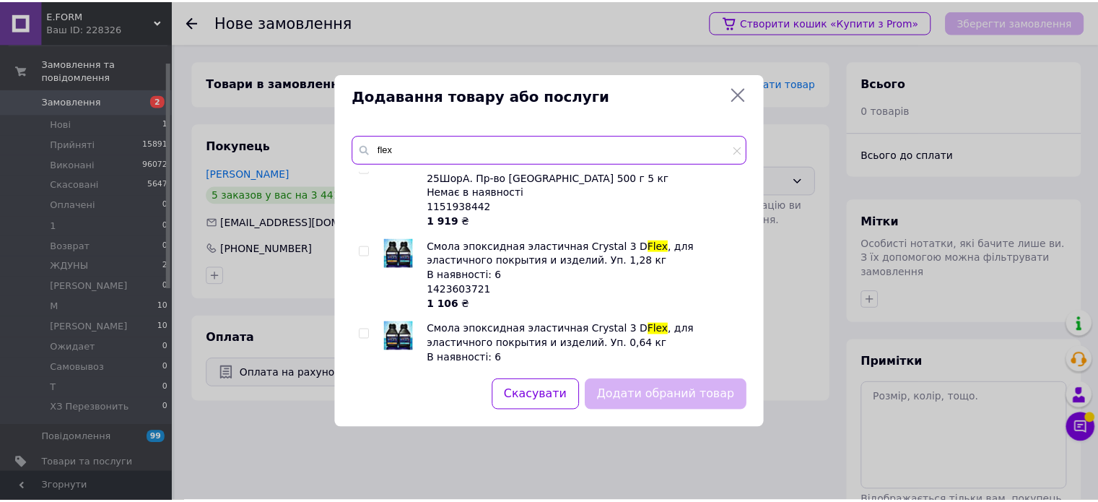
scroll to position [433, 0]
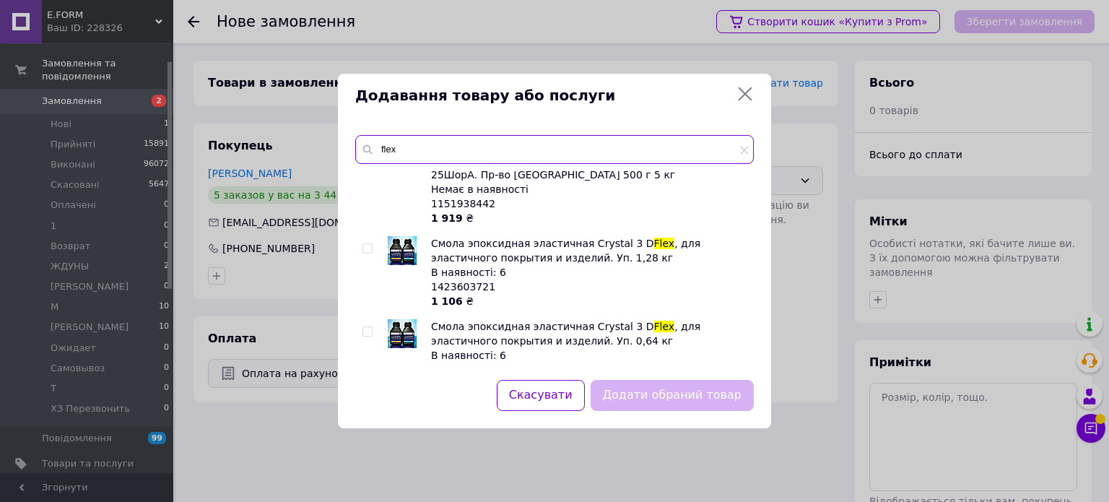
type input "flex"
drag, startPoint x: 367, startPoint y: 247, endPoint x: 487, endPoint y: 300, distance: 130.9
click at [367, 246] on input "checkbox" at bounding box center [366, 248] width 9 height 9
checkbox input "true"
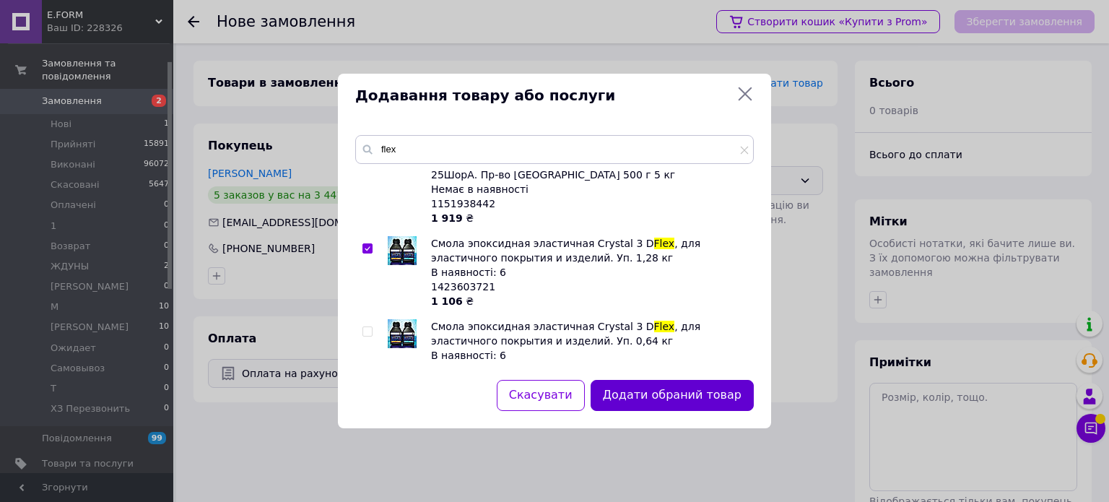
click at [643, 391] on button "Додати обраний товар" at bounding box center [672, 395] width 163 height 31
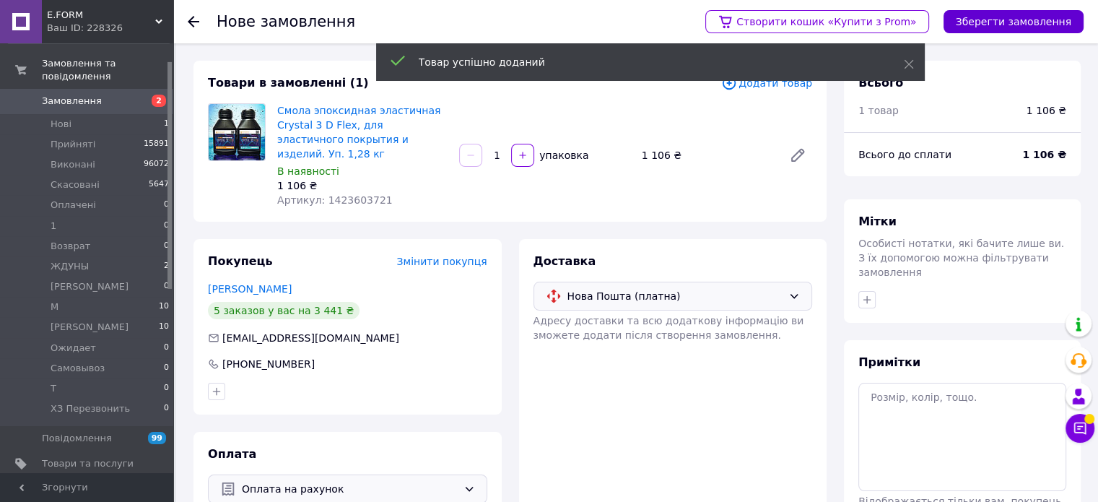
click at [984, 23] on button "Зберегти замовлення" at bounding box center [1014, 21] width 140 height 23
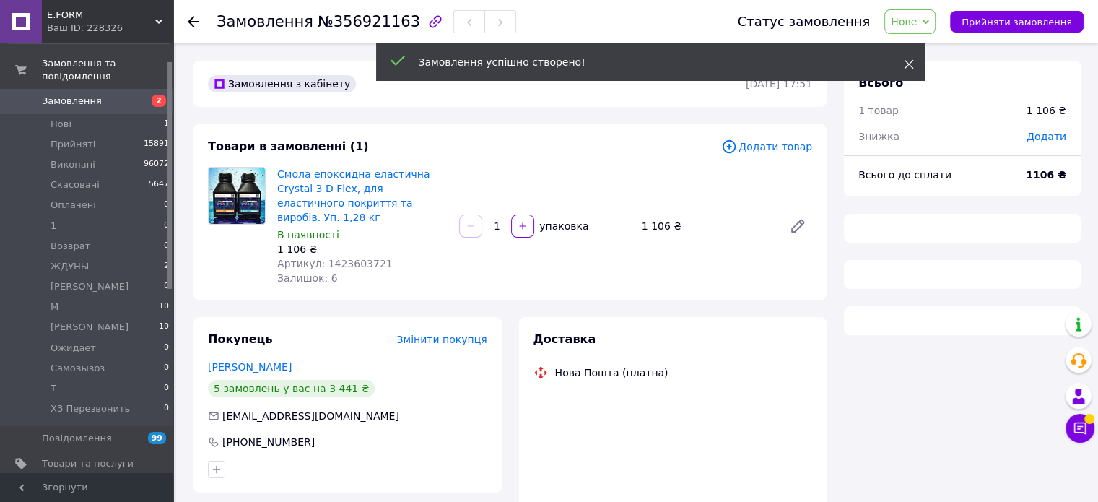
click at [906, 63] on icon at bounding box center [909, 64] width 10 height 10
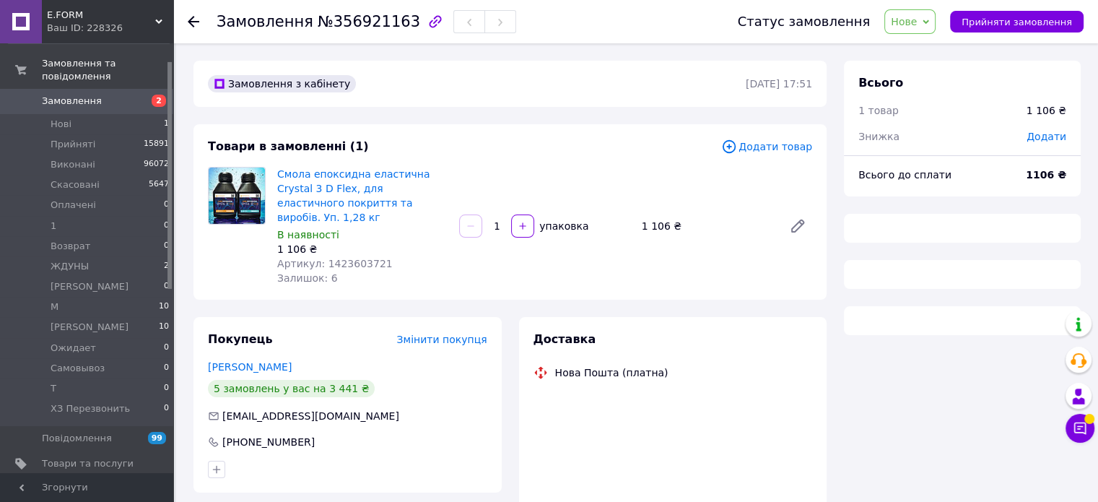
click at [925, 14] on span "Нове" at bounding box center [910, 21] width 51 height 25
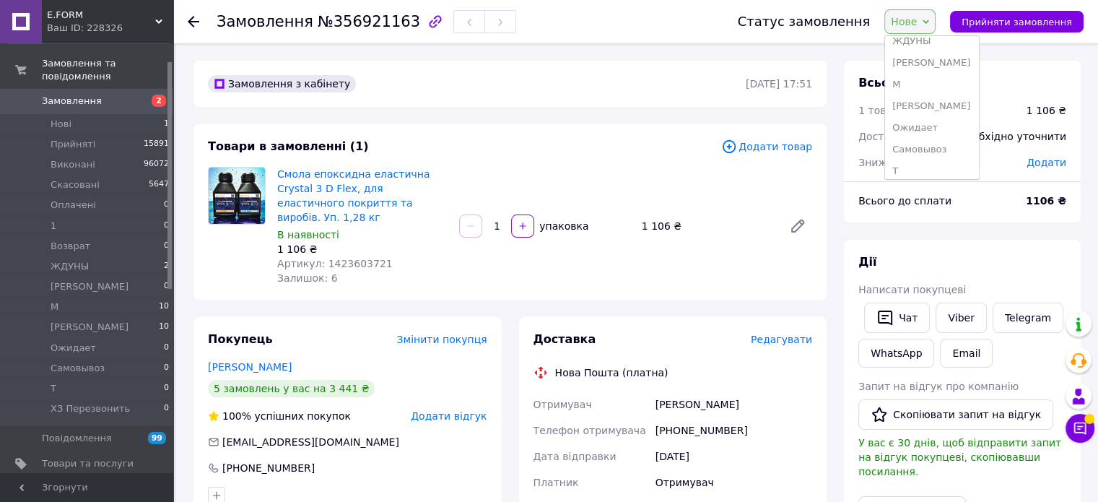
scroll to position [144, 0]
click at [927, 73] on li "М" at bounding box center [932, 80] width 94 height 22
click at [212, 253] on div at bounding box center [236, 226] width 69 height 118
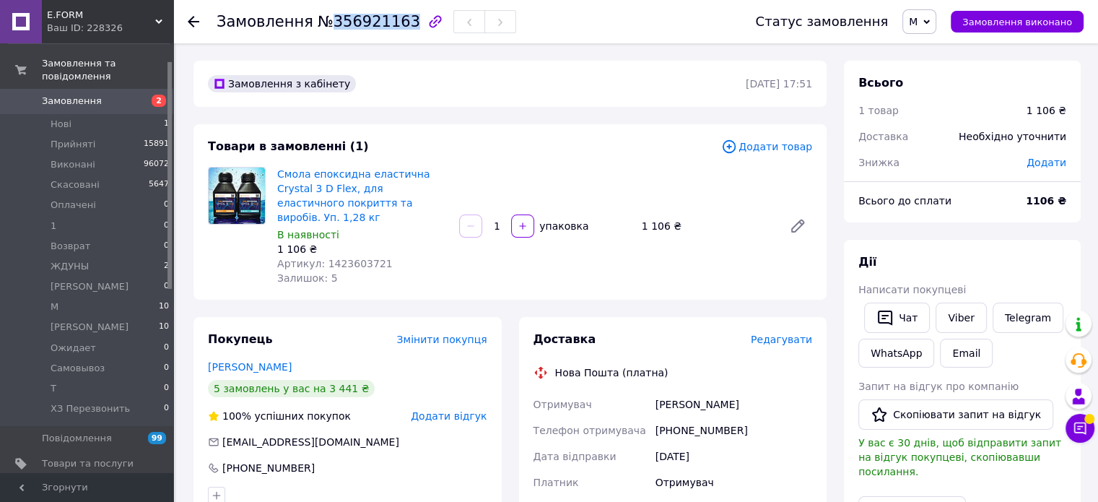
drag, startPoint x: 323, startPoint y: 25, endPoint x: 392, endPoint y: 25, distance: 69.3
click at [392, 25] on span "№356921163" at bounding box center [369, 21] width 103 height 17
copy span "356921163"
click at [215, 275] on div "Товари в замовленні (1) Додати товар Смола епоксидна еластична Crystal 3 D Flex…" at bounding box center [510, 211] width 633 height 175
click at [98, 95] on span "Замовлення" at bounding box center [88, 101] width 92 height 13
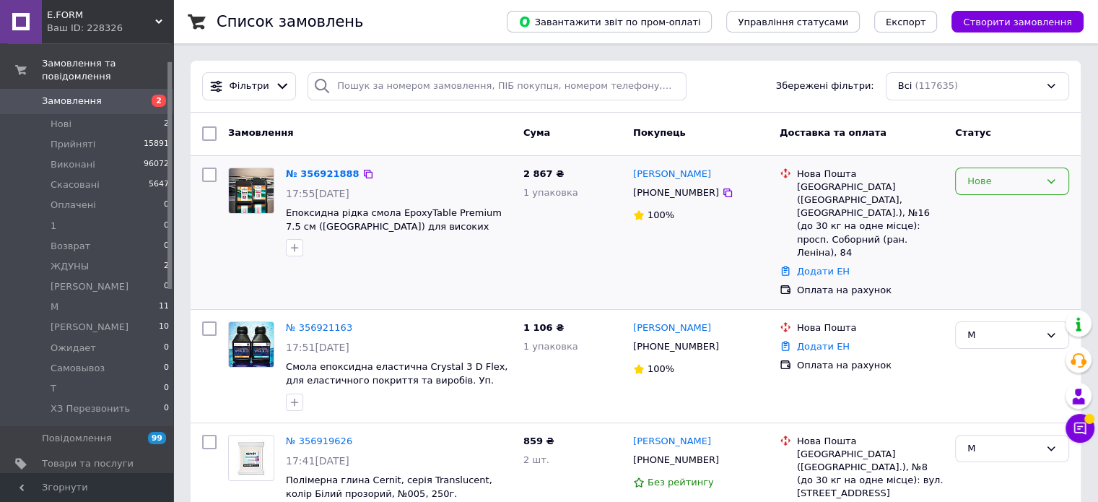
click at [1025, 191] on div "Нове" at bounding box center [1012, 182] width 114 height 28
click at [978, 274] on li "М" at bounding box center [1012, 278] width 113 height 27
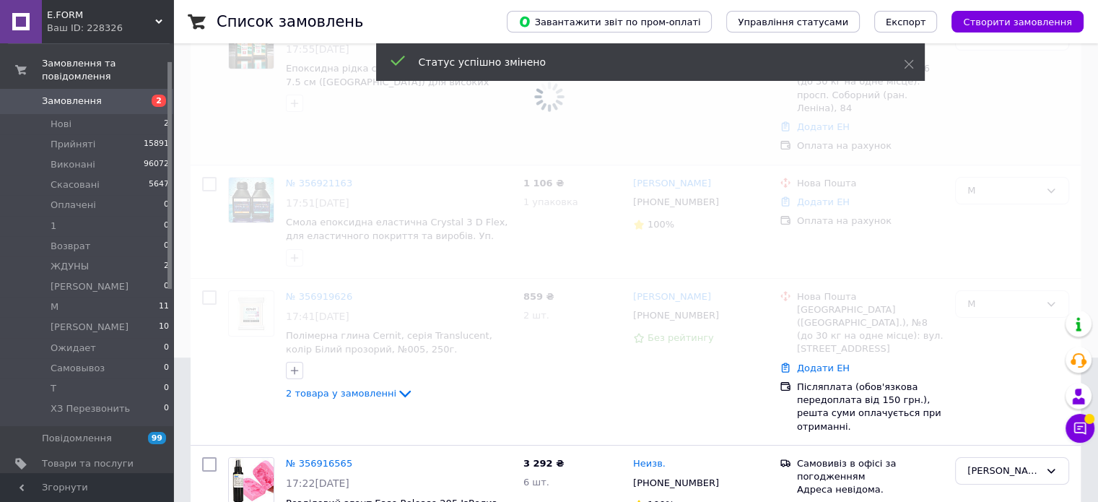
click at [364, 276] on span at bounding box center [549, 107] width 1098 height 502
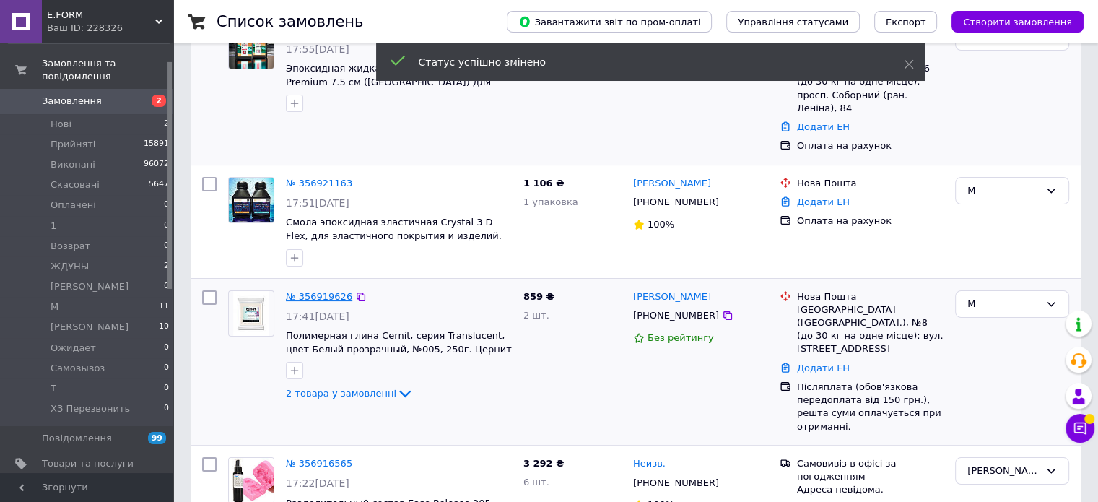
click at [317, 291] on link "№ 356919626" at bounding box center [319, 296] width 66 height 11
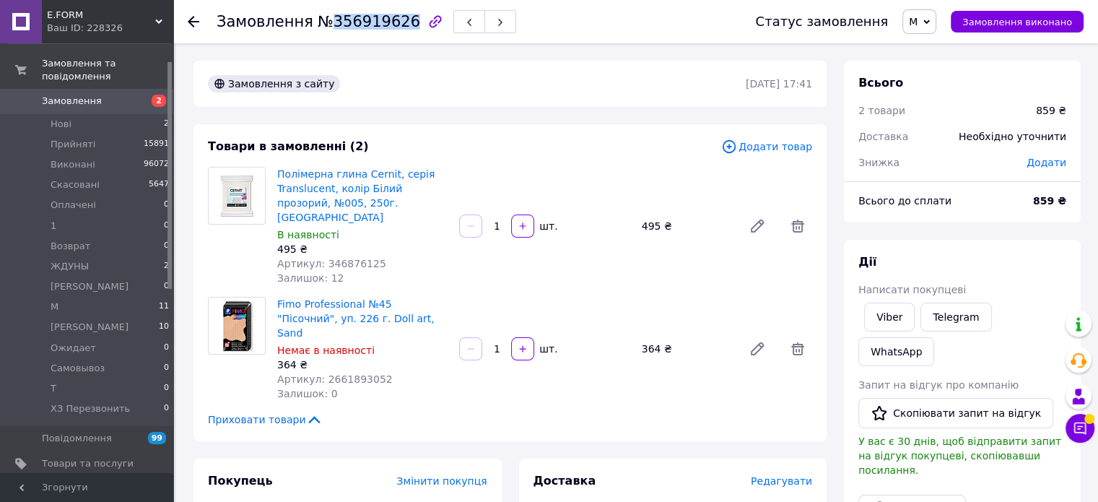
drag, startPoint x: 321, startPoint y: 19, endPoint x: 393, endPoint y: 29, distance: 72.2
click at [393, 29] on span "№356919626" at bounding box center [369, 21] width 103 height 17
copy span "356919626"
click at [200, 239] on div "Товари в замовленні (2) Додати товар Полімерна глина Cernit, серія Translucent,…" at bounding box center [510, 282] width 633 height 317
click at [105, 297] on li "М 11" at bounding box center [89, 307] width 178 height 20
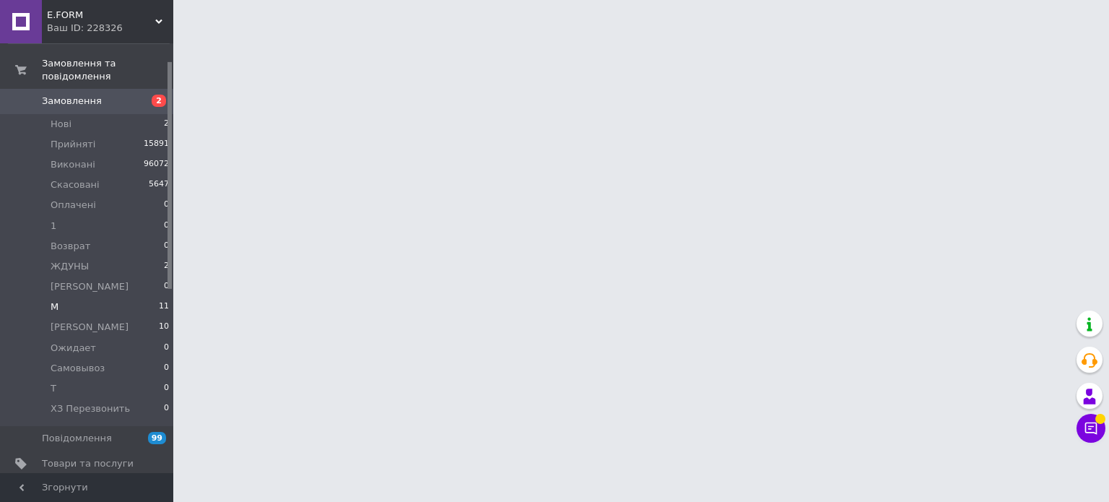
click at [159, 300] on span "11" at bounding box center [164, 306] width 10 height 13
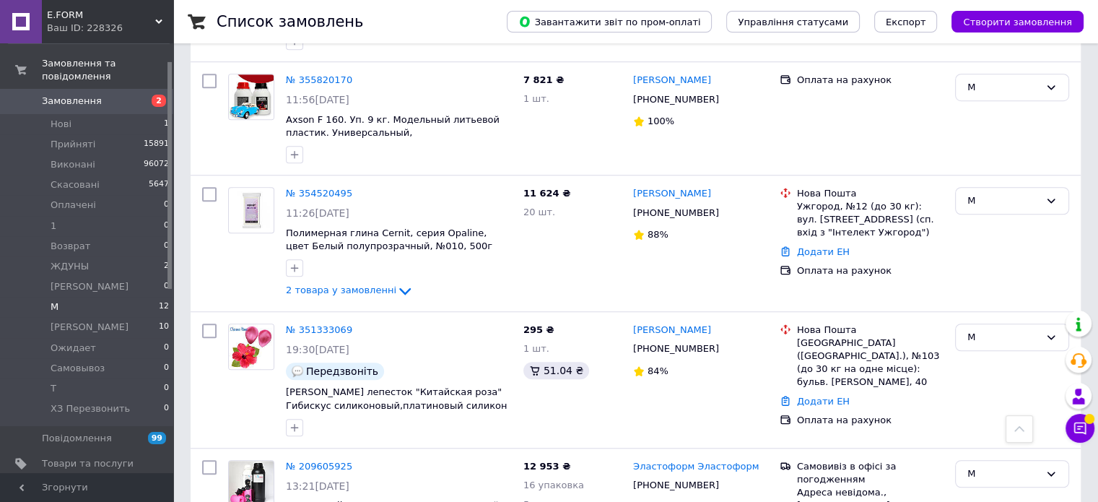
scroll to position [905, 0]
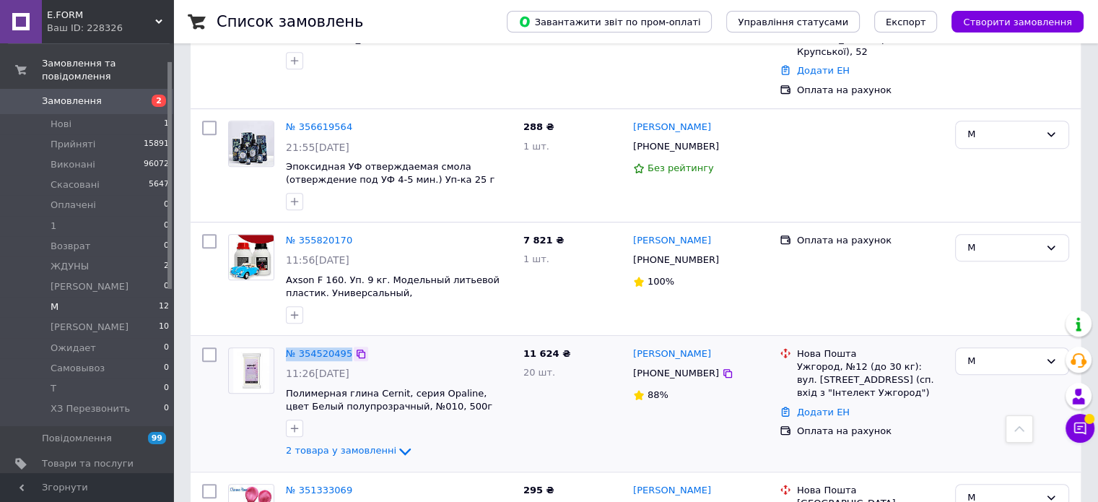
drag, startPoint x: 282, startPoint y: 308, endPoint x: 349, endPoint y: 312, distance: 66.5
click at [349, 342] on div "№ 354520495 11:26, 27.07.2025 Полимерная глина Cernit, серия Opaline, цвет Белы…" at bounding box center [399, 404] width 238 height 124
copy div "№ 354520495"
click at [191, 248] on div "№ 355820170 11:56, 05.08.2025 Axson F 160. Уп. 9 кг. Модельный литьевой пластик…" at bounding box center [636, 278] width 890 height 113
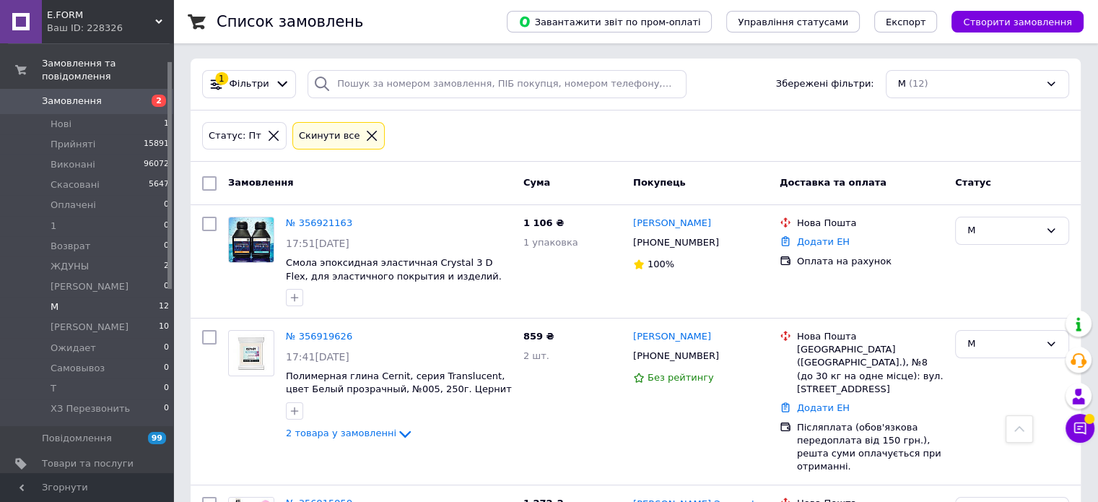
scroll to position [0, 0]
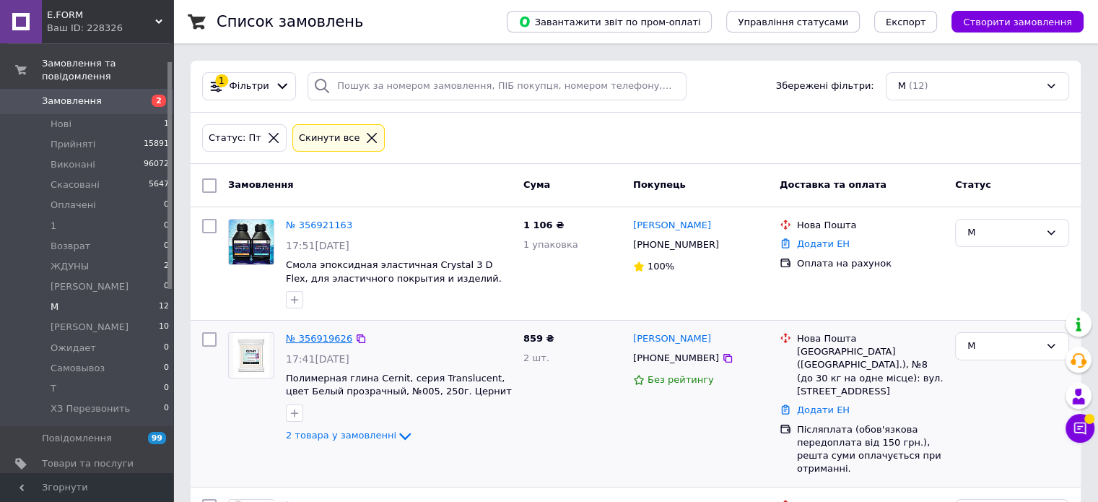
click at [313, 335] on link "№ 356919626" at bounding box center [319, 338] width 66 height 11
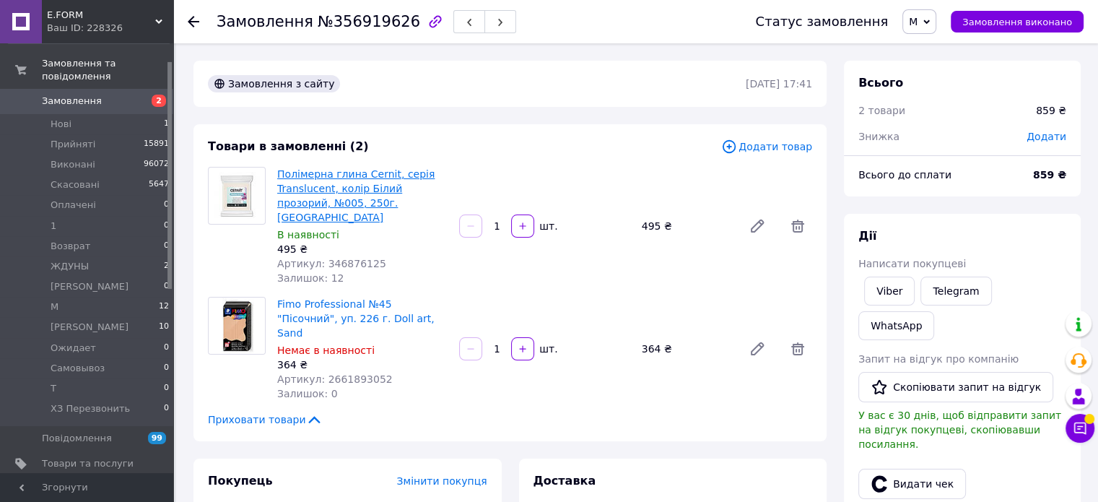
click at [325, 185] on link "Полімерна глина Cernit, серія Translucent, колір Білий прозорий, №005, 250г. Це…" at bounding box center [355, 195] width 157 height 55
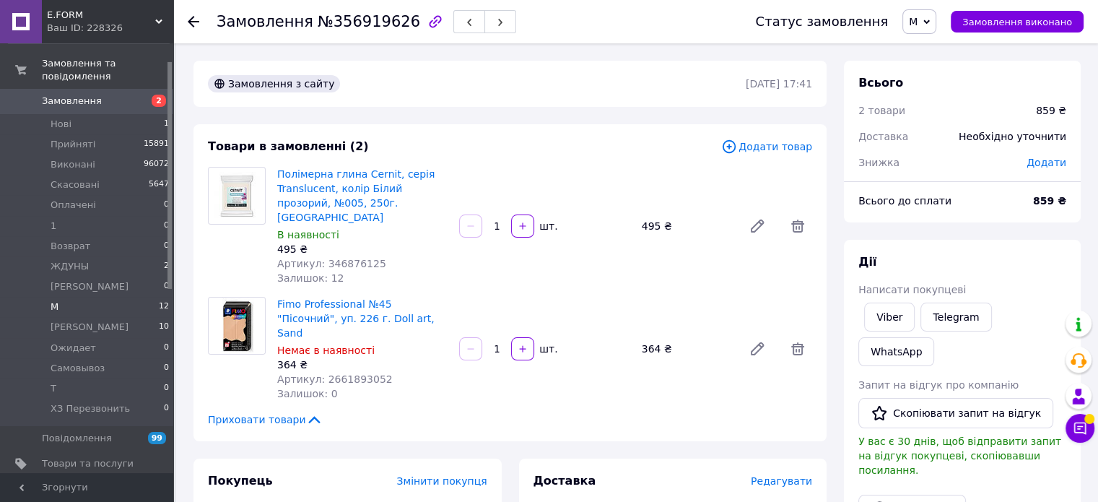
click at [92, 297] on li "М 12" at bounding box center [89, 307] width 178 height 20
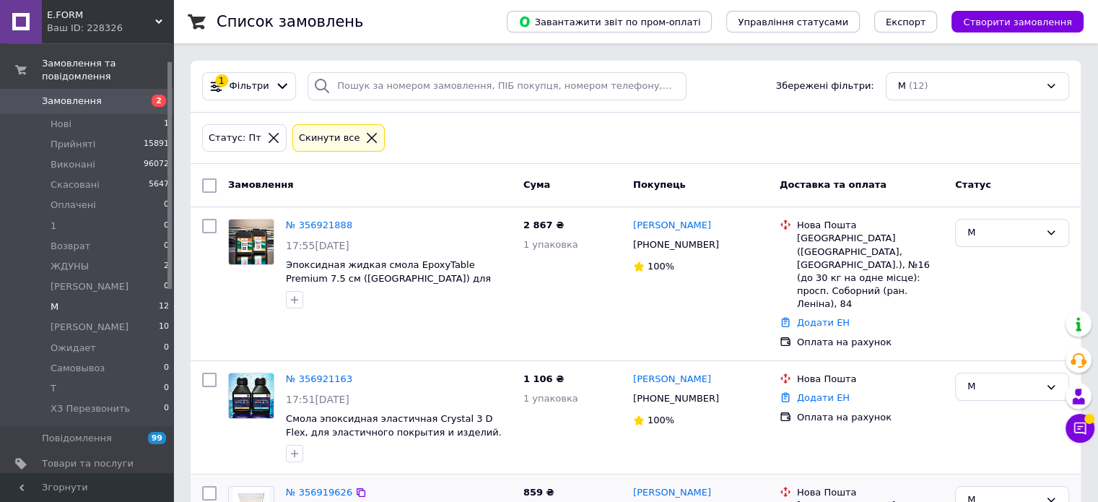
click at [683, 501] on div "+380939534354" at bounding box center [676, 512] width 92 height 19
click at [325, 223] on link "№ 356921888" at bounding box center [319, 225] width 66 height 11
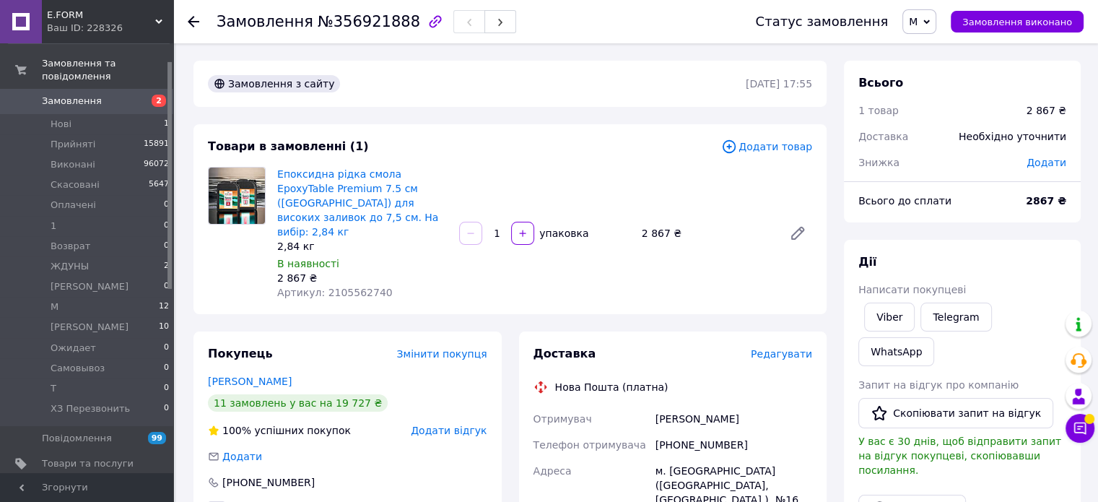
click at [199, 277] on div "Товари в замовленні (1) Додати товар Епоксидна рідка смола EpoxyTable Premium 7…" at bounding box center [510, 219] width 633 height 190
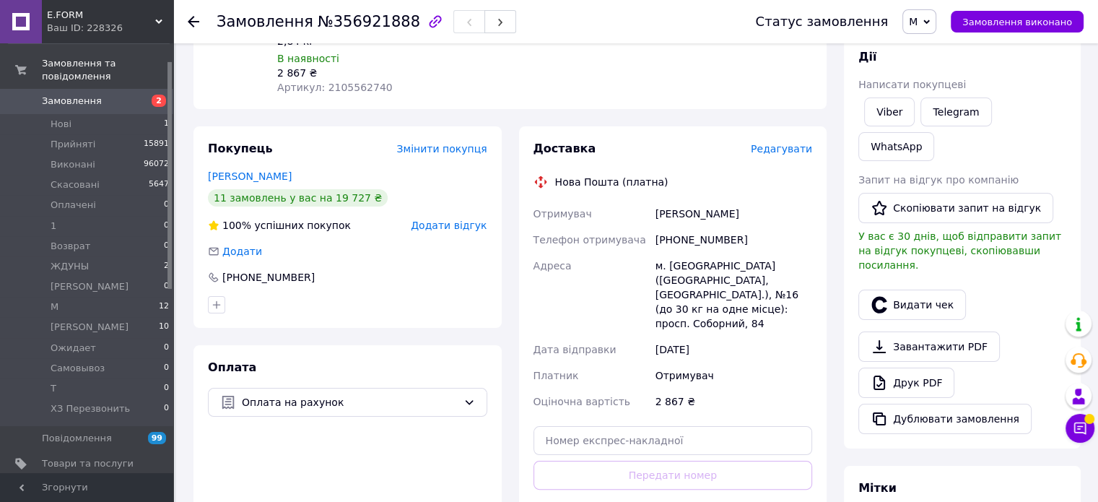
scroll to position [217, 0]
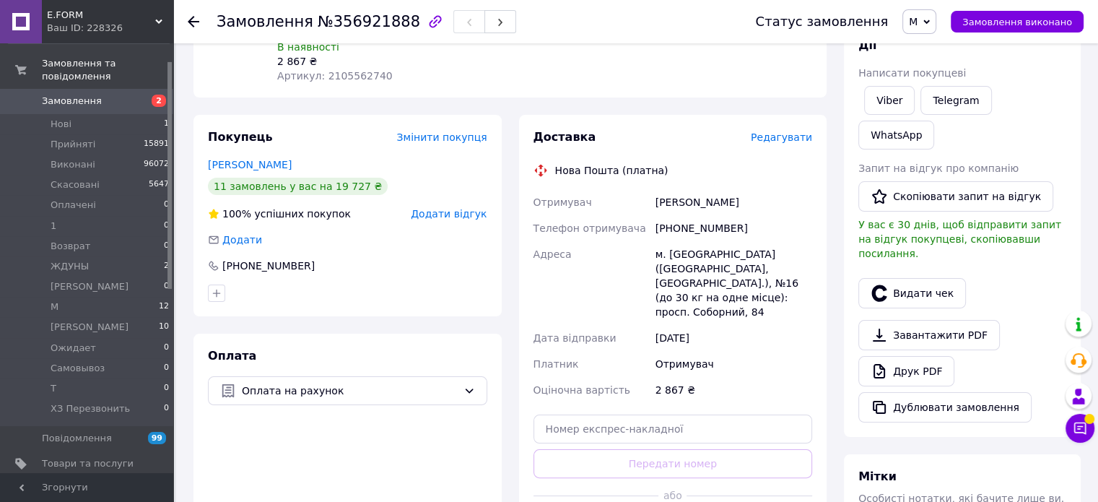
click at [751, 215] on div "+380500285821" at bounding box center [734, 228] width 162 height 26
drag, startPoint x: 729, startPoint y: 200, endPoint x: 655, endPoint y: 201, distance: 73.7
click at [655, 215] on div "+380500285821" at bounding box center [734, 228] width 162 height 26
copy div "+380500285821"
click at [191, 269] on div "Покупець Змінити покупця Бараннікова Ірина 11 замовлень у вас на 19 727 ₴ 100% …" at bounding box center [348, 336] width 326 height 442
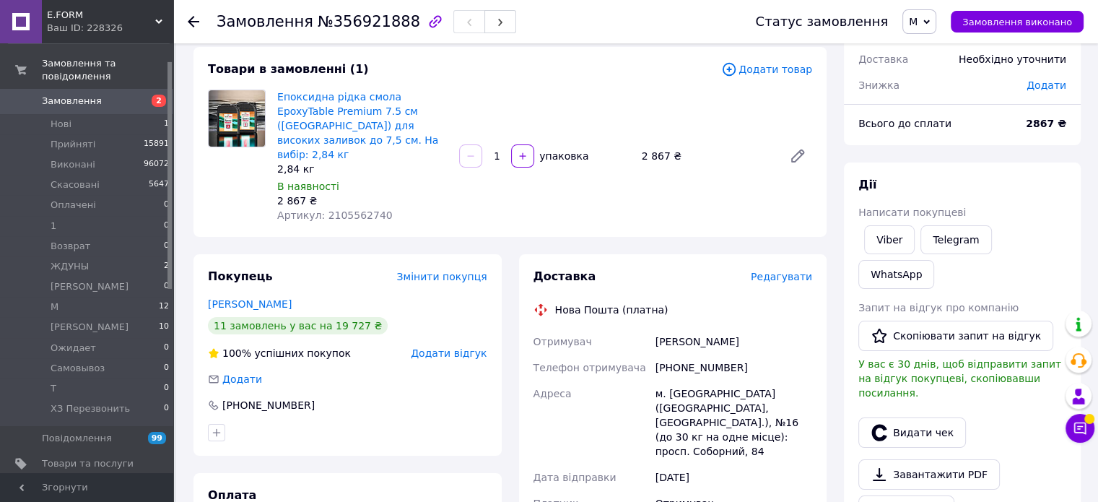
scroll to position [0, 0]
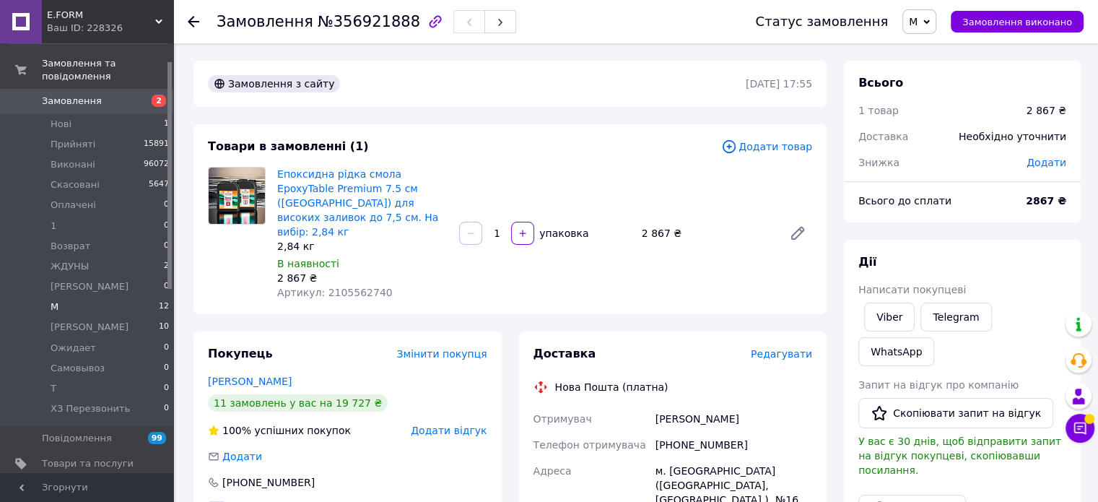
click at [66, 297] on li "М 12" at bounding box center [89, 307] width 178 height 20
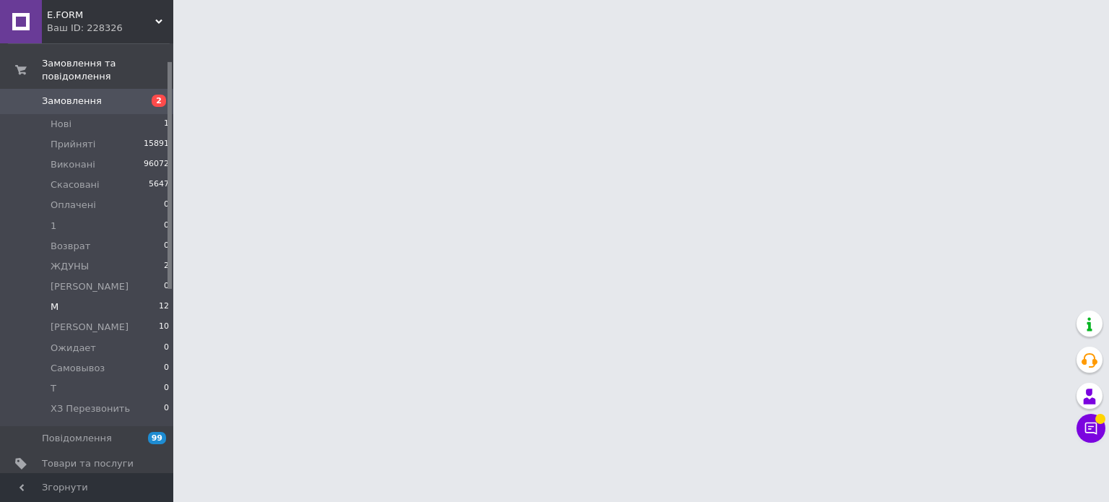
click at [142, 297] on li "М 12" at bounding box center [89, 307] width 178 height 20
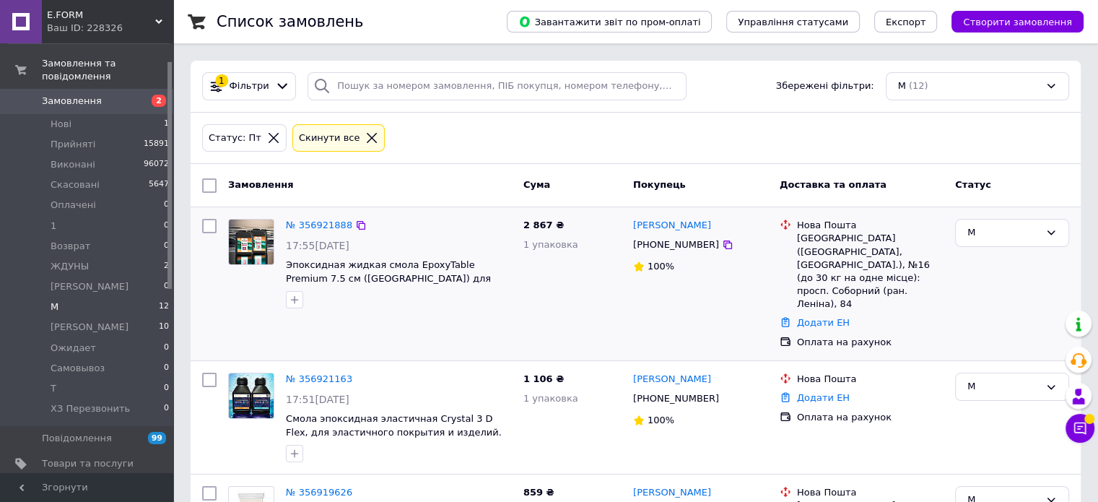
click at [196, 278] on div at bounding box center [209, 284] width 26 height 142
drag, startPoint x: 629, startPoint y: 243, endPoint x: 699, endPoint y: 244, distance: 70.1
click at [699, 244] on div "Ірина Бараннікова +380500285821 100%" at bounding box center [700, 284] width 147 height 142
click at [699, 244] on div "+380500285821" at bounding box center [676, 244] width 92 height 19
click at [238, 292] on div at bounding box center [251, 263] width 58 height 101
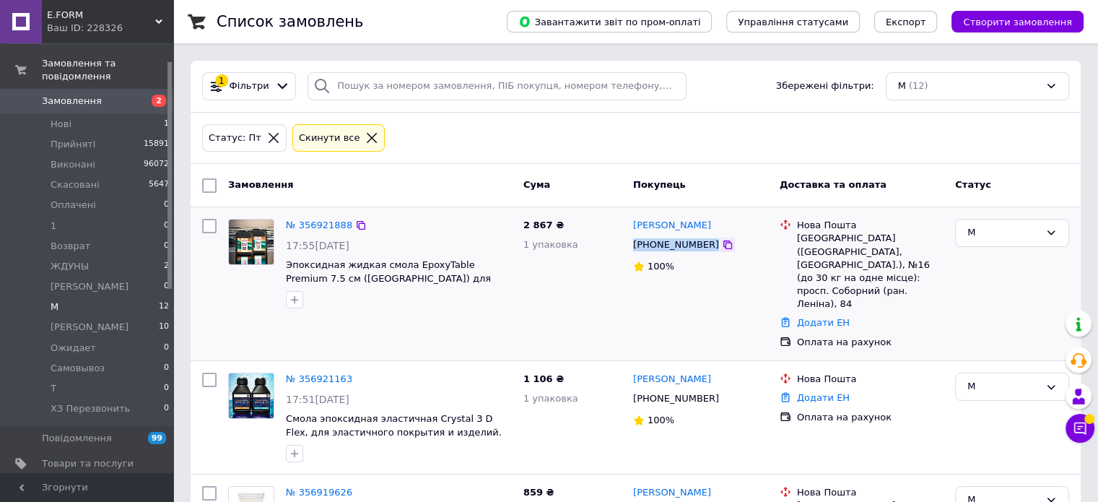
drag, startPoint x: 634, startPoint y: 245, endPoint x: 702, endPoint y: 248, distance: 67.9
click at [702, 248] on div "+380500285821" at bounding box center [701, 245] width 138 height 16
copy div "+380500285821"
click at [223, 298] on div at bounding box center [251, 263] width 58 height 101
drag, startPoint x: 281, startPoint y: 219, endPoint x: 370, endPoint y: 223, distance: 88.9
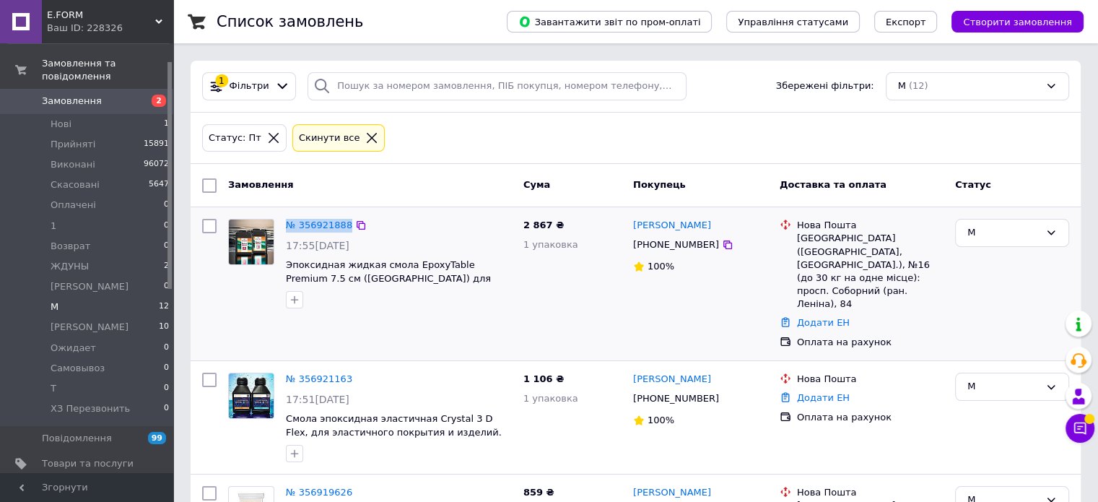
click at [370, 223] on div "№ 356921888 17:55, 12.08.2025 Эпоксидная жидкая смола EpoxyTable Premium 7.5 см…" at bounding box center [399, 263] width 238 height 101
copy div "№ 356921888"
click at [225, 272] on div at bounding box center [251, 263] width 58 height 101
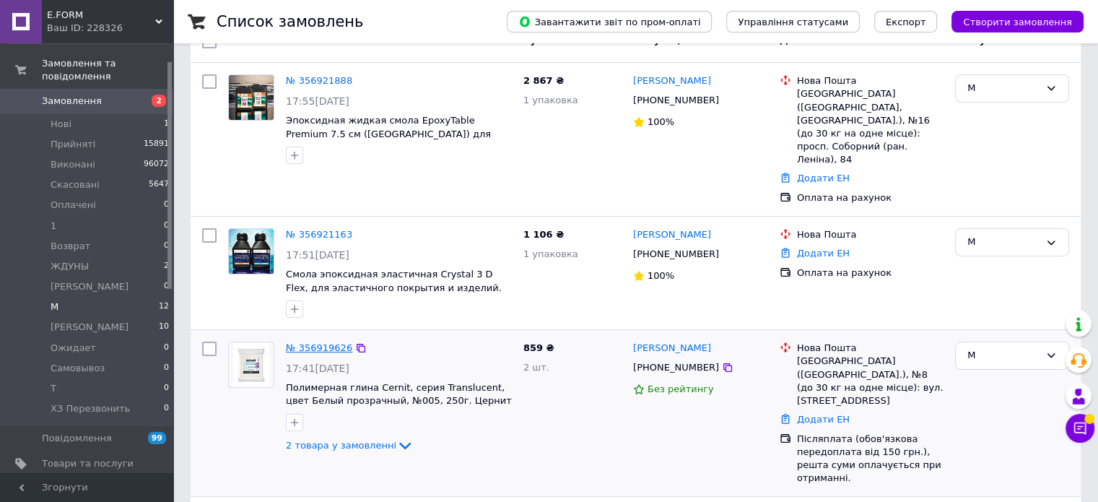
click at [313, 342] on link "№ 356919626" at bounding box center [319, 347] width 66 height 11
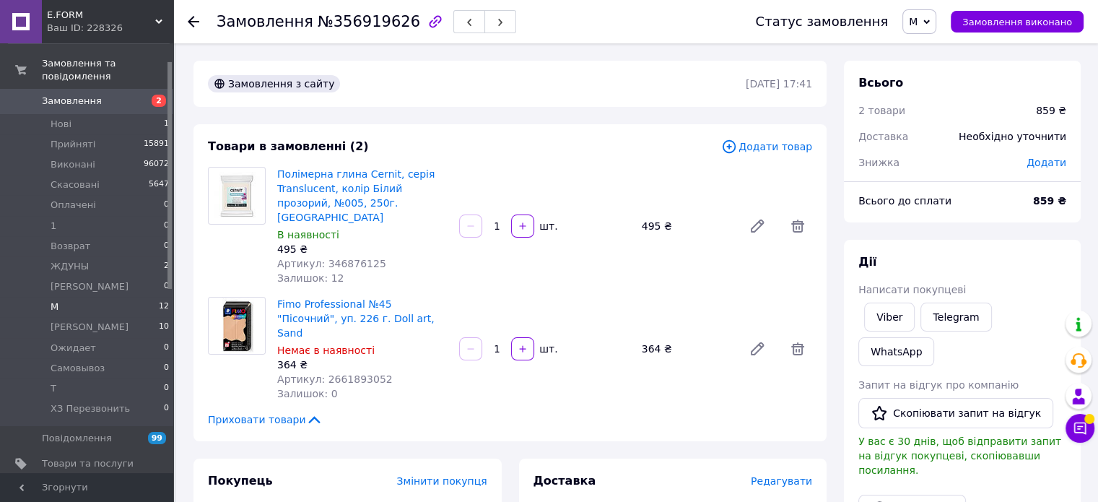
click at [80, 298] on li "М 12" at bounding box center [89, 307] width 178 height 20
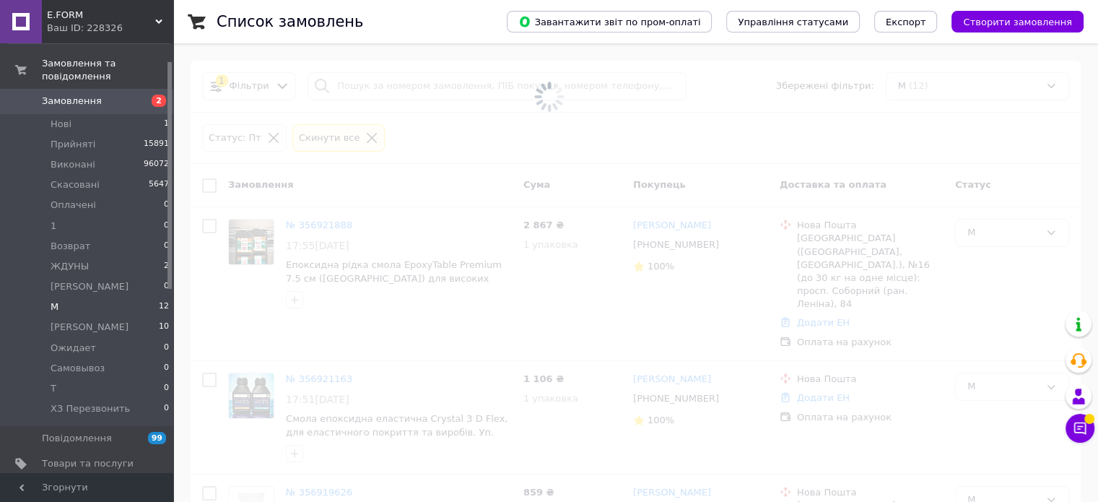
click at [145, 297] on li "М 12" at bounding box center [89, 307] width 178 height 20
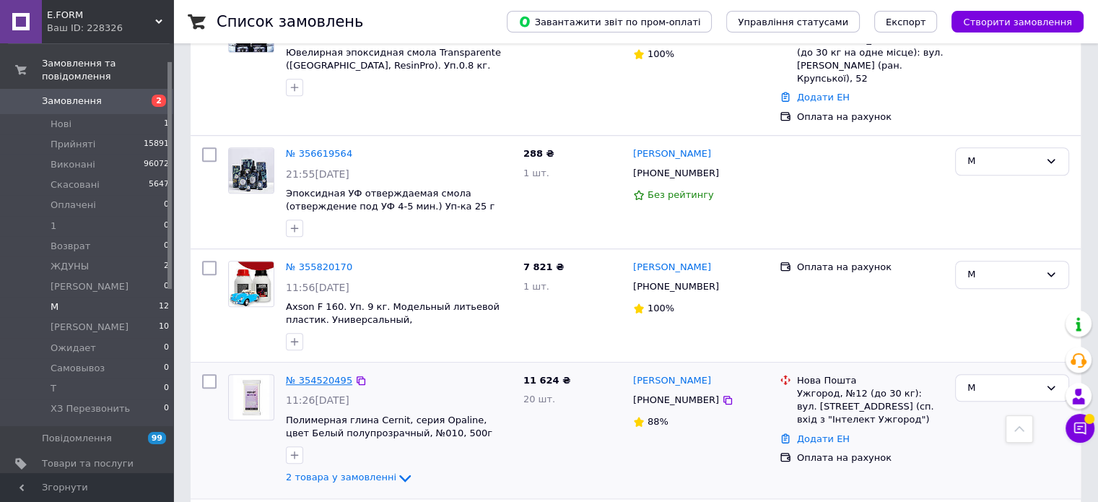
click at [321, 375] on link "№ 354520495" at bounding box center [319, 380] width 66 height 11
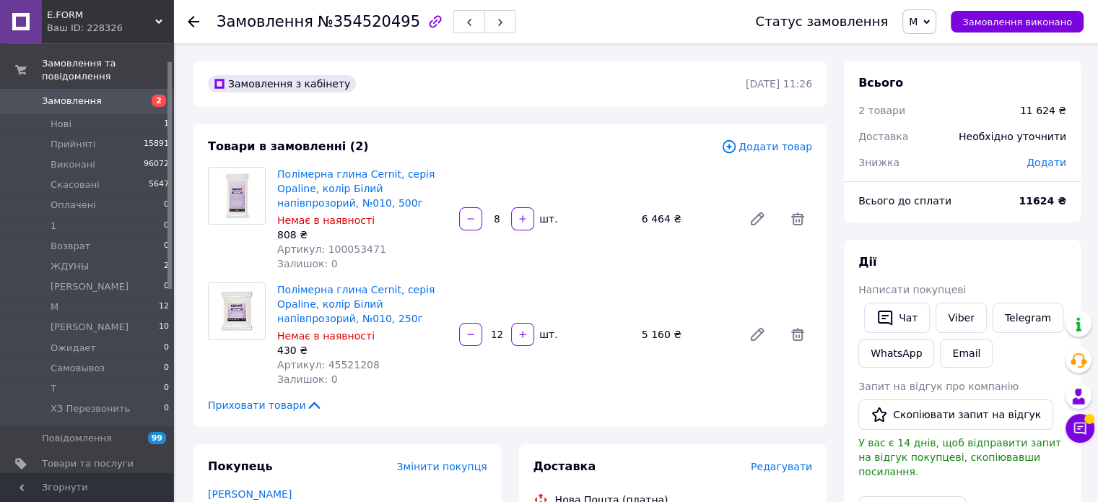
click at [201, 263] on div "Товари в замовленні (2) Додати товар Полімерна глина Cernit, серія Opaline, кол…" at bounding box center [510, 275] width 633 height 303
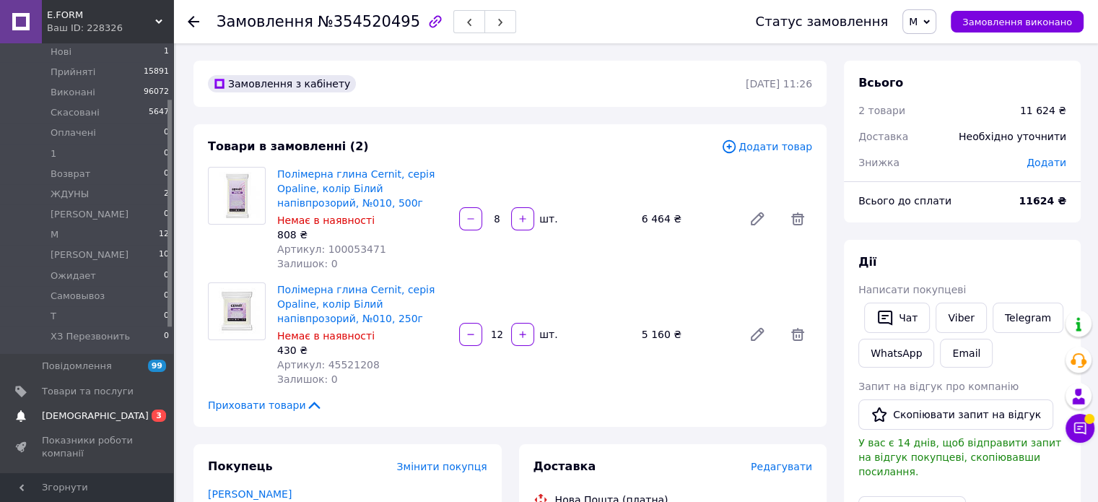
click at [113, 409] on span "[DEMOGRAPHIC_DATA]" at bounding box center [88, 415] width 92 height 13
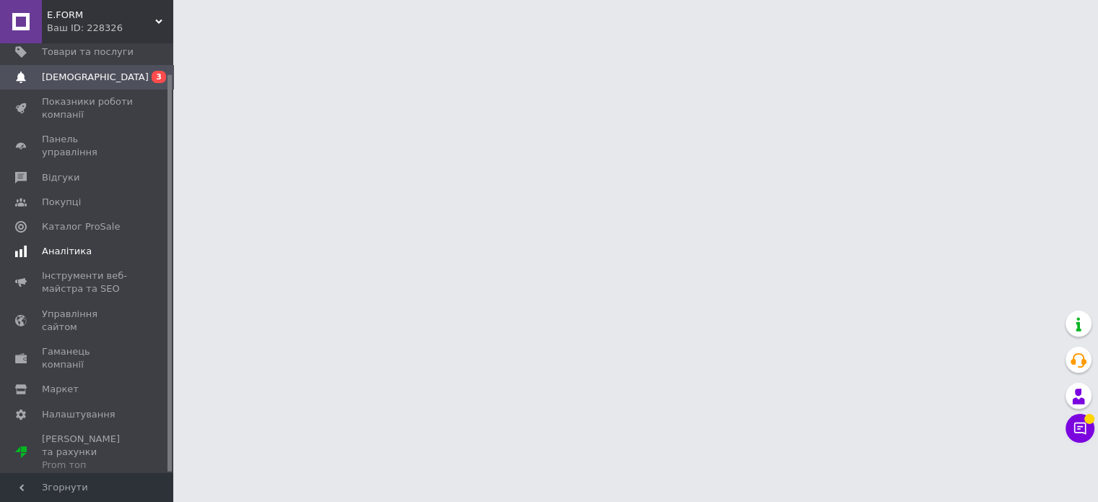
scroll to position [32, 0]
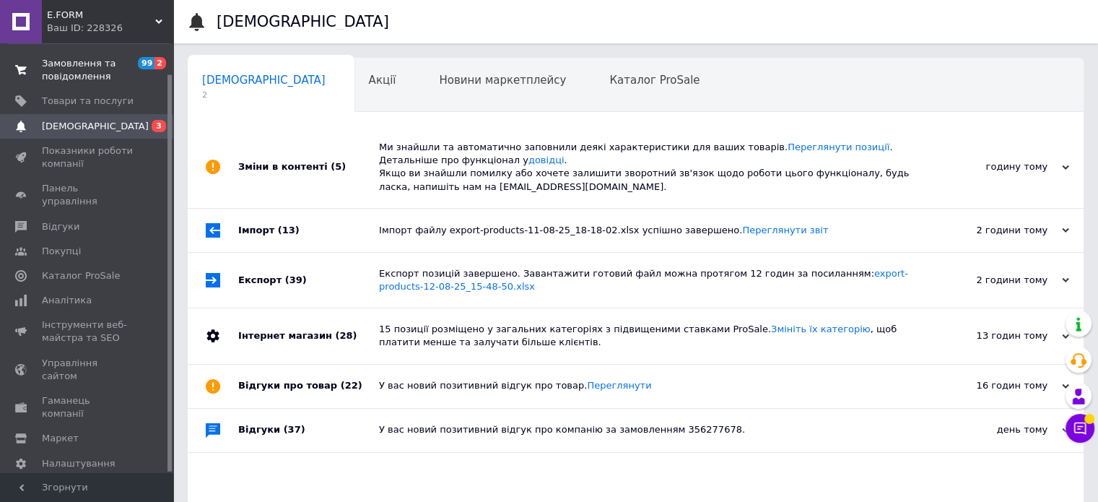
click at [71, 71] on span "Замовлення та повідомлення" at bounding box center [88, 70] width 92 height 26
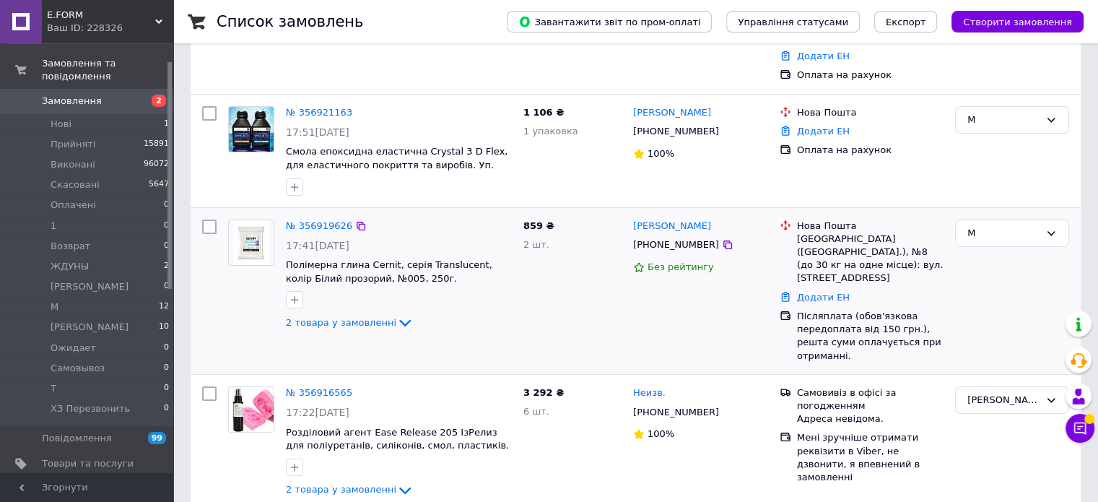
scroll to position [217, 0]
click at [721, 236] on div at bounding box center [728, 243] width 14 height 14
drag, startPoint x: 633, startPoint y: 216, endPoint x: 705, endPoint y: 222, distance: 72.4
click at [705, 235] on div "+380939534354" at bounding box center [701, 243] width 138 height 16
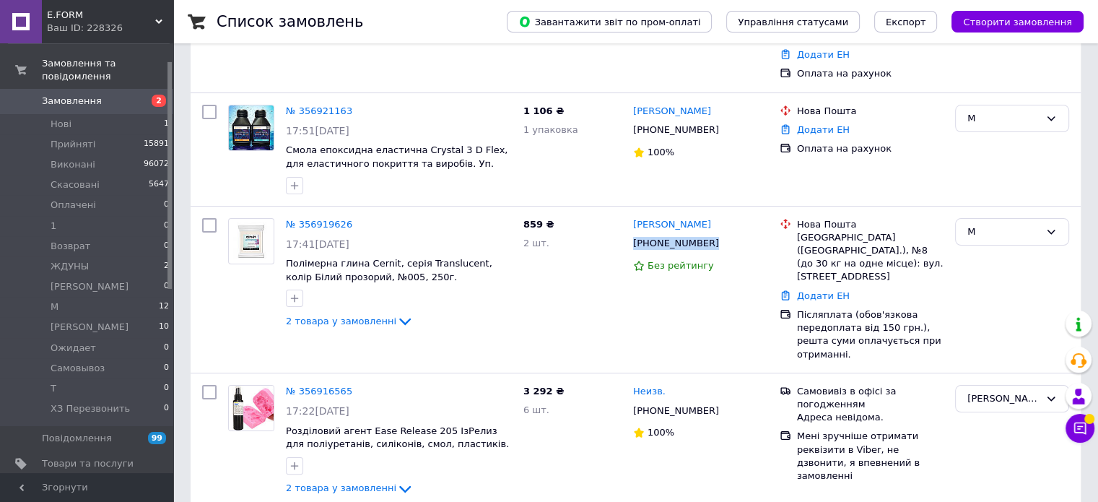
copy div "+380939534354"
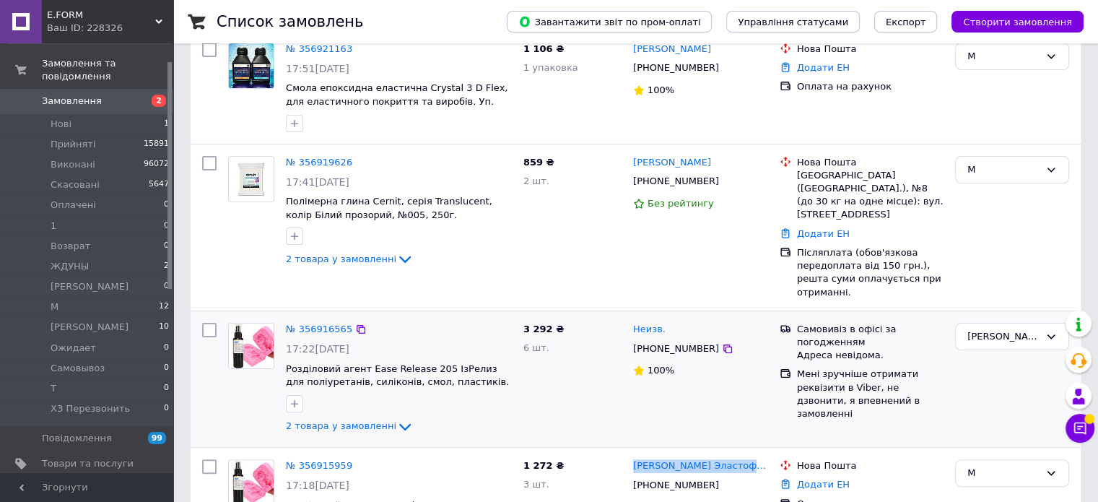
scroll to position [282, 0]
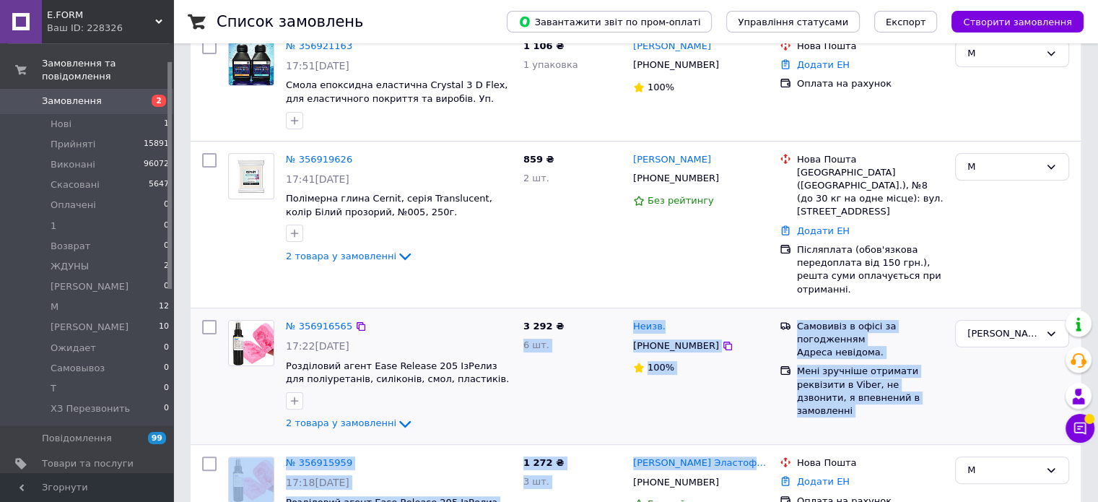
drag, startPoint x: 622, startPoint y: 476, endPoint x: 516, endPoint y: 302, distance: 203.8
click at [569, 314] on div "3 292 ₴ 6 шт." at bounding box center [573, 376] width 110 height 124
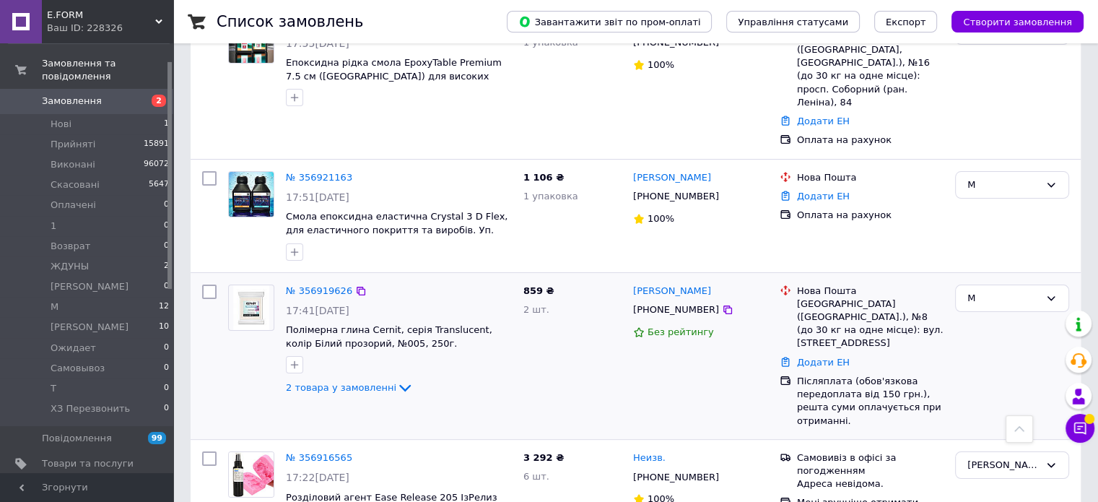
scroll to position [137, 0]
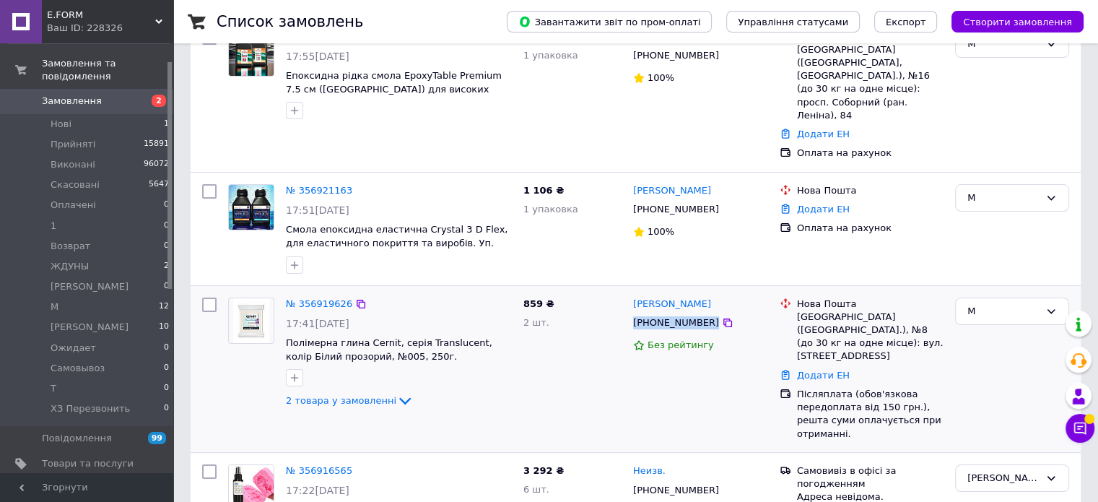
drag, startPoint x: 628, startPoint y: 295, endPoint x: 712, endPoint y: 304, distance: 84.3
click at [712, 304] on div "Поліна Вербицька +380939534354 Без рейтингу" at bounding box center [700, 369] width 147 height 155
copy div "+380939534354"
click at [211, 328] on div at bounding box center [209, 369] width 26 height 155
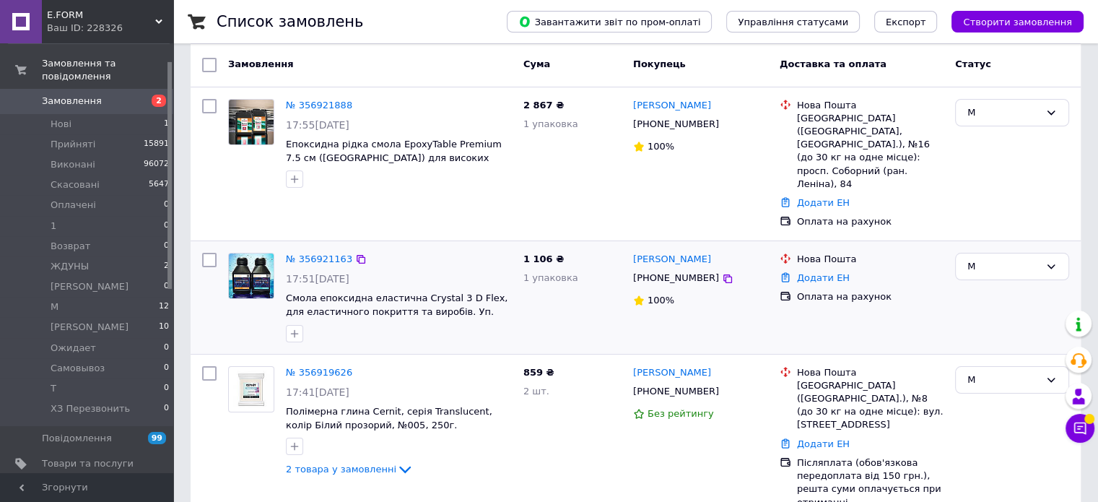
scroll to position [65, 0]
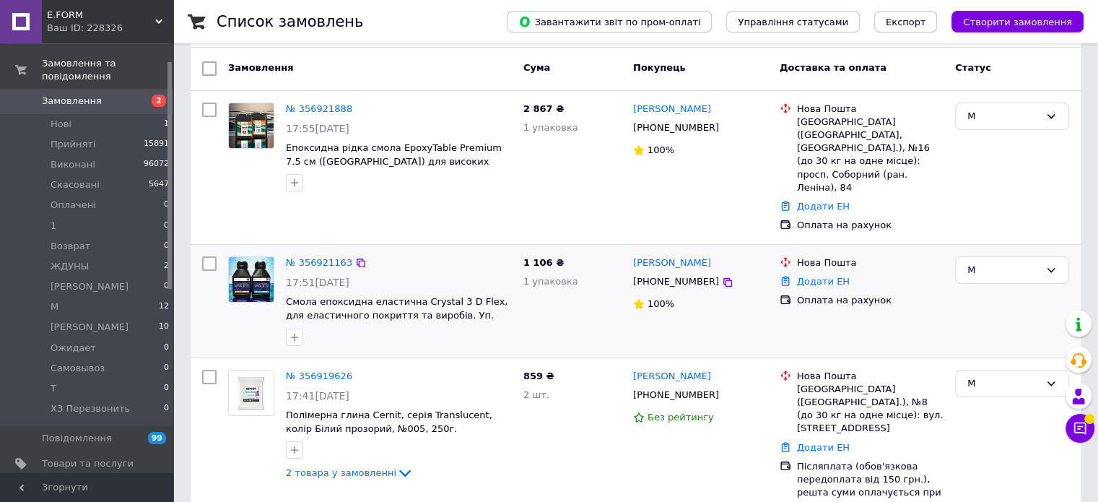
click at [226, 316] on div at bounding box center [251, 301] width 58 height 101
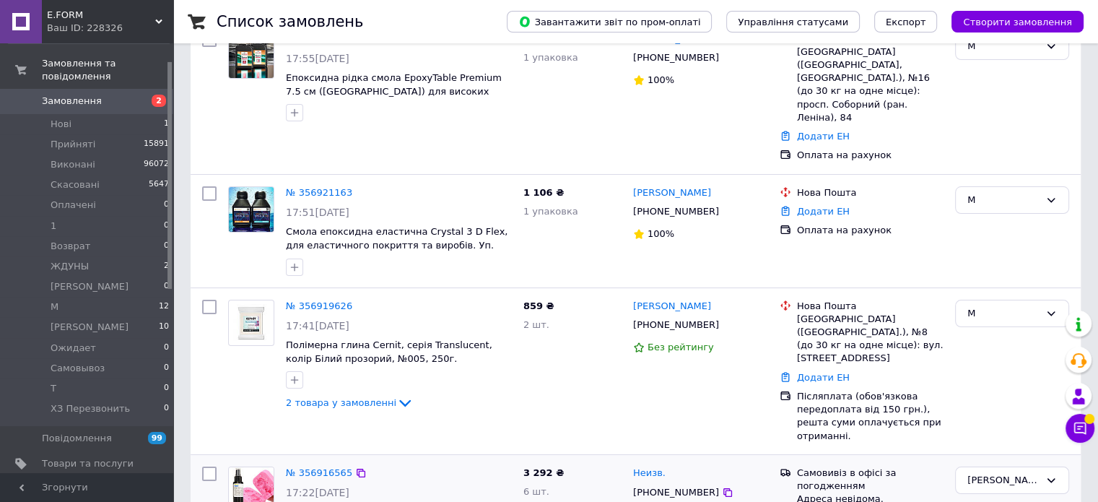
scroll to position [137, 0]
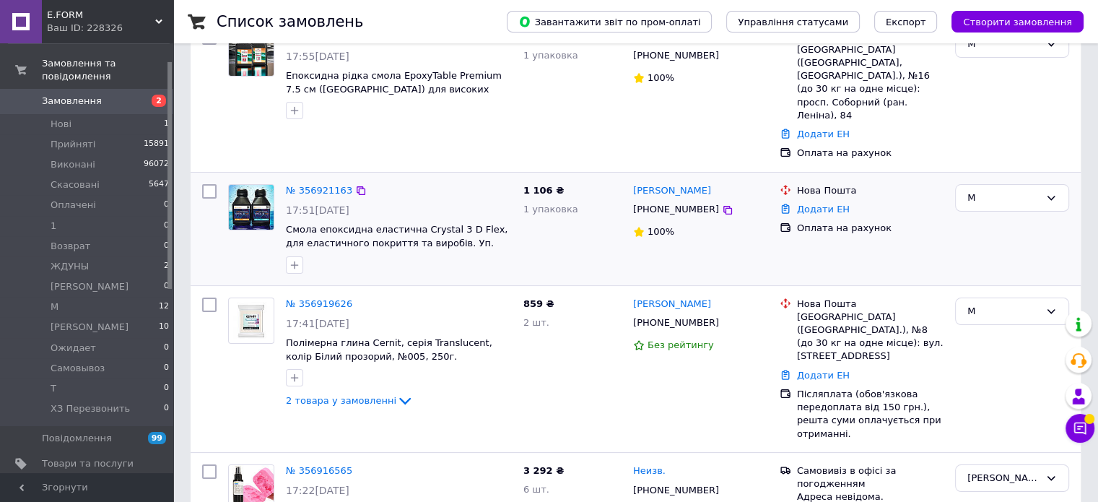
click at [221, 228] on div at bounding box center [209, 228] width 26 height 101
drag, startPoint x: 310, startPoint y: 275, endPoint x: 352, endPoint y: 277, distance: 41.9
click at [352, 292] on div "№ 356919626 17:41, 12.08.2025 Полімерна глина Cernit, серія Translucent, колір …" at bounding box center [399, 354] width 238 height 124
copy div "№ 356919626"
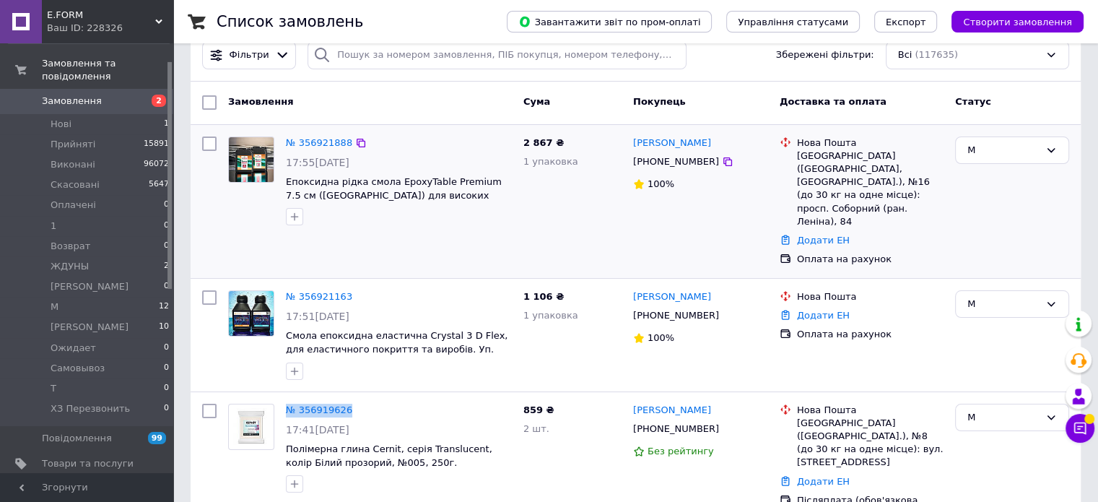
scroll to position [0, 0]
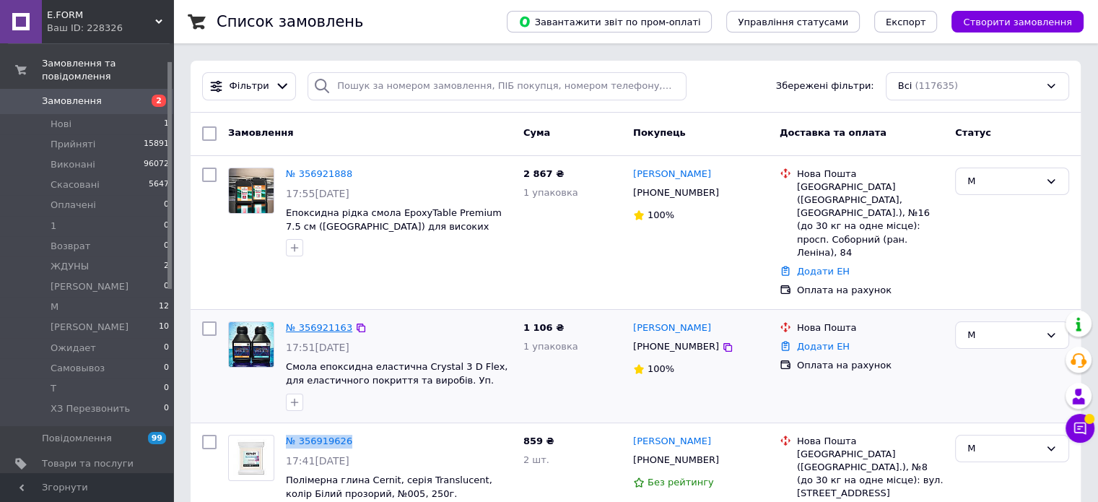
click at [314, 322] on link "№ 356921163" at bounding box center [319, 327] width 66 height 11
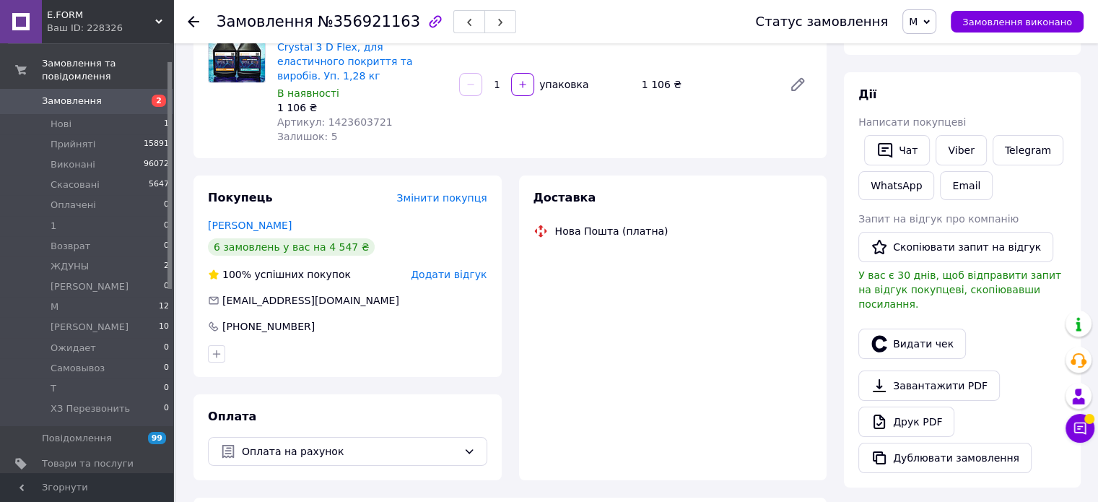
scroll to position [144, 0]
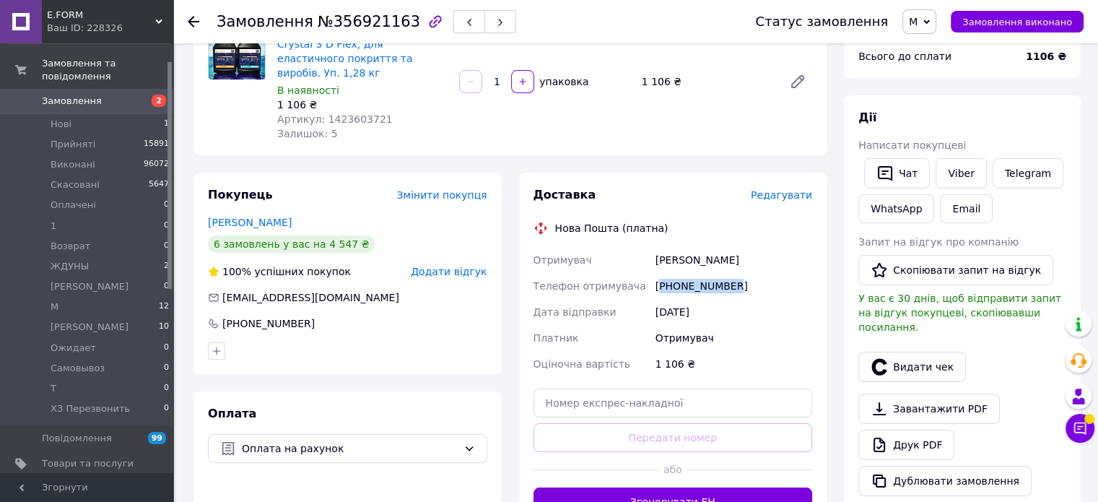
drag, startPoint x: 736, startPoint y: 274, endPoint x: 659, endPoint y: 272, distance: 77.3
click at [659, 273] on div "+380505180766" at bounding box center [734, 286] width 162 height 26
copy div "380505180766"
drag, startPoint x: 751, startPoint y: 248, endPoint x: 657, endPoint y: 251, distance: 93.9
click at [657, 251] on div "Анастасия Романова" at bounding box center [734, 260] width 162 height 26
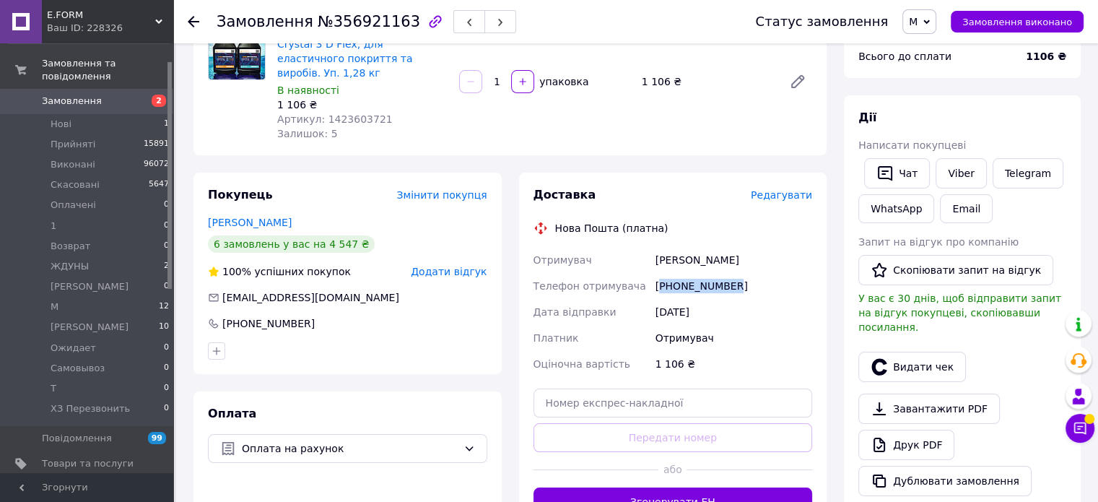
drag, startPoint x: 736, startPoint y: 271, endPoint x: 659, endPoint y: 268, distance: 78.0
click at [659, 273] on div "+380505180766" at bounding box center [734, 286] width 162 height 26
click at [933, 25] on span "М" at bounding box center [920, 21] width 34 height 25
click at [946, 74] on li "Виконано" at bounding box center [950, 72] width 94 height 22
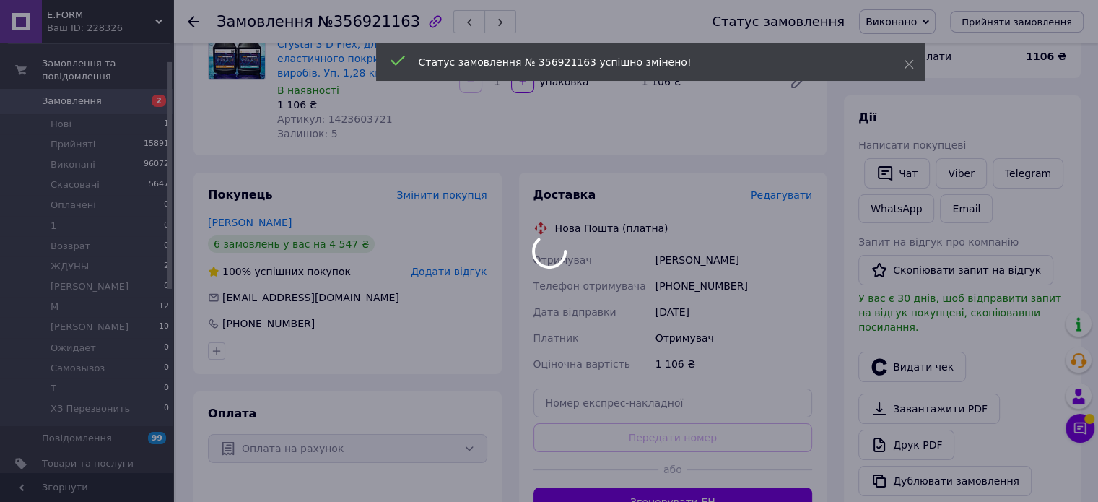
click at [108, 95] on span "Замовлення" at bounding box center [88, 101] width 92 height 13
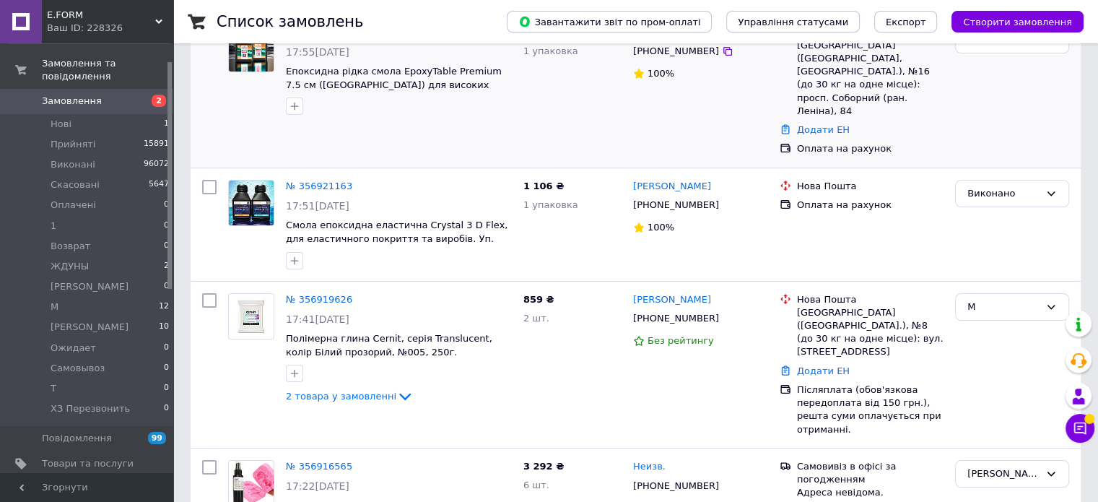
scroll to position [144, 0]
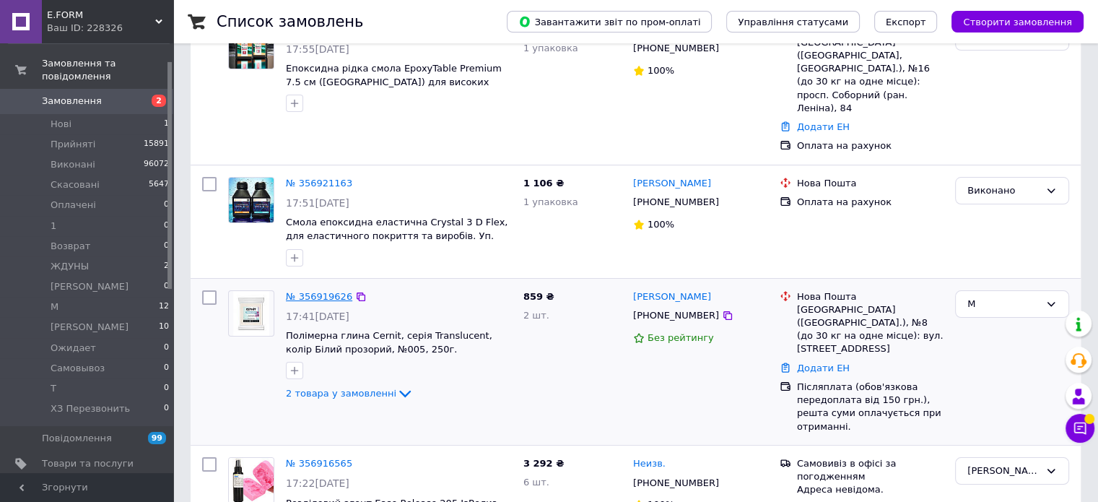
click at [326, 291] on link "№ 356919626" at bounding box center [319, 296] width 66 height 11
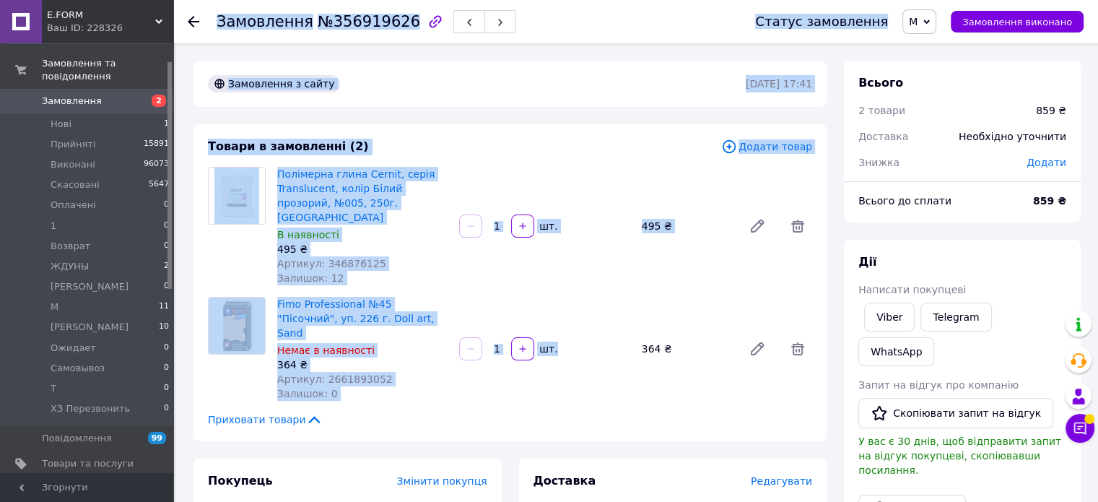
click at [468, 227] on div at bounding box center [471, 225] width 26 height 23
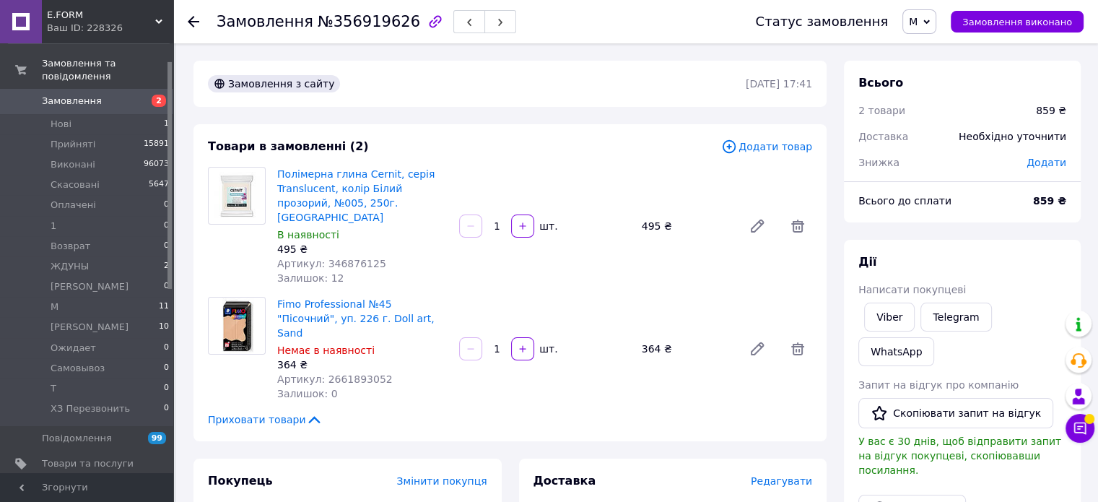
scroll to position [289, 0]
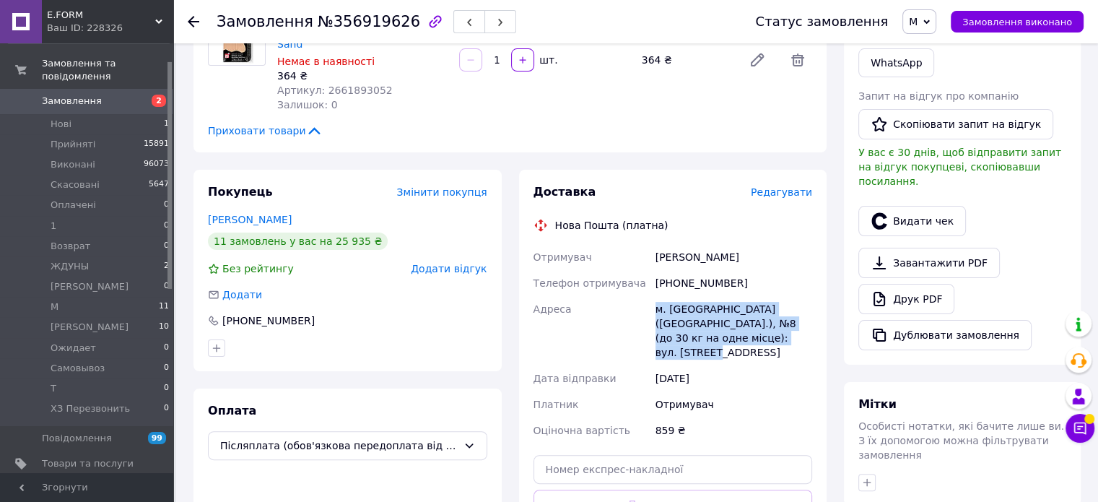
drag, startPoint x: 812, startPoint y: 316, endPoint x: 638, endPoint y: 286, distance: 175.9
click at [638, 286] on div "Отримувач Вербицька Поліна Телефон отримувача +380939534354 Адреса м. Київ (Киї…" at bounding box center [673, 343] width 285 height 199
drag, startPoint x: 731, startPoint y: 229, endPoint x: 653, endPoint y: 230, distance: 78.0
click at [653, 244] on div "Вербицька Поліна" at bounding box center [734, 257] width 162 height 26
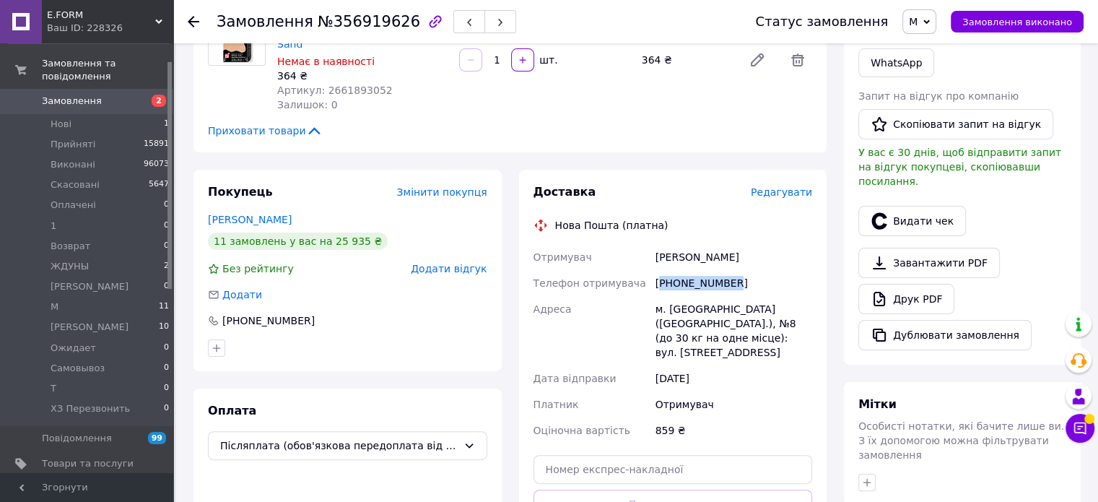
drag, startPoint x: 732, startPoint y: 248, endPoint x: 661, endPoint y: 250, distance: 70.8
click at [661, 270] on div "+380939534354" at bounding box center [734, 283] width 162 height 26
drag, startPoint x: 321, startPoint y: 24, endPoint x: 395, endPoint y: 26, distance: 73.7
click at [395, 26] on span "№356919626" at bounding box center [369, 21] width 103 height 17
click at [935, 30] on span "М" at bounding box center [920, 21] width 34 height 25
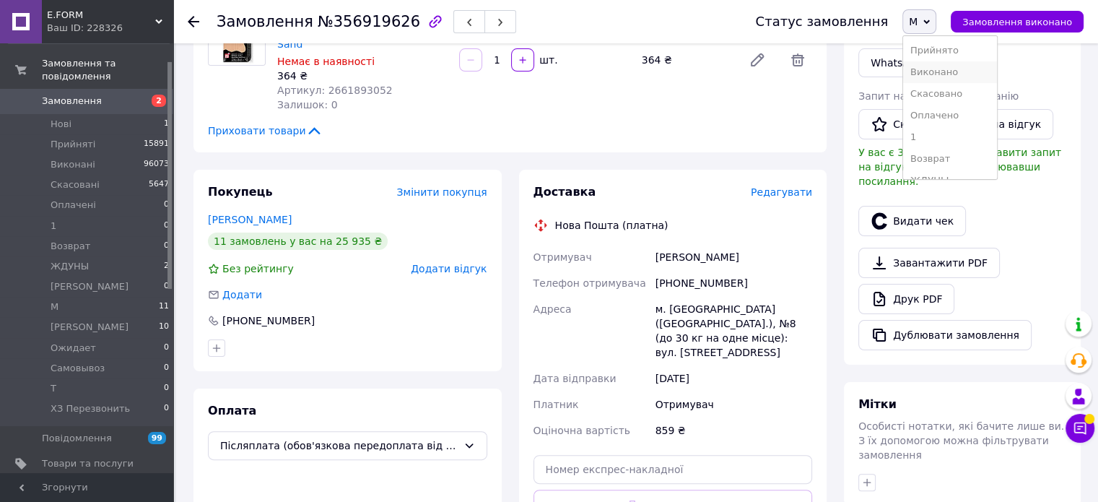
click at [942, 69] on li "Виконано" at bounding box center [950, 72] width 94 height 22
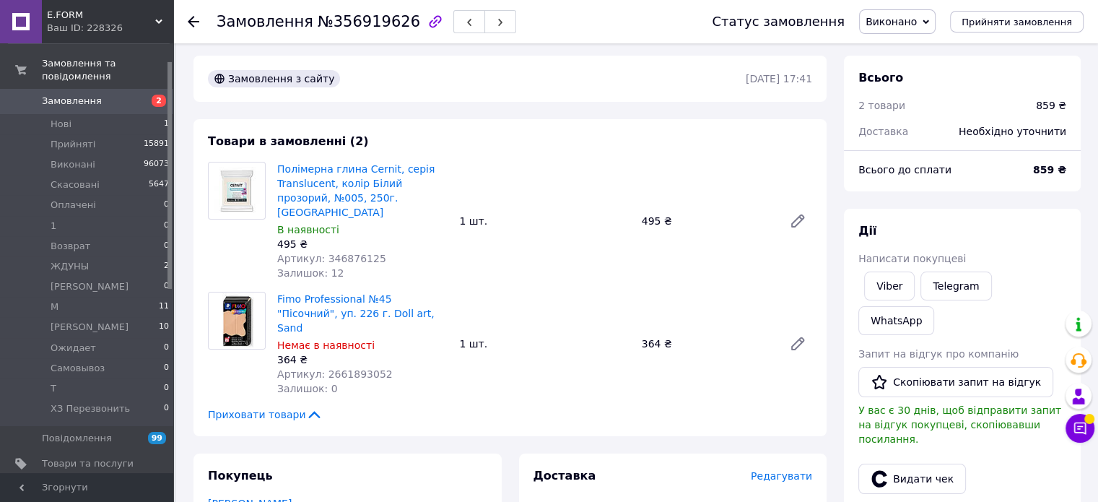
scroll to position [0, 0]
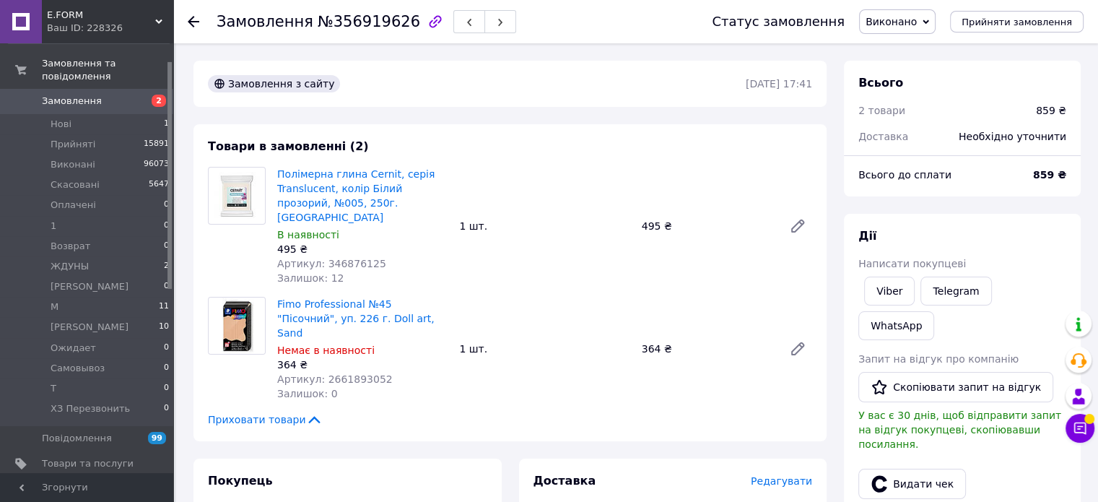
click at [191, 16] on icon at bounding box center [194, 22] width 12 height 12
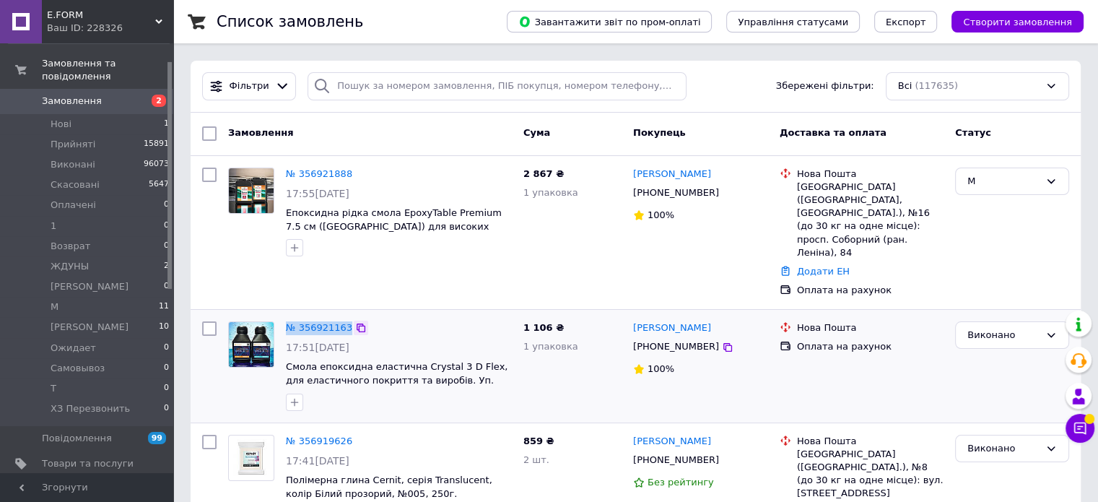
drag, startPoint x: 278, startPoint y: 297, endPoint x: 349, endPoint y: 299, distance: 71.5
click at [349, 316] on div "№ 356921163 17:51, 12.08.2025 Смола епоксидна еластична Crystal 3 D Flex, для е…" at bounding box center [369, 366] width 295 height 101
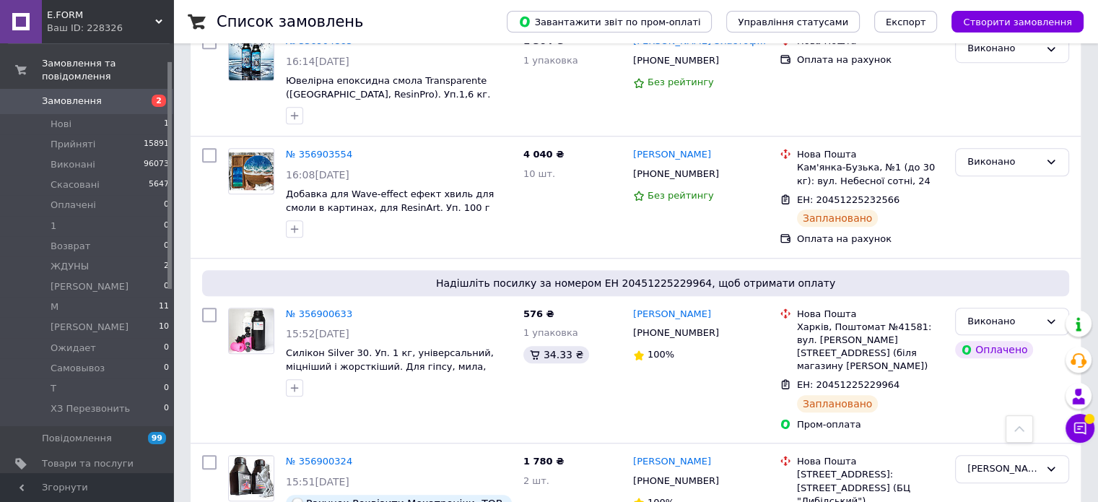
scroll to position [1083, 0]
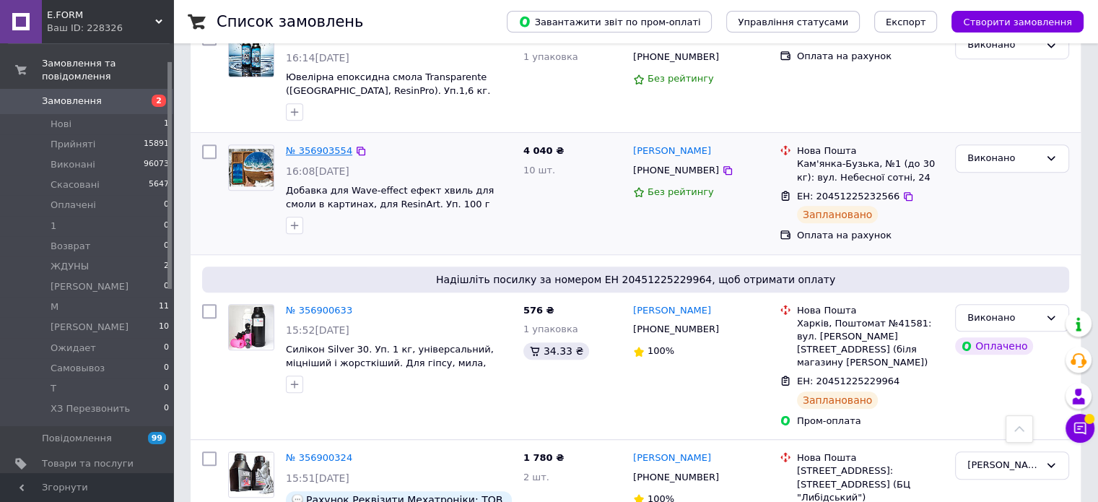
click at [331, 145] on link "№ 356903554" at bounding box center [319, 150] width 66 height 11
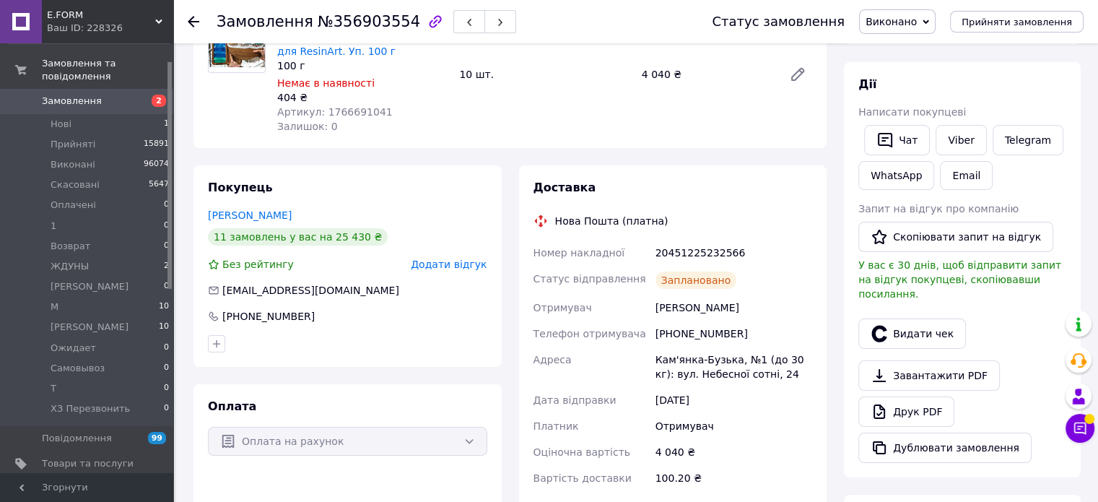
scroll to position [142, 0]
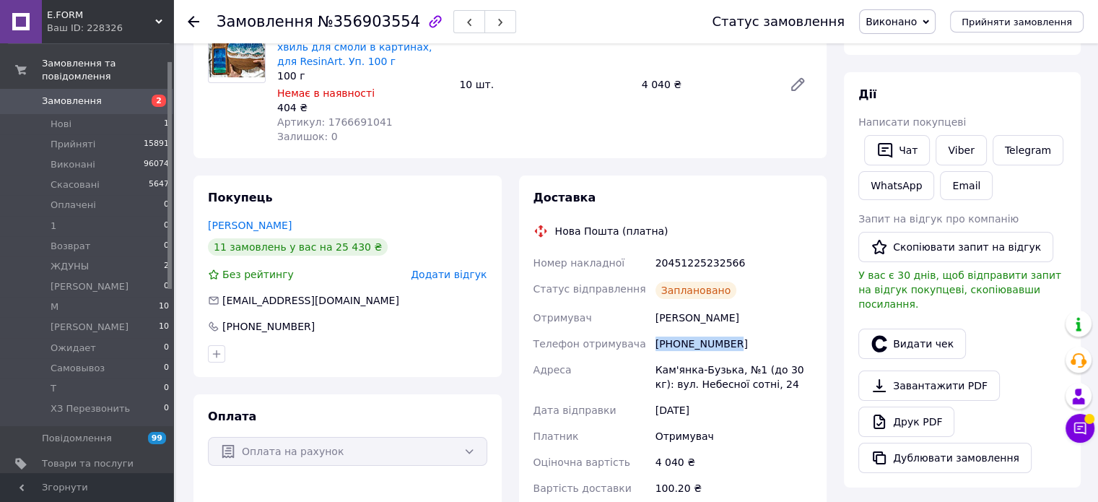
drag, startPoint x: 743, startPoint y: 347, endPoint x: 640, endPoint y: 347, distance: 103.3
click at [640, 347] on div "Номер накладної 20451225232566 Статус відправлення Заплановано Отримувач Ірина …" at bounding box center [673, 375] width 285 height 251
drag, startPoint x: 747, startPoint y: 262, endPoint x: 624, endPoint y: 261, distance: 123.5
click at [624, 261] on div "Номер накладної 20451225232566 Статус відправлення Заплановано Отримувач Ірина …" at bounding box center [673, 375] width 285 height 251
